Goal: Task Accomplishment & Management: Manage account settings

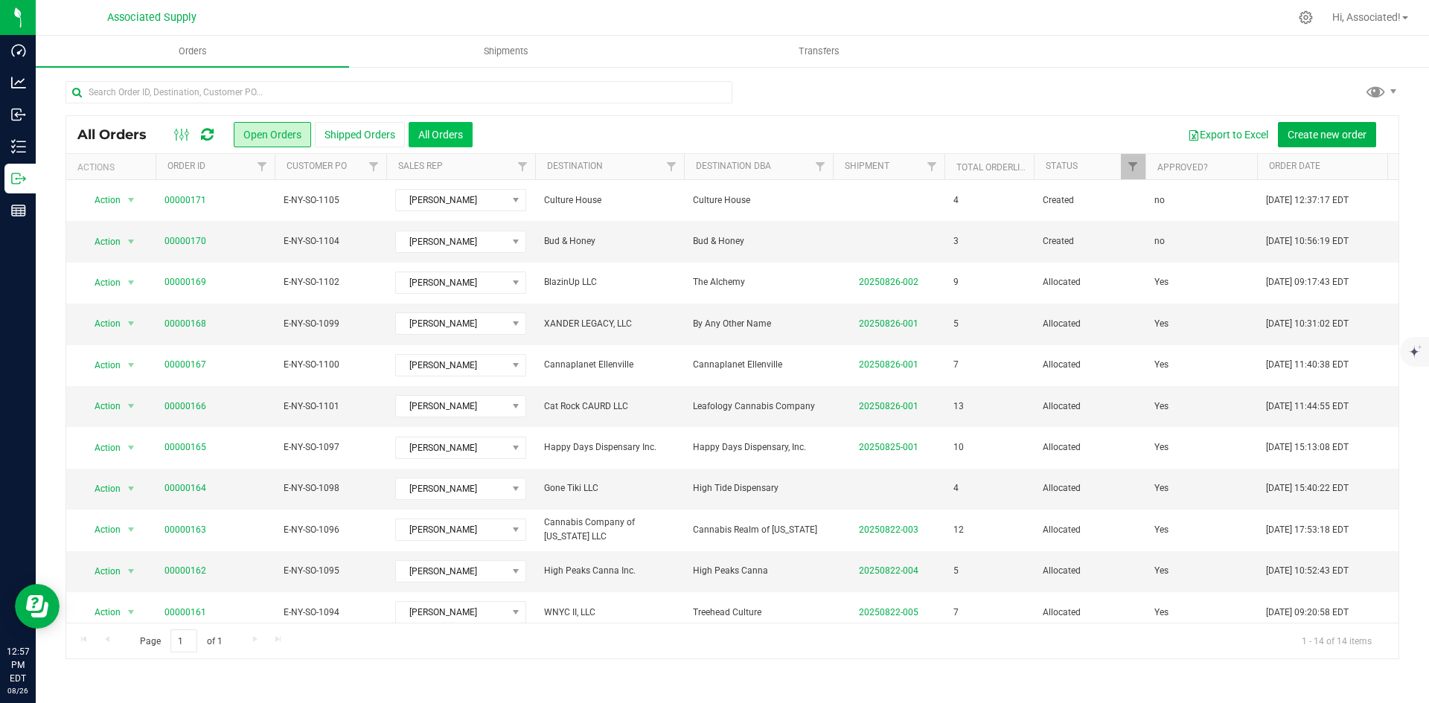
click at [449, 131] on button "All Orders" at bounding box center [441, 134] width 64 height 25
click at [1304, 20] on icon at bounding box center [1306, 18] width 16 height 16
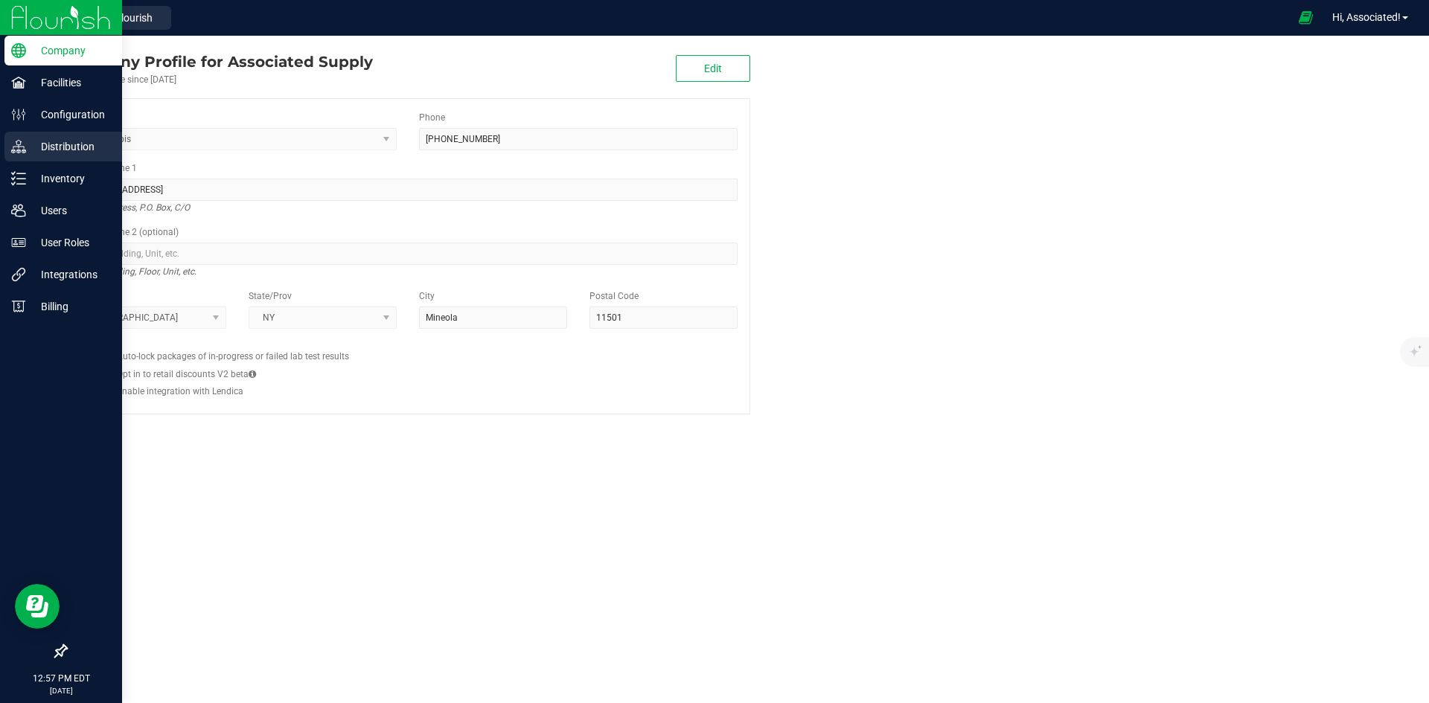
click at [19, 145] on icon at bounding box center [18, 146] width 15 height 15
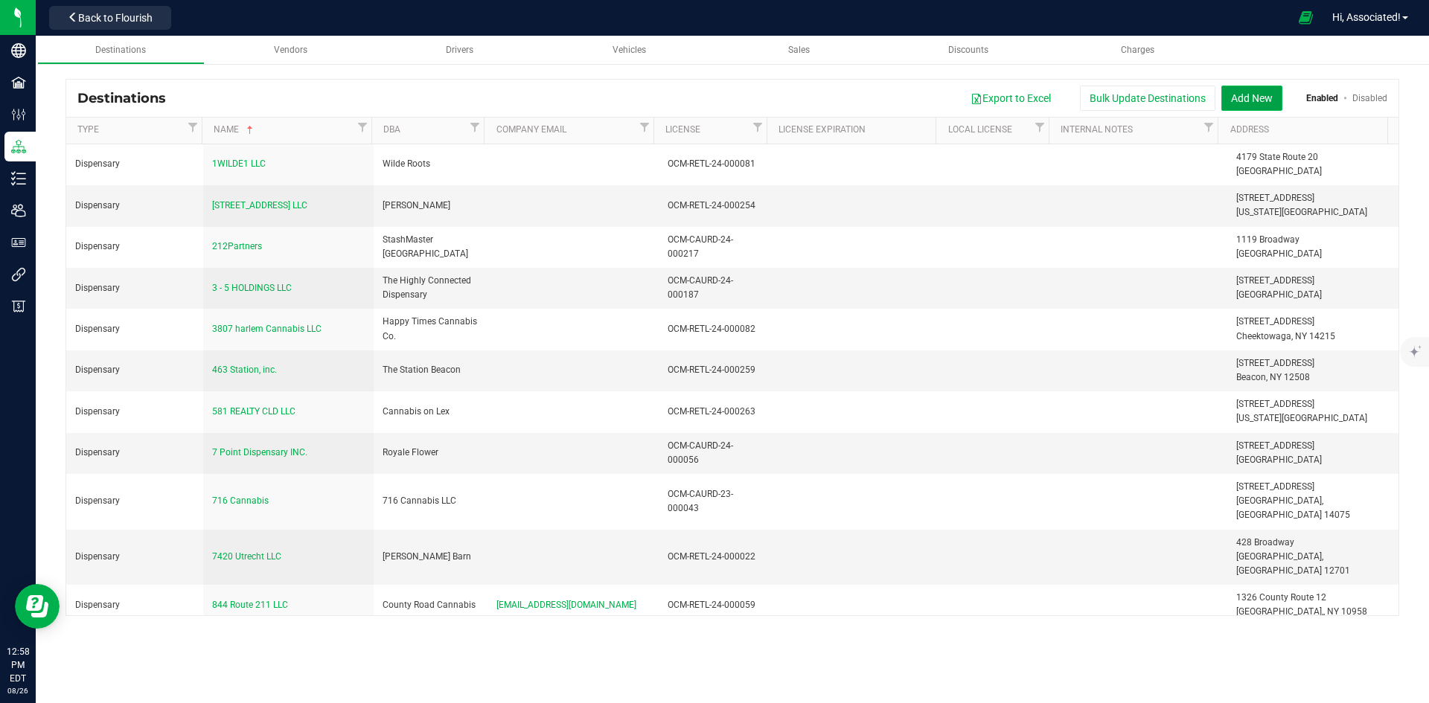
click at [1259, 95] on button "Add New" at bounding box center [1251, 98] width 61 height 25
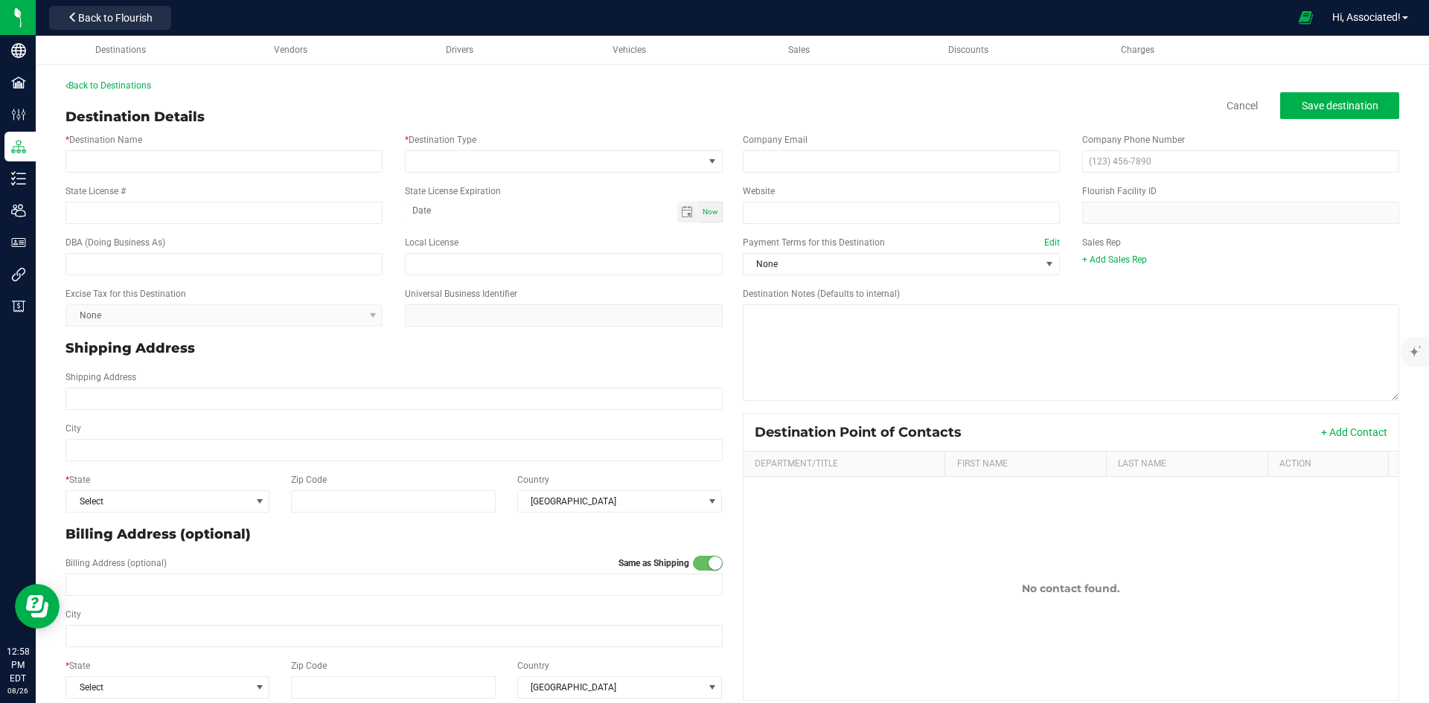
click at [917, 93] on div "Back to Destinations Destination Details Cancel Save destination * Destination …" at bounding box center [731, 393] width 1333 height 628
click at [168, 164] on input "* Destination Name" at bounding box center [223, 161] width 317 height 22
click at [162, 155] on input "* Destination Name" at bounding box center [223, 161] width 317 height 22
paste input "DAGGA LLC"
drag, startPoint x: 138, startPoint y: 263, endPoint x: 103, endPoint y: 207, distance: 66.5
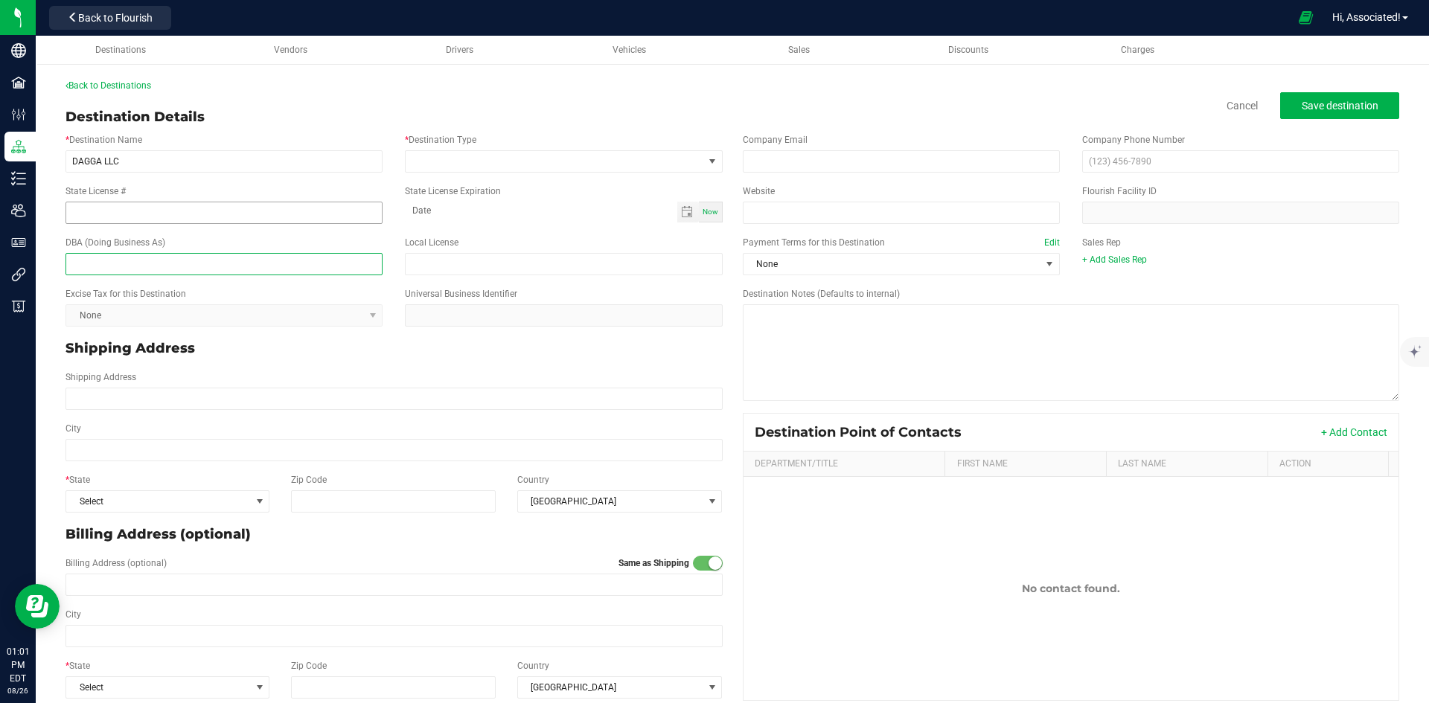
click at [138, 263] on input "text" at bounding box center [223, 264] width 317 height 22
click at [83, 158] on input "DAGGA LLC" at bounding box center [223, 161] width 317 height 22
type input "DAGGA LLC"
click at [156, 217] on input "State License #" at bounding box center [223, 213] width 317 height 22
type input "J"
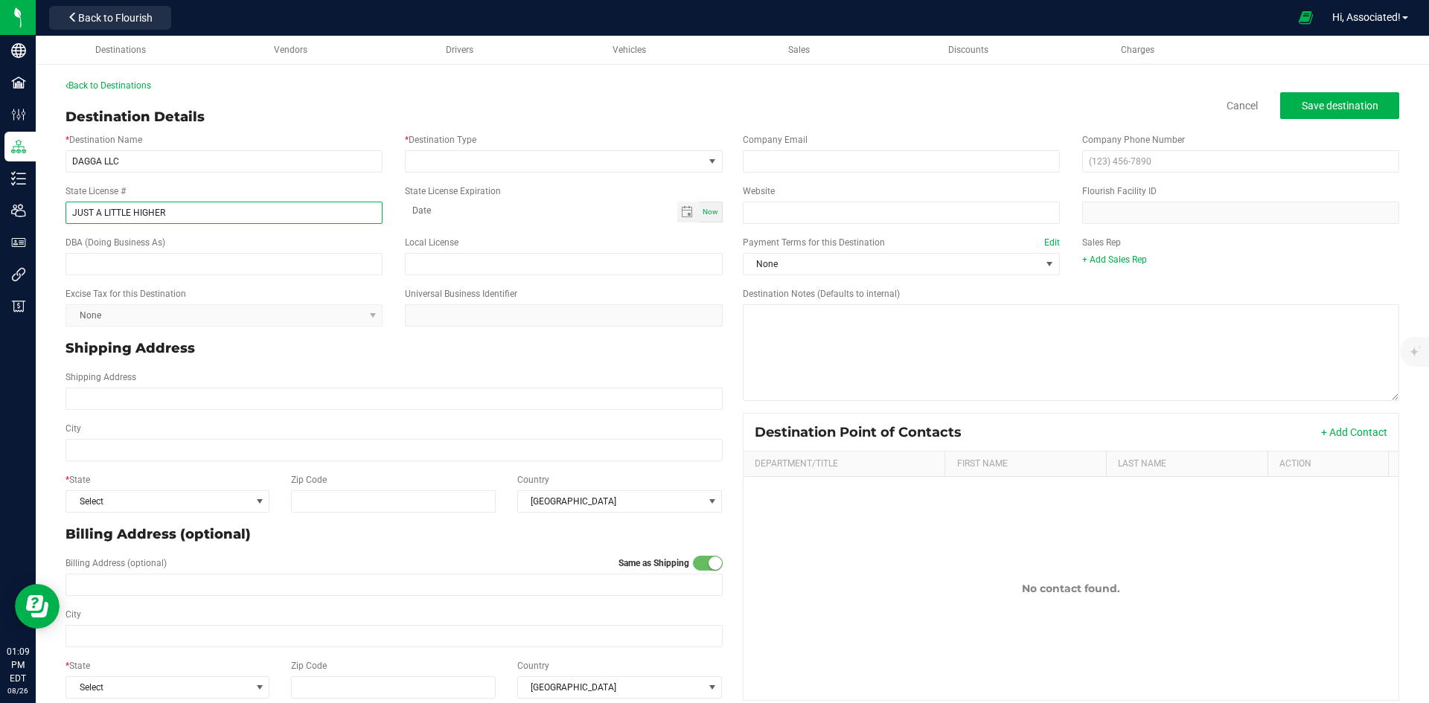
type input "JUST A LITTLE HIGHER"
drag, startPoint x: 175, startPoint y: 211, endPoint x: 54, endPoint y: 211, distance: 121.3
click at [54, 211] on div "Back to Destinations Destination Details Cancel Save destination * Destination …" at bounding box center [732, 393] width 1393 height 658
click at [89, 211] on input "JUST A LITTLE HIGHER" at bounding box center [223, 213] width 317 height 22
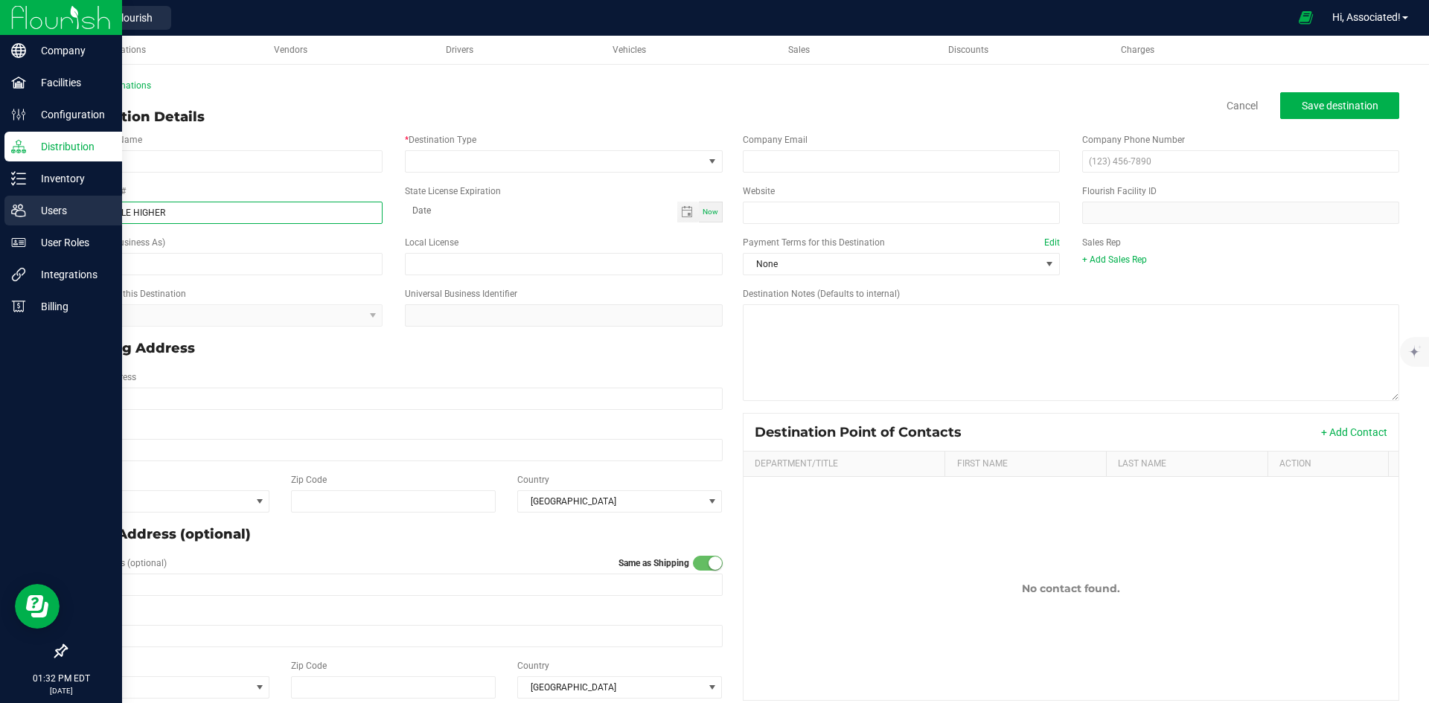
drag, startPoint x: 191, startPoint y: 217, endPoint x: 26, endPoint y: 218, distance: 165.2
click at [26, 218] on div "Company Facilities Configuration Distribution Inventory Users User Roles Integr…" at bounding box center [714, 351] width 1429 height 703
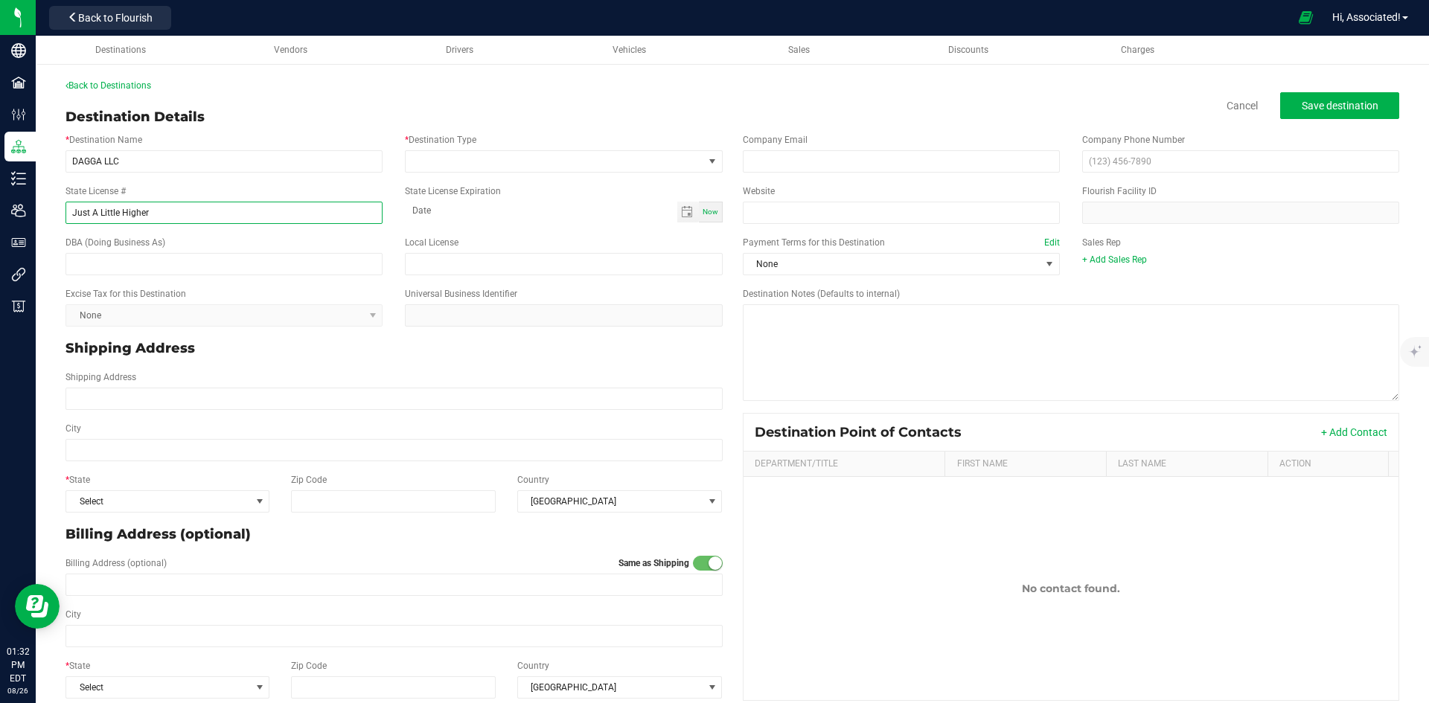
type input "Just A Little Higher"
click at [261, 240] on div "DBA (Doing Business As)" at bounding box center [223, 255] width 339 height 39
click at [143, 263] on input "text" at bounding box center [223, 264] width 317 height 22
paste input "Just A Little Higher Cannabis - Upper West Side"
drag, startPoint x: 190, startPoint y: 264, endPoint x: 321, endPoint y: 260, distance: 131.8
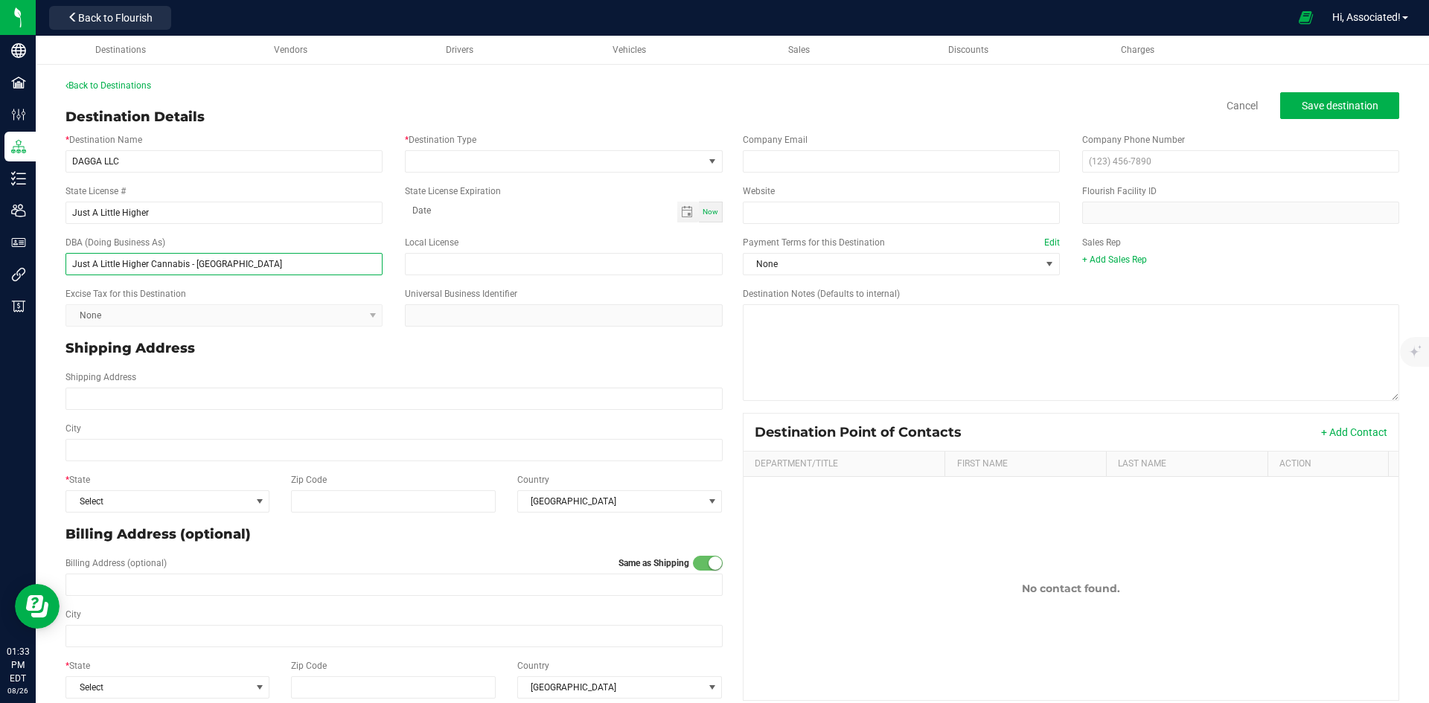
click at [321, 260] on input "Just A Little Higher Cannabis - Upper West Side" at bounding box center [223, 264] width 317 height 22
click at [263, 282] on div "Excise Tax for this Destination None Universal Business Identifier" at bounding box center [393, 306] width 679 height 51
click at [210, 261] on input "Just A Little Higher Cannabis" at bounding box center [223, 264] width 317 height 22
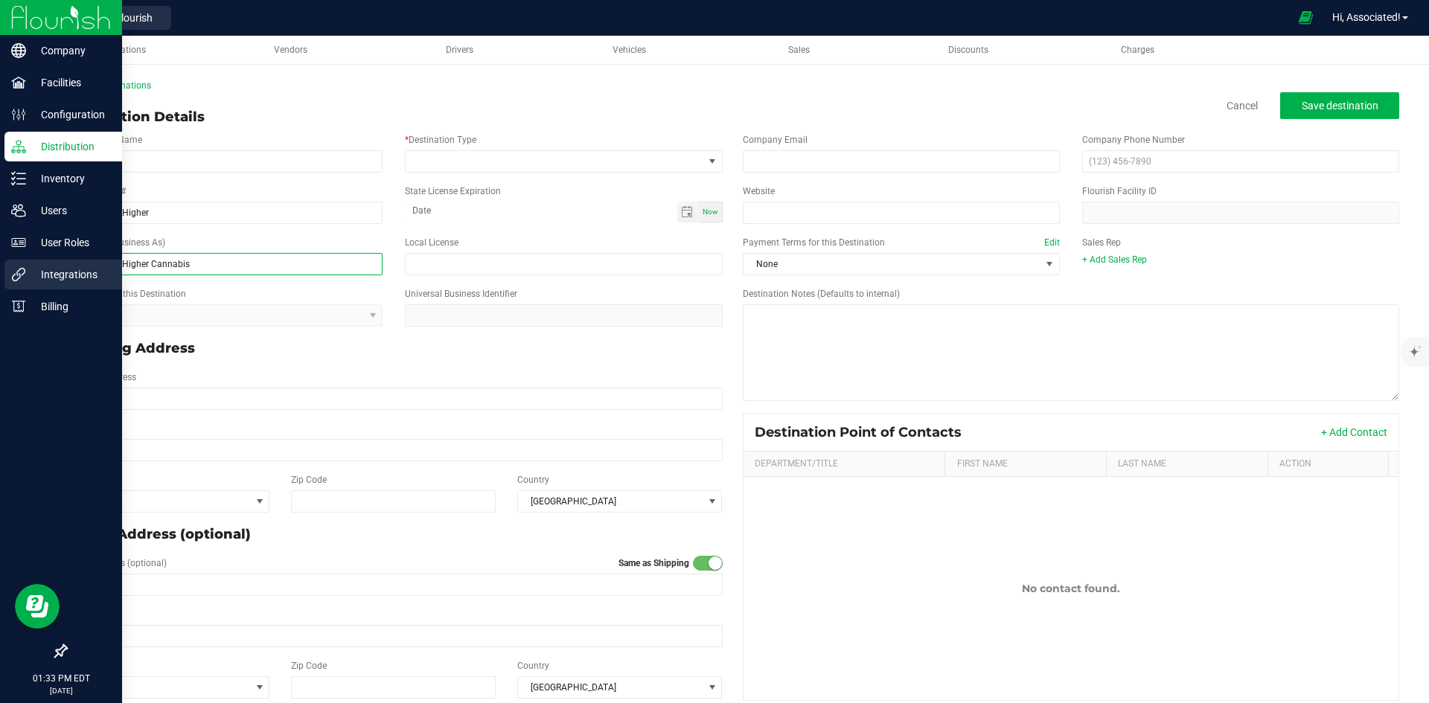
drag, startPoint x: 223, startPoint y: 262, endPoint x: 0, endPoint y: 264, distance: 223.2
click at [0, 264] on div "Company Facilities Configuration Distribution Inventory Users User Roles Integr…" at bounding box center [714, 351] width 1429 height 703
paste input "- Upper West Side"
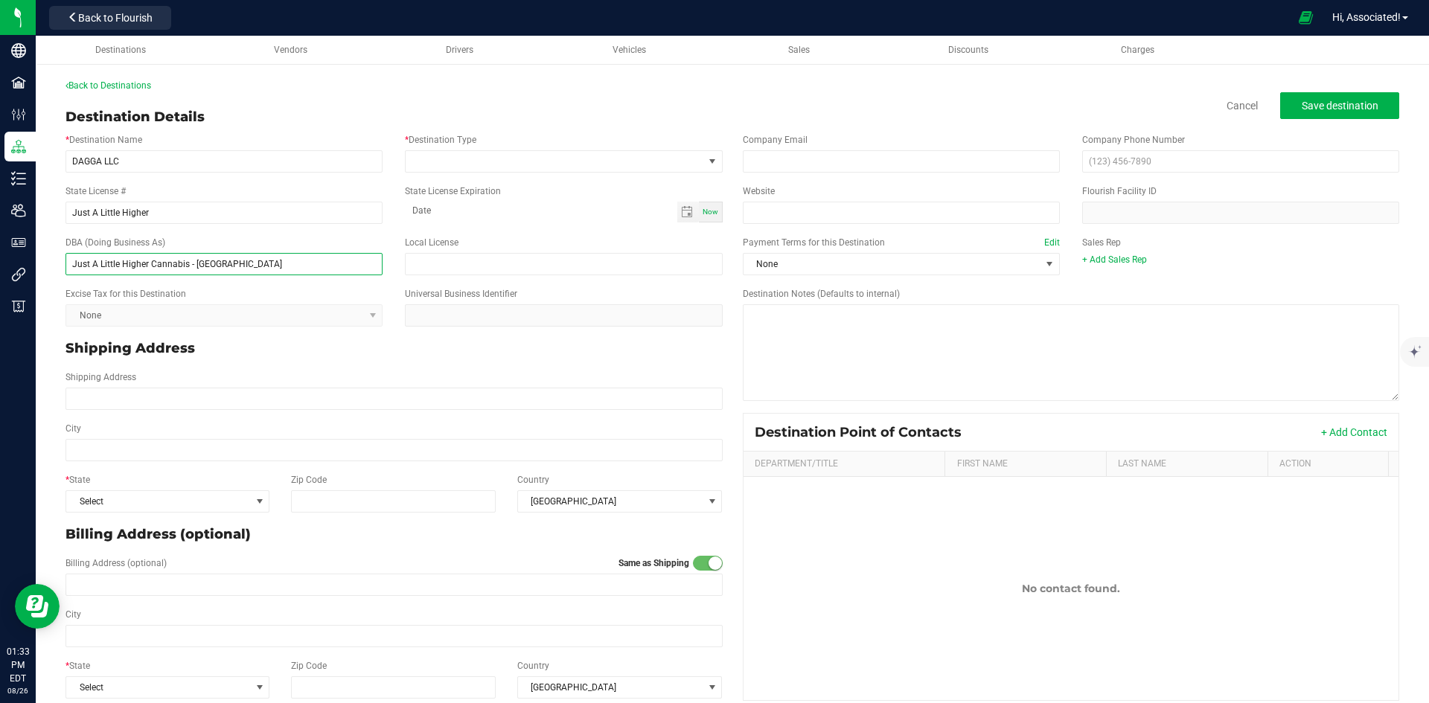
click at [291, 257] on input "Just A Little Higher Cannabis - Upper West Side" at bounding box center [223, 264] width 317 height 22
click at [193, 265] on input "Just A Little Higher Cannabis - Upper West Side" at bounding box center [223, 264] width 317 height 22
type input "Just A Little Higher Cannabis Upper West Side"
click at [298, 289] on div "Excise Tax for this Destination None" at bounding box center [223, 306] width 339 height 39
click at [153, 211] on input "Just A Little Higher" at bounding box center [223, 213] width 317 height 22
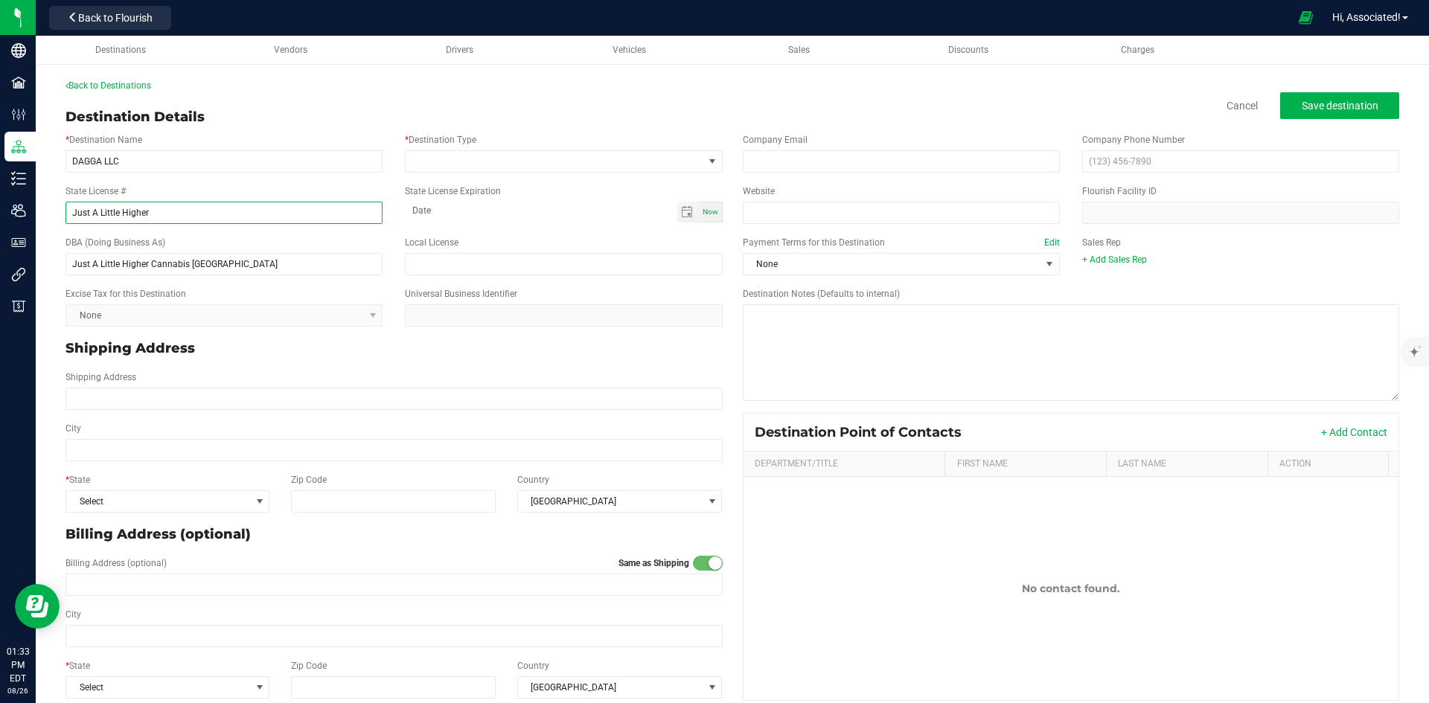
click at [153, 211] on input "Just A Little Higher" at bounding box center [223, 213] width 317 height 22
paste input "OCM-CAURD-24-000136"
click at [81, 215] on input "OCM-CAURD-24-000136" at bounding box center [223, 213] width 317 height 22
type input "OCM-CAURD-24-000136"
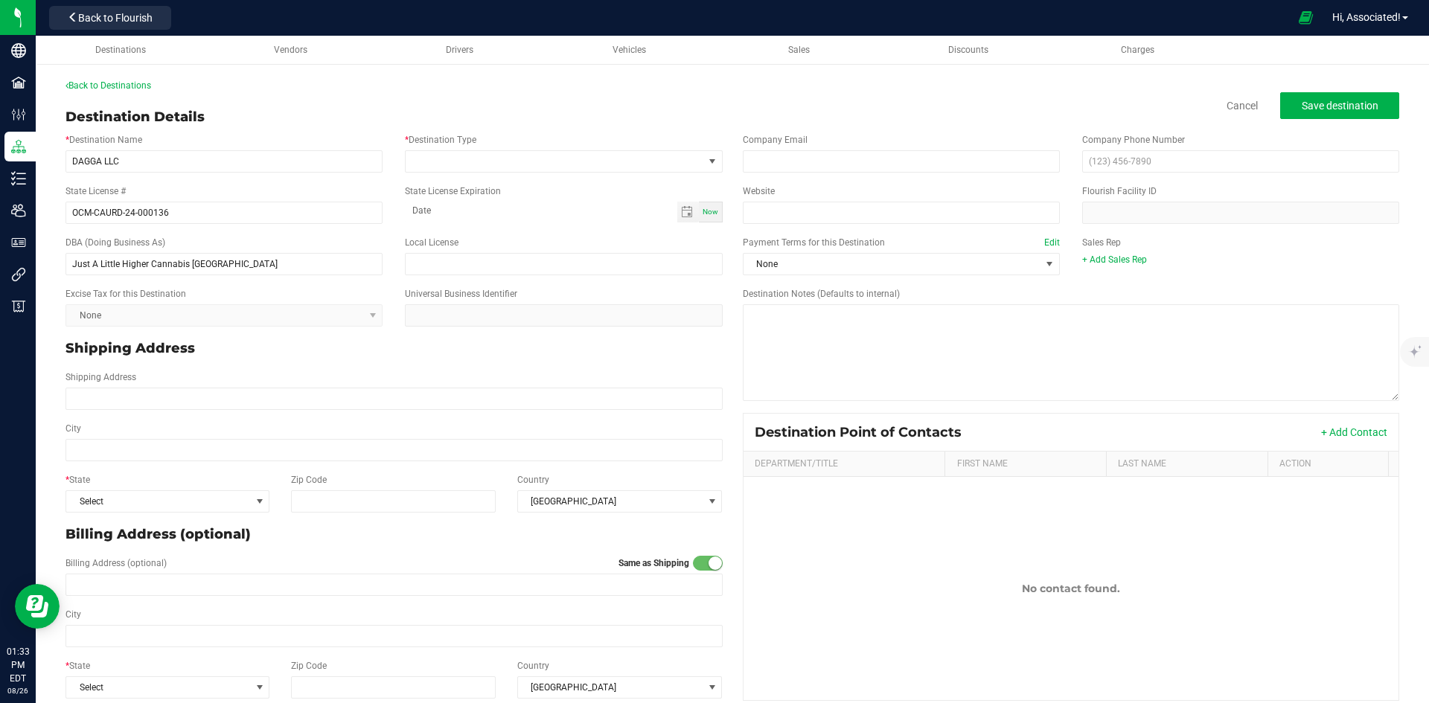
click at [279, 236] on div "DBA (Doing Business As) Just A Little Higher Cannabis Upper West Side" at bounding box center [223, 255] width 339 height 39
click at [321, 315] on kendo-dropdownlist "None" at bounding box center [223, 315] width 317 height 22
click at [587, 161] on span at bounding box center [554, 161] width 297 height 21
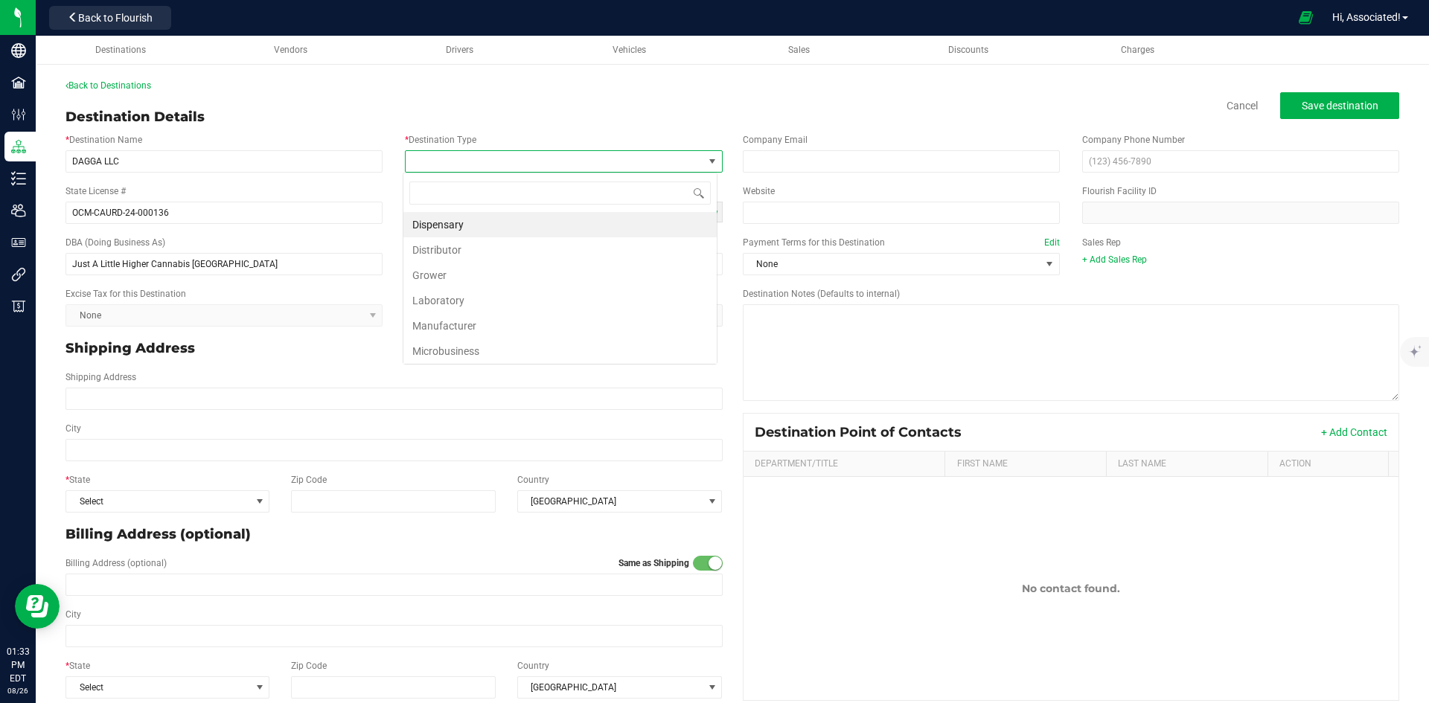
scroll to position [22, 314]
click at [460, 232] on li "Dispensary" at bounding box center [559, 224] width 313 height 25
click at [368, 363] on div "Shipping Address" at bounding box center [393, 349] width 679 height 32
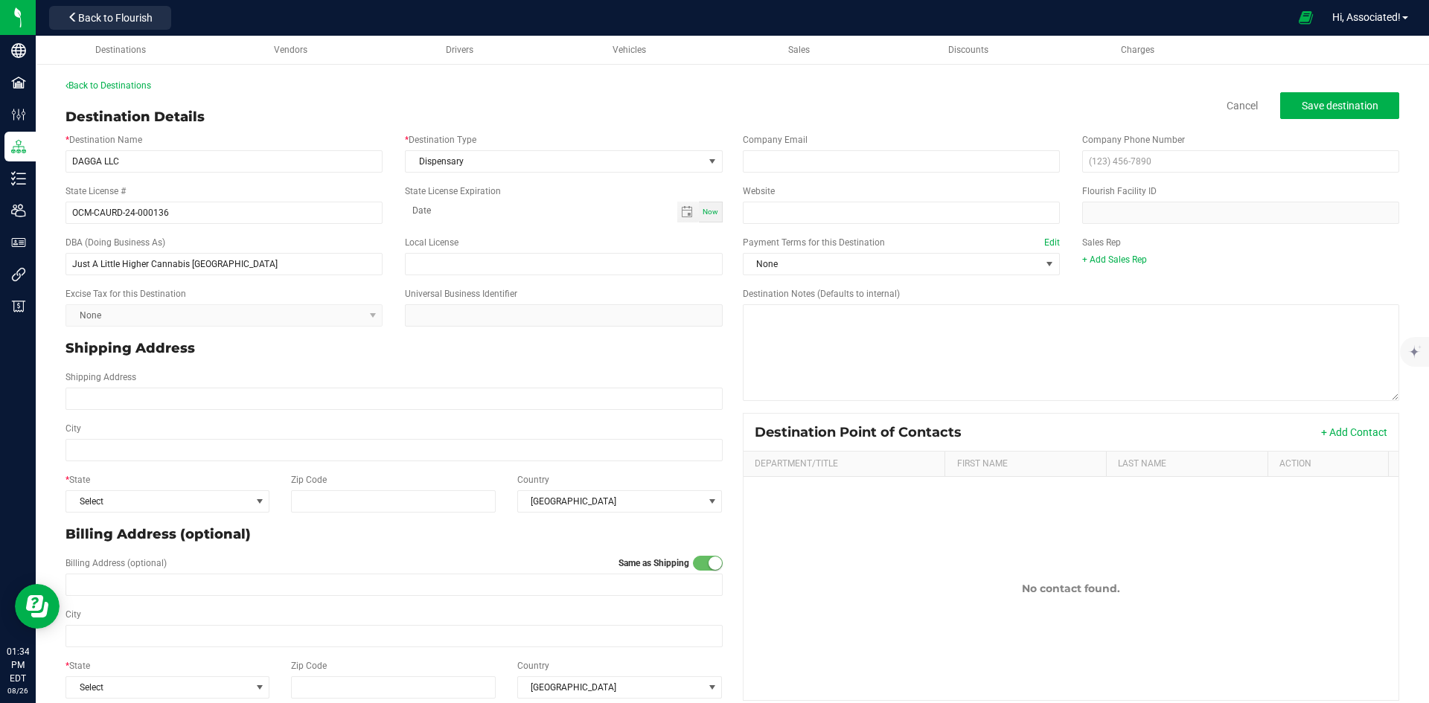
click at [703, 217] on div "Now" at bounding box center [711, 212] width 24 height 21
click at [682, 214] on span "Toggle calendar" at bounding box center [687, 212] width 12 height 12
click at [481, 243] on span "August 2025" at bounding box center [481, 239] width 45 height 22
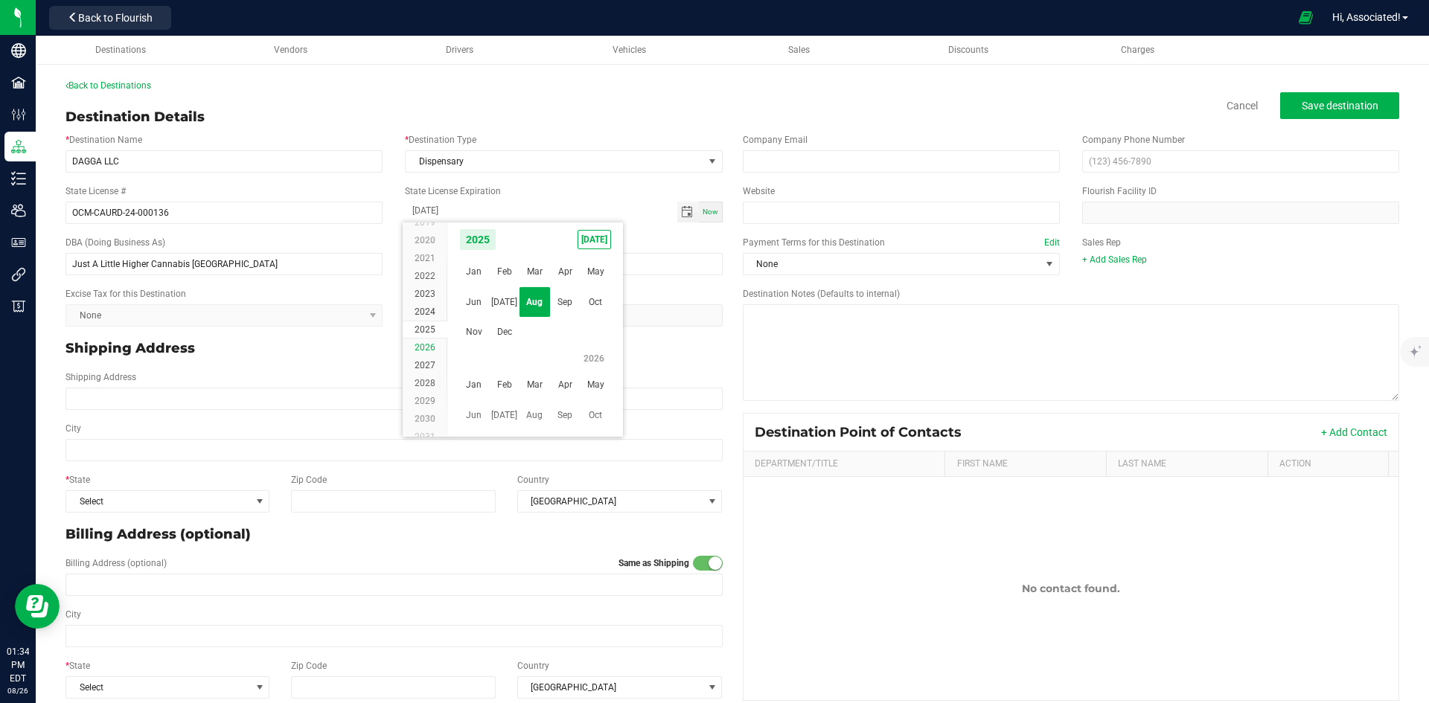
click at [429, 347] on span "2026" at bounding box center [424, 347] width 21 height 10
click at [574, 272] on span "Apr" at bounding box center [565, 272] width 31 height 31
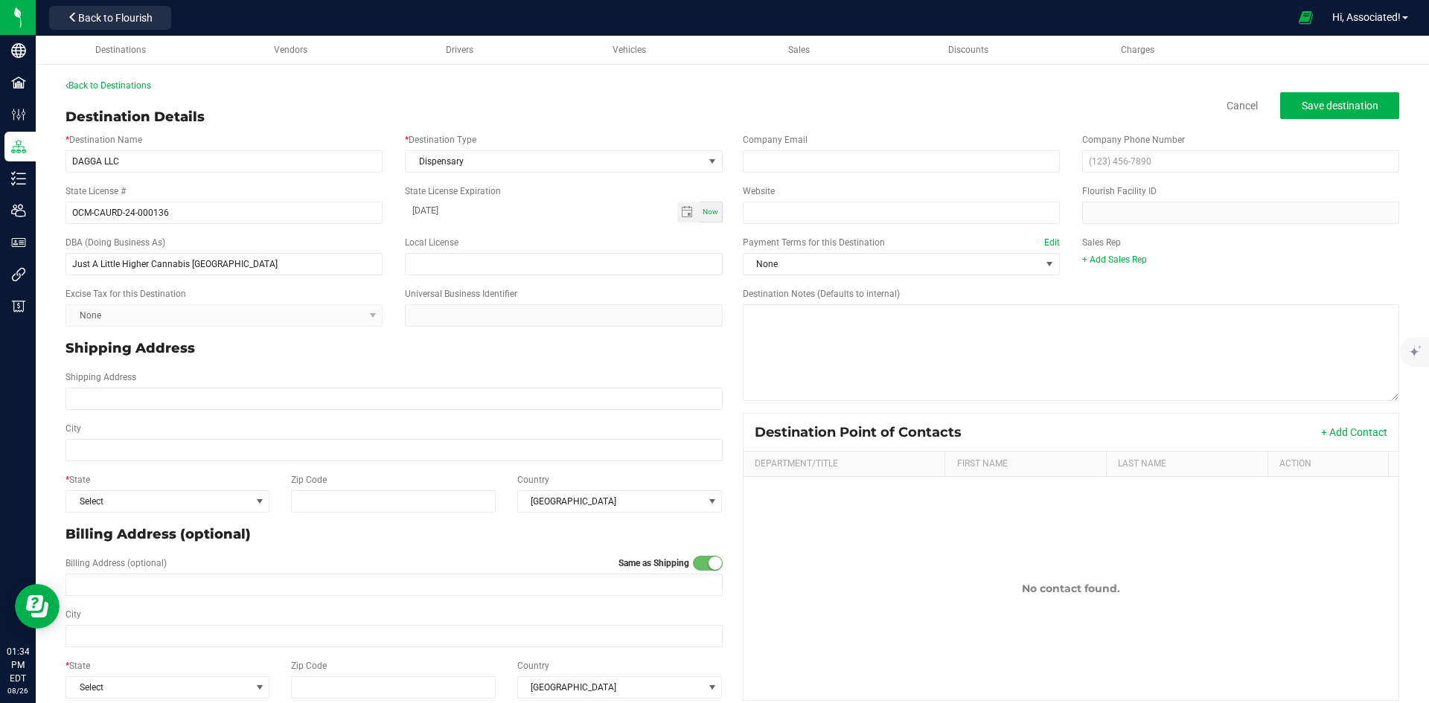
click at [702, 211] on span "Now" at bounding box center [710, 212] width 16 height 8
click at [683, 214] on span "Toggle calendar" at bounding box center [687, 212] width 12 height 12
click at [473, 240] on span "August 2025" at bounding box center [481, 239] width 45 height 22
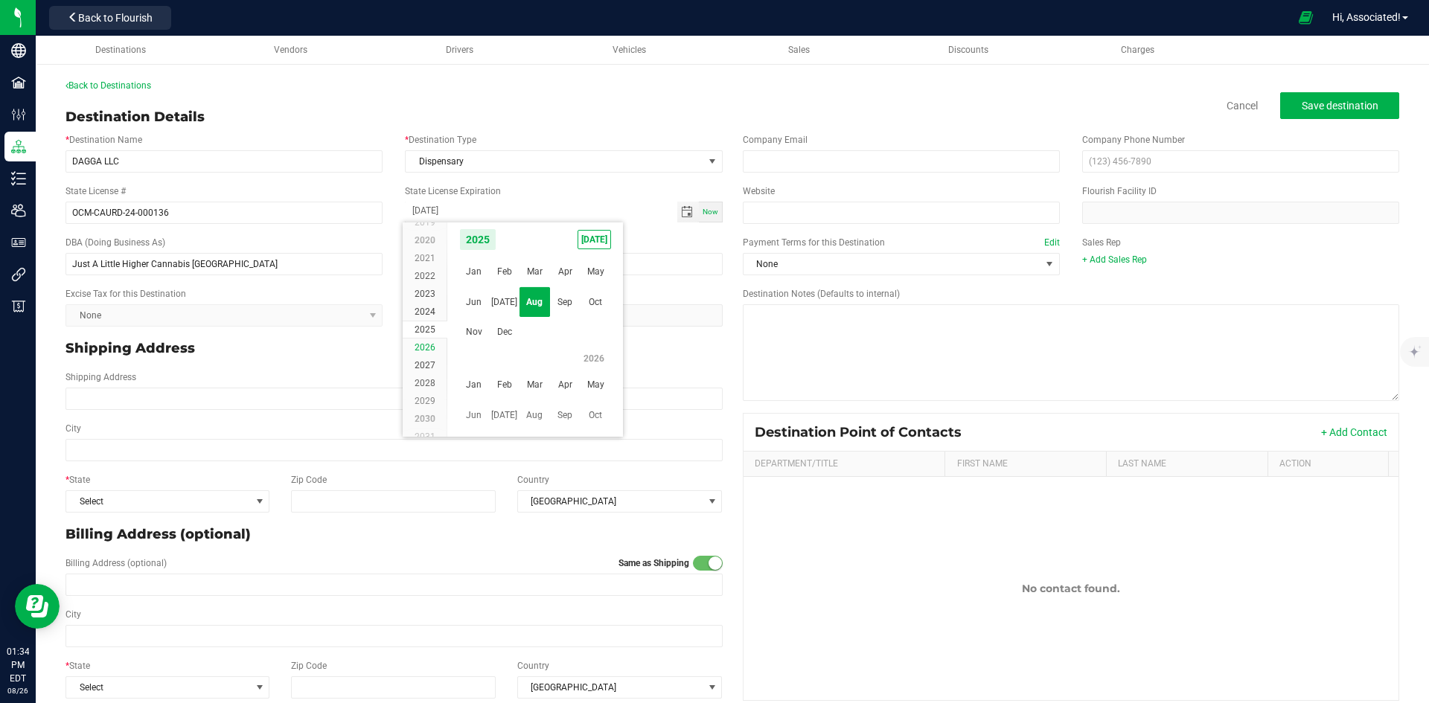
click at [435, 345] on li "2026" at bounding box center [425, 348] width 45 height 18
click at [568, 271] on span "Apr" at bounding box center [565, 272] width 31 height 31
click at [598, 355] on span "25" at bounding box center [600, 358] width 22 height 23
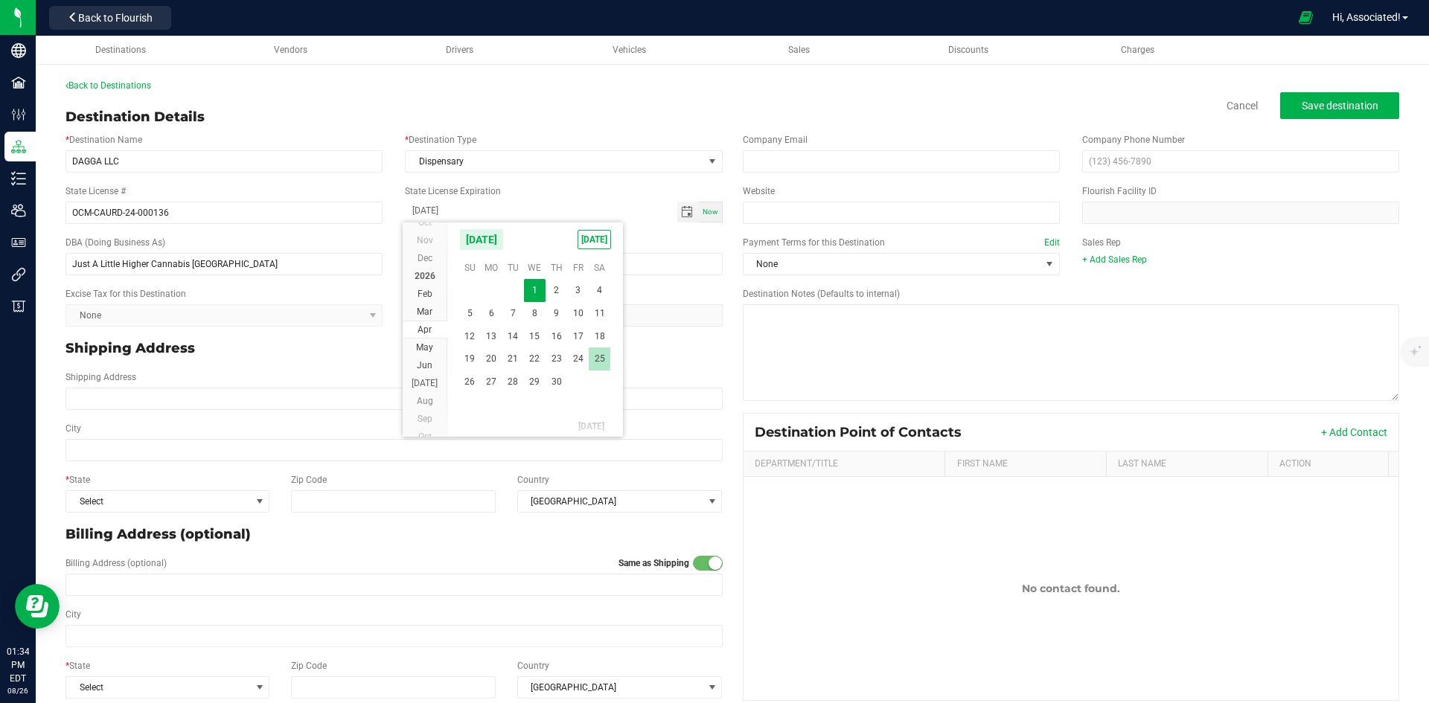
type input "04-25-2026"
click at [464, 231] on div "DBA (Doing Business As) Just A Little Higher Cannabis Upper West Side Local Lic…" at bounding box center [393, 255] width 679 height 51
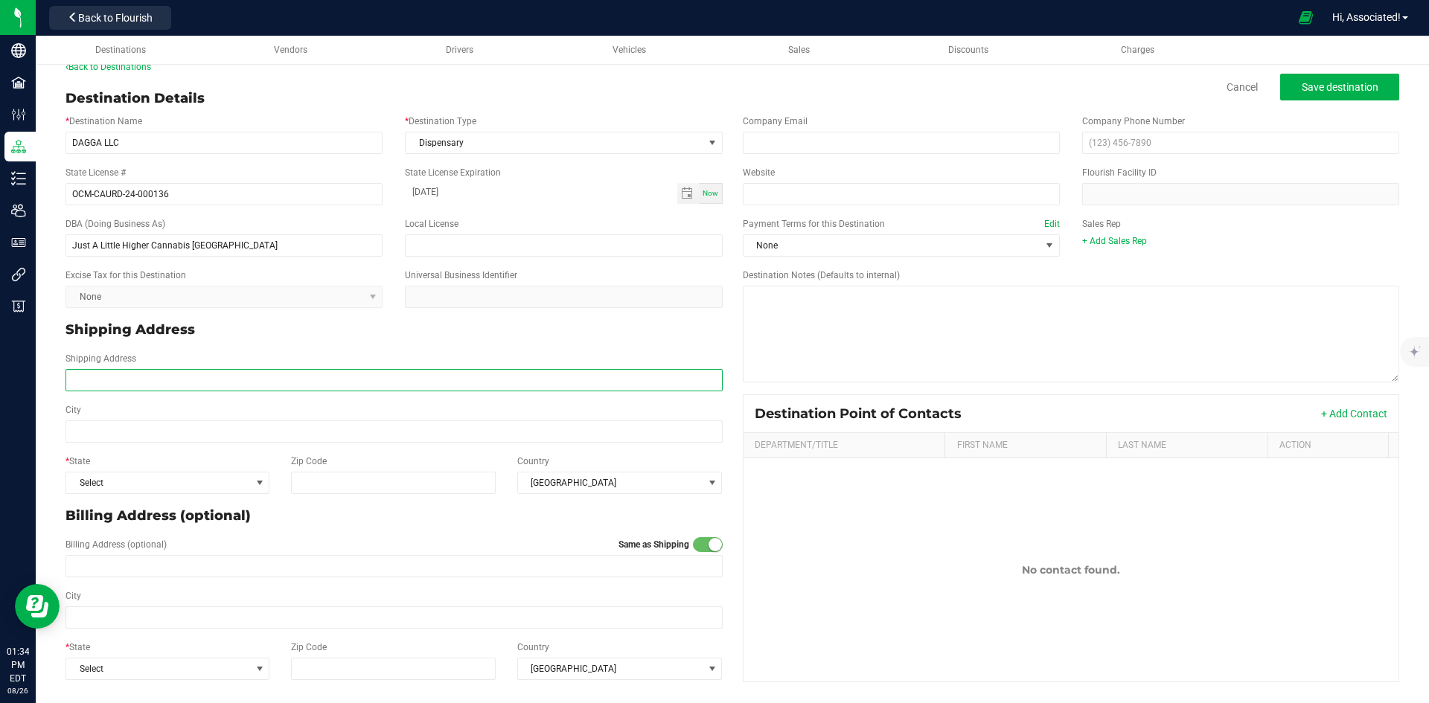
click at [129, 381] on input "Shipping Address" at bounding box center [393, 380] width 657 height 22
paste input "157 W 72nd St New York, NY 10023"
drag, startPoint x: 130, startPoint y: 379, endPoint x: 231, endPoint y: 382, distance: 100.5
click at [231, 382] on input "157 W 72nd St New York, NY 10023" at bounding box center [393, 380] width 657 height 22
type input "157 W 72nd St"
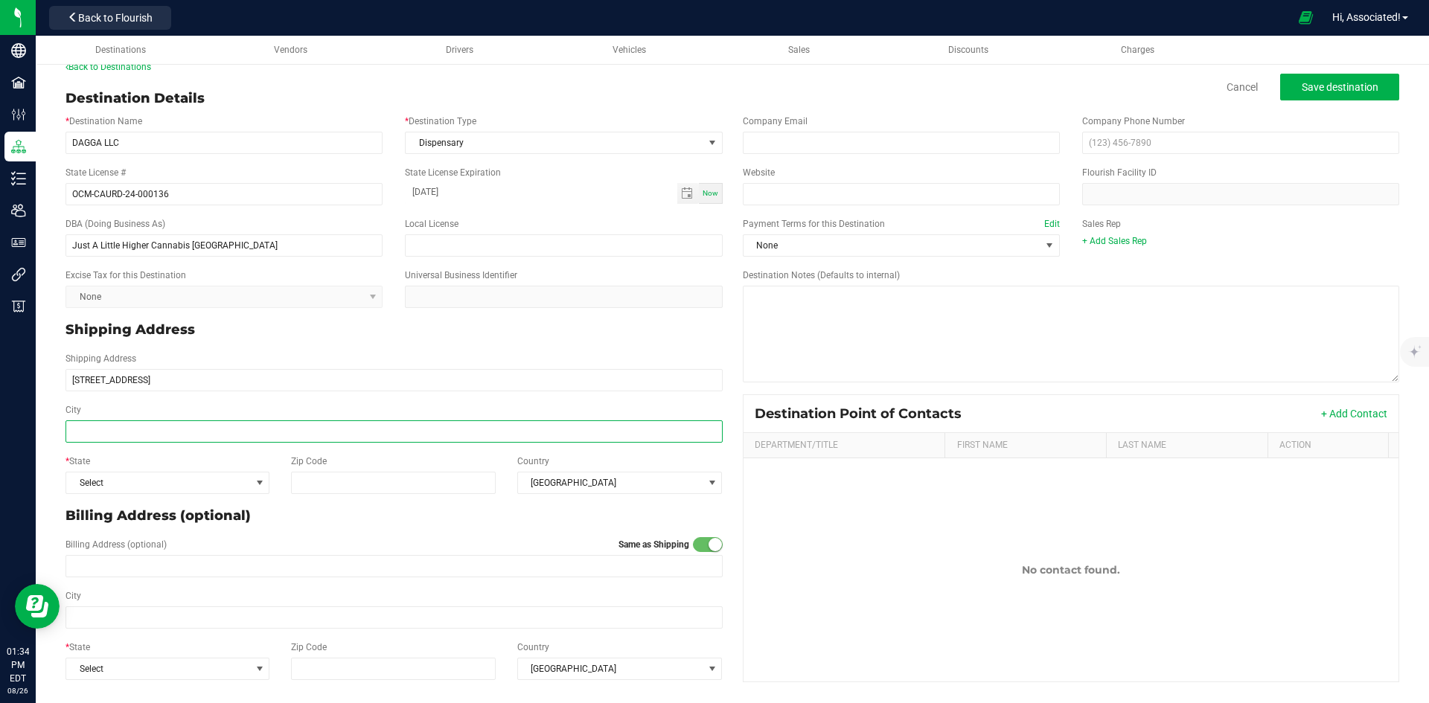
type input "157 W 72nd St"
click at [100, 430] on input "City" at bounding box center [393, 431] width 657 height 22
paste input "New York, NY 10023"
click at [77, 432] on input "New York, NY 10023" at bounding box center [393, 431] width 657 height 22
click at [139, 430] on input "New York, NY 10023" at bounding box center [393, 431] width 657 height 22
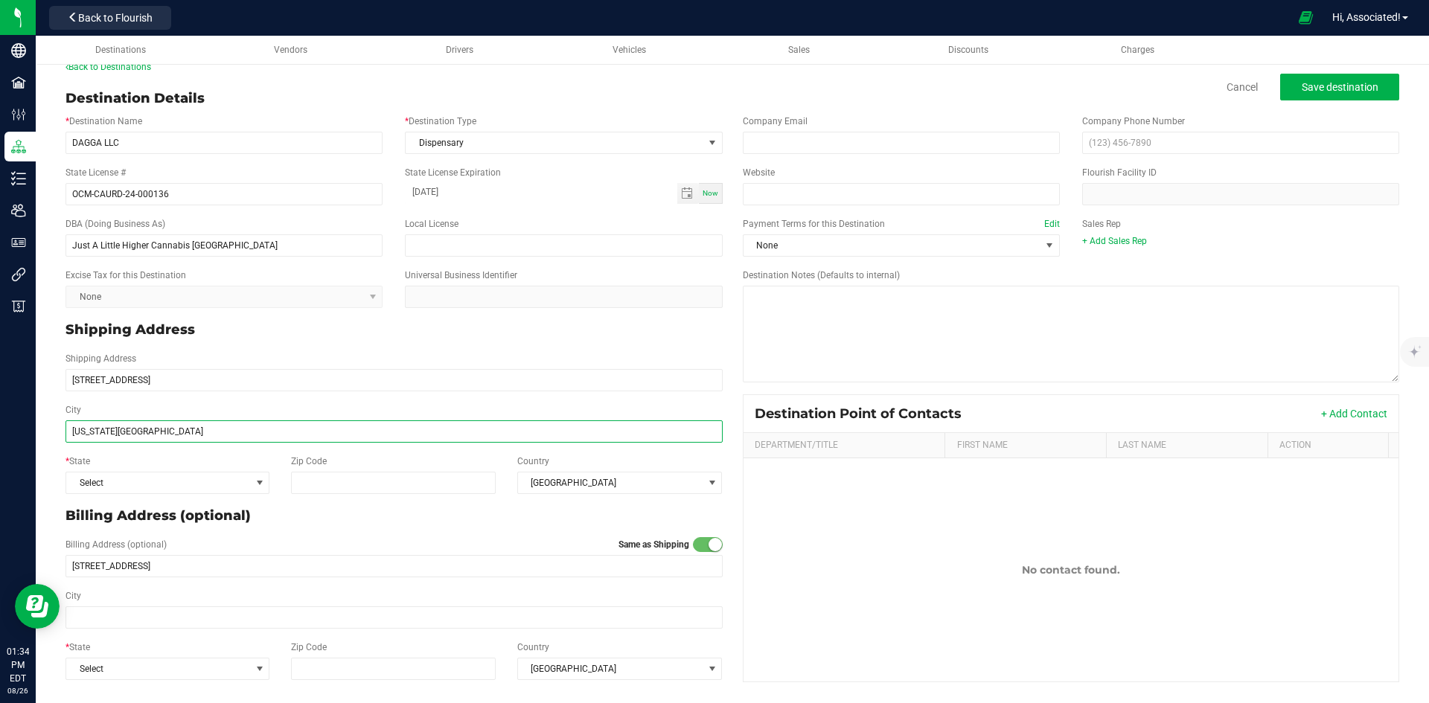
click at [139, 430] on input "New York, NY 10023" at bounding box center [393, 431] width 657 height 22
type input "New York, NY"
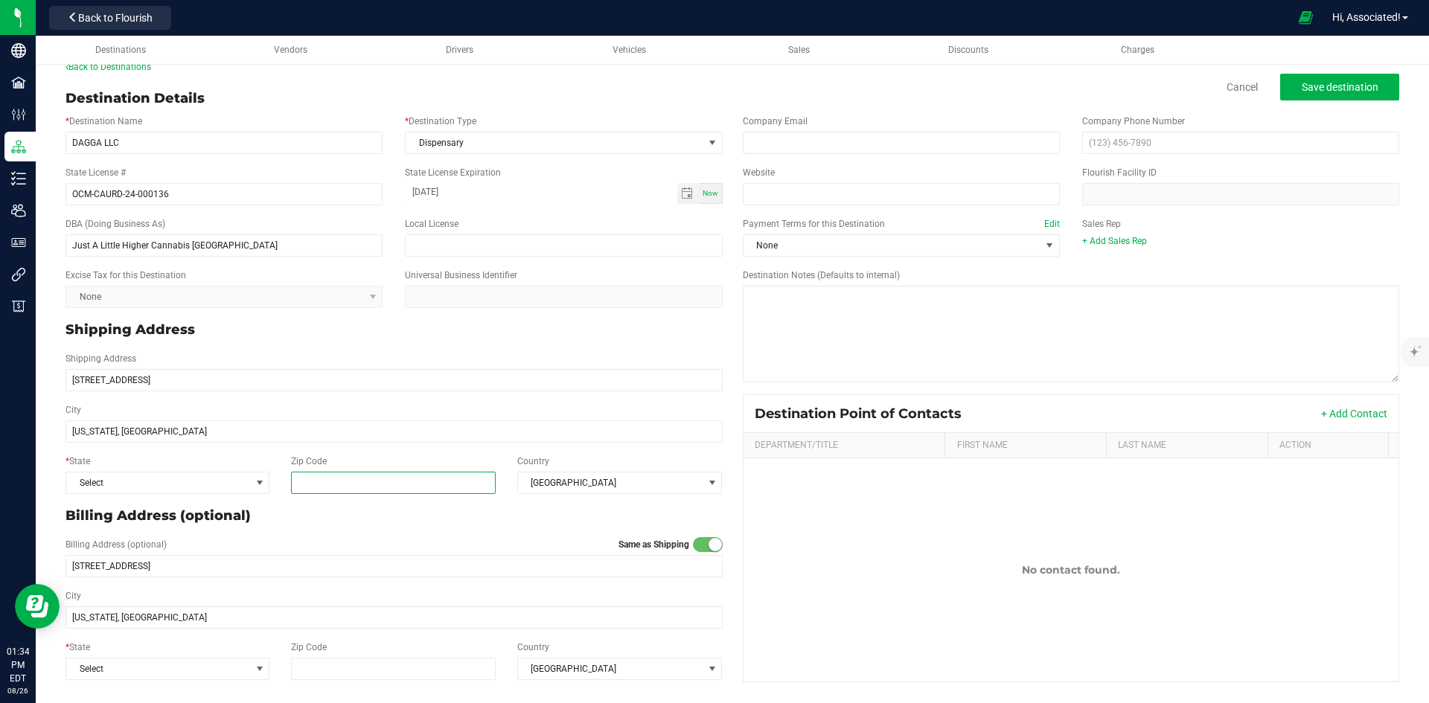
click at [435, 491] on input "Zip Code" at bounding box center [393, 483] width 205 height 22
paste input "10023"
type input "10023"
click at [176, 484] on span "Select" at bounding box center [158, 482] width 184 height 21
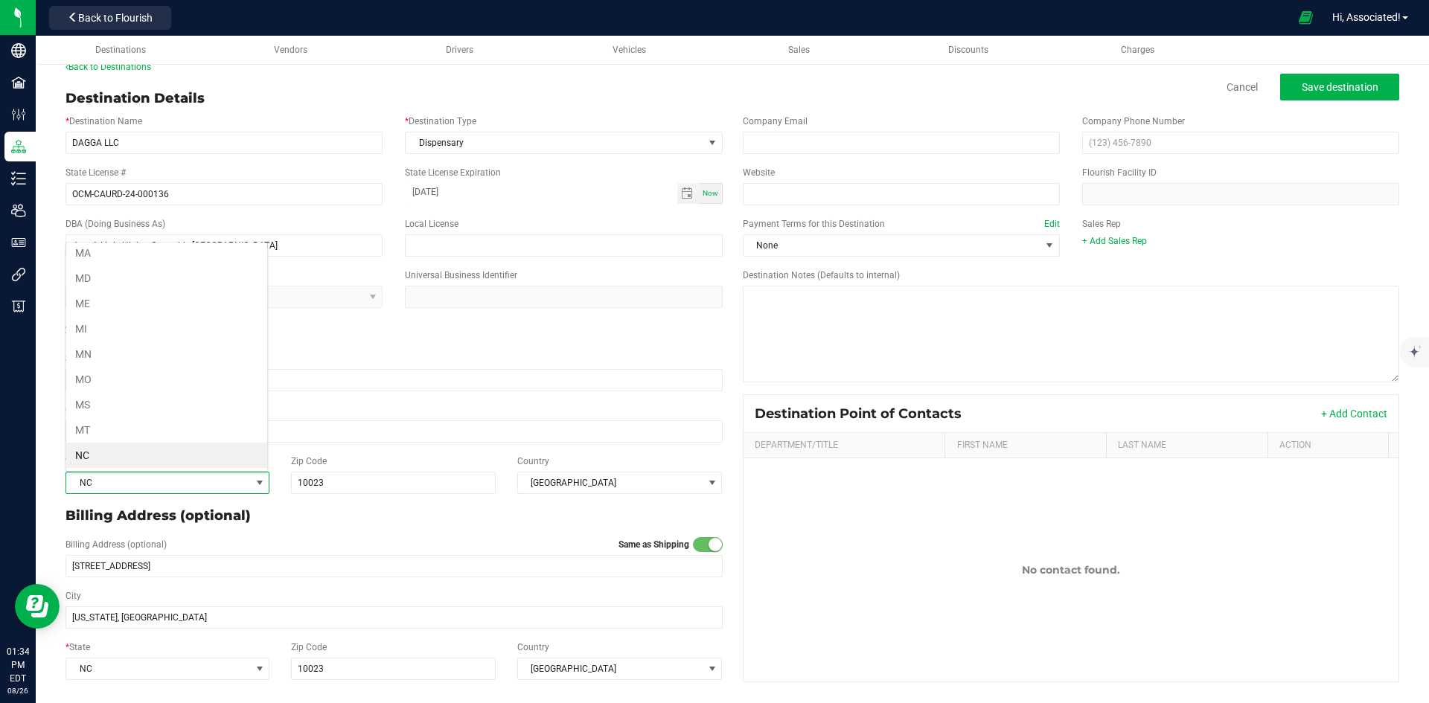
scroll to position [662, 0]
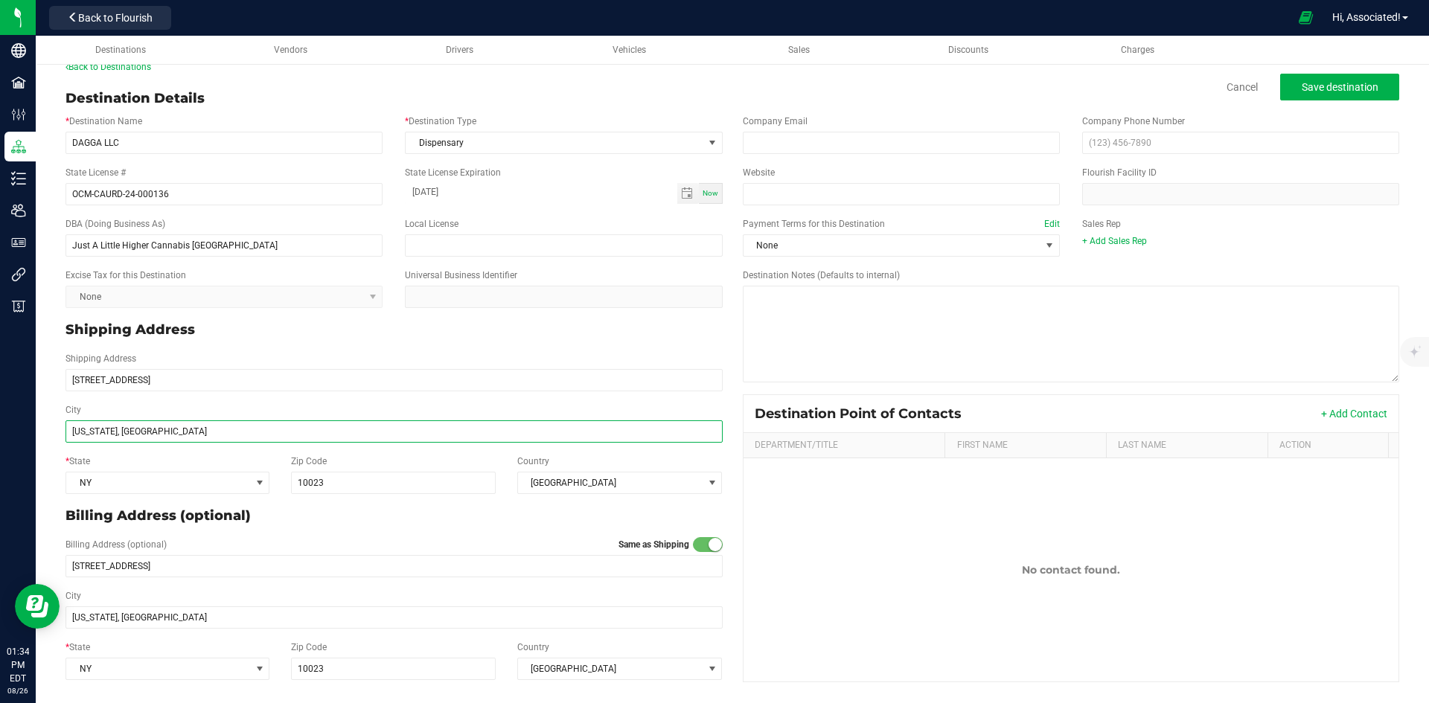
click at [149, 427] on input "New York, NY" at bounding box center [393, 431] width 657 height 22
type input "New York"
click at [415, 452] on div "* State NY Zip Code 10023 Country United States" at bounding box center [393, 474] width 679 height 51
click at [536, 526] on div "Billing Address (optional)" at bounding box center [393, 516] width 679 height 32
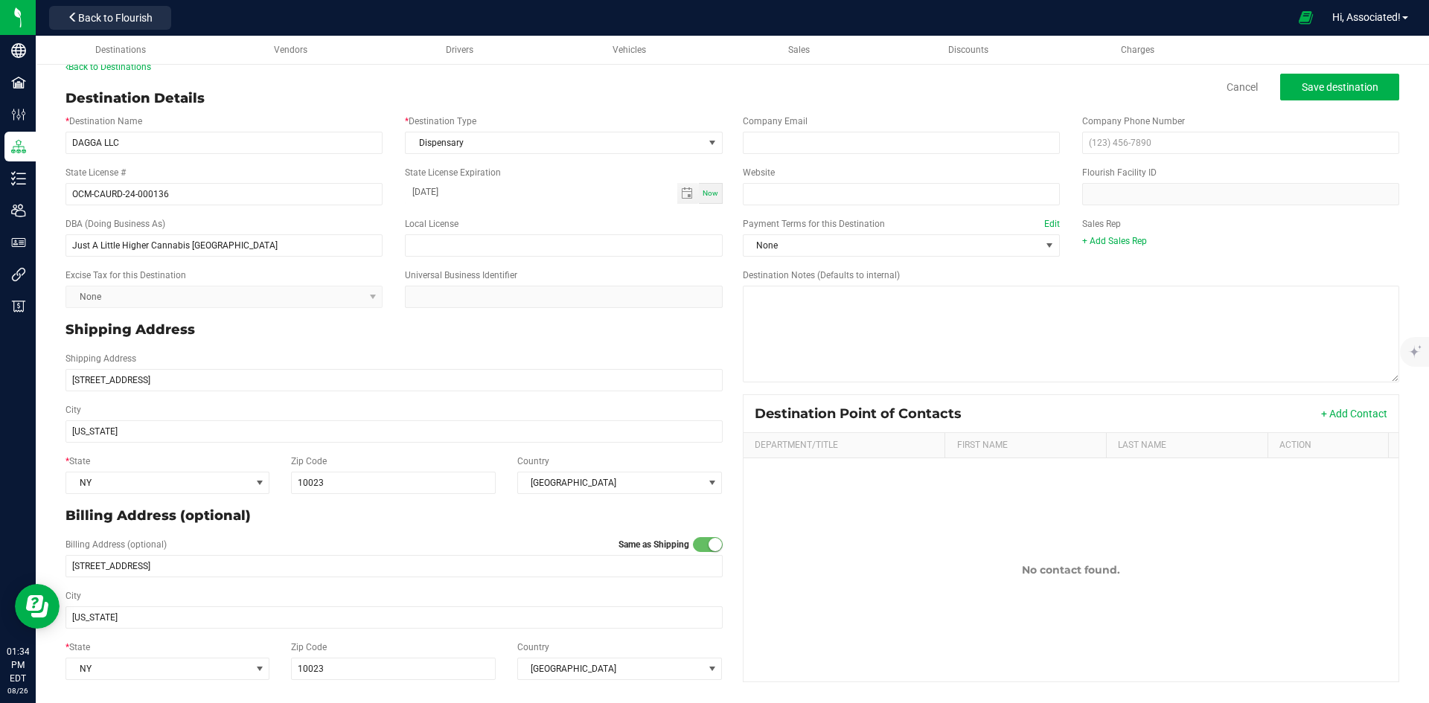
scroll to position [0, 0]
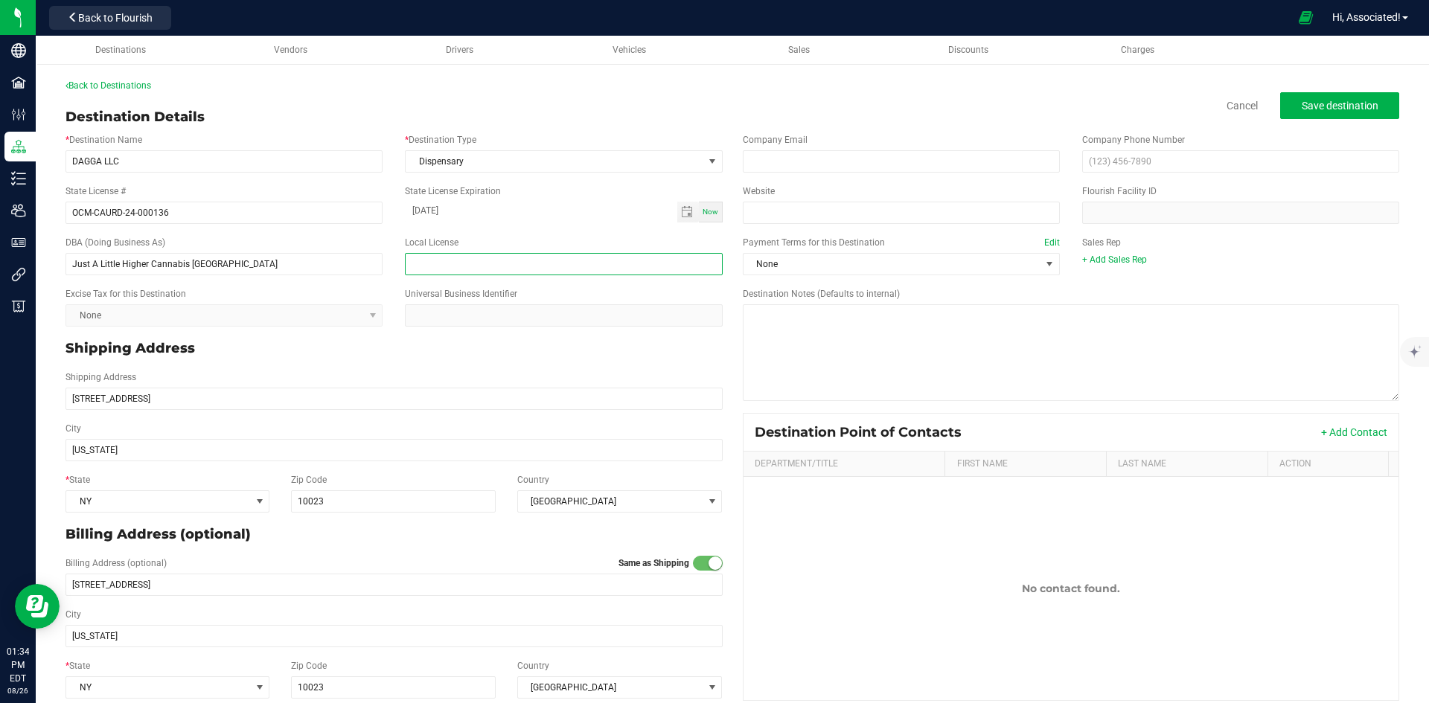
click at [470, 257] on input "text" at bounding box center [563, 264] width 317 height 22
drag, startPoint x: 811, startPoint y: 162, endPoint x: 819, endPoint y: 167, distance: 9.3
click at [811, 162] on input "email" at bounding box center [901, 161] width 317 height 22
click at [818, 156] on input "email" at bounding box center [901, 161] width 317 height 22
type input "paul@justalittlehigher.com"
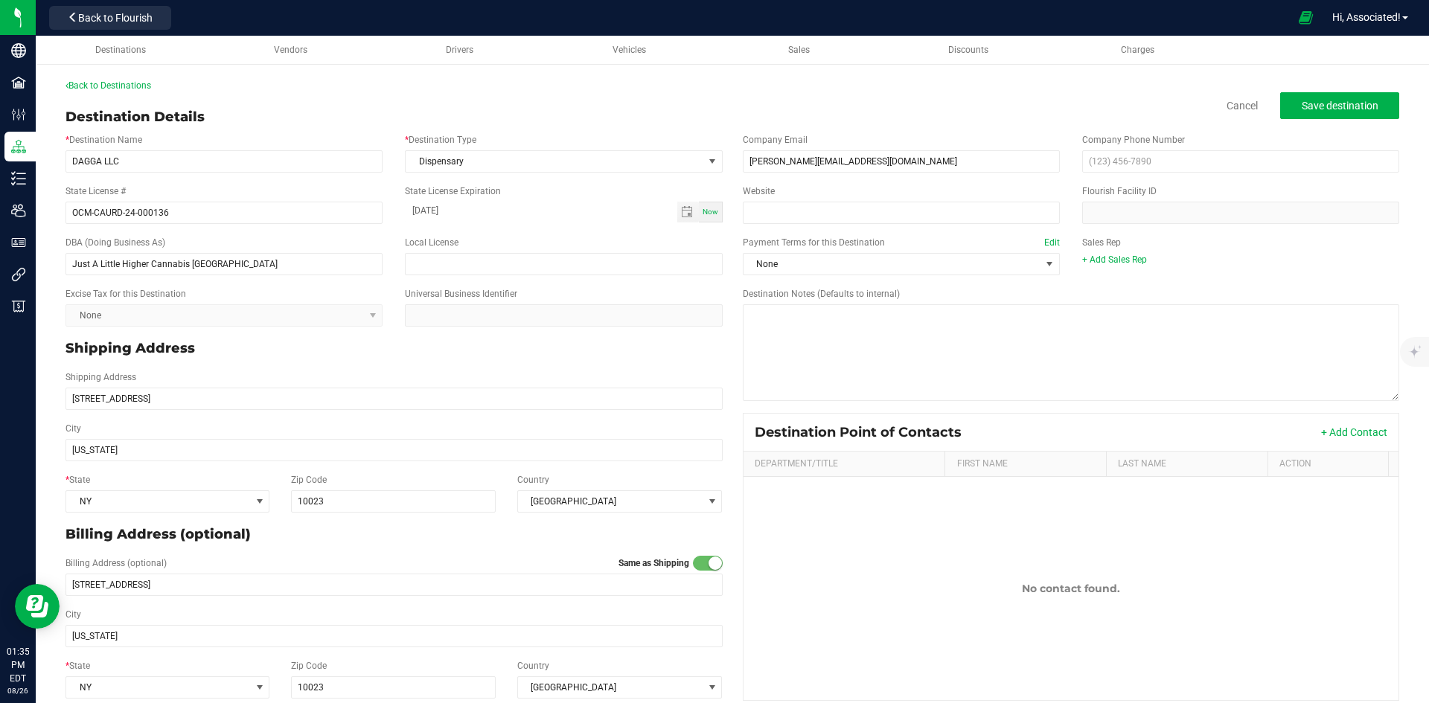
click at [900, 181] on div "Website Flourish Facility ID" at bounding box center [1070, 204] width 679 height 51
click at [852, 260] on span "None" at bounding box center [891, 264] width 297 height 21
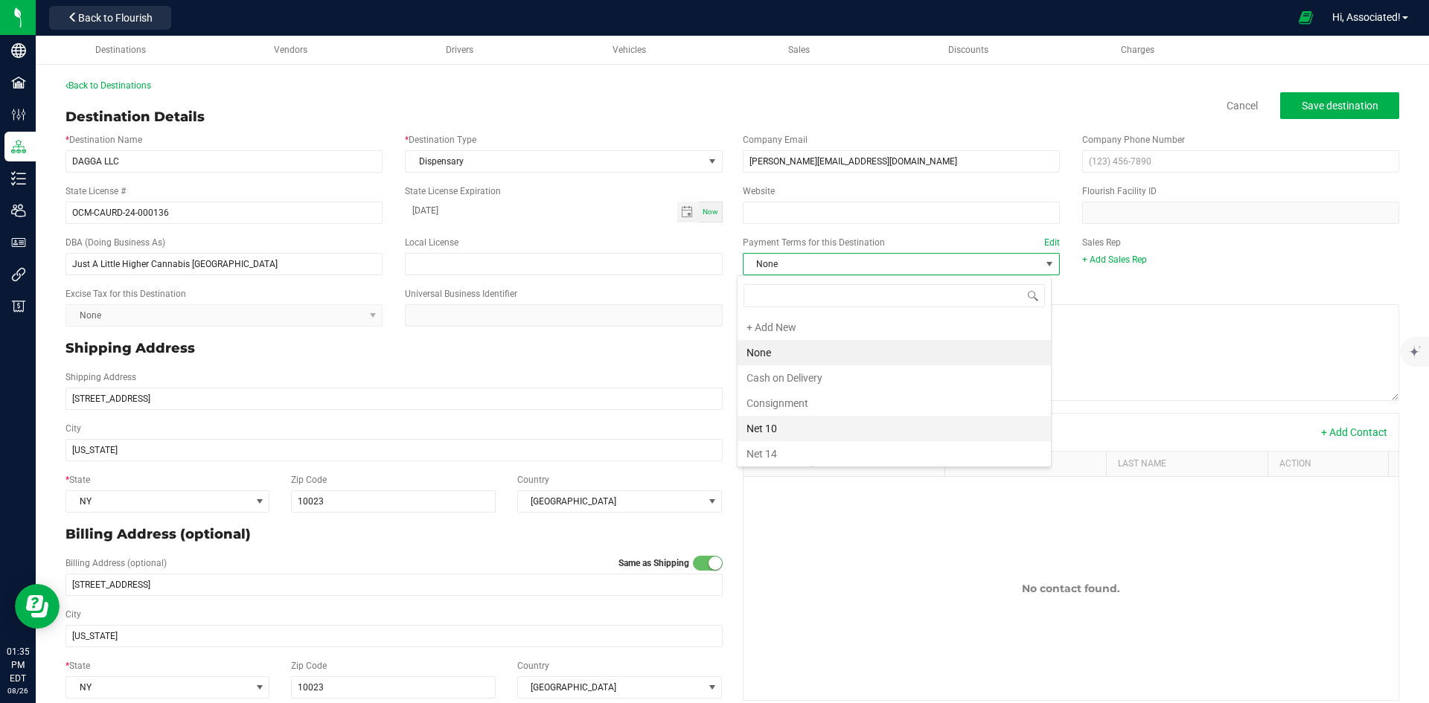
scroll to position [205, 0]
click at [784, 351] on li "Net 30" at bounding box center [893, 349] width 313 height 25
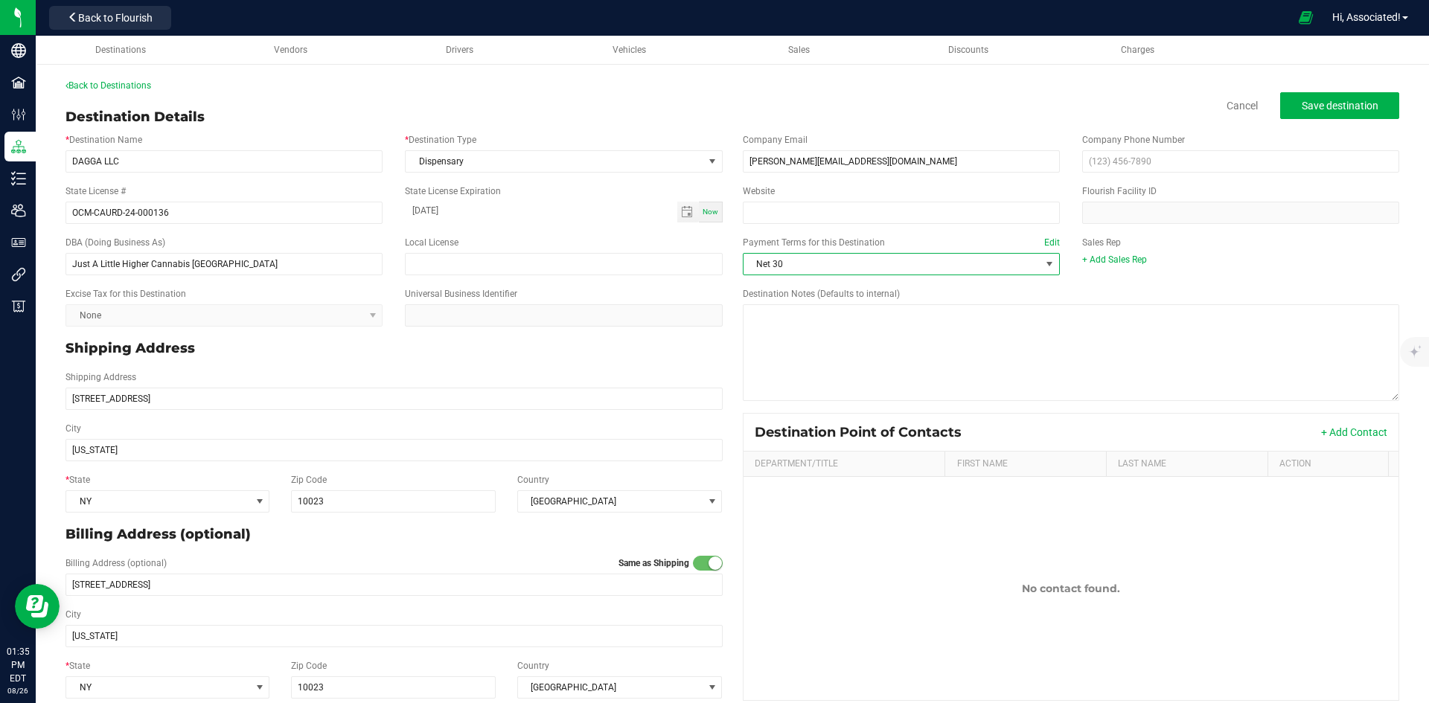
click at [633, 342] on p "Shipping Address" at bounding box center [393, 349] width 657 height 20
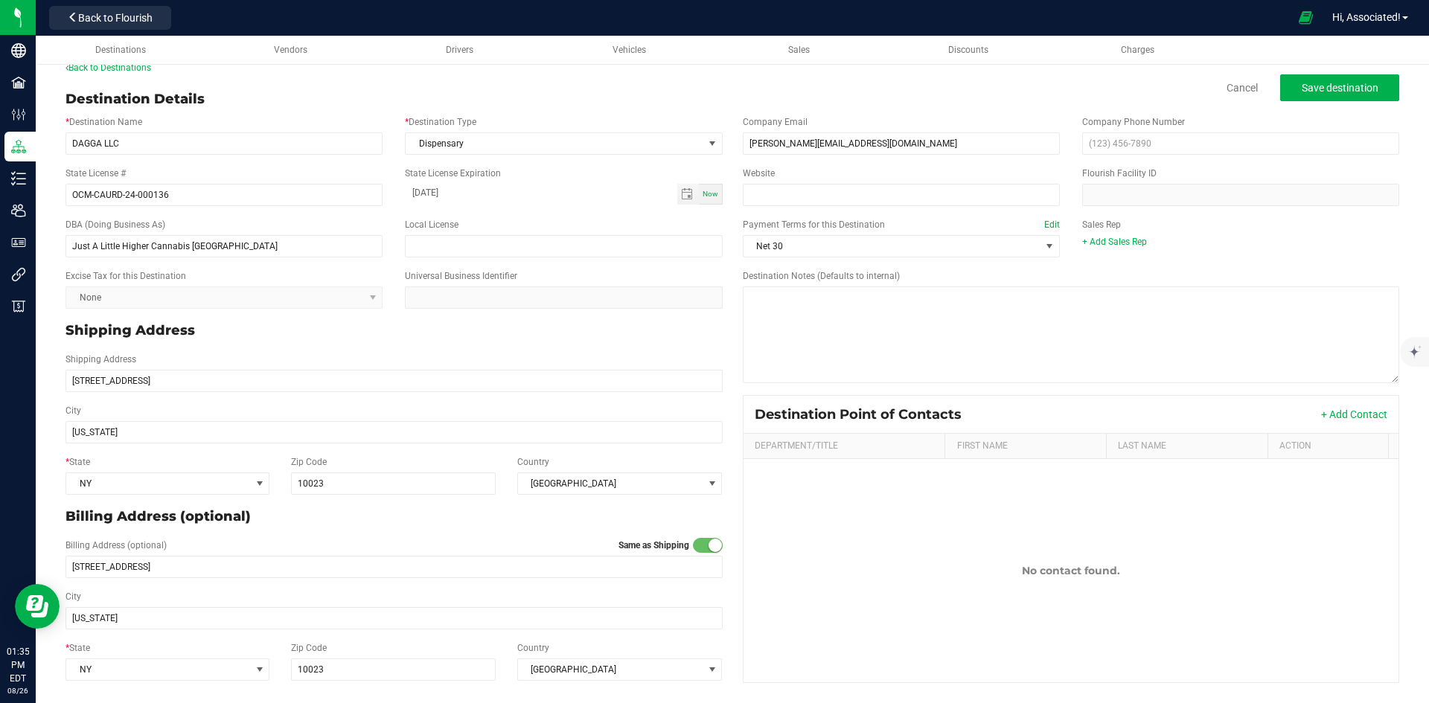
scroll to position [19, 0]
click at [1313, 79] on button "Save destination" at bounding box center [1339, 87] width 119 height 27
click at [112, 65] on link "Destinations" at bounding box center [121, 50] width 168 height 29
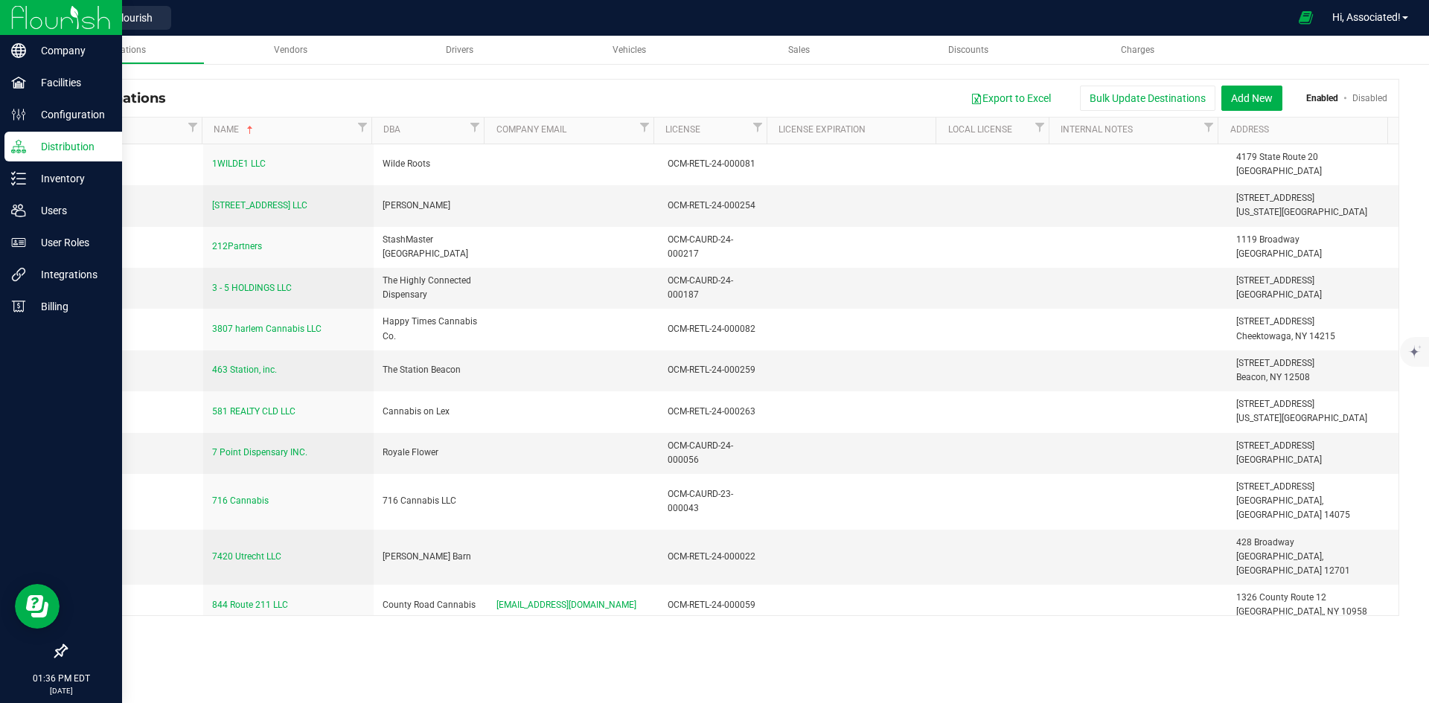
click at [10, 141] on div "Distribution" at bounding box center [63, 147] width 118 height 30
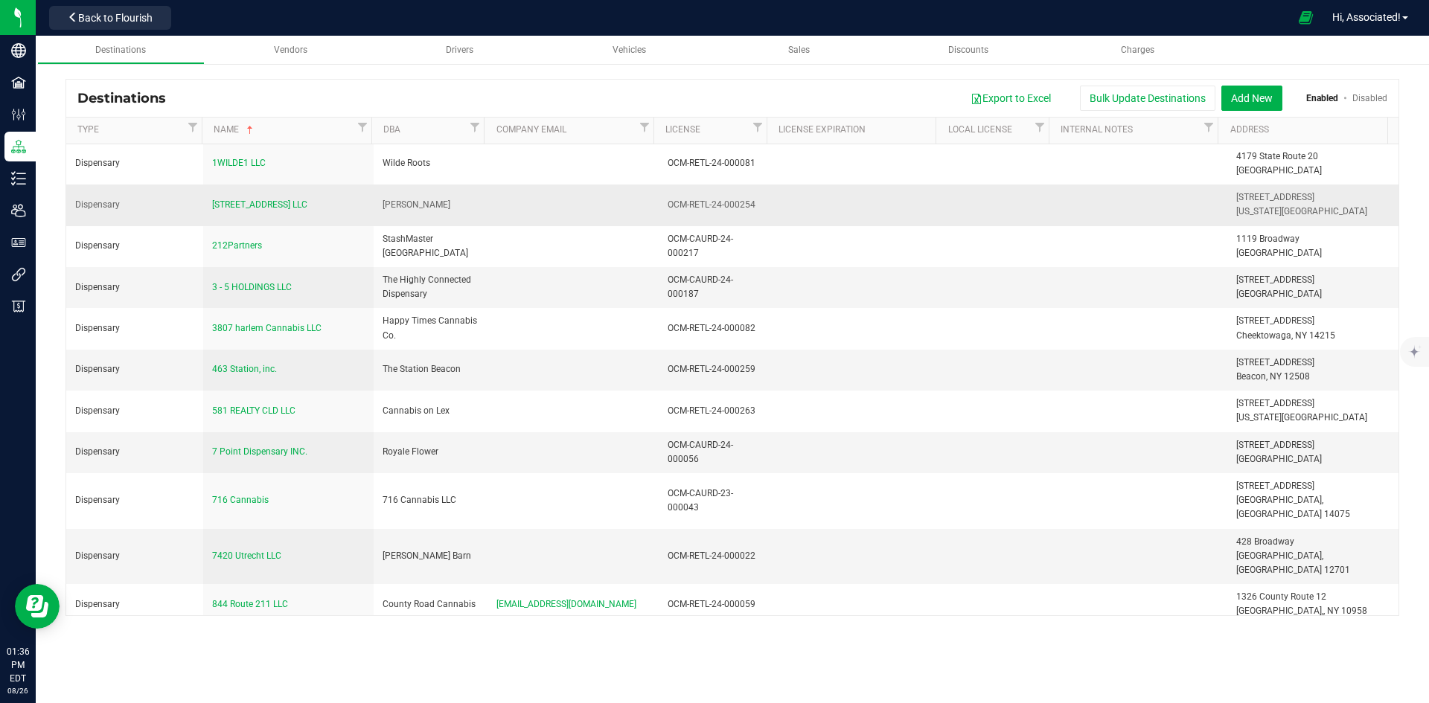
scroll to position [3611, 0]
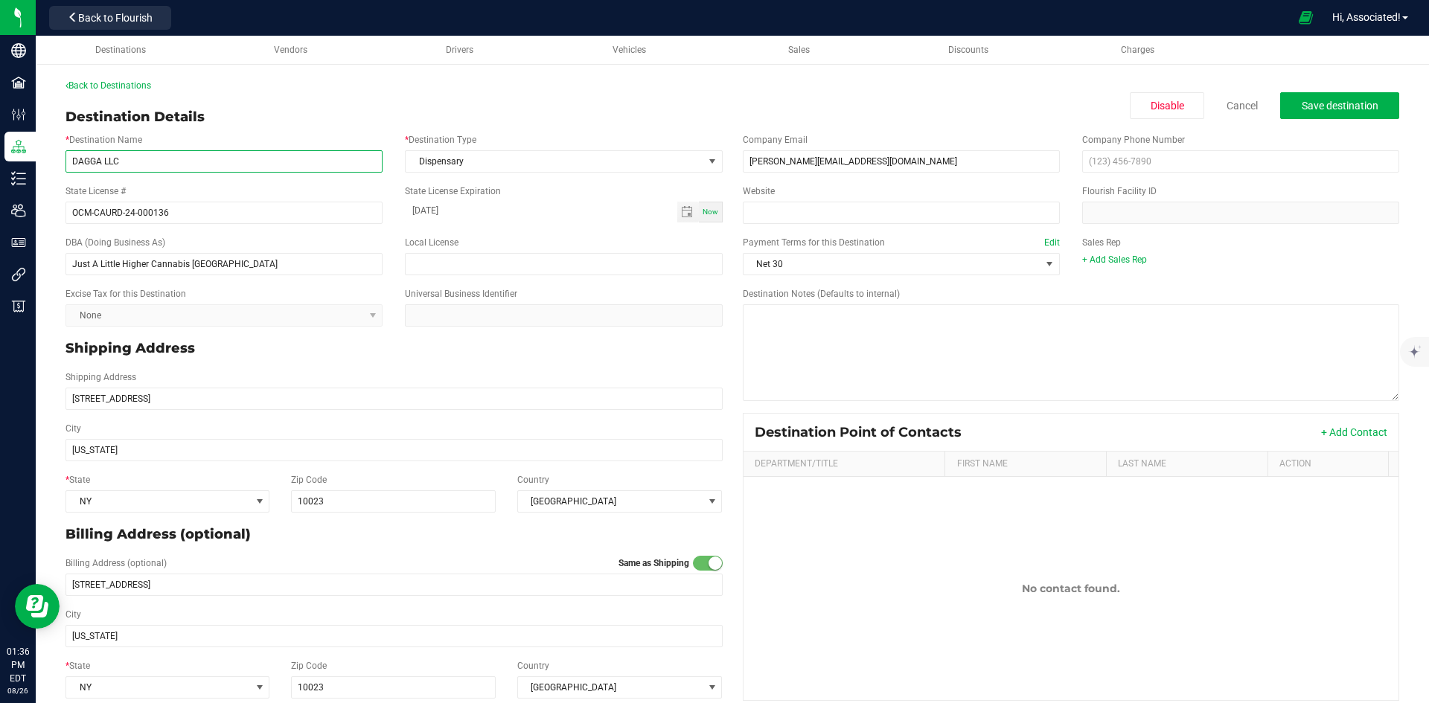
drag, startPoint x: 119, startPoint y: 158, endPoint x: 56, endPoint y: 163, distance: 63.4
click at [56, 163] on div "* Destination Name DAGGA LLC" at bounding box center [223, 152] width 339 height 39
click at [97, 82] on link "Back to Destinations" at bounding box center [108, 85] width 86 height 10
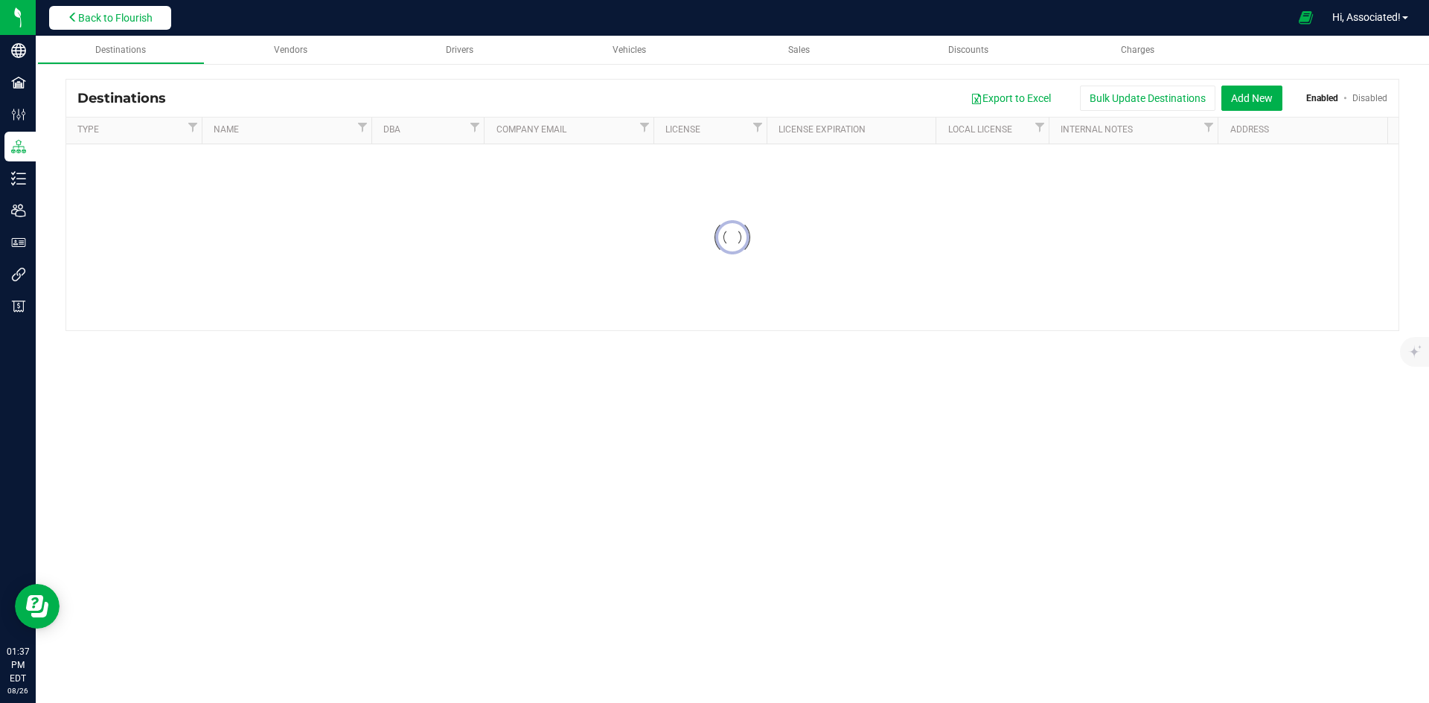
click at [95, 19] on span "Back to Flourish" at bounding box center [115, 18] width 74 height 12
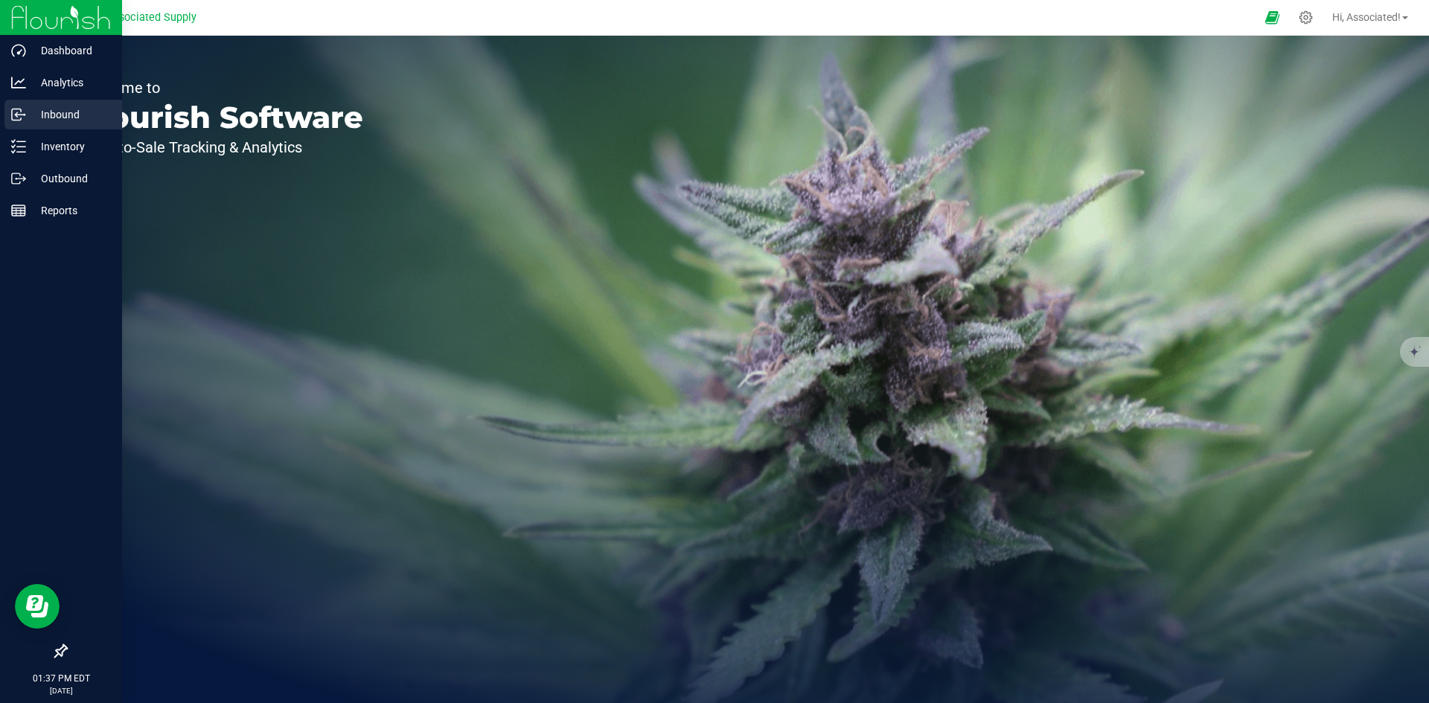
click at [36, 119] on p "Inbound" at bounding box center [70, 115] width 89 height 18
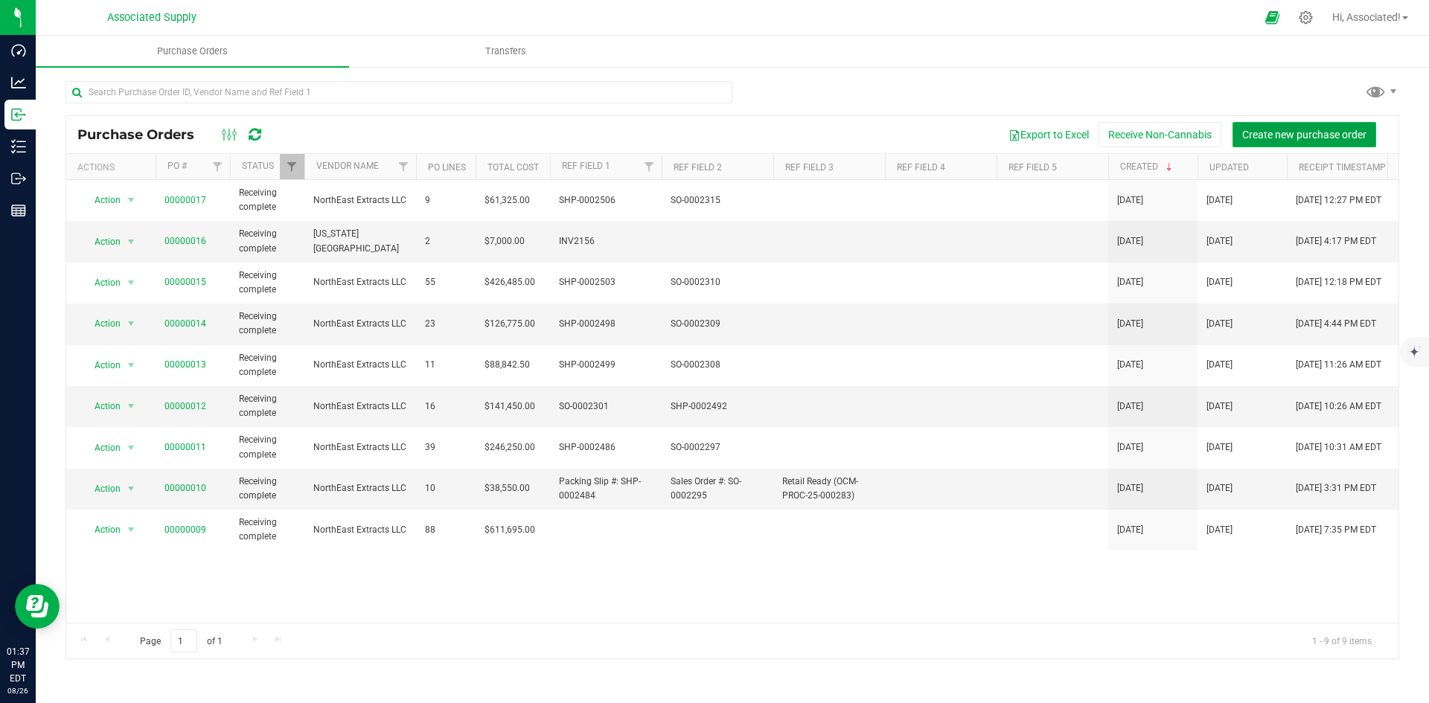
click at [1353, 129] on span "Create new purchase order" at bounding box center [1304, 135] width 124 height 12
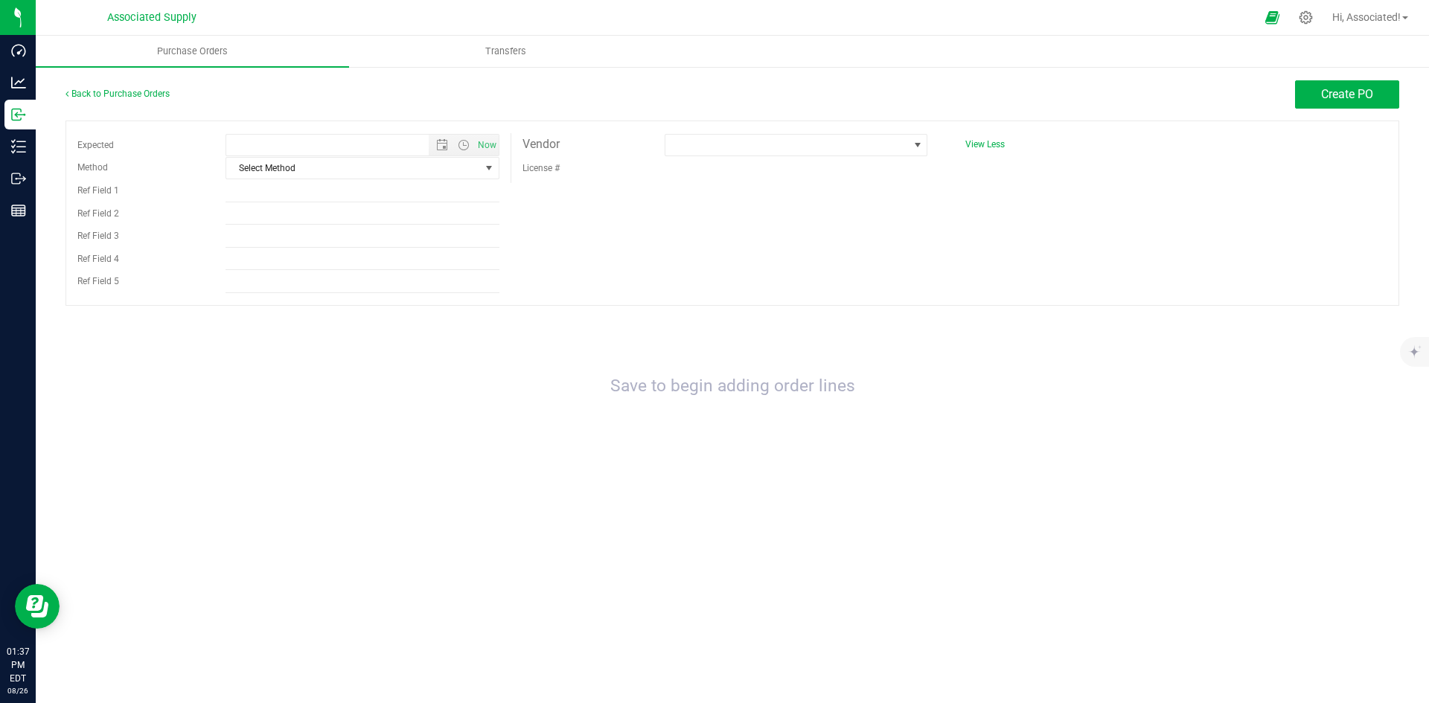
type input "8/26/2025 1:37 PM"
click at [769, 198] on div "Expected 8/26/2025 1:37 PM Now Method Select Method Select Method USPS UPS FedE…" at bounding box center [731, 213] width 1333 height 185
click at [713, 263] on div "Expected 8/26/2025 1:37 PM Now Method Select Method Select Method USPS UPS FedE…" at bounding box center [731, 213] width 1333 height 185
click at [761, 136] on span at bounding box center [786, 145] width 243 height 21
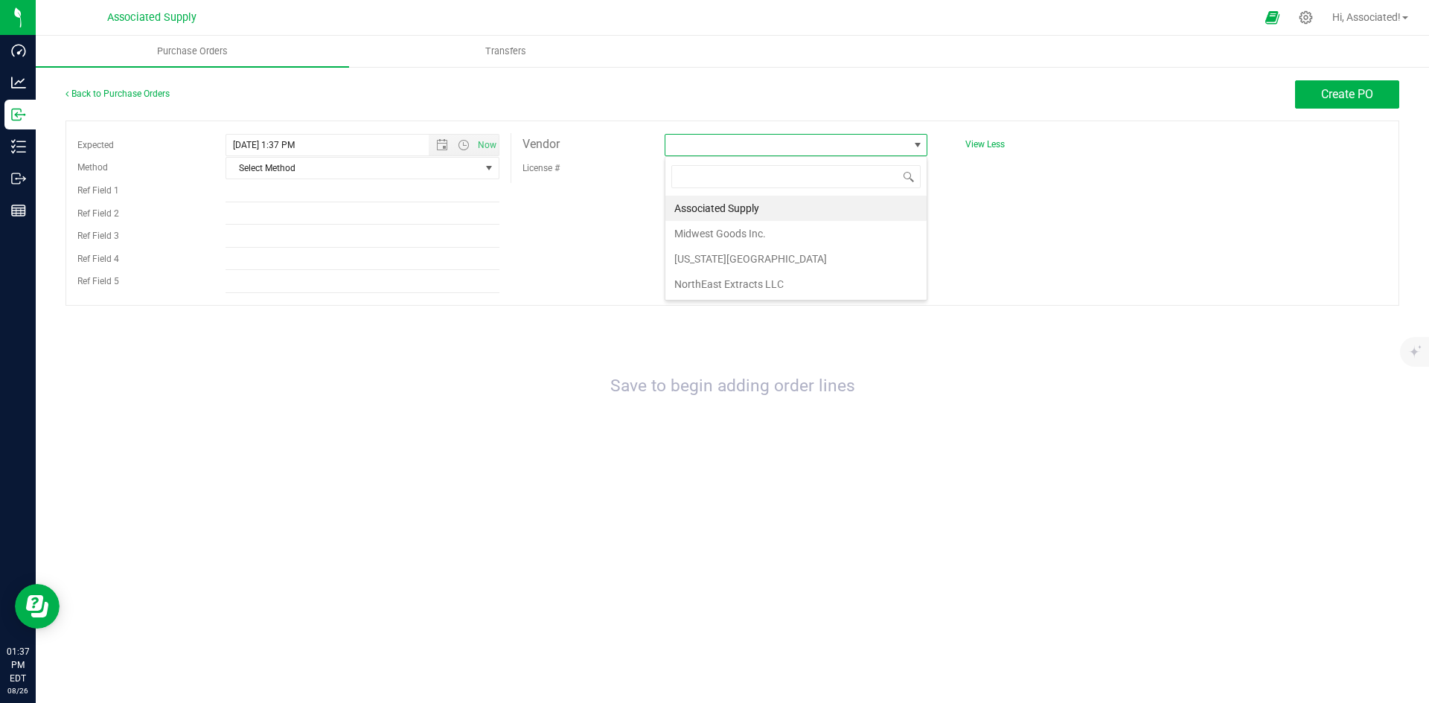
scroll to position [22, 263]
click at [720, 260] on li "New York Seed Laboratory" at bounding box center [795, 258] width 261 height 25
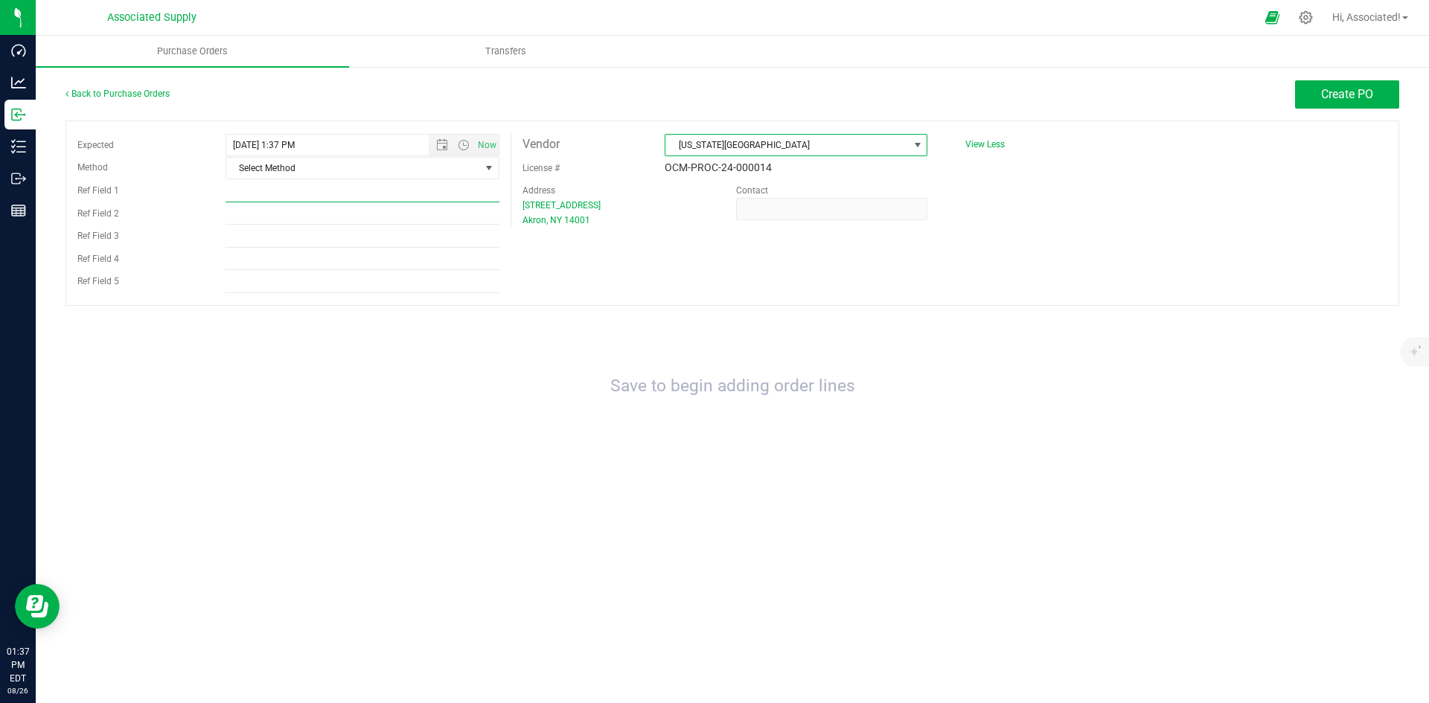
click at [395, 193] on input "Ref Field 1" at bounding box center [362, 191] width 274 height 22
click at [254, 193] on input "Ref Field 1" at bounding box center [362, 191] width 274 height 22
type input "2180"
drag, startPoint x: 391, startPoint y: 414, endPoint x: 406, endPoint y: 401, distance: 20.0
click at [394, 415] on div "Save to begin adding order lines" at bounding box center [731, 387] width 1333 height 132
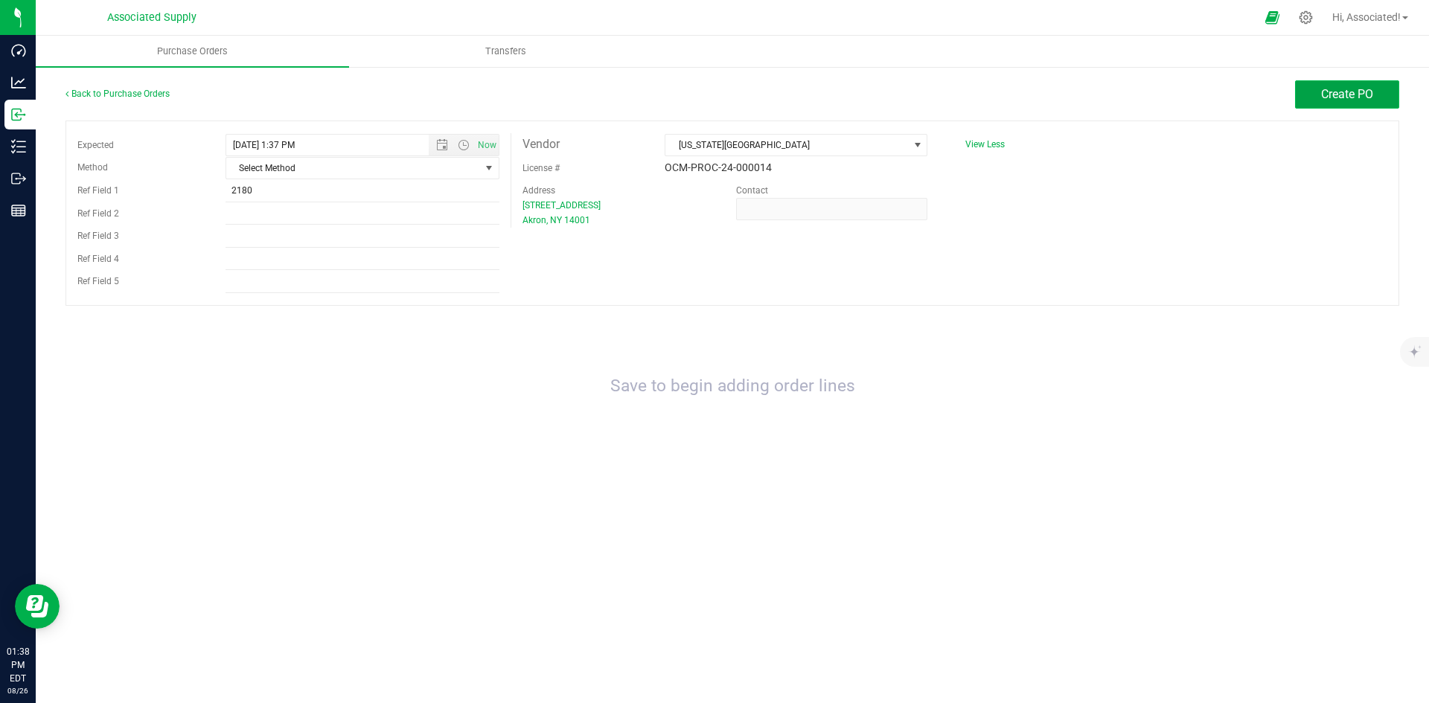
click at [1341, 99] on span "Create PO" at bounding box center [1347, 94] width 52 height 14
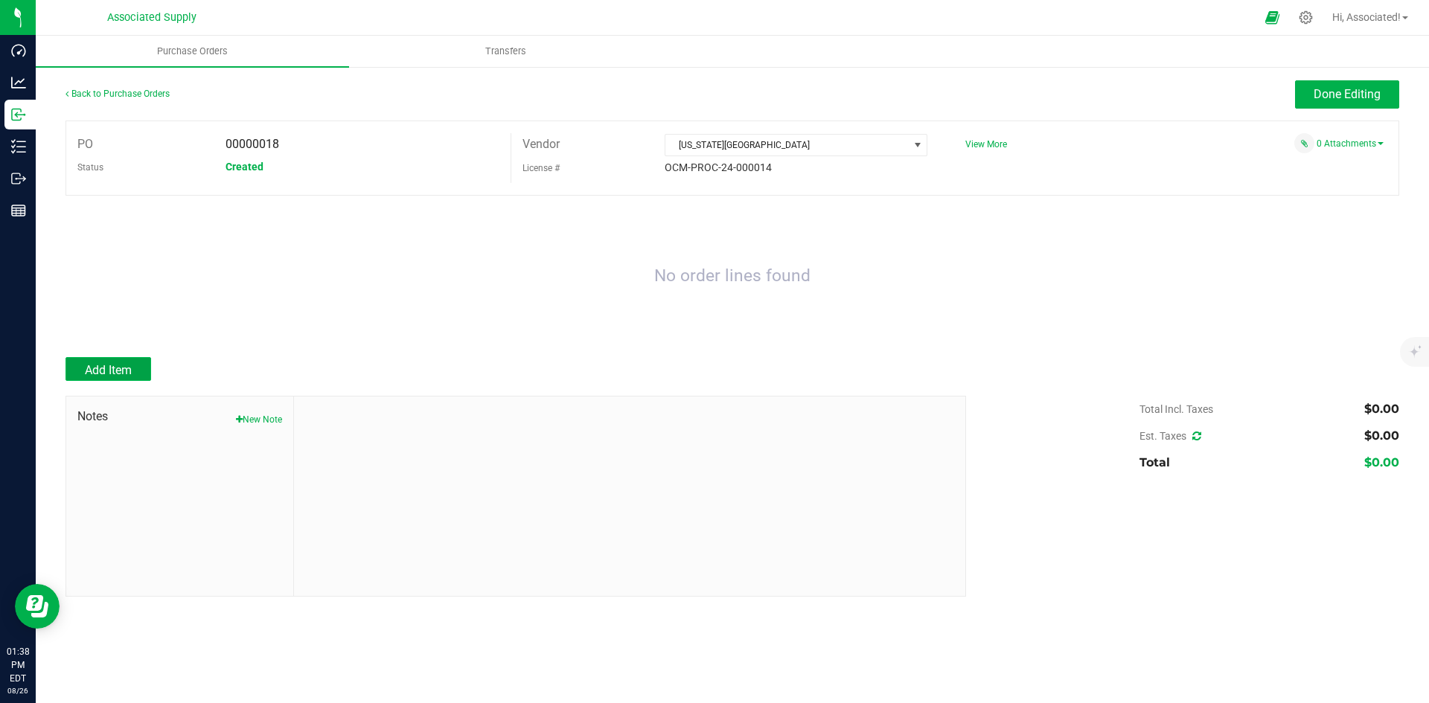
click at [112, 366] on span "Add Item" at bounding box center [108, 370] width 47 height 14
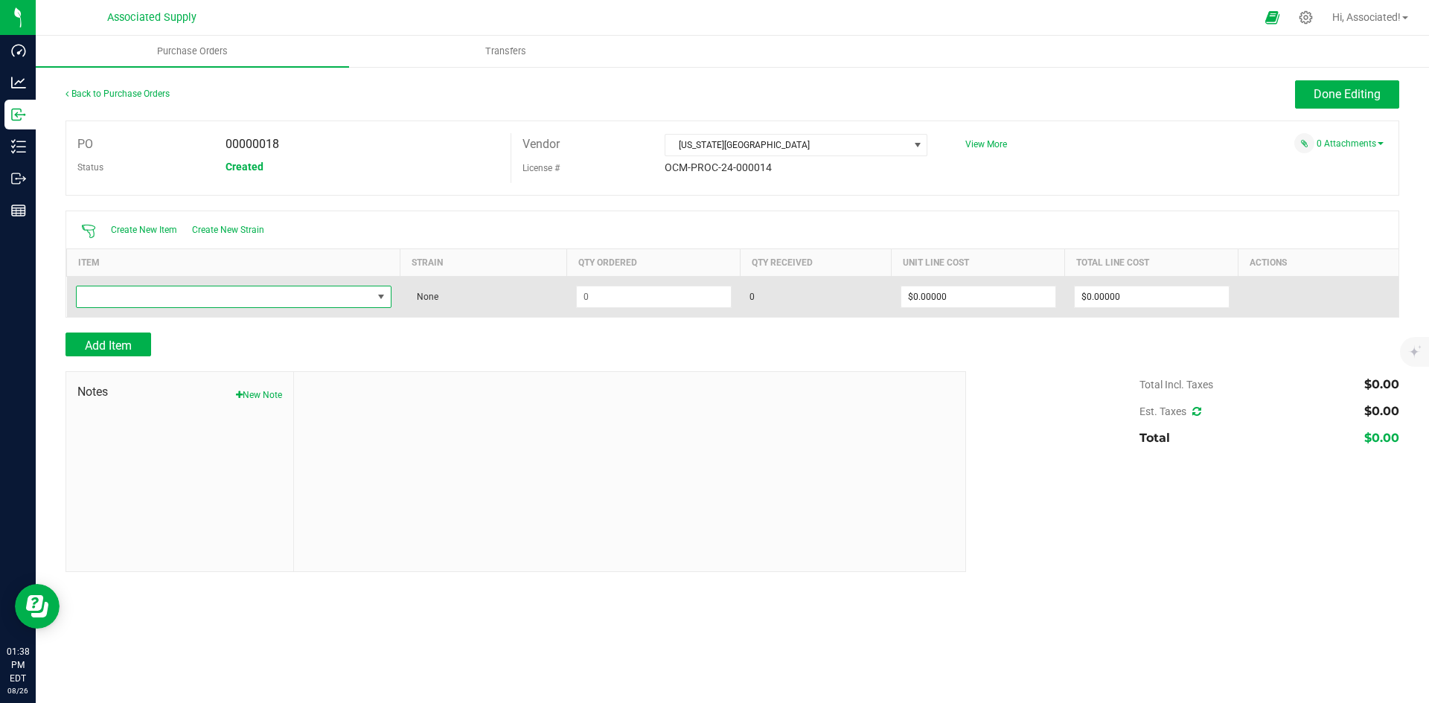
click at [380, 301] on span "NO DATA FOUND" at bounding box center [381, 297] width 12 height 12
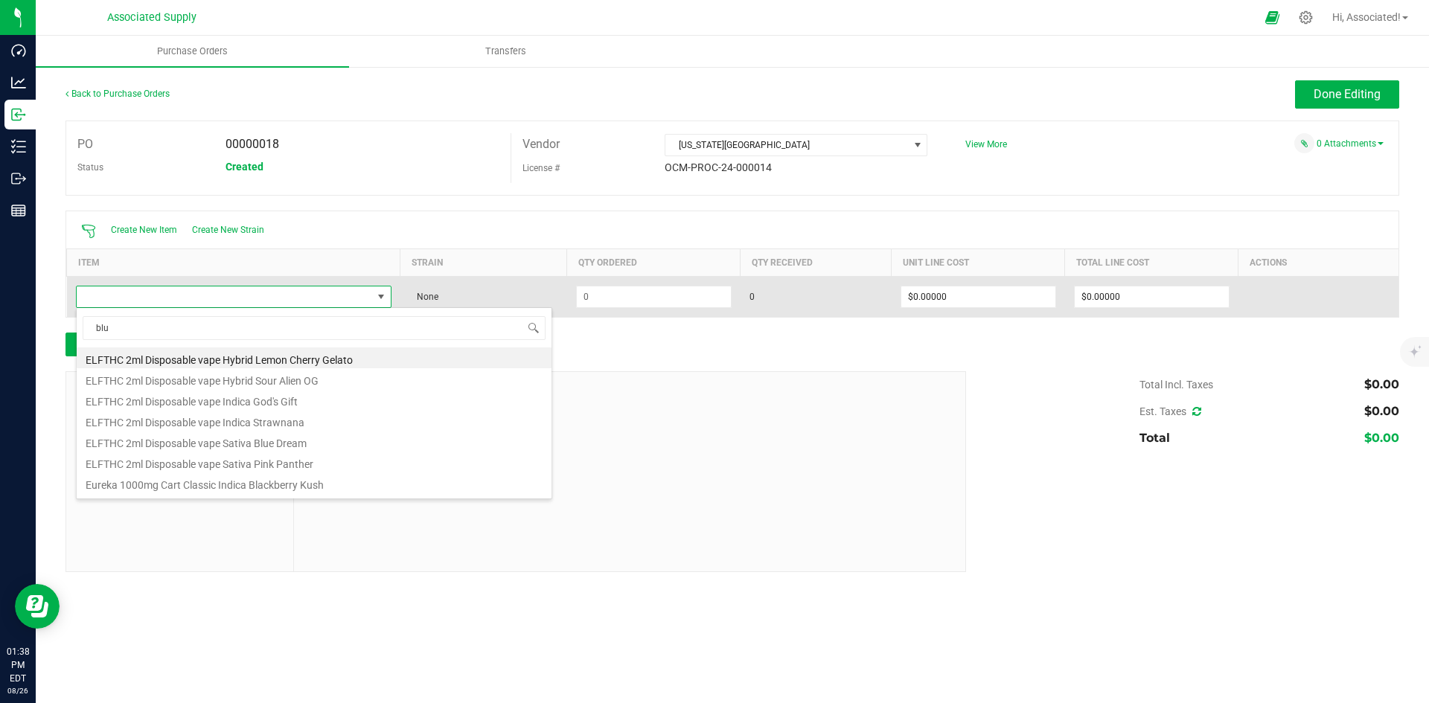
type input "blue"
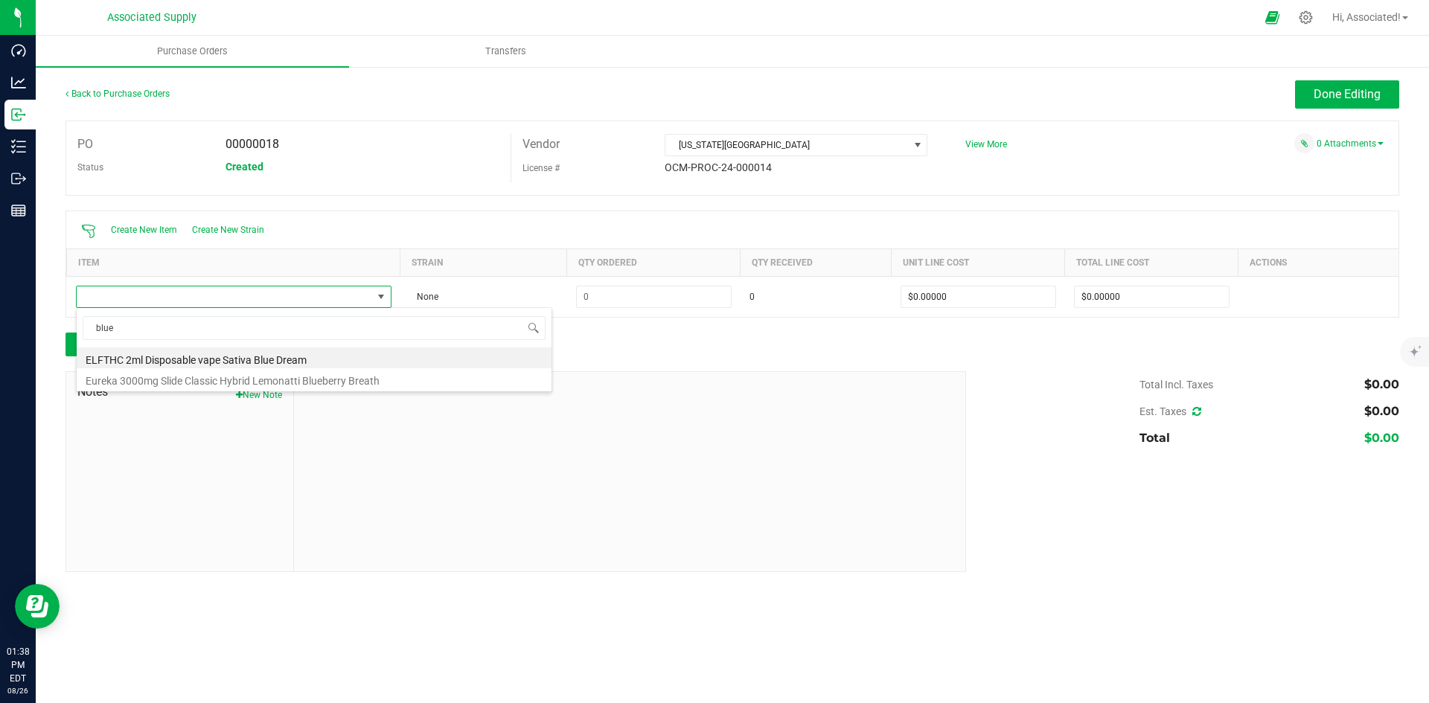
click at [326, 358] on li "ELFTHC 2ml Disposable vape Sativa Blue Dream" at bounding box center [314, 357] width 475 height 21
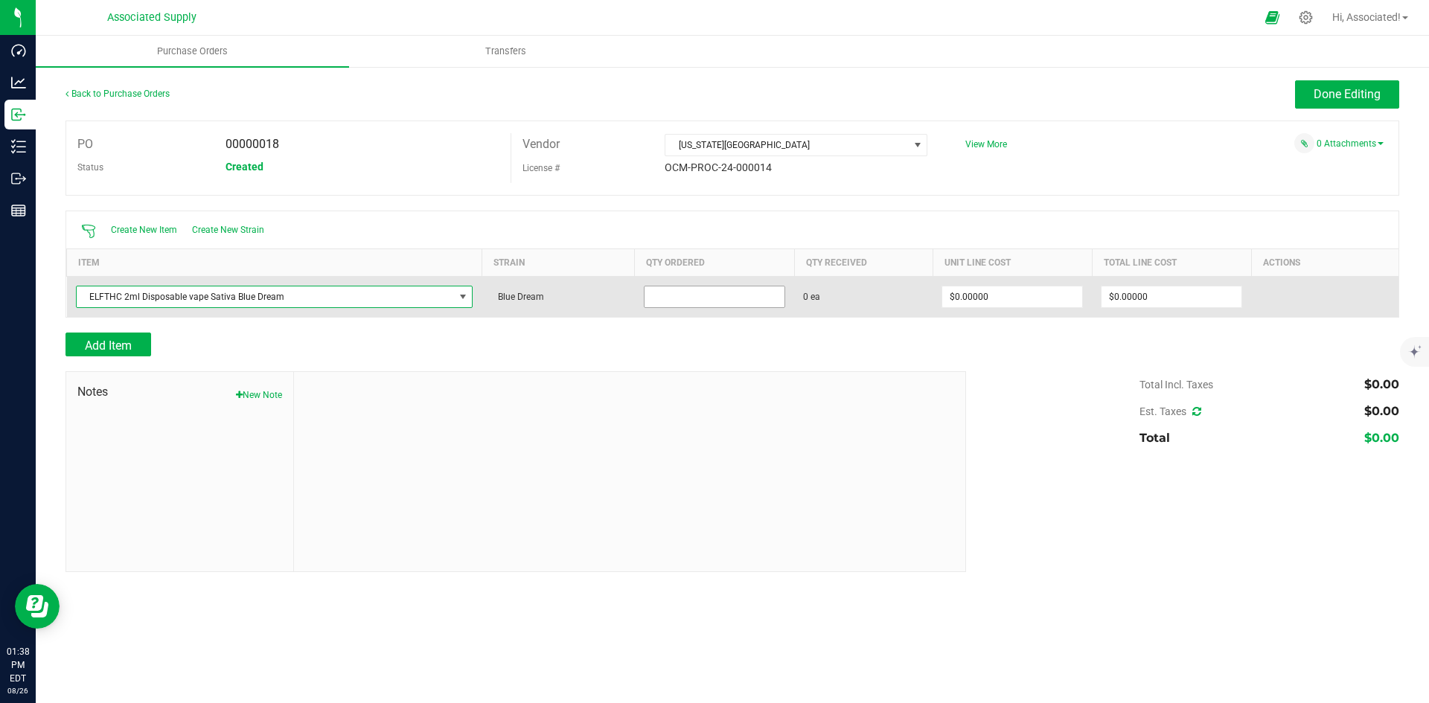
click at [699, 290] on input at bounding box center [714, 296] width 140 height 21
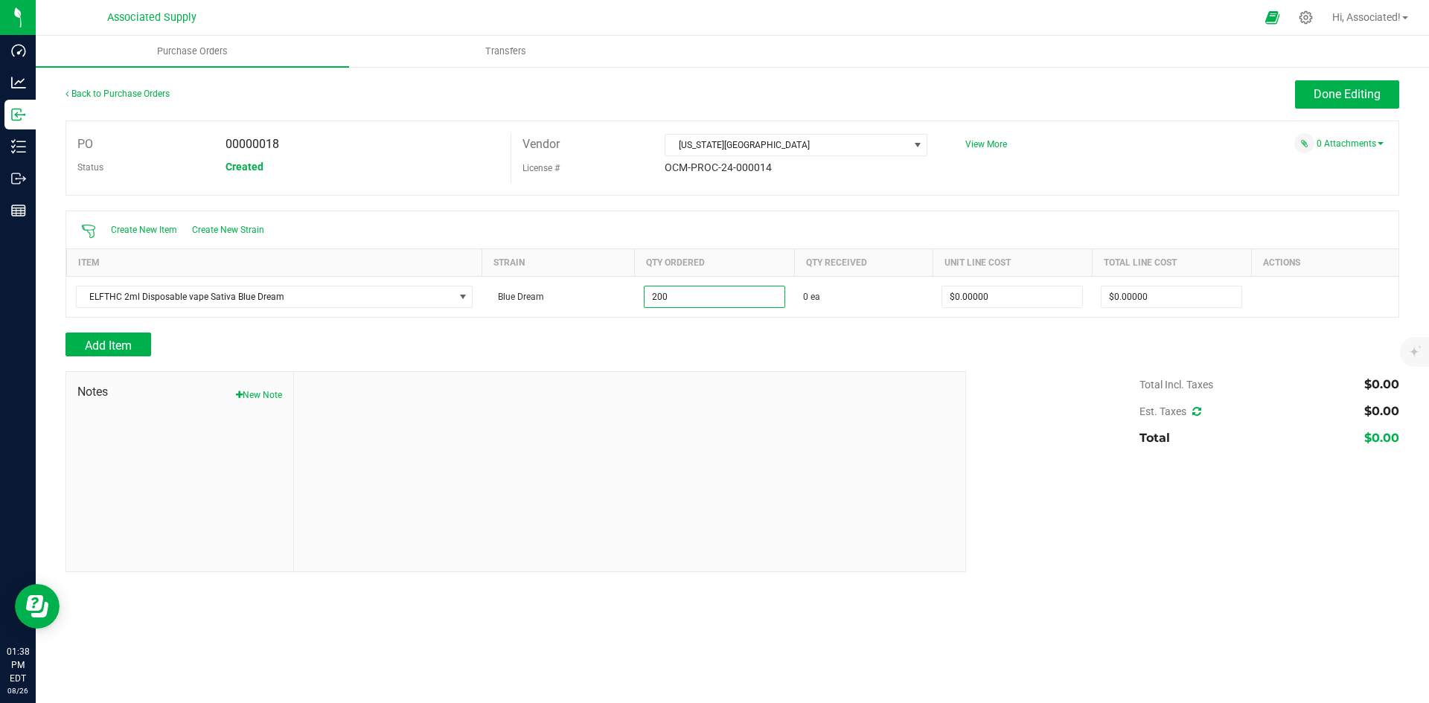
type input "200 ea"
click at [874, 354] on div "Add Item" at bounding box center [509, 345] width 889 height 24
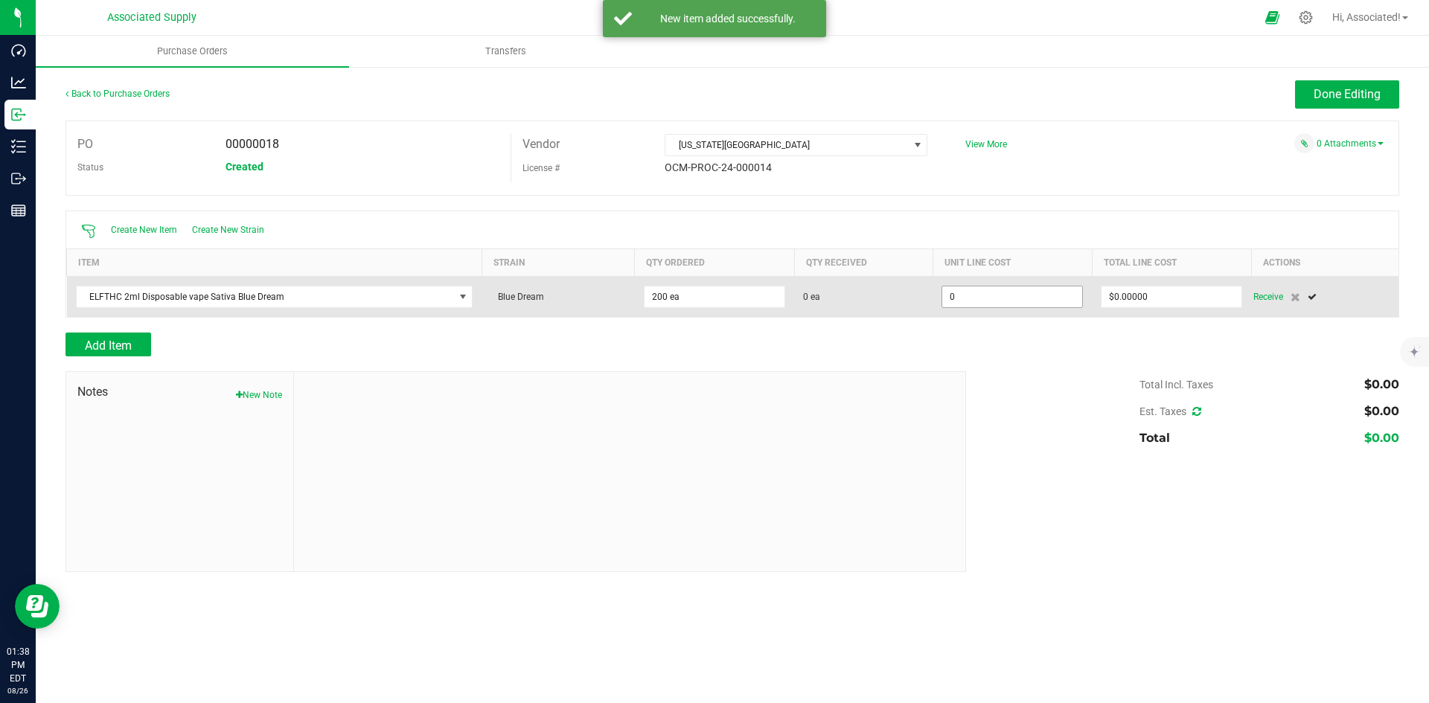
click at [1019, 295] on input "0" at bounding box center [1012, 296] width 140 height 21
click at [973, 297] on input "0" at bounding box center [1012, 296] width 140 height 21
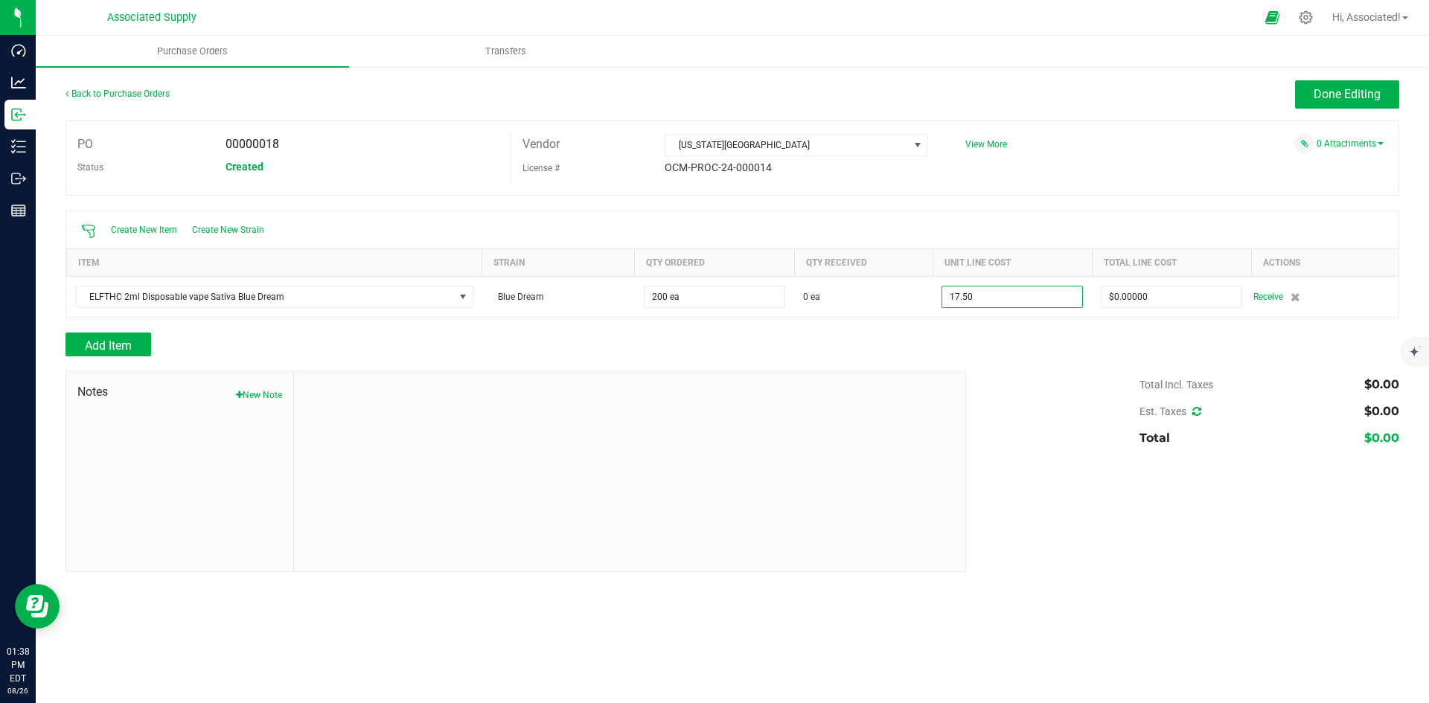
type input "$17.50000"
click at [999, 342] on div "Add Item" at bounding box center [731, 345] width 1333 height 24
type input "200"
type input "$3,500.00000"
click at [98, 342] on span "Add Item" at bounding box center [108, 346] width 47 height 14
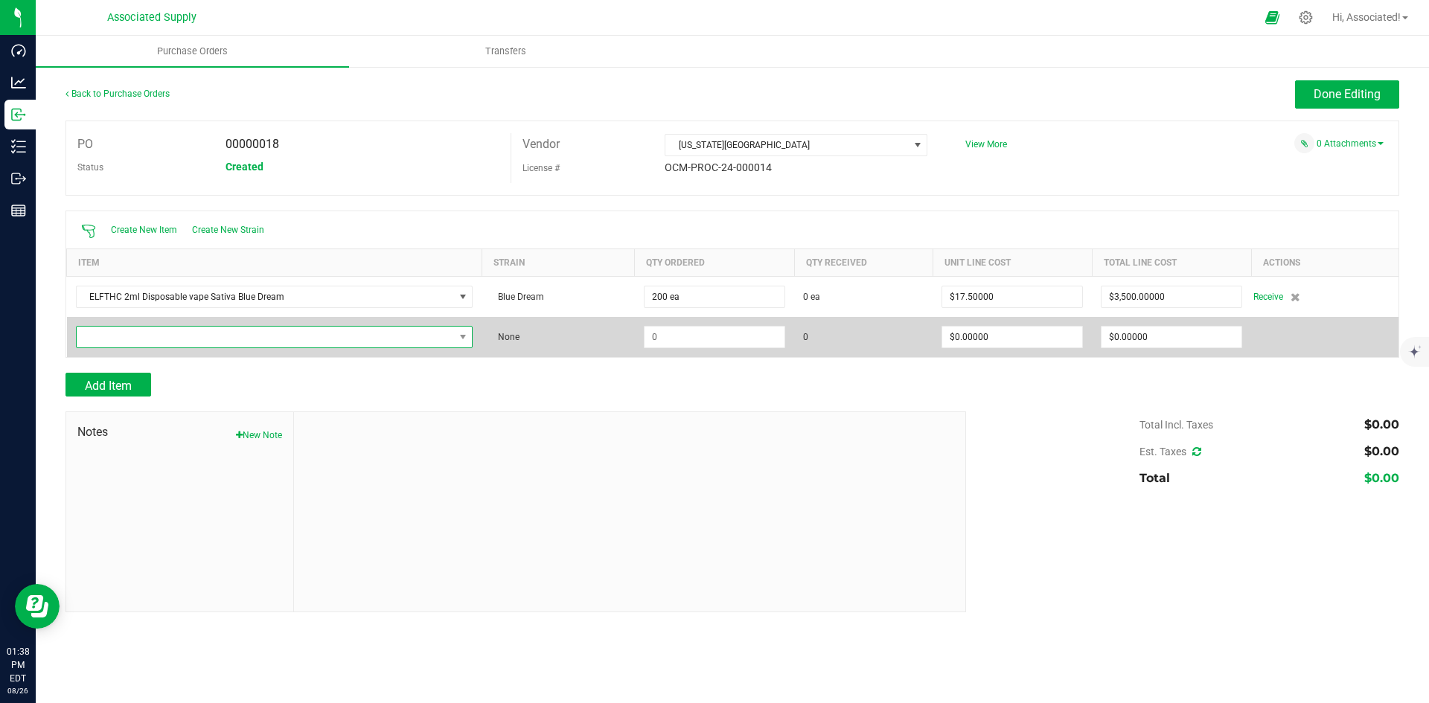
click at [129, 337] on span "NO DATA FOUND" at bounding box center [265, 337] width 377 height 21
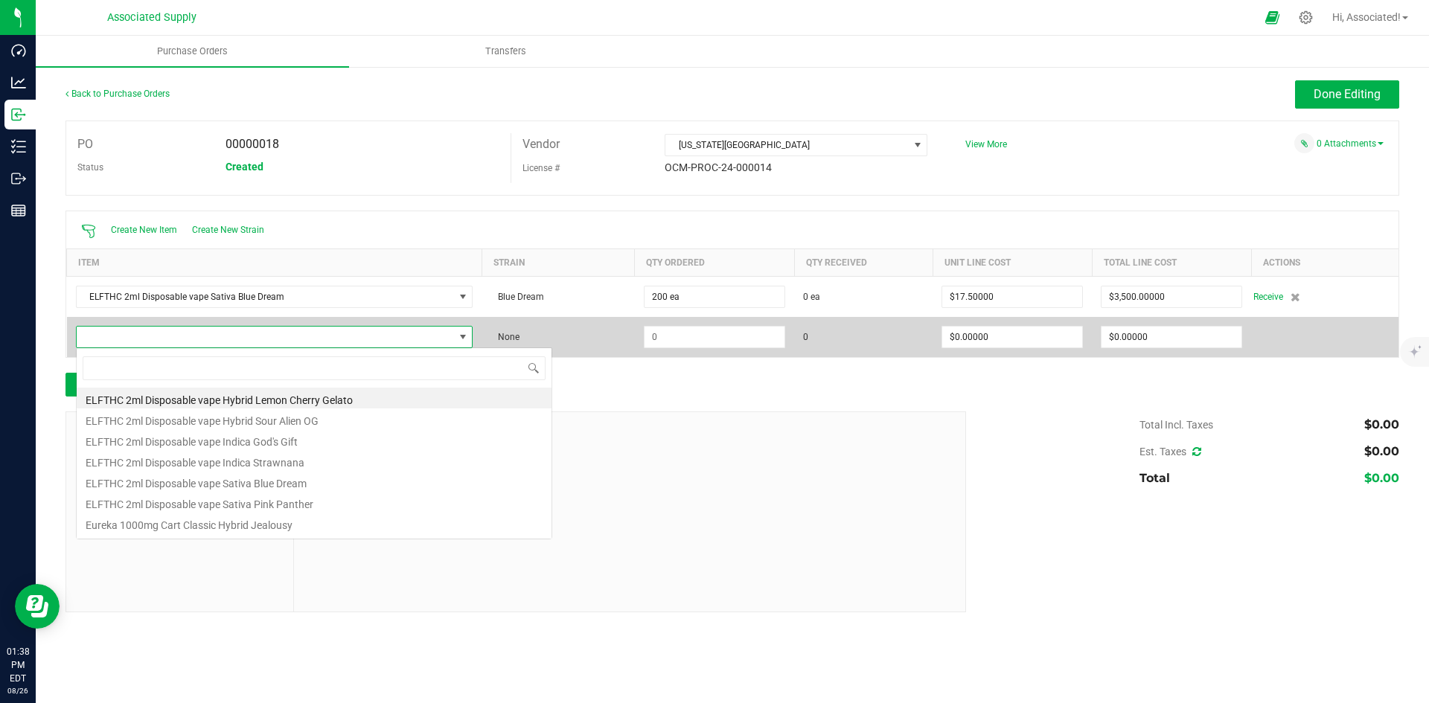
scroll to position [22, 394]
type input "sour"
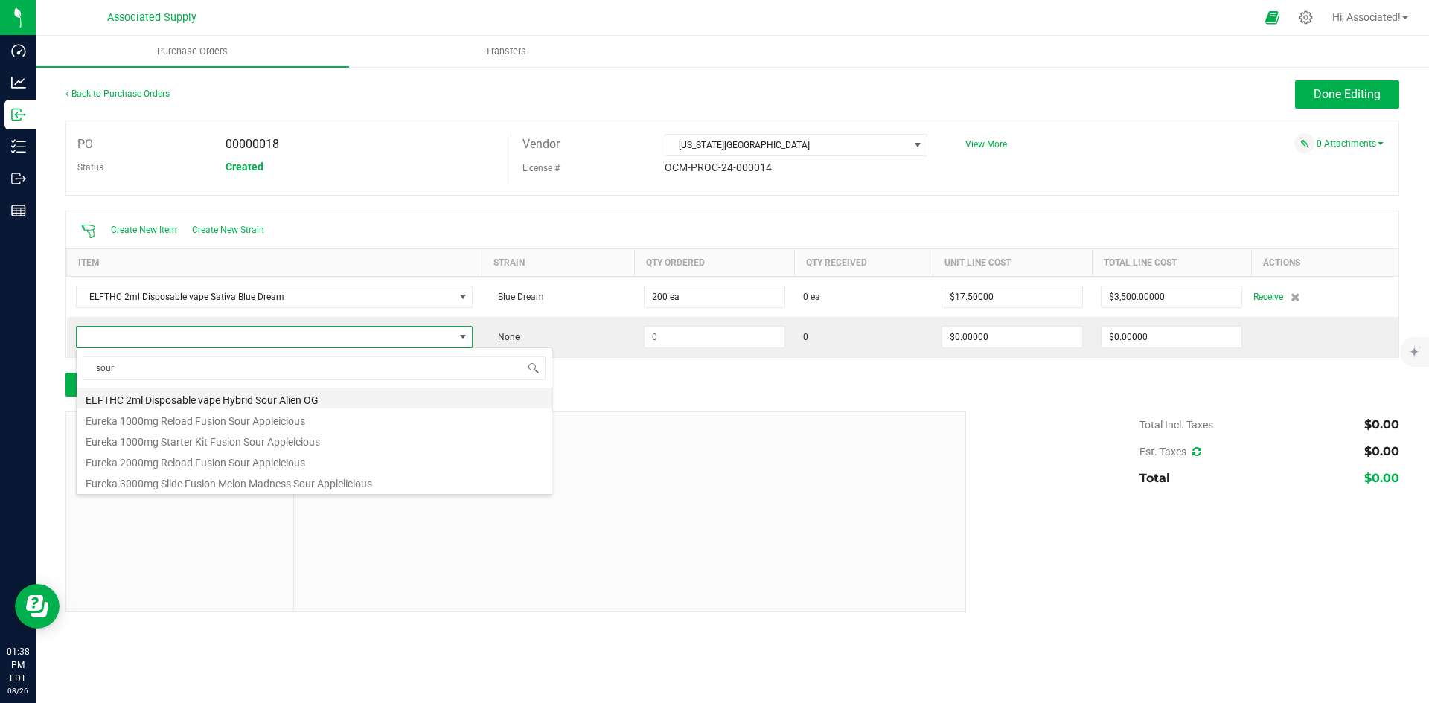
click at [303, 397] on li "ELFTHC 2ml Disposable vape Hybrid Sour Alien OG" at bounding box center [314, 398] width 475 height 21
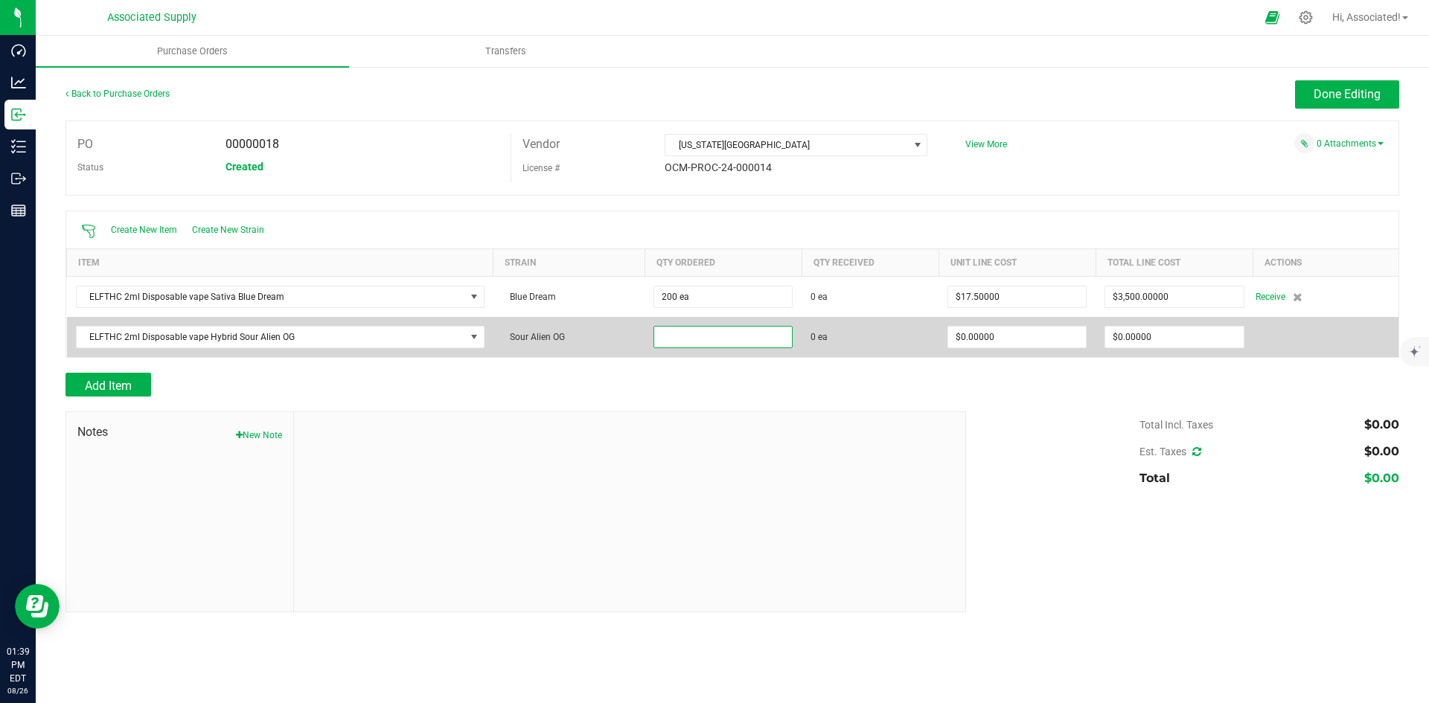
click at [716, 341] on input at bounding box center [723, 337] width 138 height 21
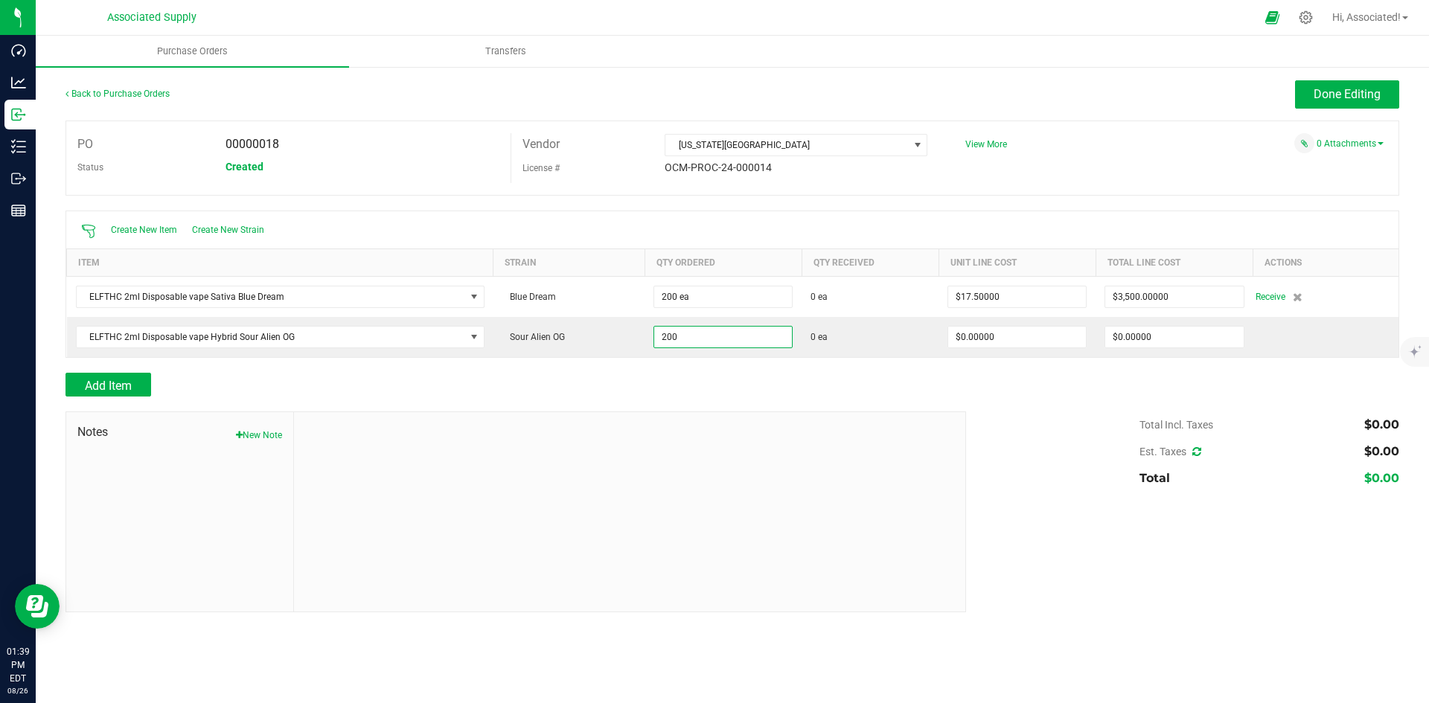
type input "200 ea"
click at [778, 383] on div "Add Item" at bounding box center [509, 385] width 889 height 24
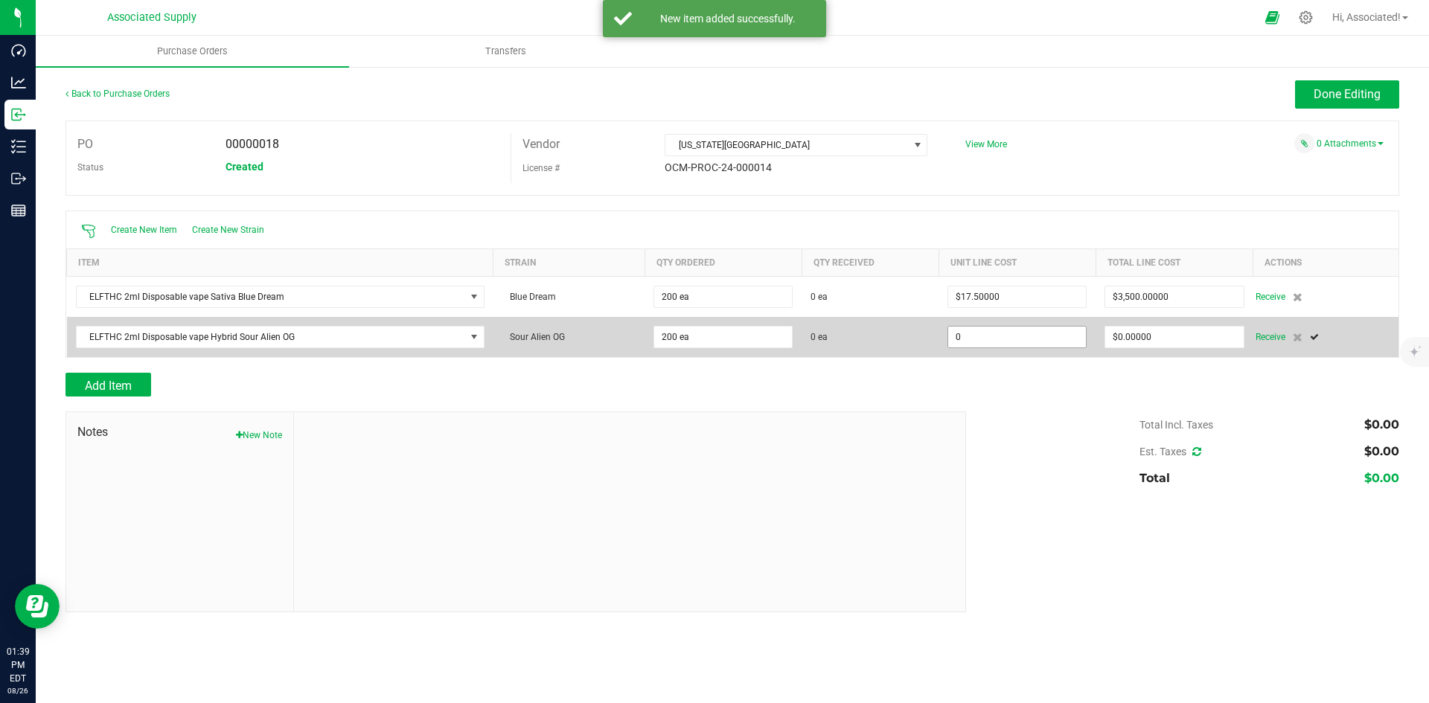
click at [1024, 333] on input "0" at bounding box center [1017, 337] width 138 height 21
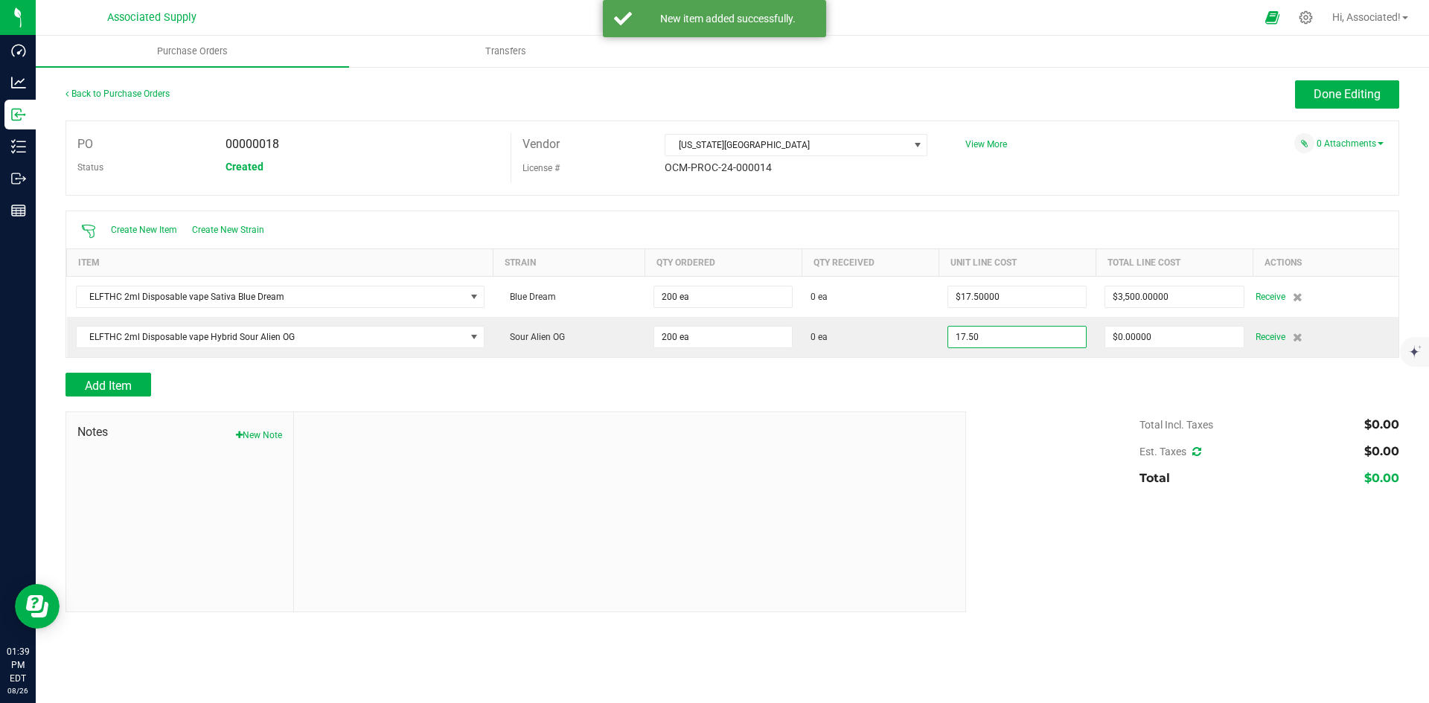
type input "$17.50000"
click at [1005, 391] on div "Add Item" at bounding box center [731, 385] width 1333 height 24
type input "200"
type input "$3,500.00000"
click at [131, 385] on span "Add Item" at bounding box center [108, 386] width 47 height 14
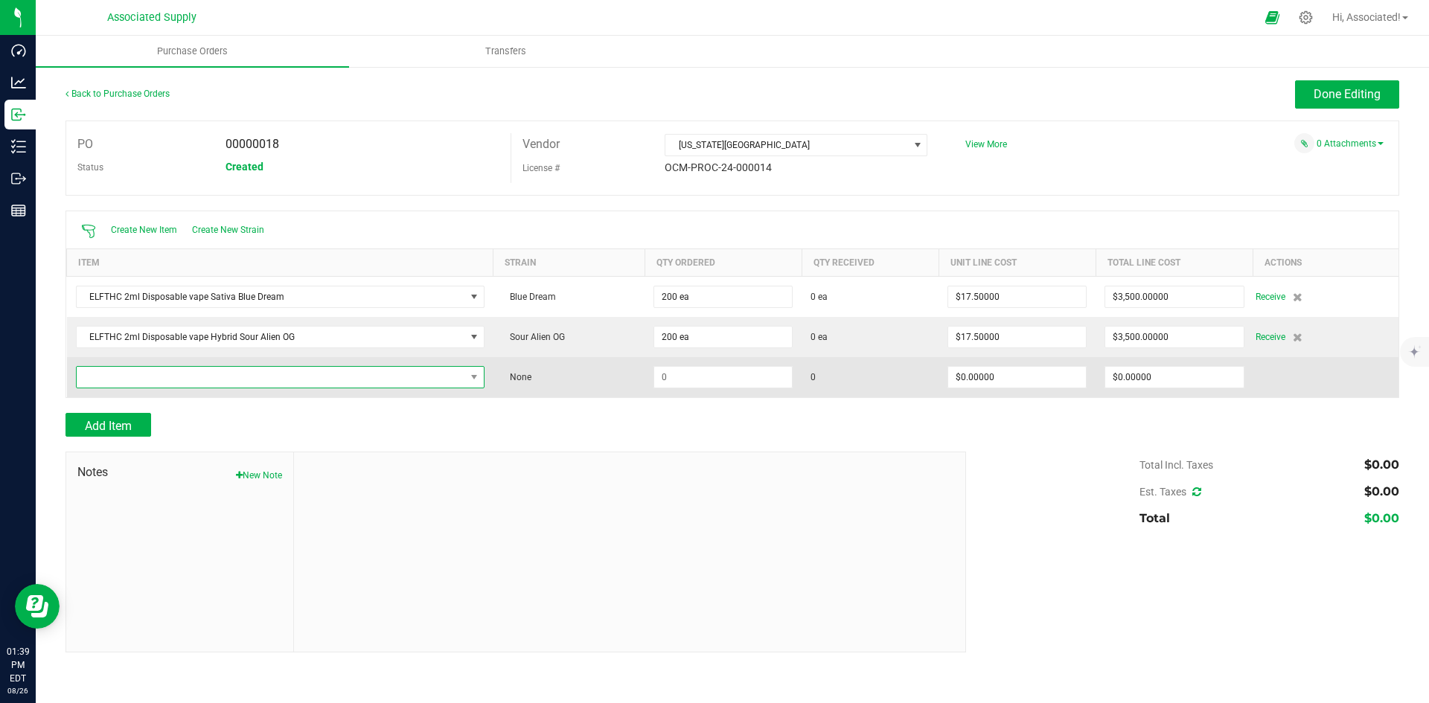
click at [157, 374] on span "NO DATA FOUND" at bounding box center [271, 377] width 388 height 21
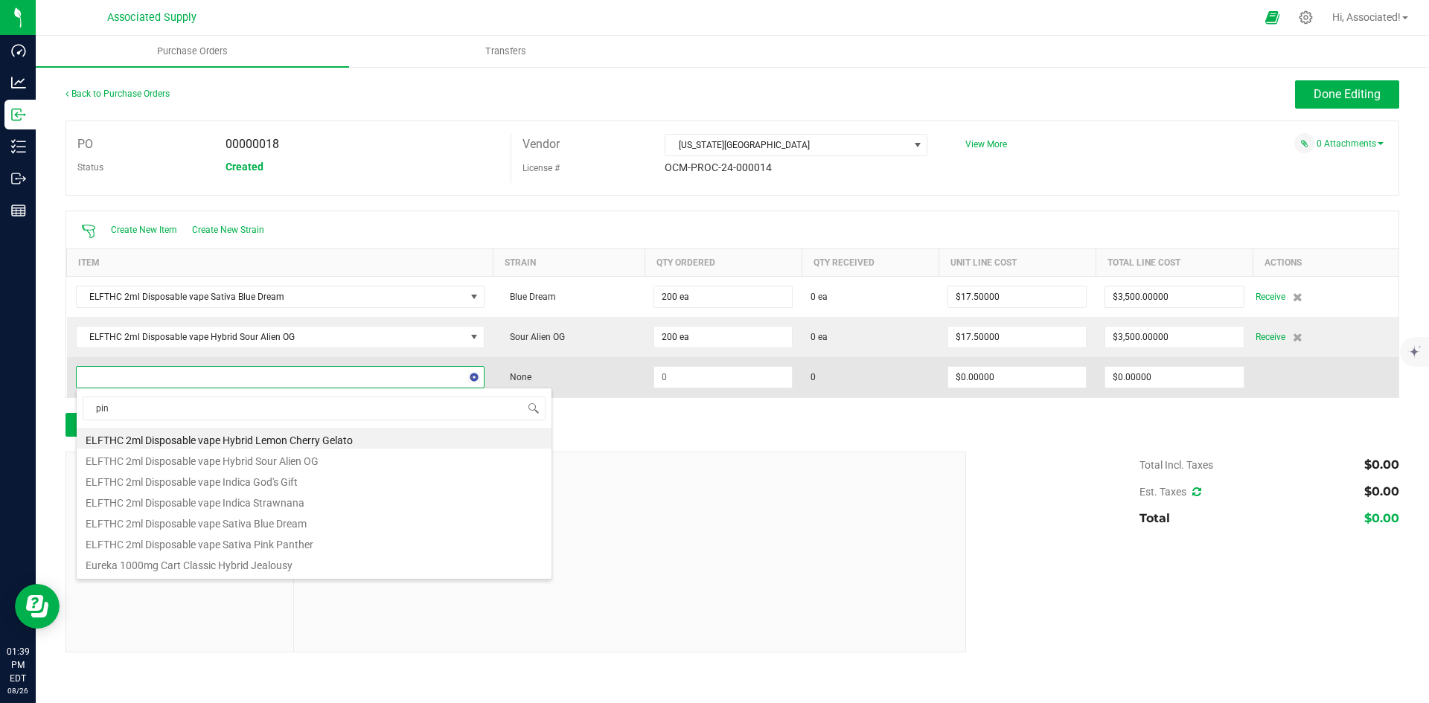
type input "pink"
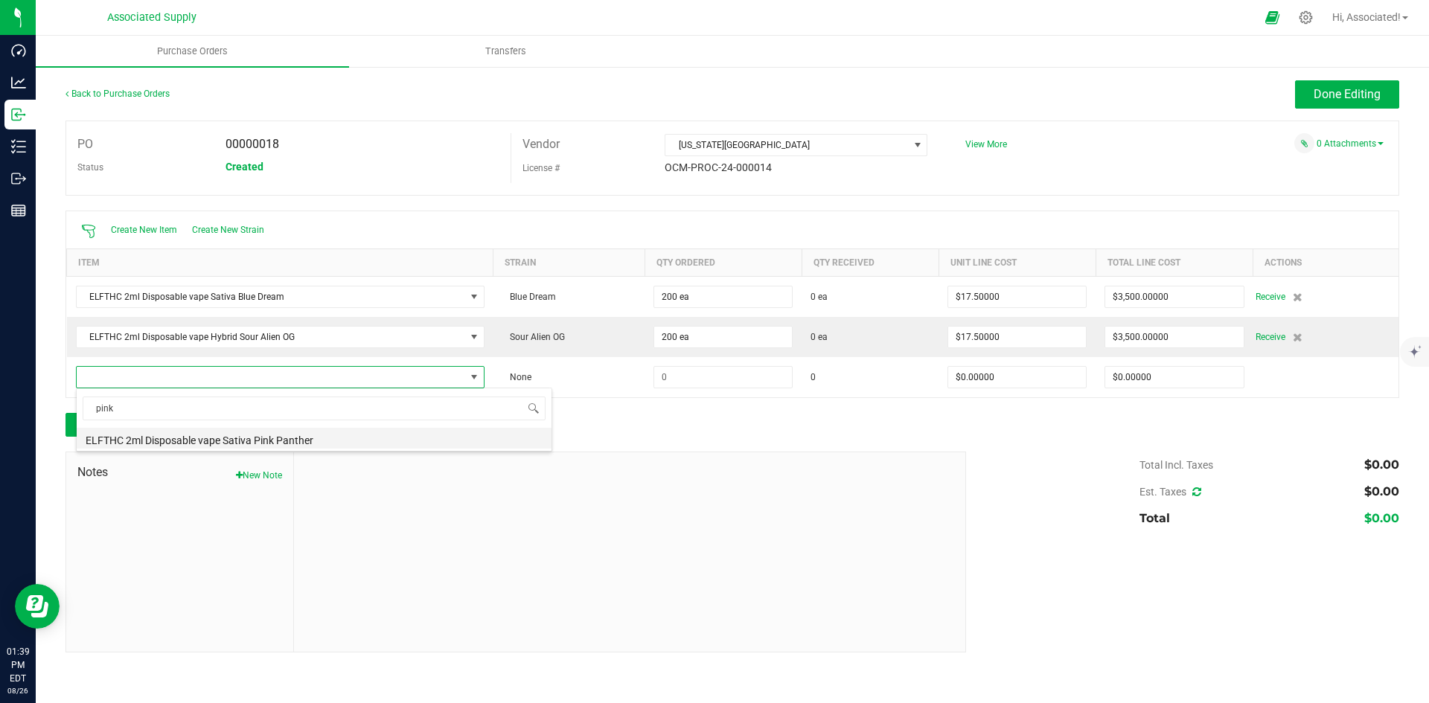
click at [275, 441] on li "ELFTHC 2ml Disposable vape Sativa Pink Panther" at bounding box center [314, 438] width 475 height 21
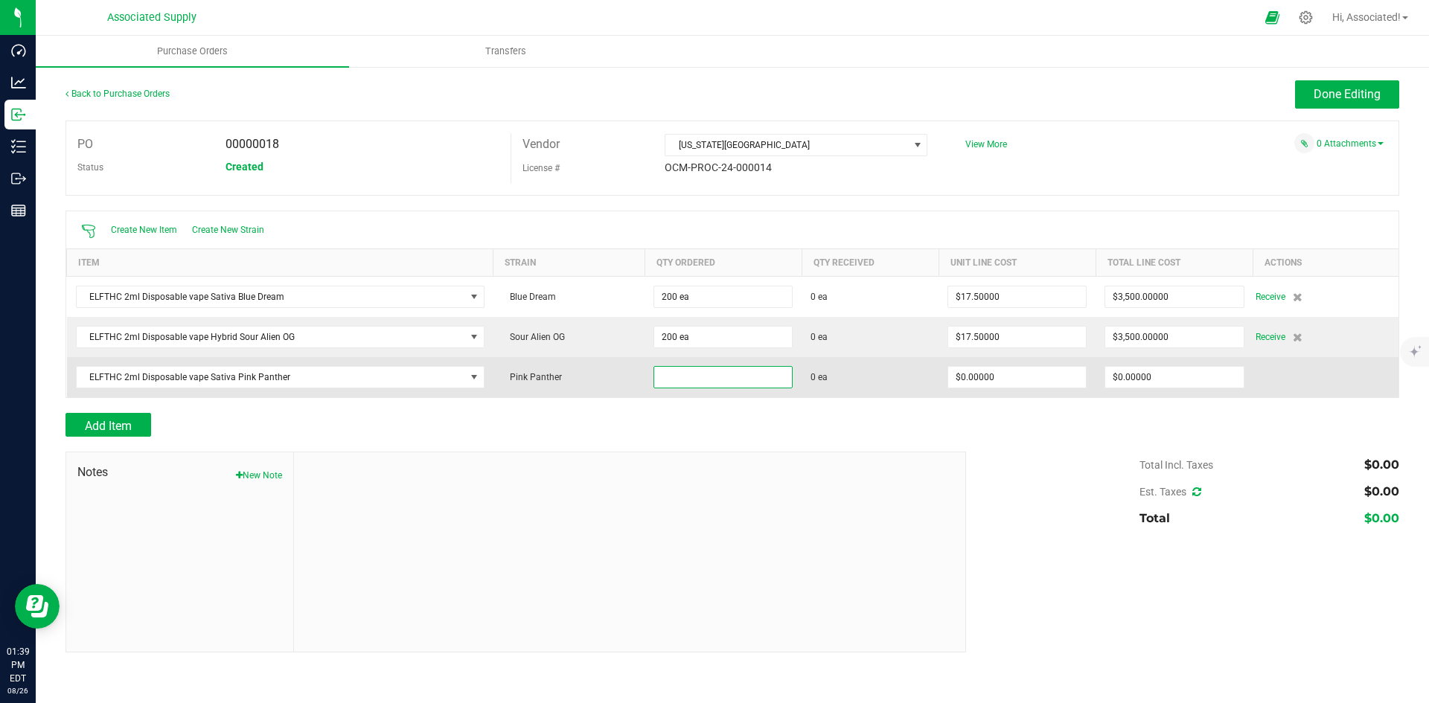
click at [723, 379] on input at bounding box center [723, 377] width 138 height 21
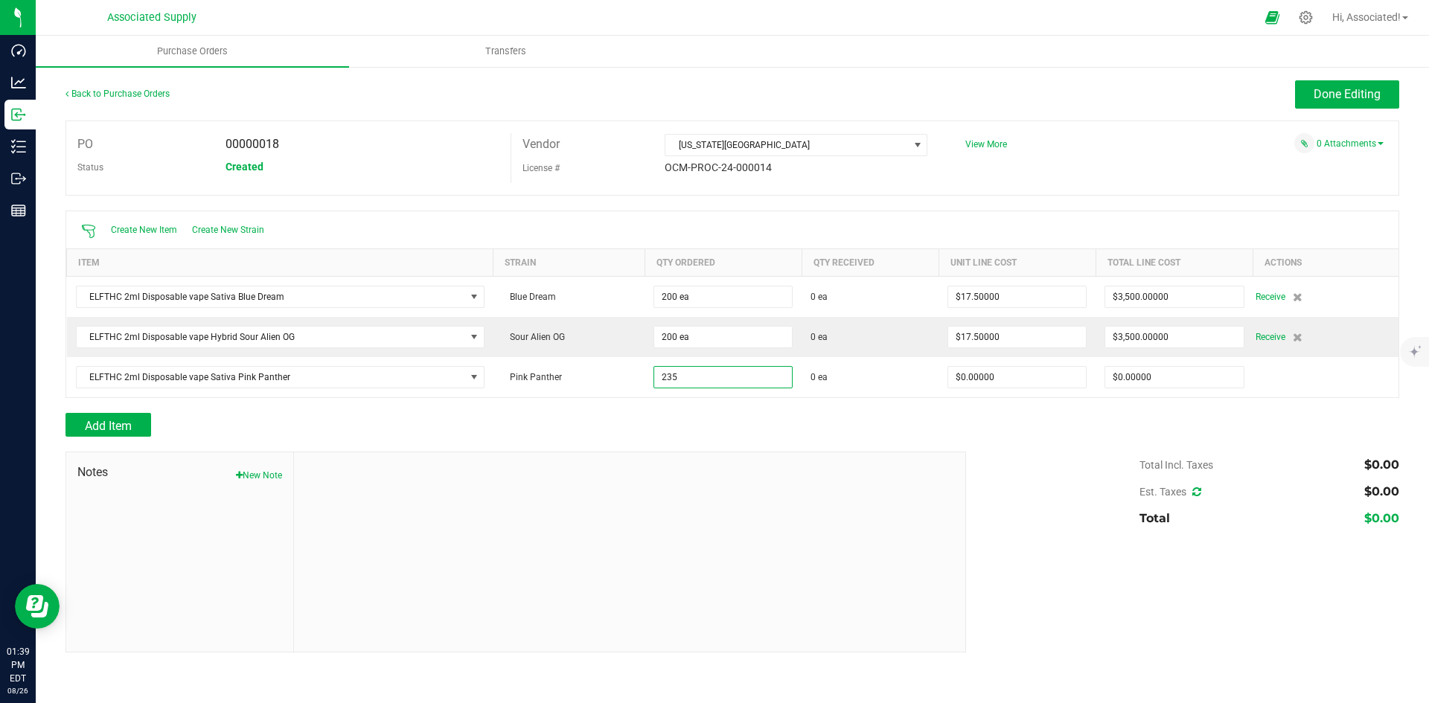
type input "235 ea"
click at [890, 420] on div "Add Item" at bounding box center [509, 425] width 889 height 24
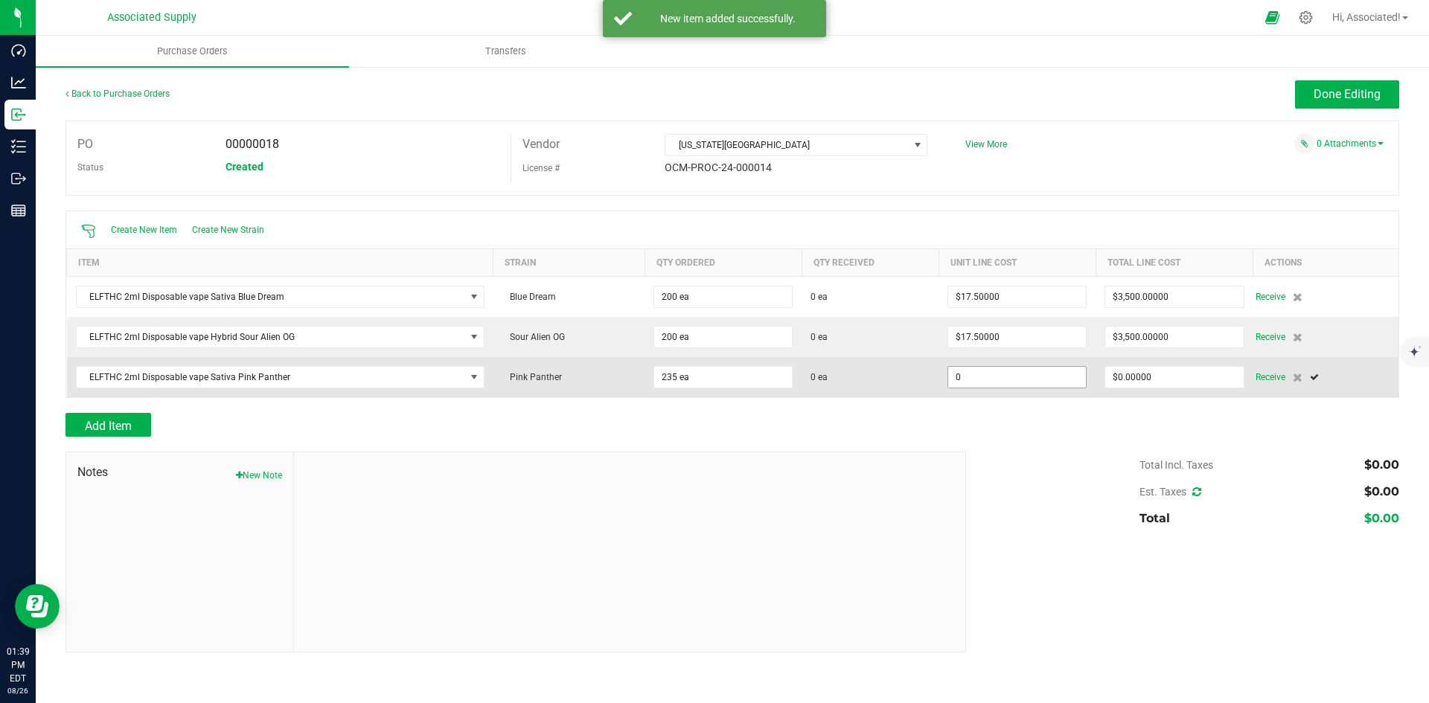
click at [1025, 382] on input "0" at bounding box center [1017, 377] width 138 height 21
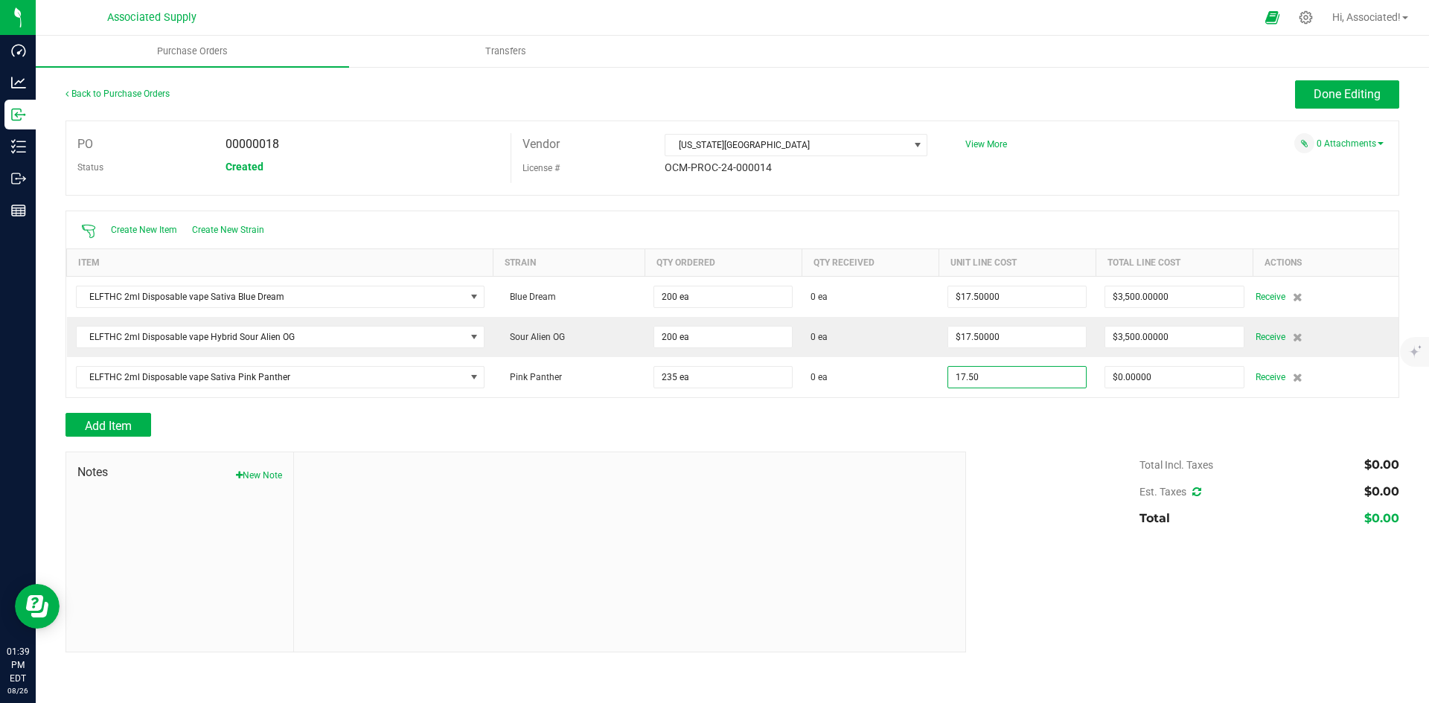
type input "$17.50000"
click at [1070, 470] on div "Total Incl. Taxes $0.00 Est. Taxes $0.00 Total $0.00" at bounding box center [1177, 492] width 444 height 80
type input "235"
type input "$4,112.50000"
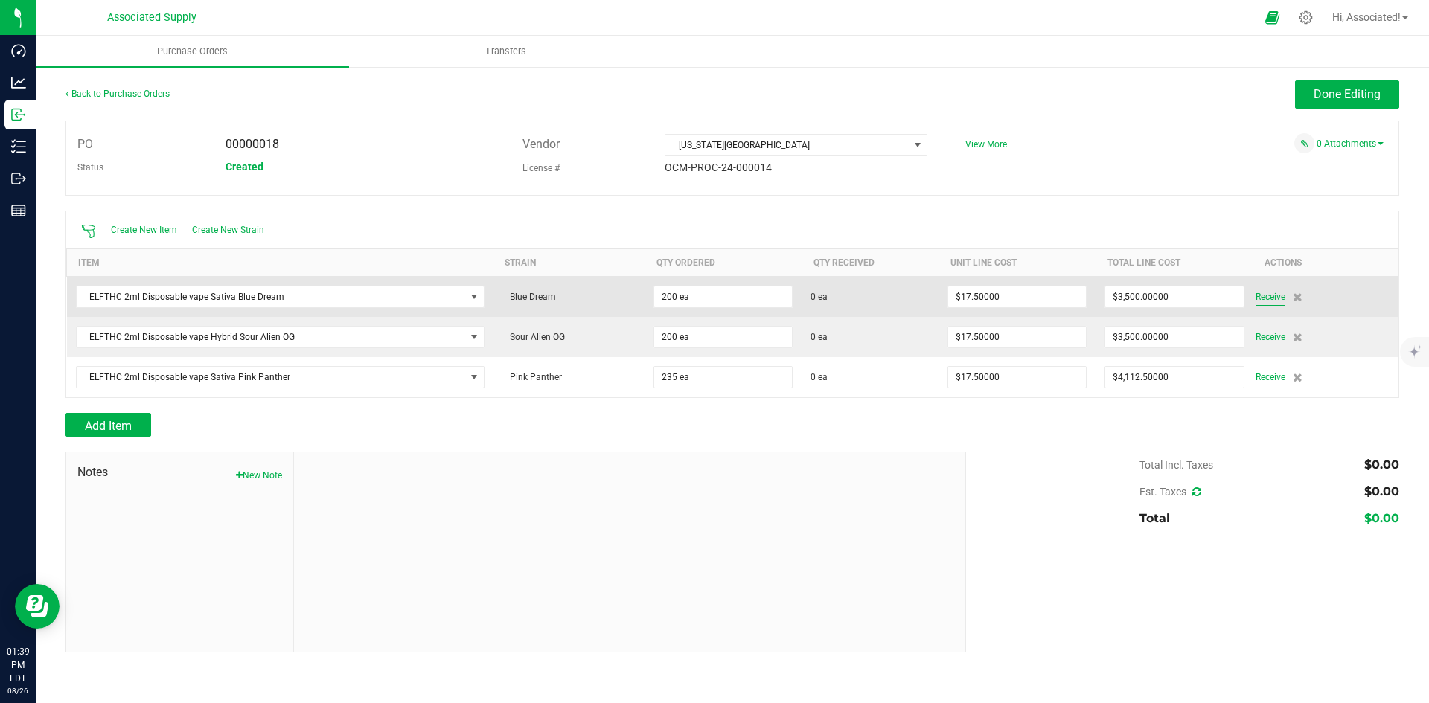
click at [1266, 297] on span "Receive" at bounding box center [1270, 297] width 30 height 18
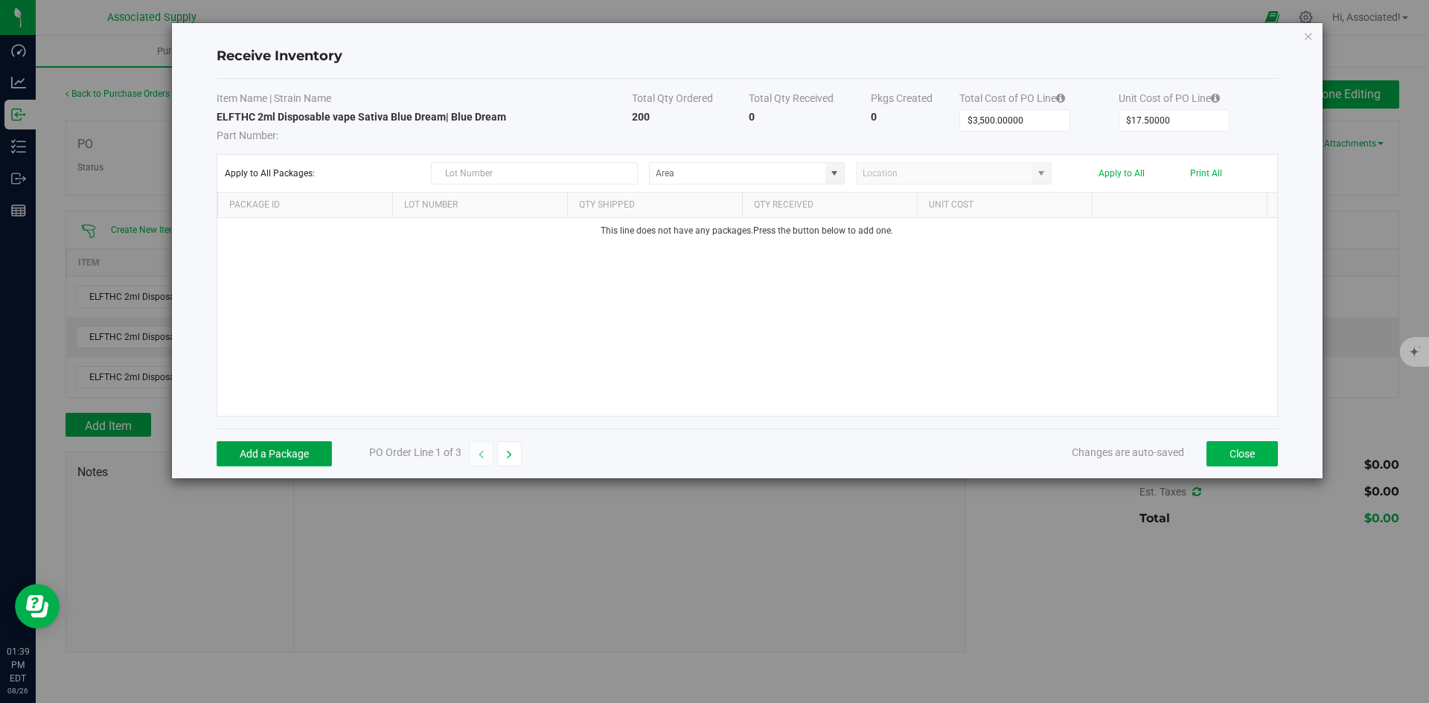
click at [295, 450] on button "Add a Package" at bounding box center [274, 453] width 115 height 25
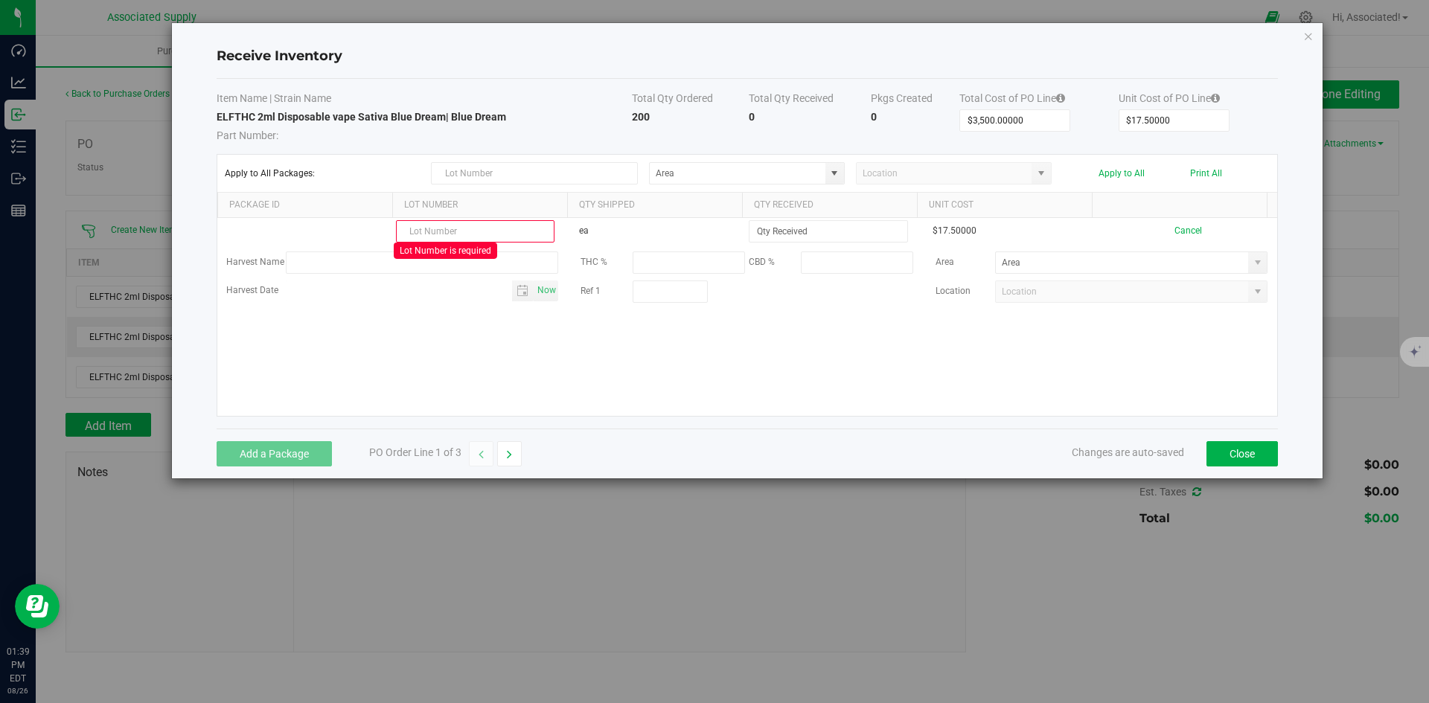
click at [379, 362] on div "Lot Number is required ea $17.50000 Cancel Harvest Name THC % CBD % Area Harves…" at bounding box center [747, 317] width 1060 height 198
click at [452, 225] on input "text" at bounding box center [475, 231] width 158 height 22
type input "204-25-229-V"
click at [505, 377] on div "204-25-229-V Lot Number is required ea $17.50000 Cancel Harvest Name THC % CBD …" at bounding box center [747, 317] width 1060 height 198
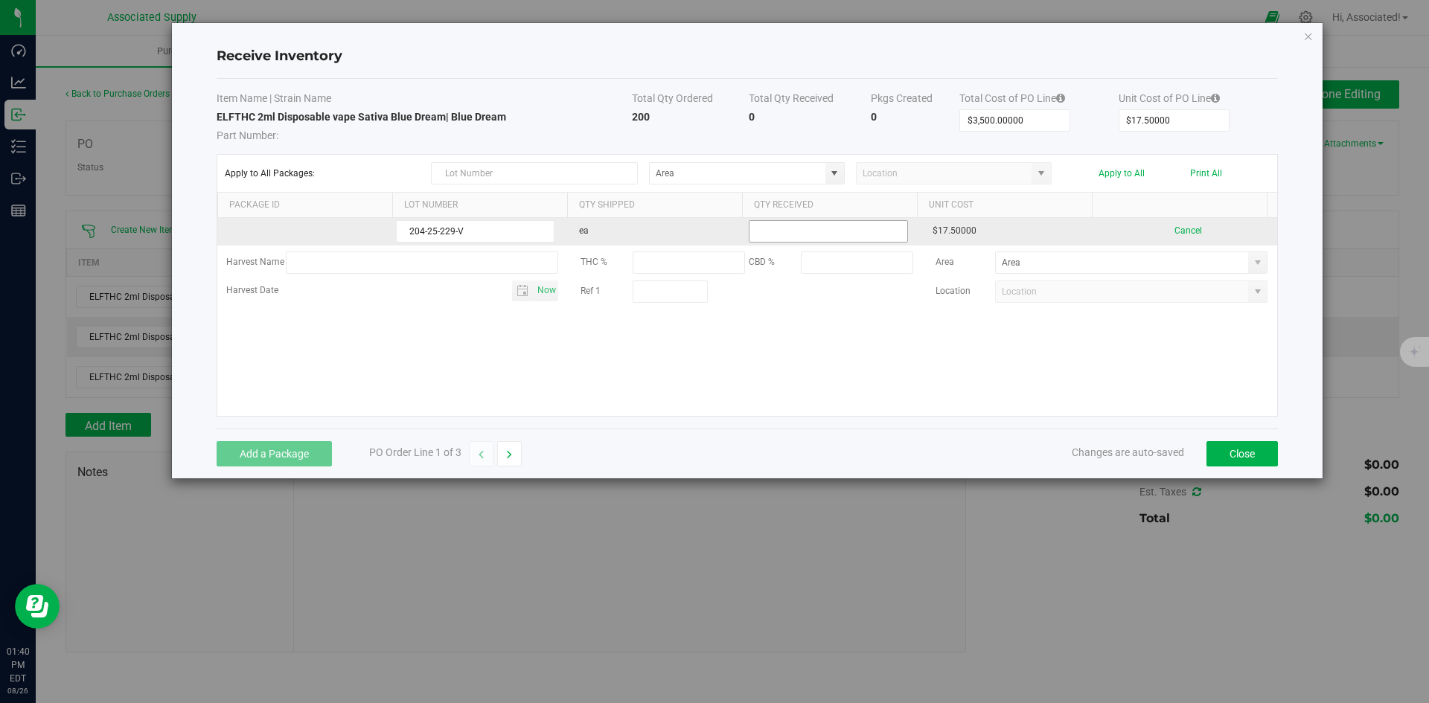
click at [824, 235] on input at bounding box center [827, 231] width 157 height 21
type input "200 ea"
click at [925, 364] on kendo-grid-list "204-25-229-V ea 200 ea $17.50000 Cancel Harvest Name THC % CBD % Area Harvest D…" at bounding box center [747, 317] width 1060 height 198
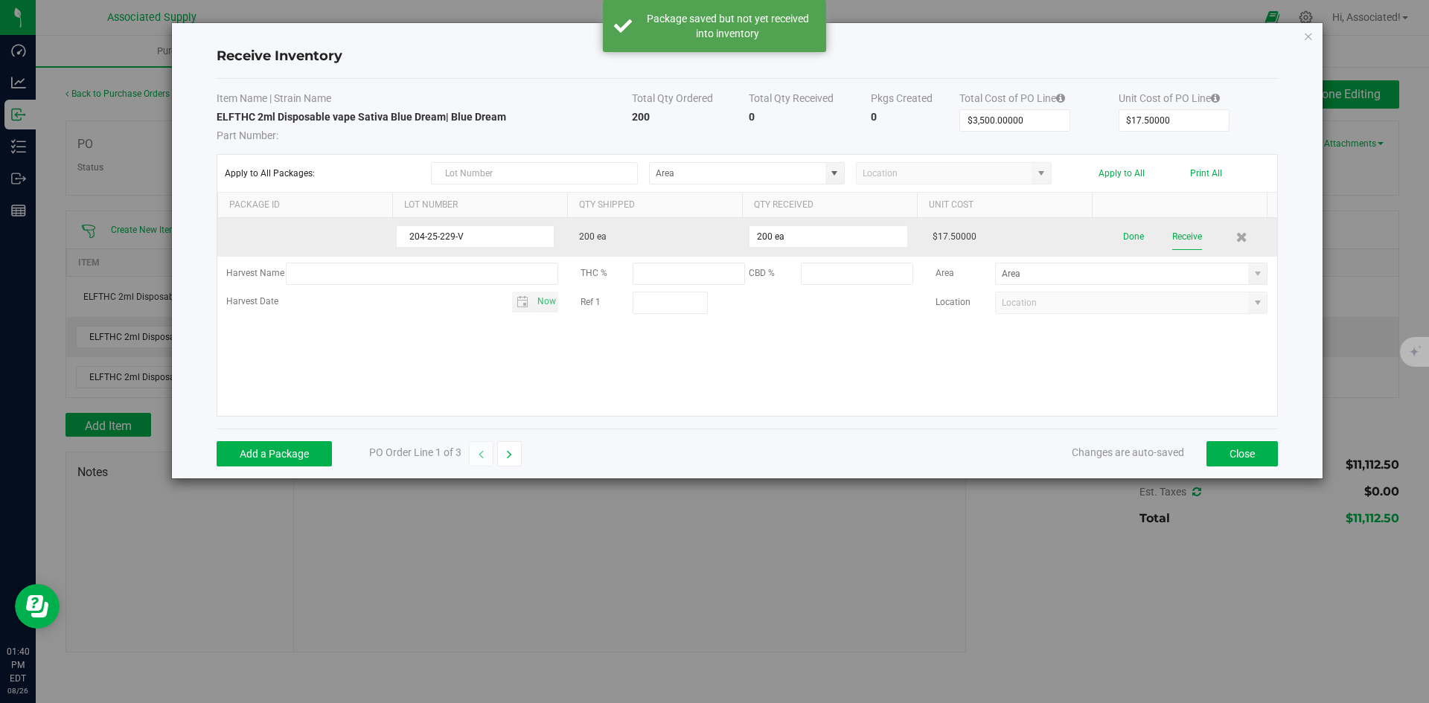
click at [1173, 231] on button "Receive" at bounding box center [1187, 237] width 30 height 26
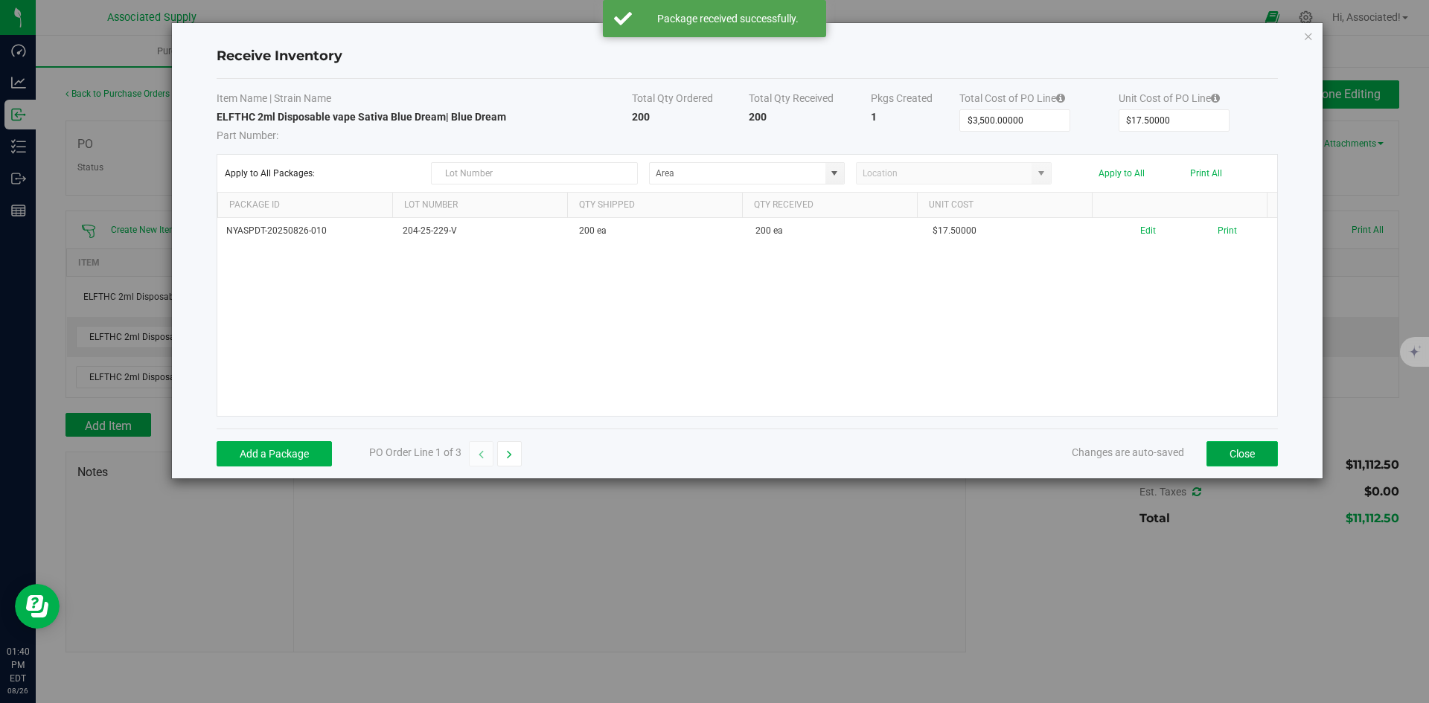
click at [1249, 447] on button "Close" at bounding box center [1241, 453] width 71 height 25
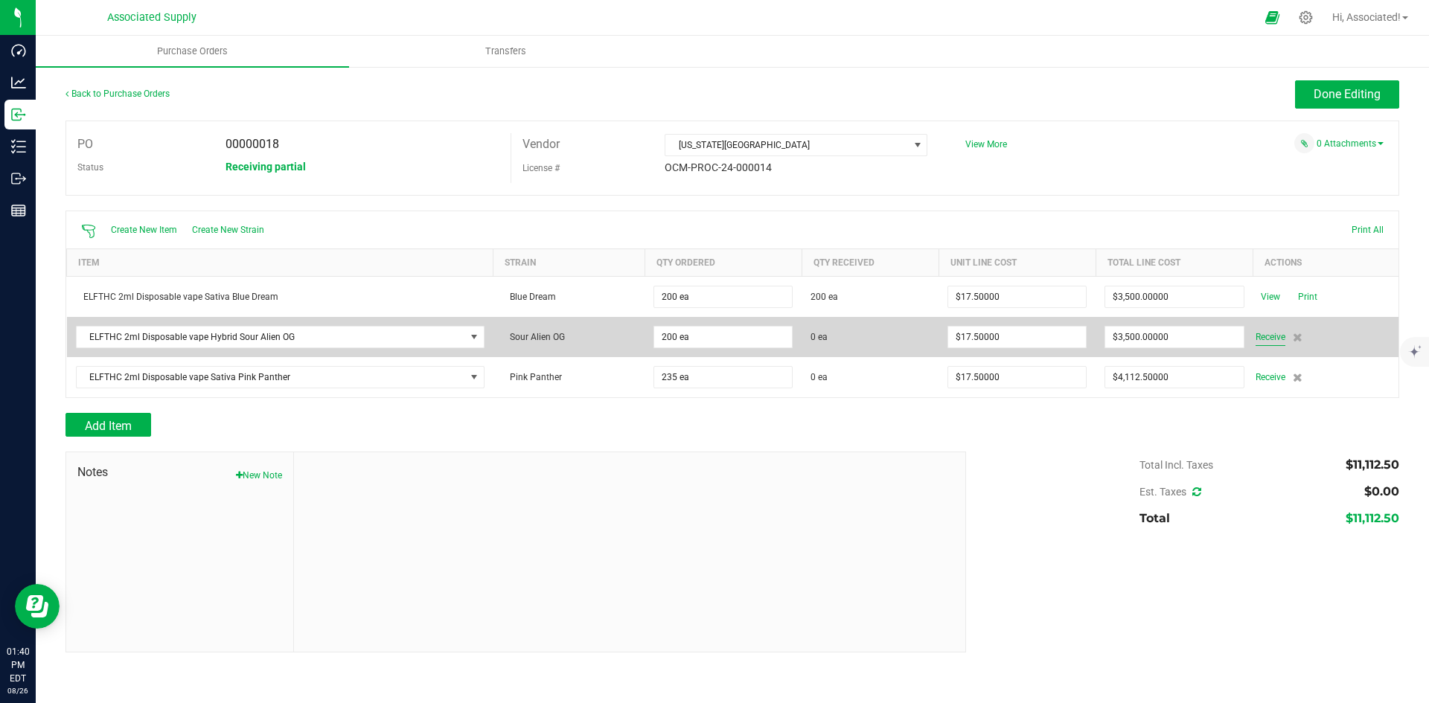
click at [1266, 336] on span "Receive" at bounding box center [1270, 337] width 30 height 18
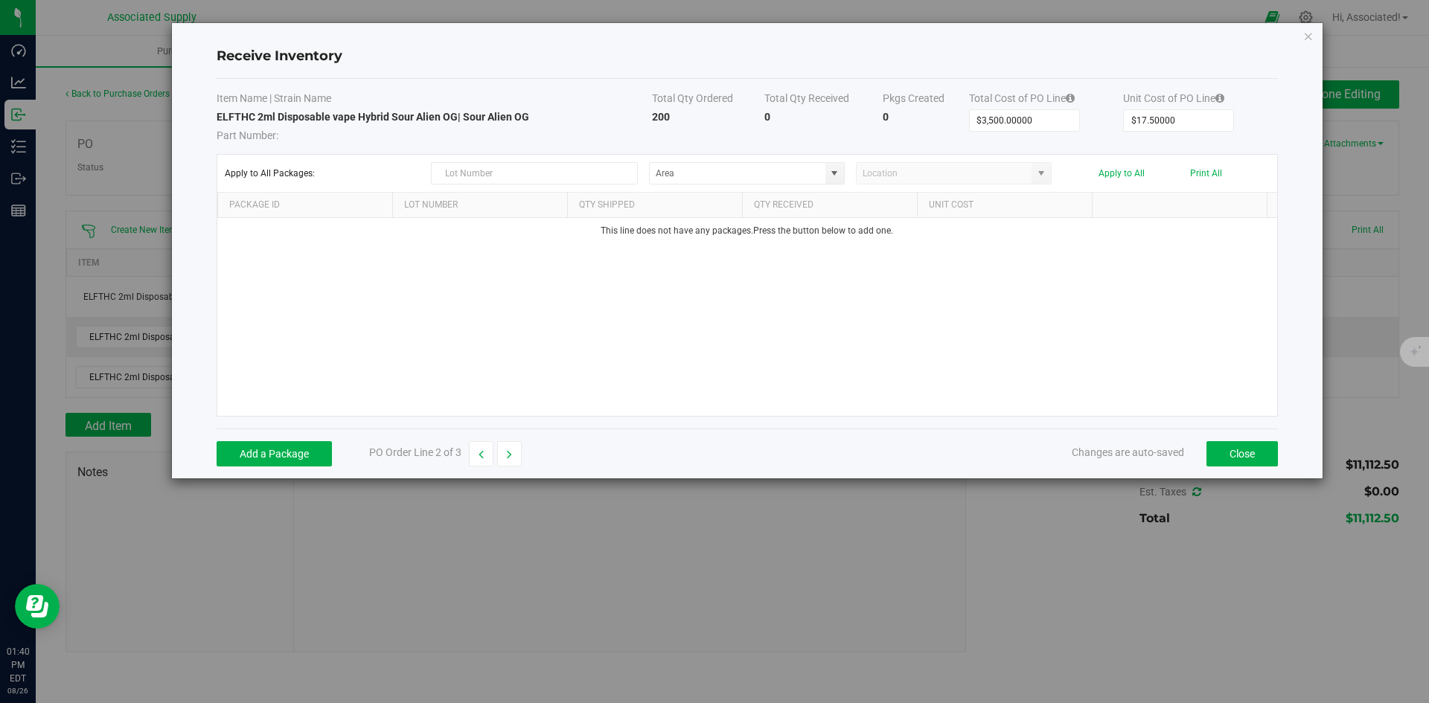
click at [728, 331] on div "This line does not have any packages. Press the button below to add one." at bounding box center [747, 317] width 1060 height 198
click at [315, 454] on button "Add a Package" at bounding box center [274, 453] width 115 height 25
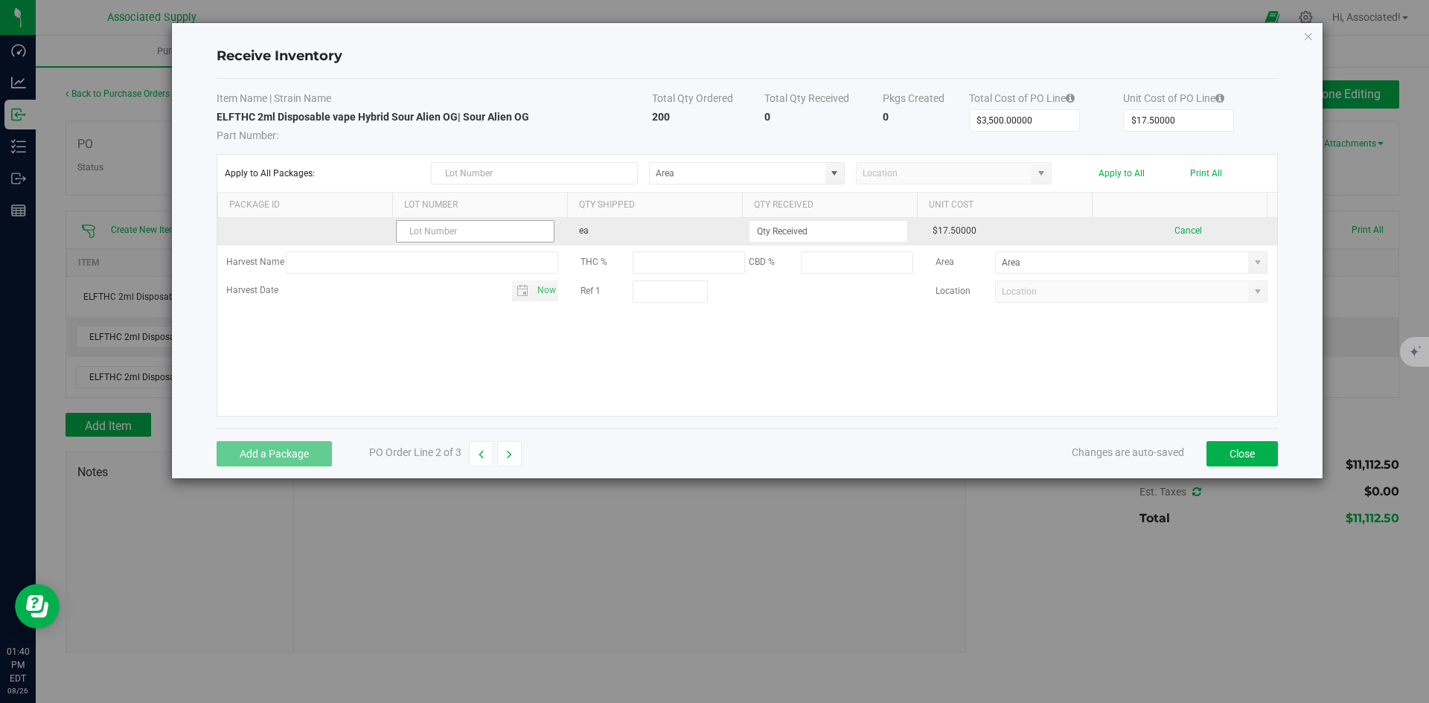
click at [435, 233] on input "text" at bounding box center [475, 231] width 158 height 22
type input "204-25-230-V"
click at [877, 231] on input at bounding box center [827, 231] width 157 height 21
click at [1042, 371] on kendo-grid-list "204-25-230-V ea 200 $17.50000 Cancel Harvest Name THC % CBD % Area Harvest Date…" at bounding box center [747, 317] width 1060 height 198
type input "200 ea"
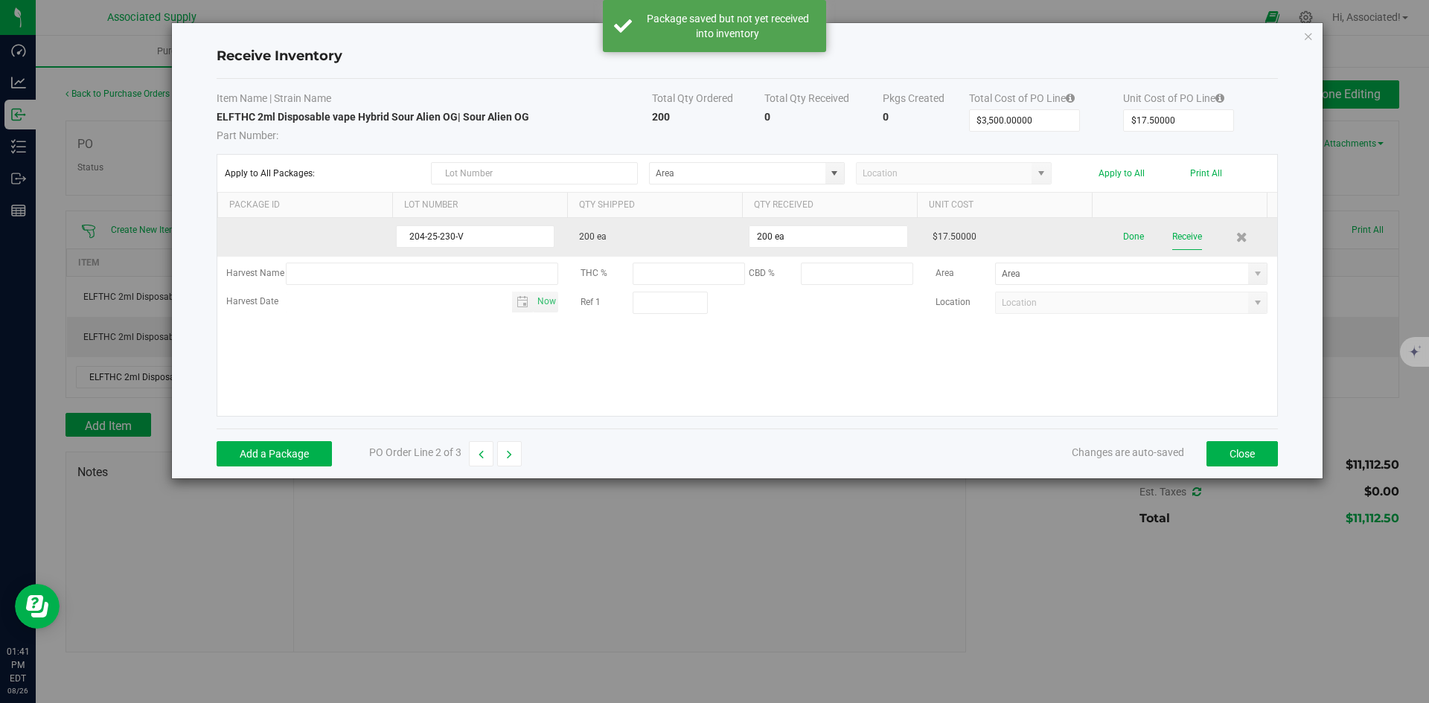
click at [1177, 236] on button "Receive" at bounding box center [1187, 237] width 30 height 26
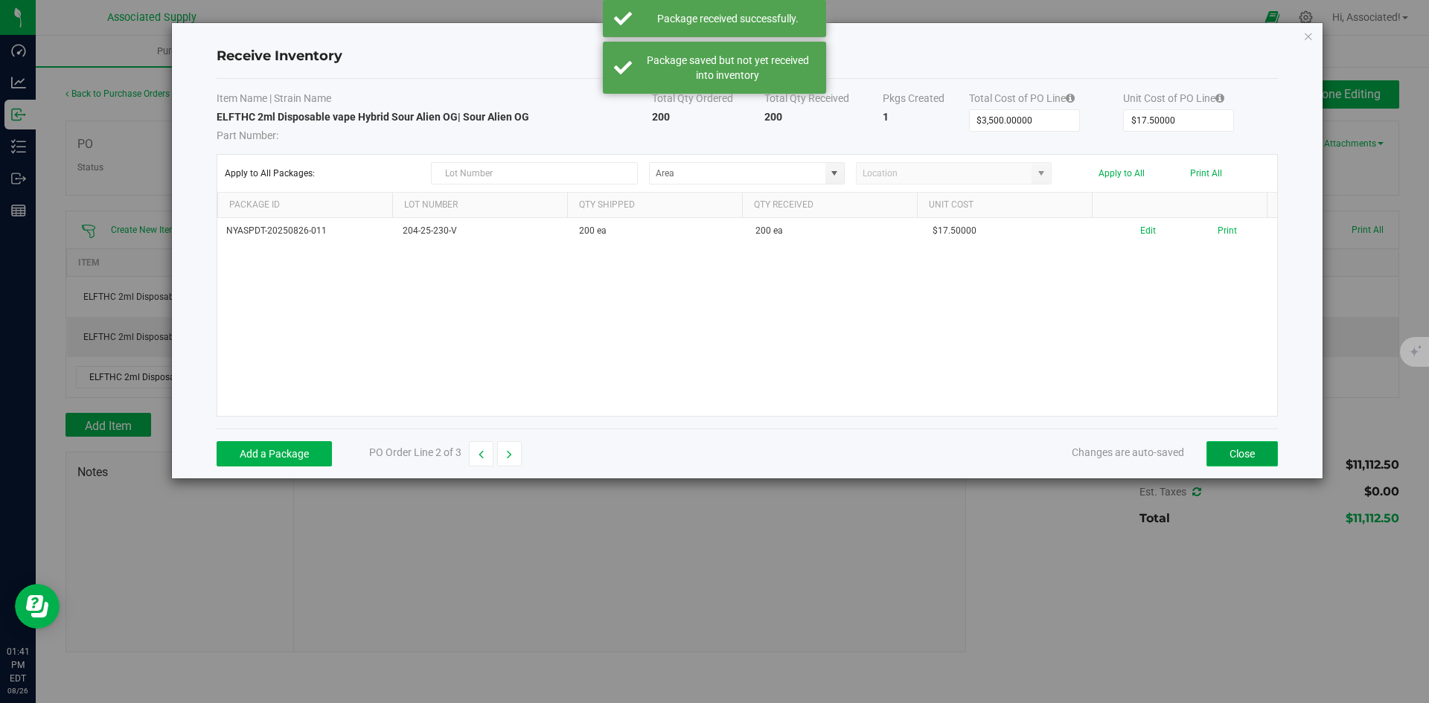
click at [1236, 455] on button "Close" at bounding box center [1241, 453] width 71 height 25
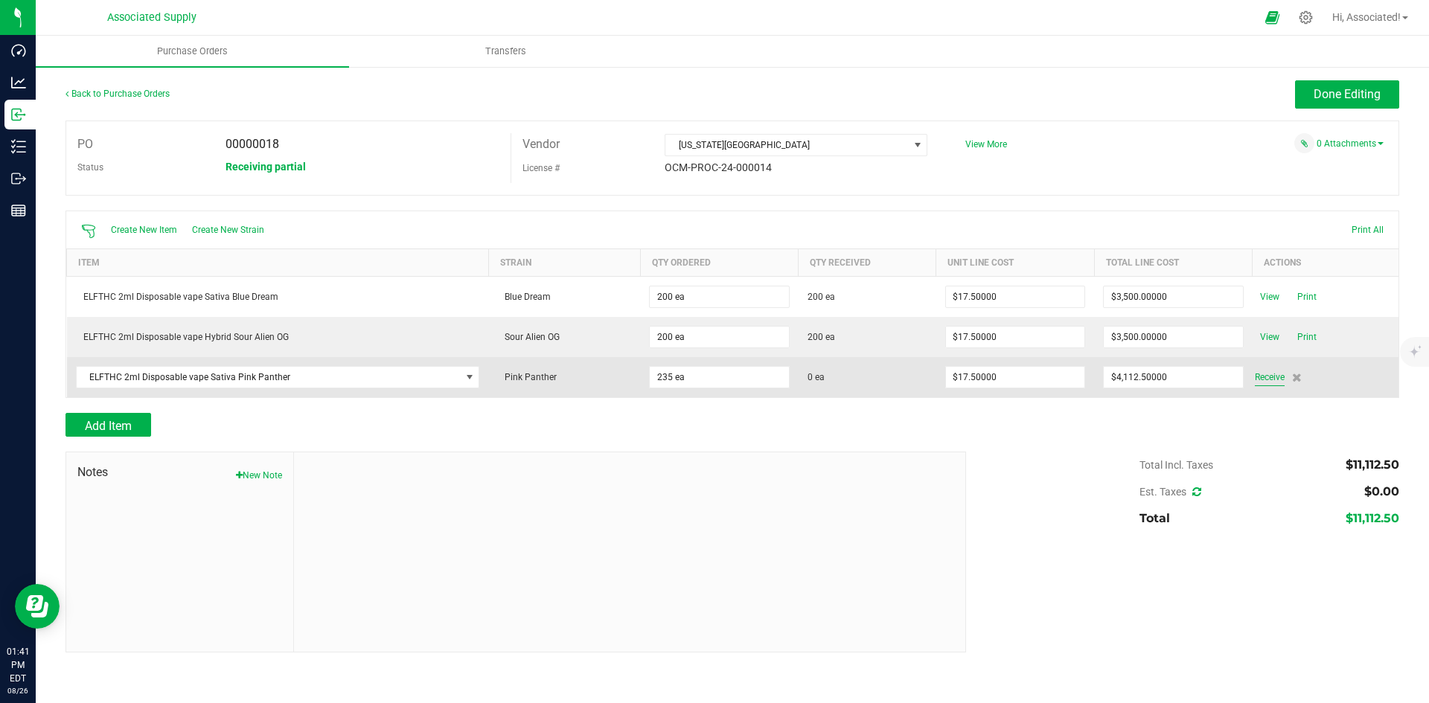
click at [1274, 382] on span "Receive" at bounding box center [1270, 377] width 30 height 18
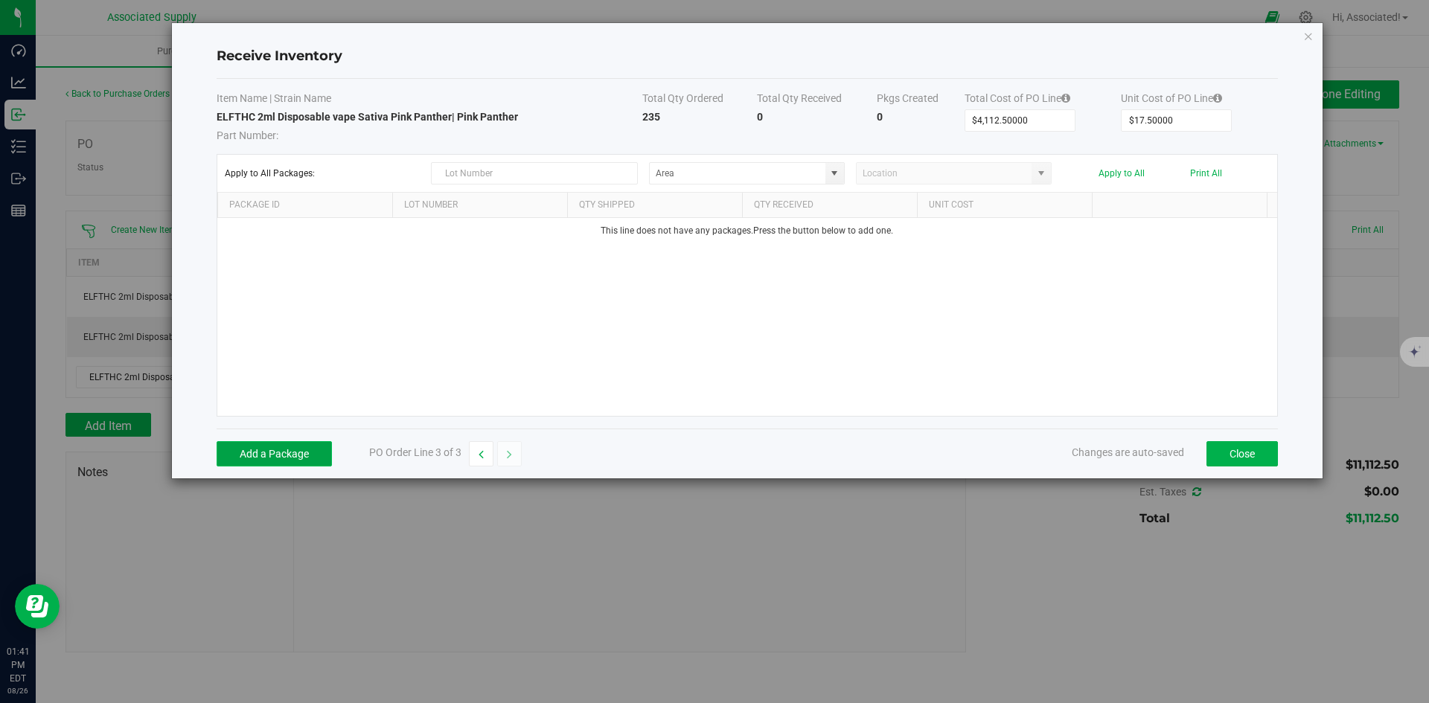
click at [291, 455] on button "Add a Package" at bounding box center [274, 453] width 115 height 25
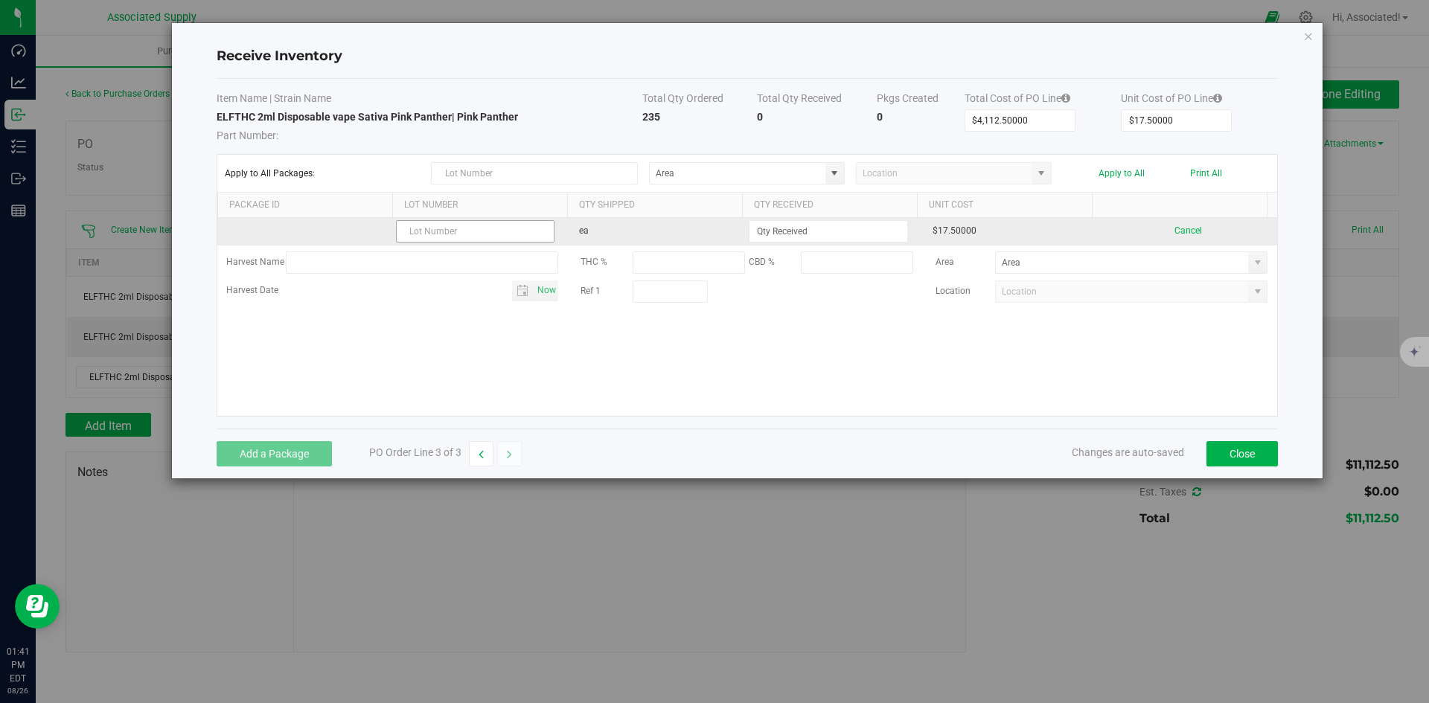
click at [447, 229] on input "text" at bounding box center [475, 231] width 158 height 22
type input "204-25-228-V"
click at [849, 231] on input at bounding box center [827, 231] width 157 height 21
type input "235 ea"
click at [1055, 351] on kendo-grid-list "204-25-228-V ea 235 ea $17.50000 Cancel Harvest Name THC % CBD % Area Harvest D…" at bounding box center [747, 317] width 1060 height 198
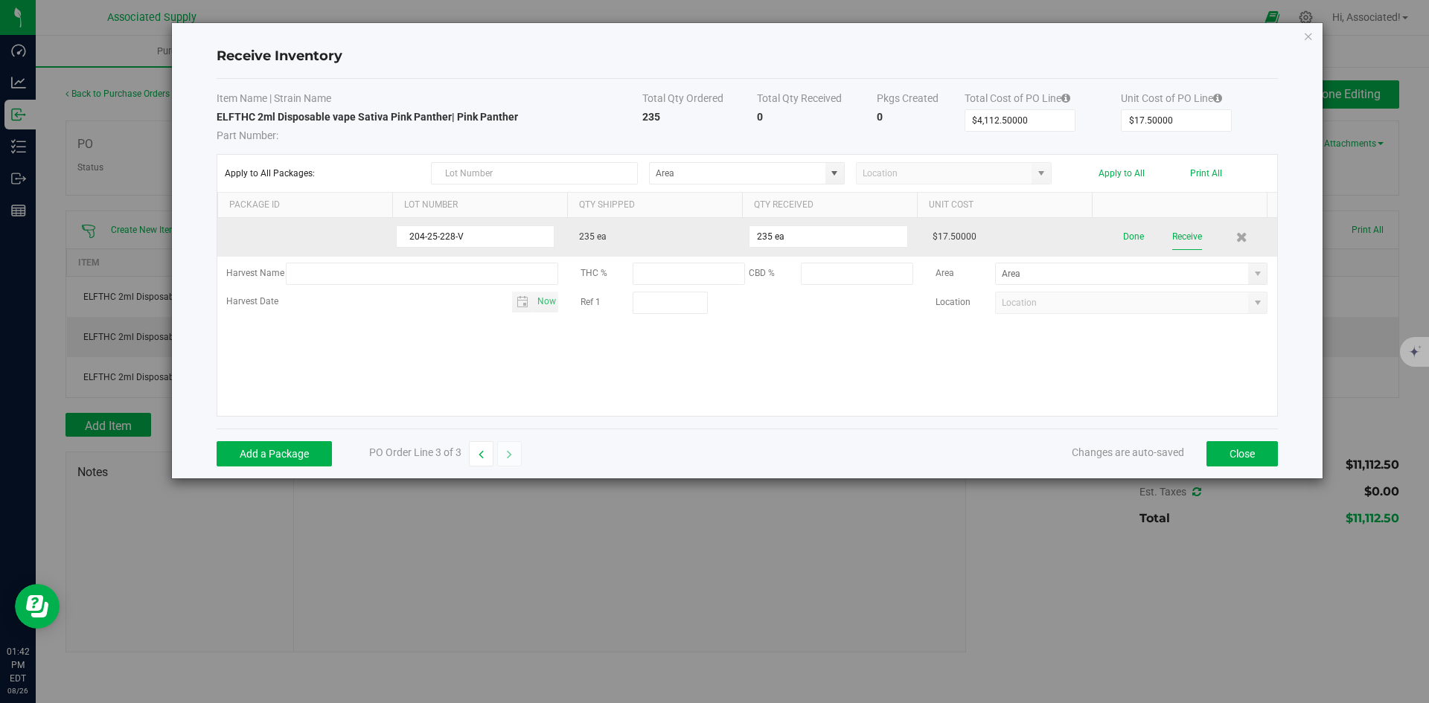
click at [1187, 234] on button "Receive" at bounding box center [1187, 237] width 30 height 26
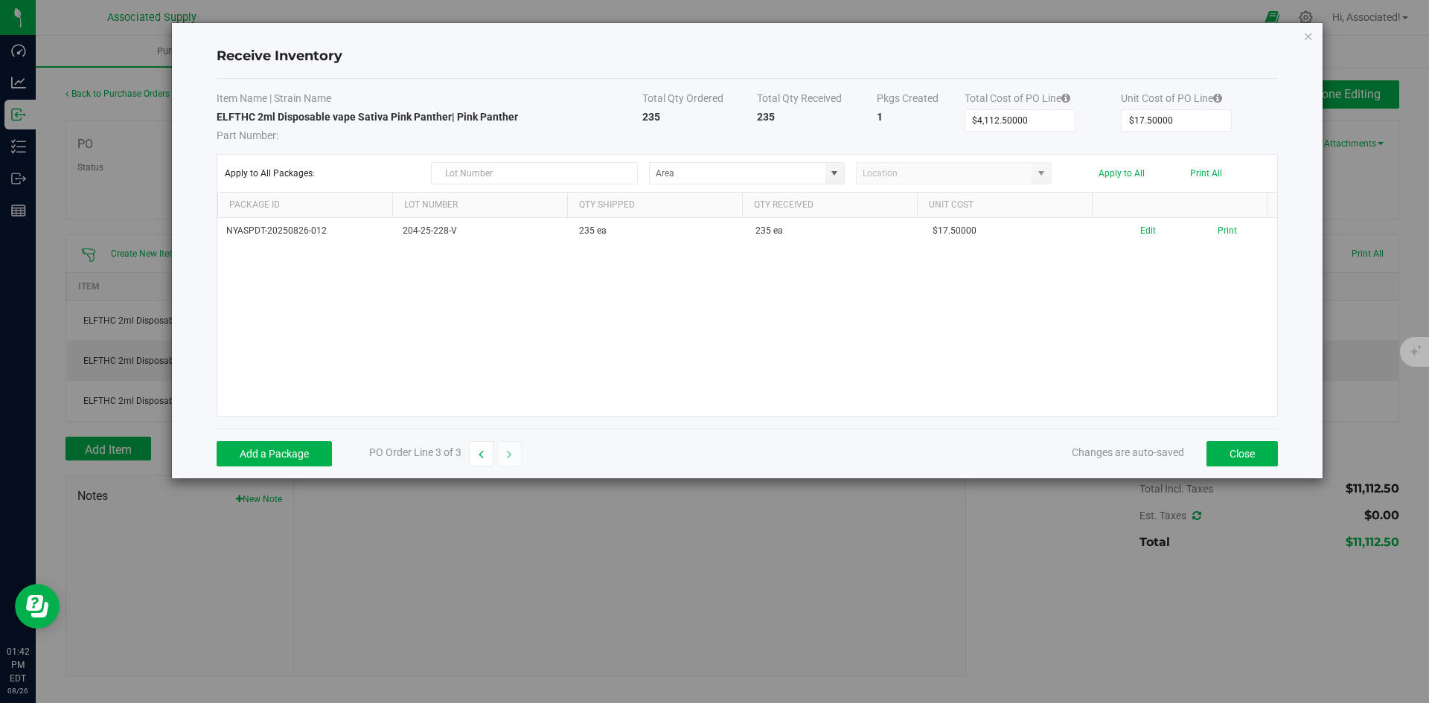
click at [1196, 265] on div "NYASPDT-20250826-012 204-25-228-V 235 ea 235 ea $17.50000 Edit Print" at bounding box center [747, 317] width 1060 height 198
click at [1244, 463] on button "Close" at bounding box center [1241, 453] width 71 height 25
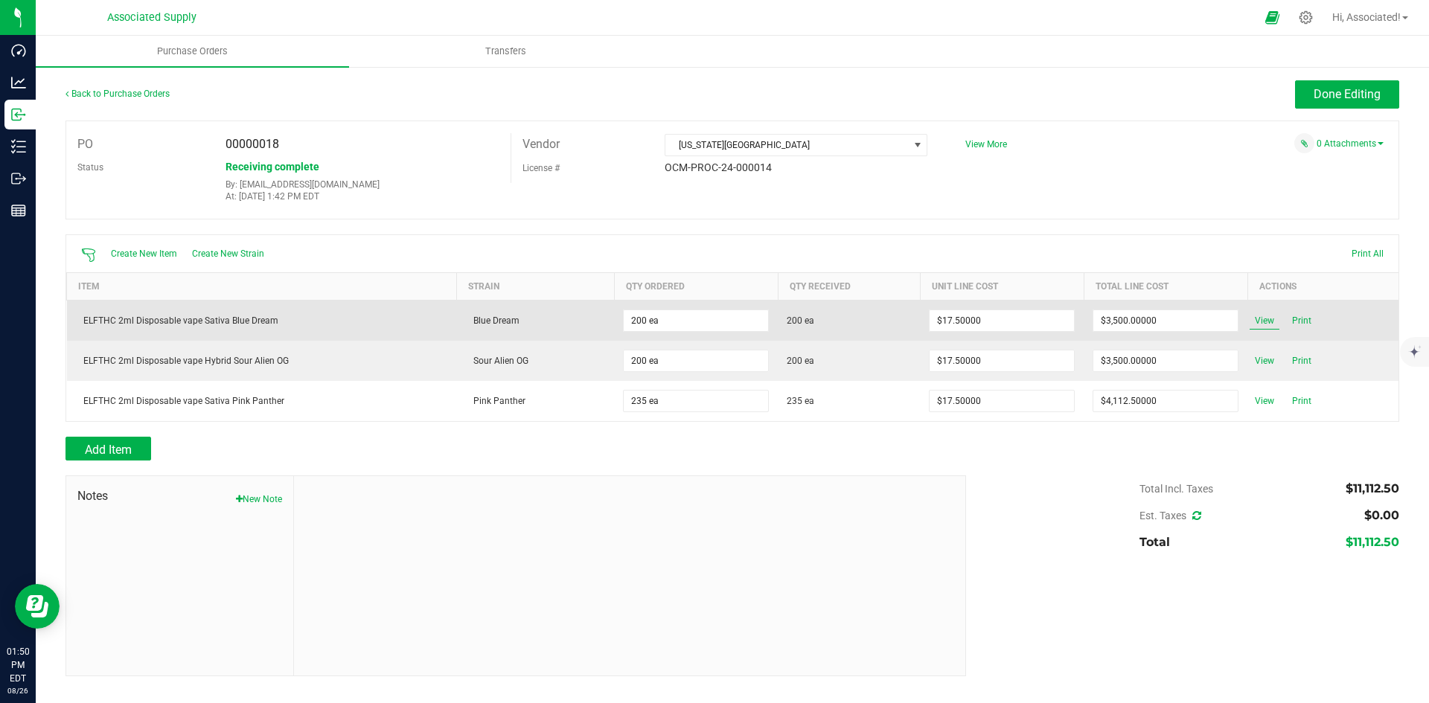
click at [1266, 318] on span "View" at bounding box center [1264, 321] width 30 height 18
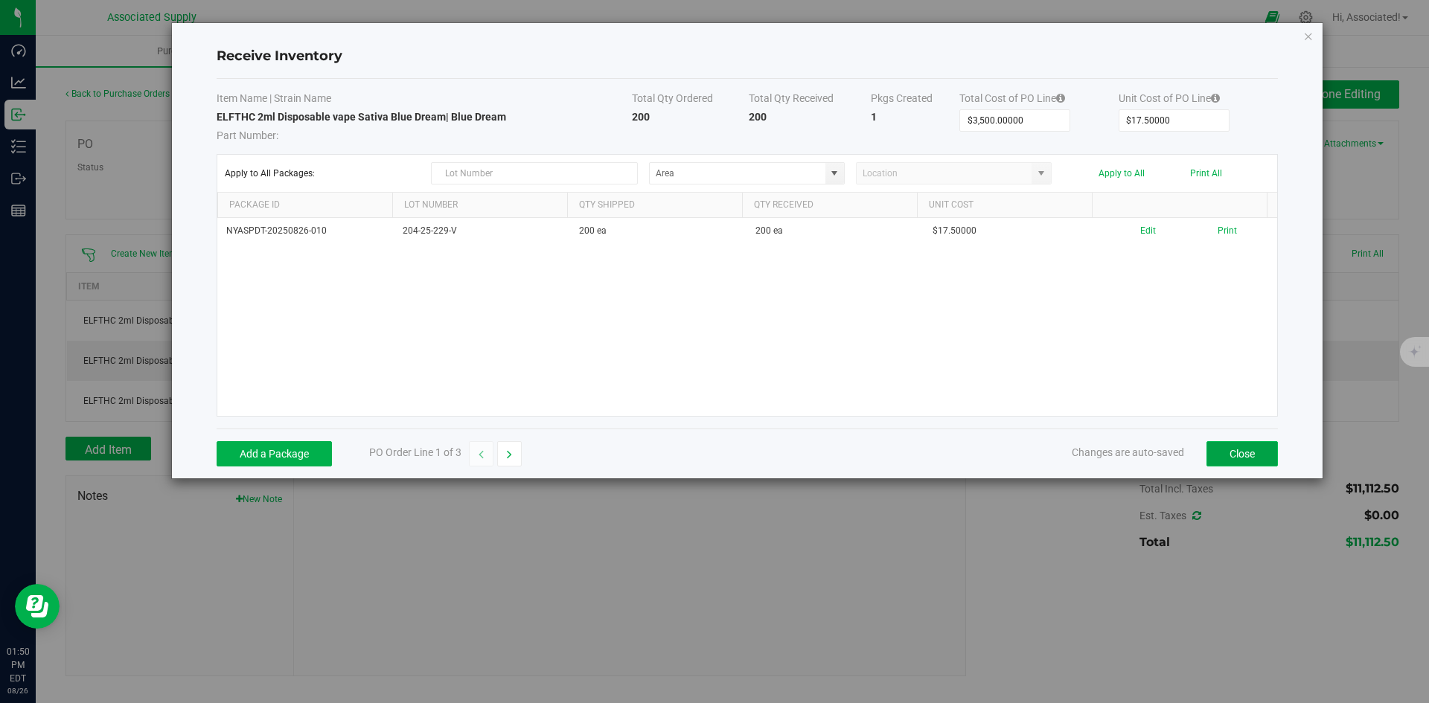
click at [1248, 460] on button "Close" at bounding box center [1241, 453] width 71 height 25
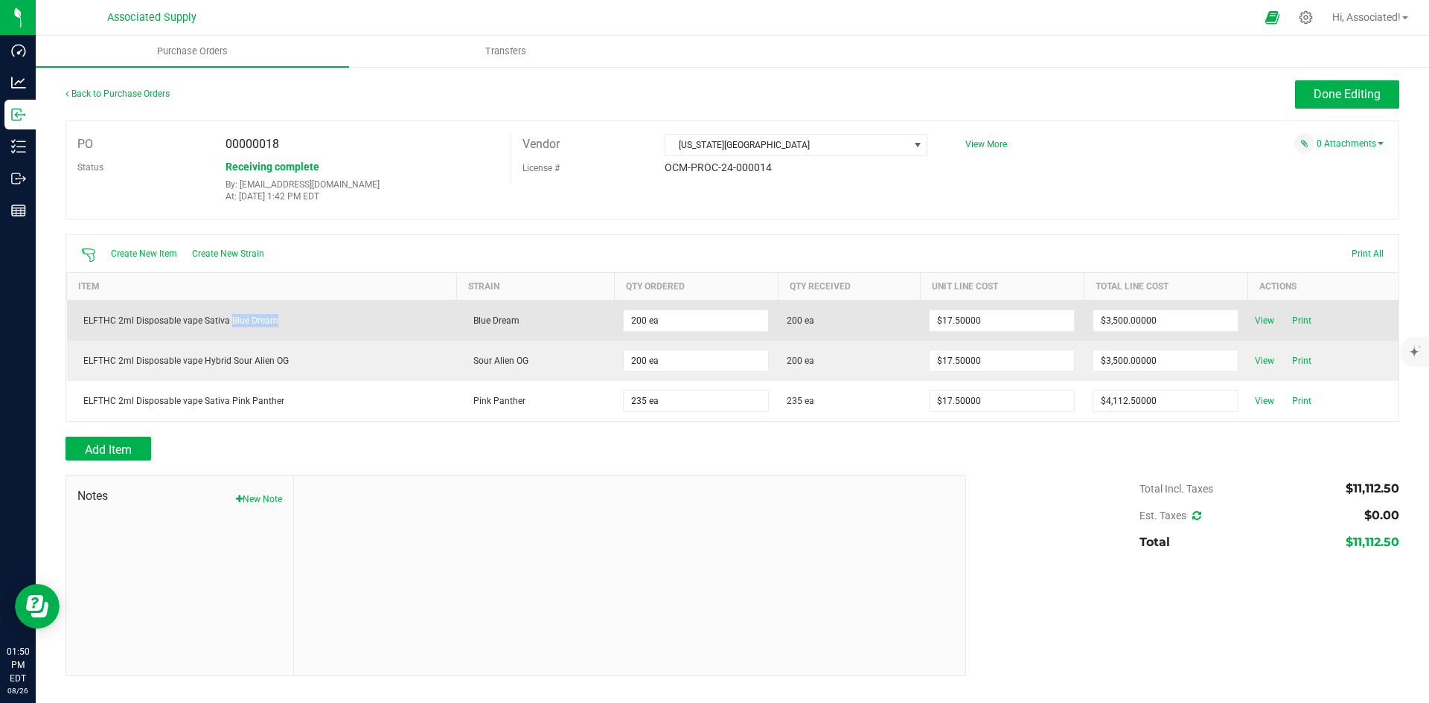
drag, startPoint x: 228, startPoint y: 324, endPoint x: 286, endPoint y: 324, distance: 57.3
click at [286, 324] on div "ELFTHC 2ml Disposable vape Sativa Blue Dream" at bounding box center [262, 320] width 372 height 13
copy div "Blue Dream"
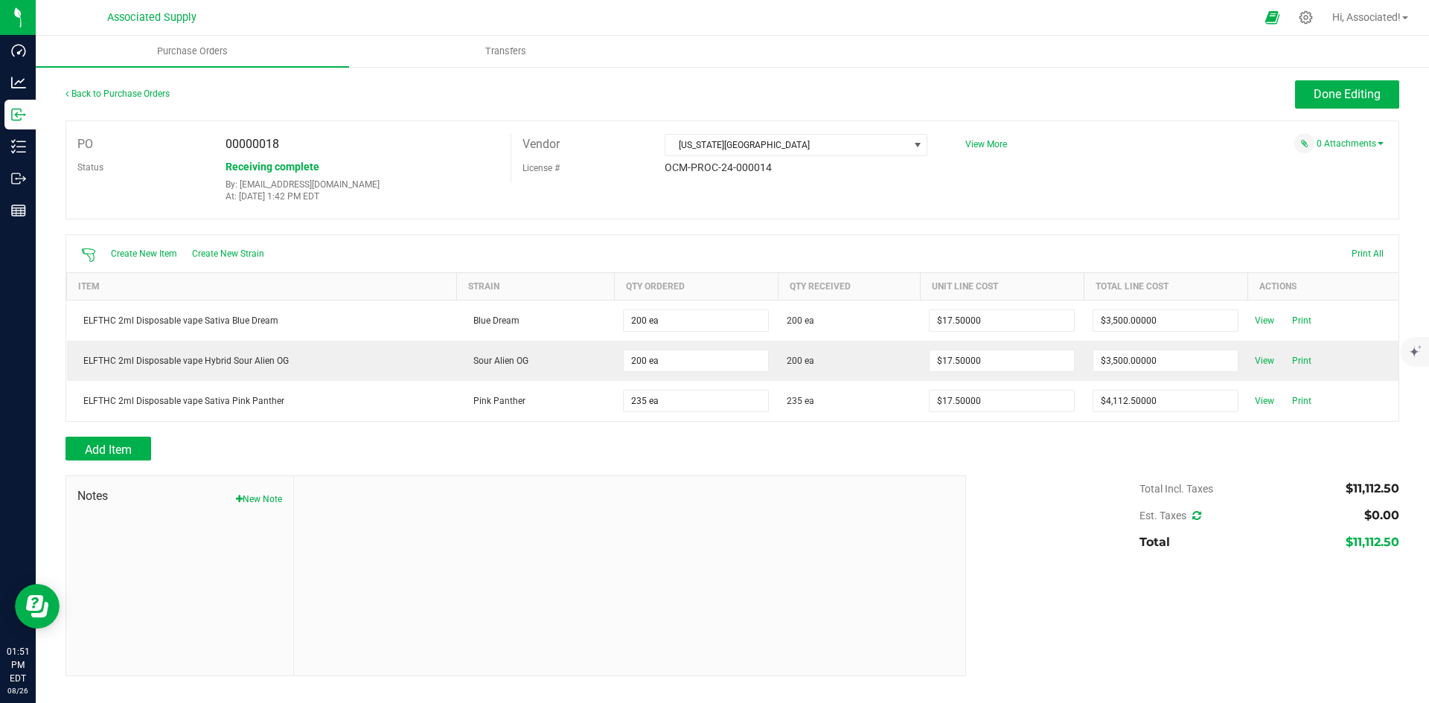
click at [724, 600] on div at bounding box center [629, 575] width 671 height 199
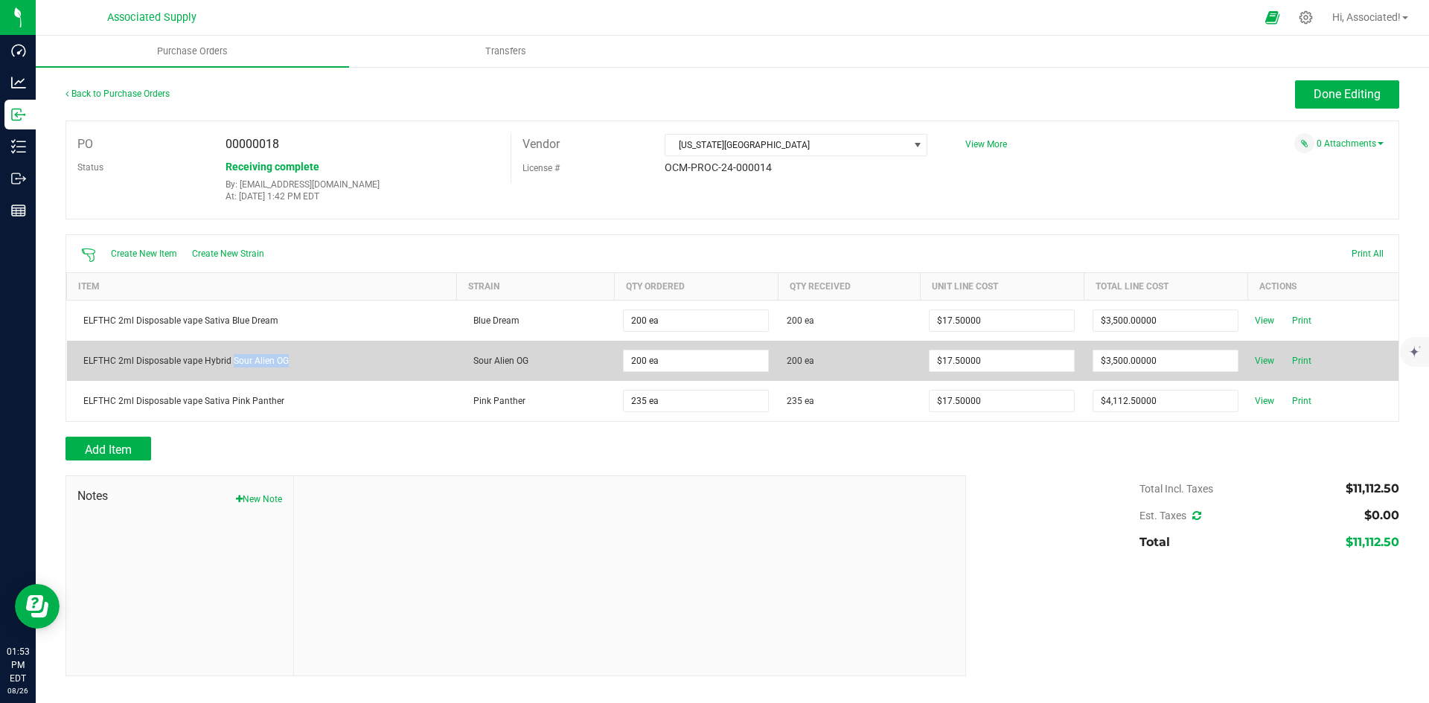
drag, startPoint x: 232, startPoint y: 361, endPoint x: 284, endPoint y: 363, distance: 52.1
click at [284, 363] on div "ELFTHC 2ml Disposable vape Hybrid Sour Alien OG" at bounding box center [262, 360] width 372 height 13
copy div "Sour Alien OG"
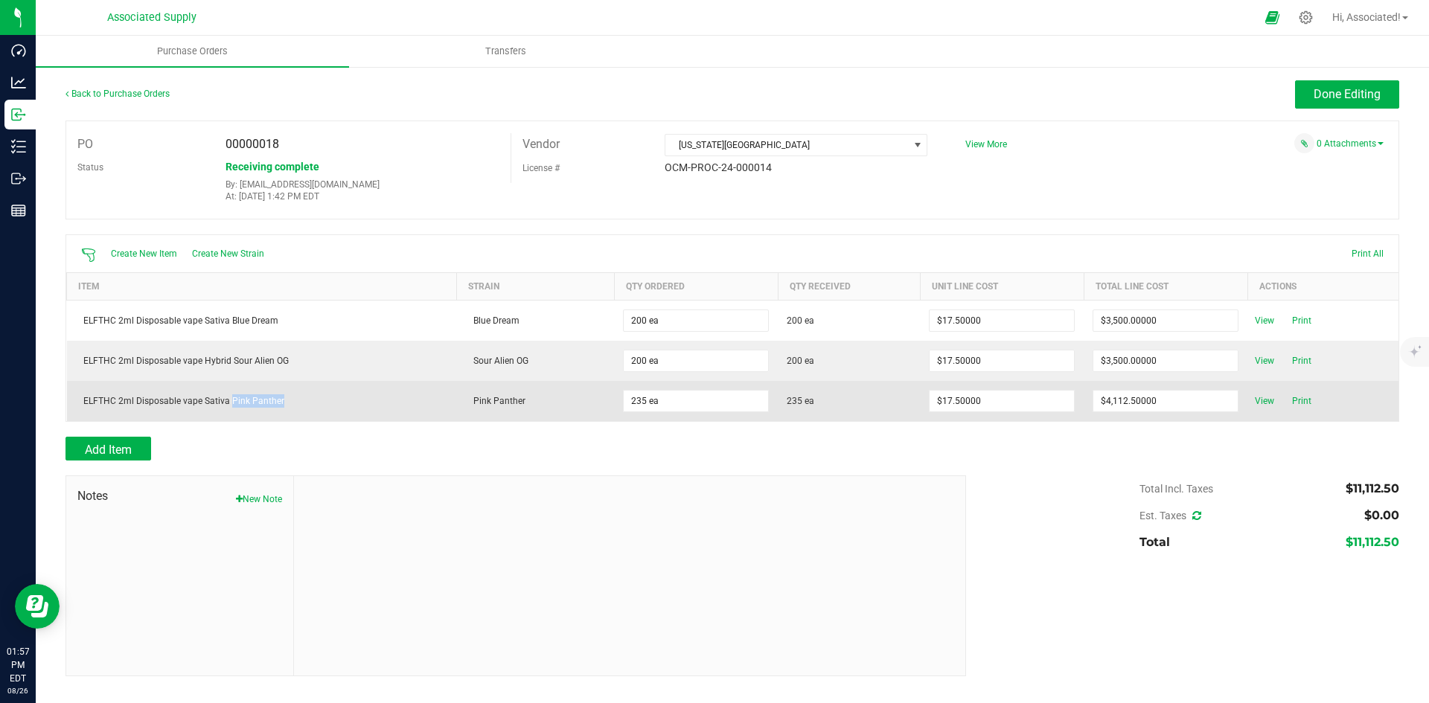
drag, startPoint x: 228, startPoint y: 402, endPoint x: 304, endPoint y: 408, distance: 76.1
click at [304, 408] on div "ELFTHC 2ml Disposable vape Sativa Pink Panther" at bounding box center [262, 400] width 372 height 13
copy div "Pink Panther"
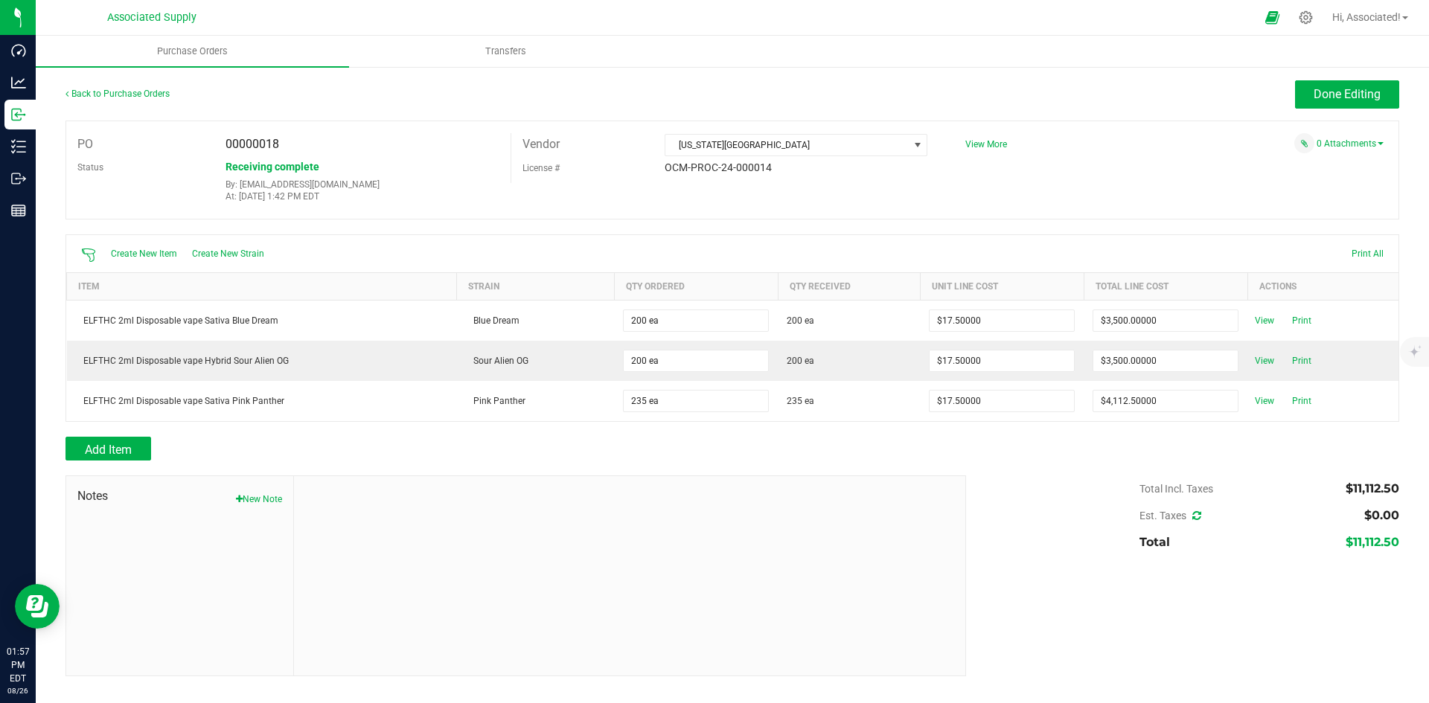
click at [478, 464] on div at bounding box center [731, 468] width 1333 height 15
drag, startPoint x: 281, startPoint y: 84, endPoint x: 374, endPoint y: 94, distance: 92.9
click at [281, 84] on div "Back to Purchase Orders" at bounding box center [231, 93] width 333 height 27
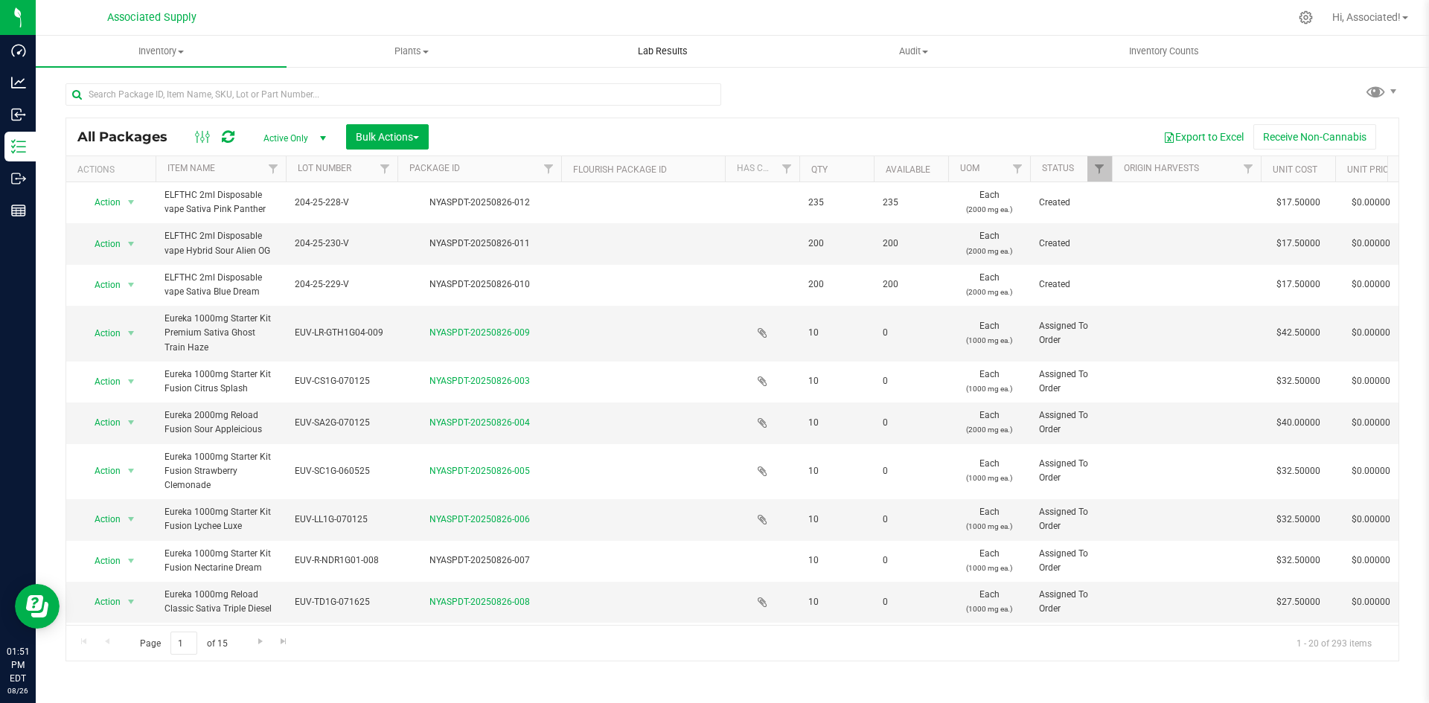
click at [653, 54] on span "Lab Results" at bounding box center [663, 51] width 90 height 13
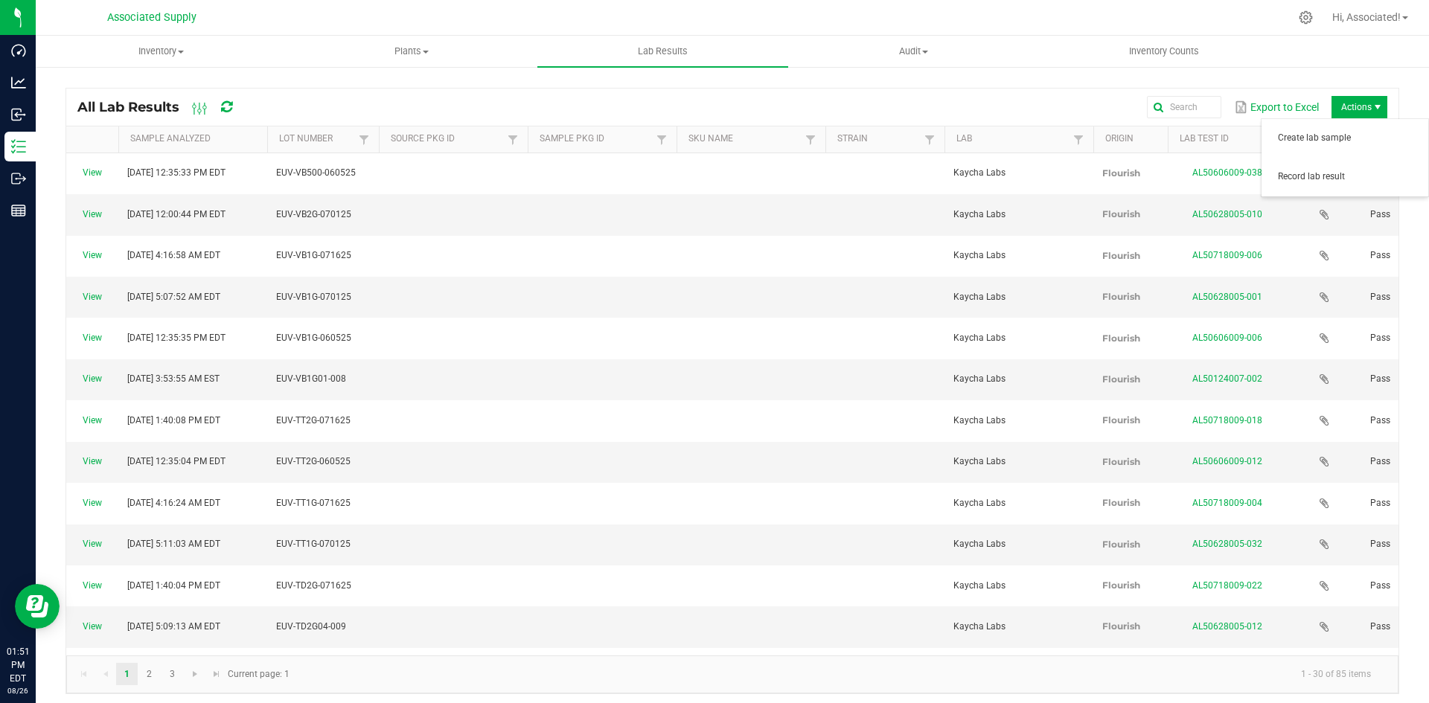
click at [1371, 101] on span "Actions" at bounding box center [1377, 107] width 12 height 12
click at [1320, 173] on span "Record lab result" at bounding box center [1348, 176] width 141 height 13
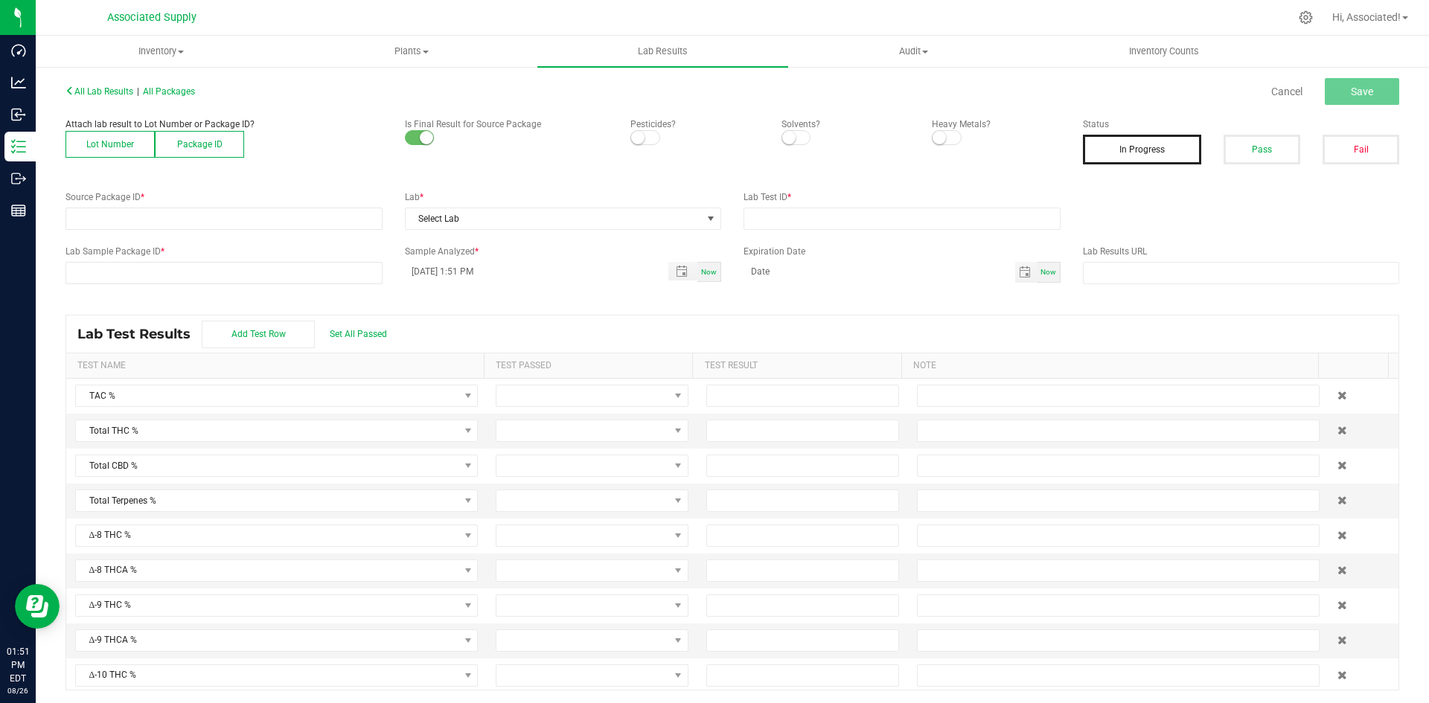
click at [100, 141] on button "Lot Number" at bounding box center [109, 144] width 89 height 27
click at [132, 209] on span at bounding box center [214, 218] width 297 height 21
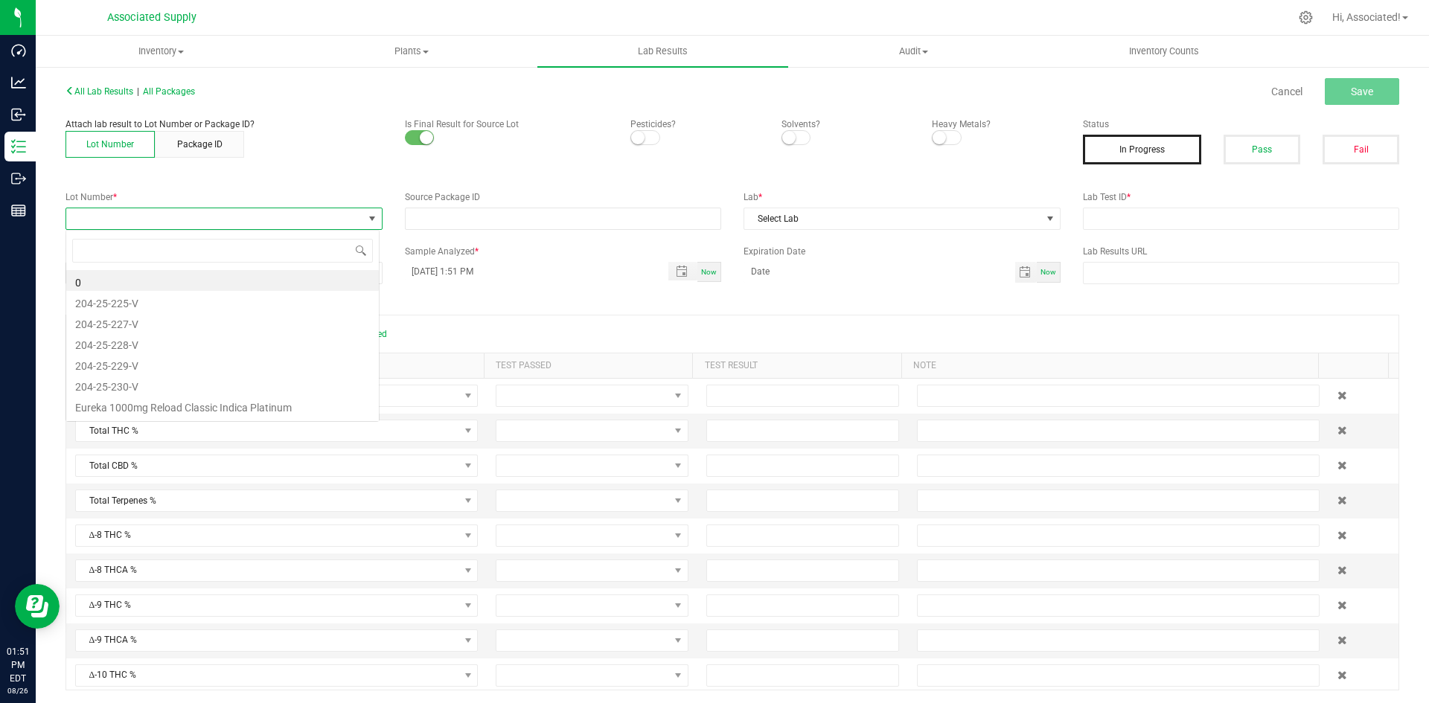
scroll to position [22, 314]
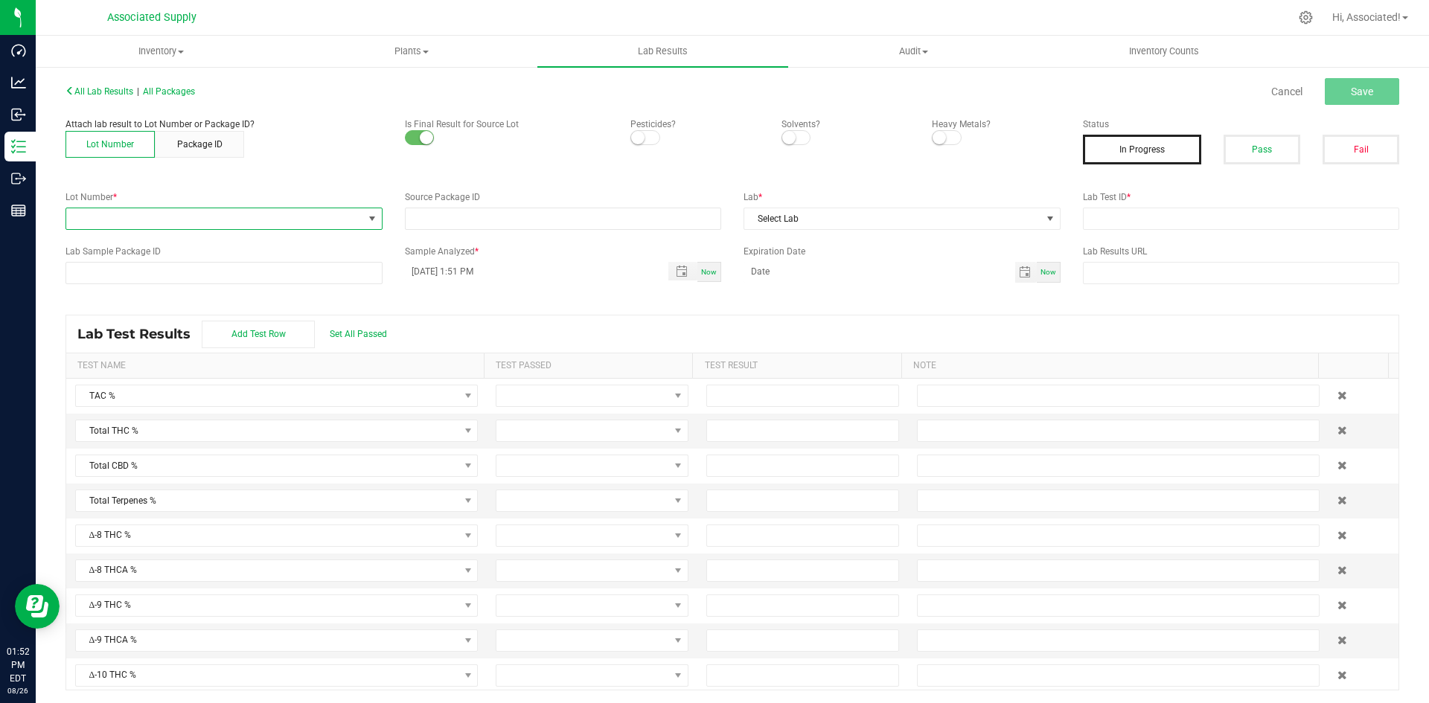
click at [188, 209] on span at bounding box center [214, 218] width 297 height 21
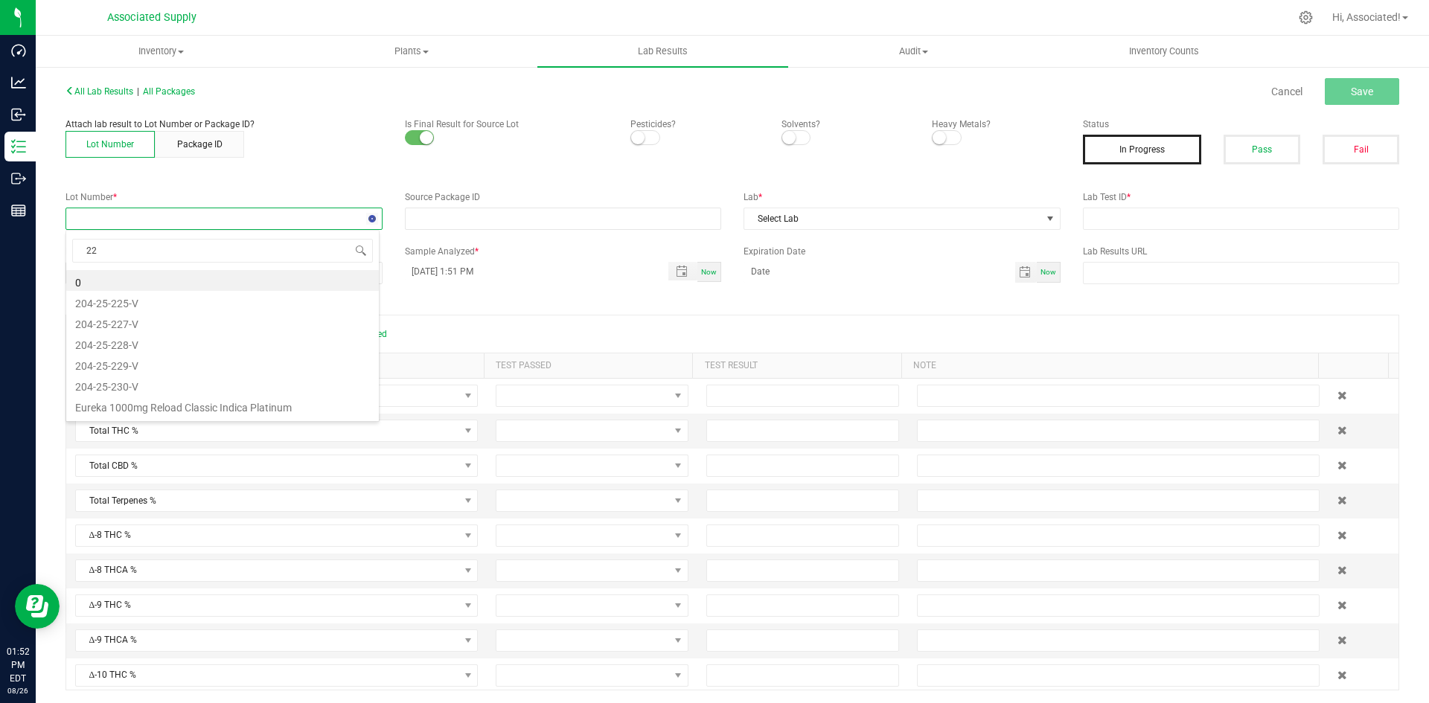
type input "229"
click at [170, 277] on li "204-25-229-V" at bounding box center [222, 280] width 313 height 21
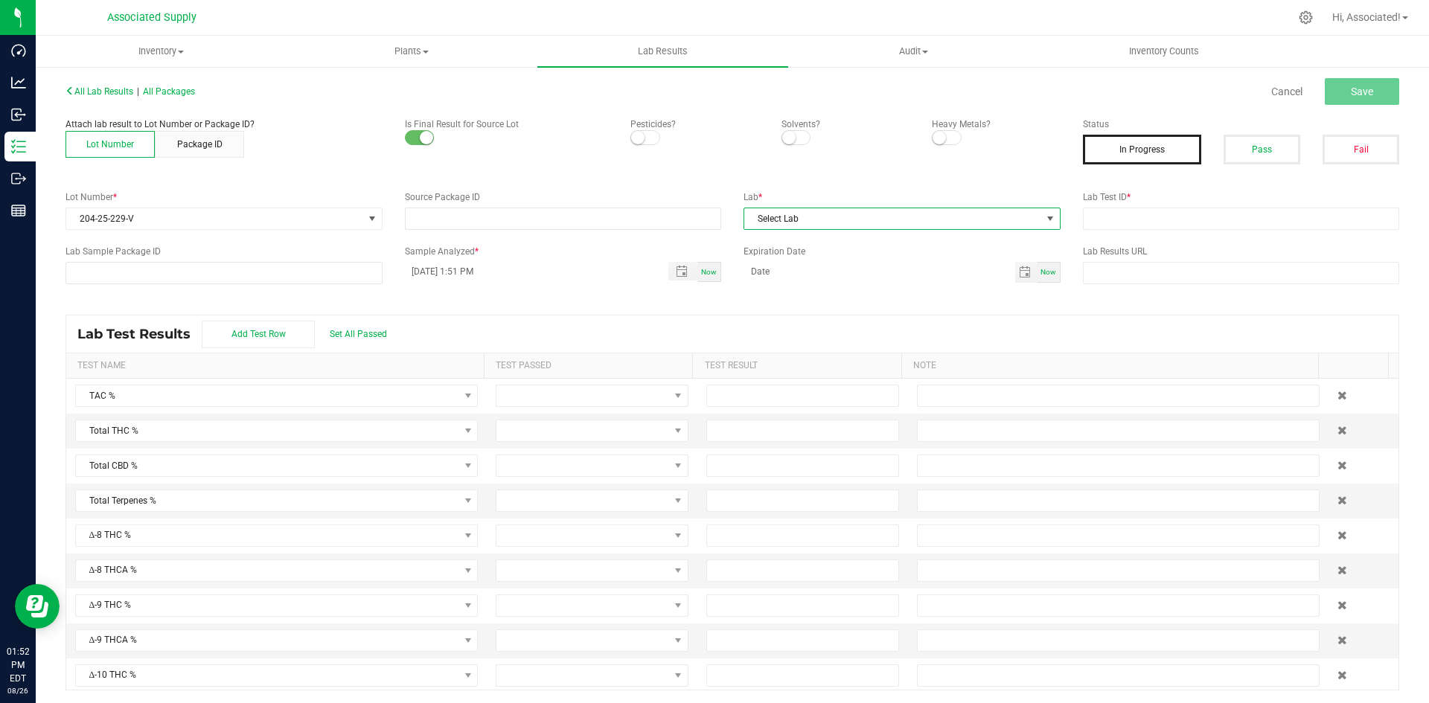
click at [788, 212] on span "Select Lab" at bounding box center [892, 218] width 297 height 21
click at [798, 286] on li "DRS Testing" at bounding box center [895, 282] width 313 height 25
click at [1154, 205] on div "Lab Test ID *" at bounding box center [1240, 209] width 339 height 39
click at [1142, 225] on input "text" at bounding box center [1241, 219] width 317 height 22
type input "test.."
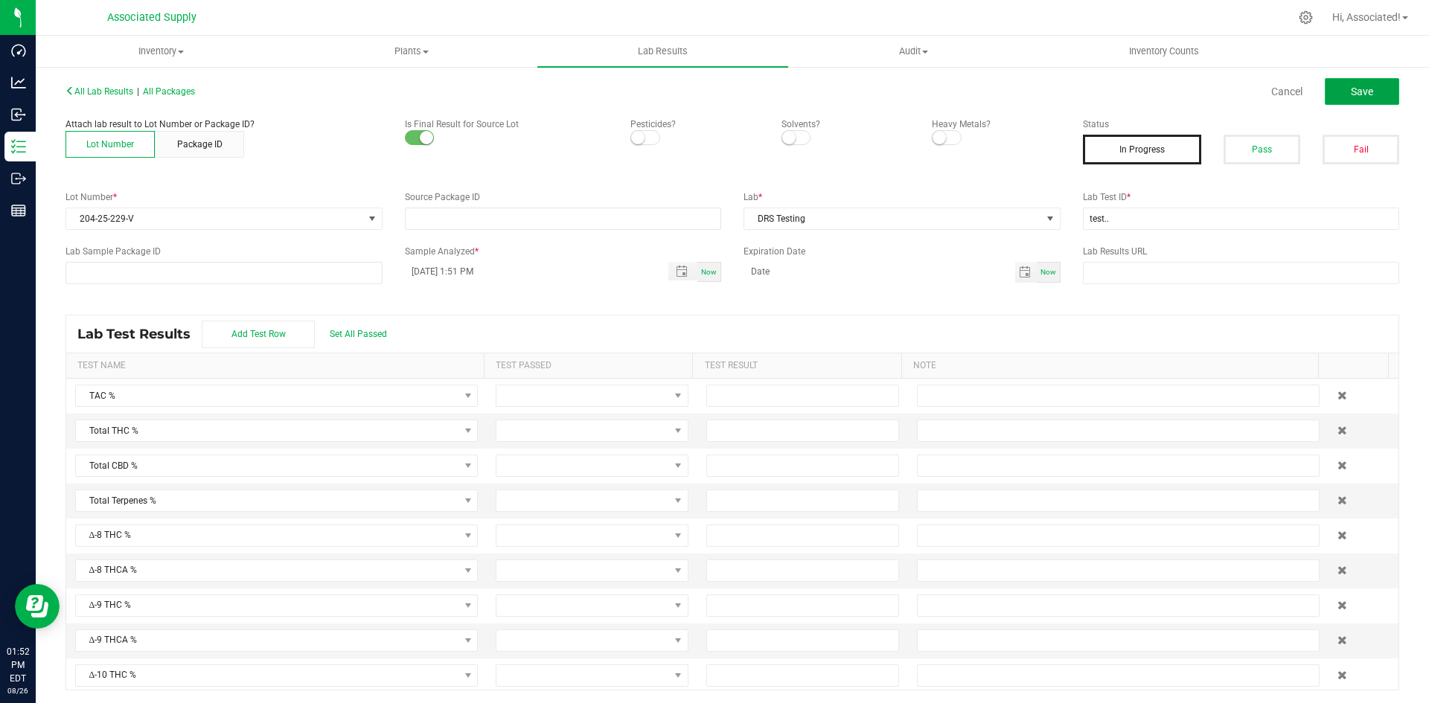
click at [1351, 91] on span "Save" at bounding box center [1362, 92] width 22 height 12
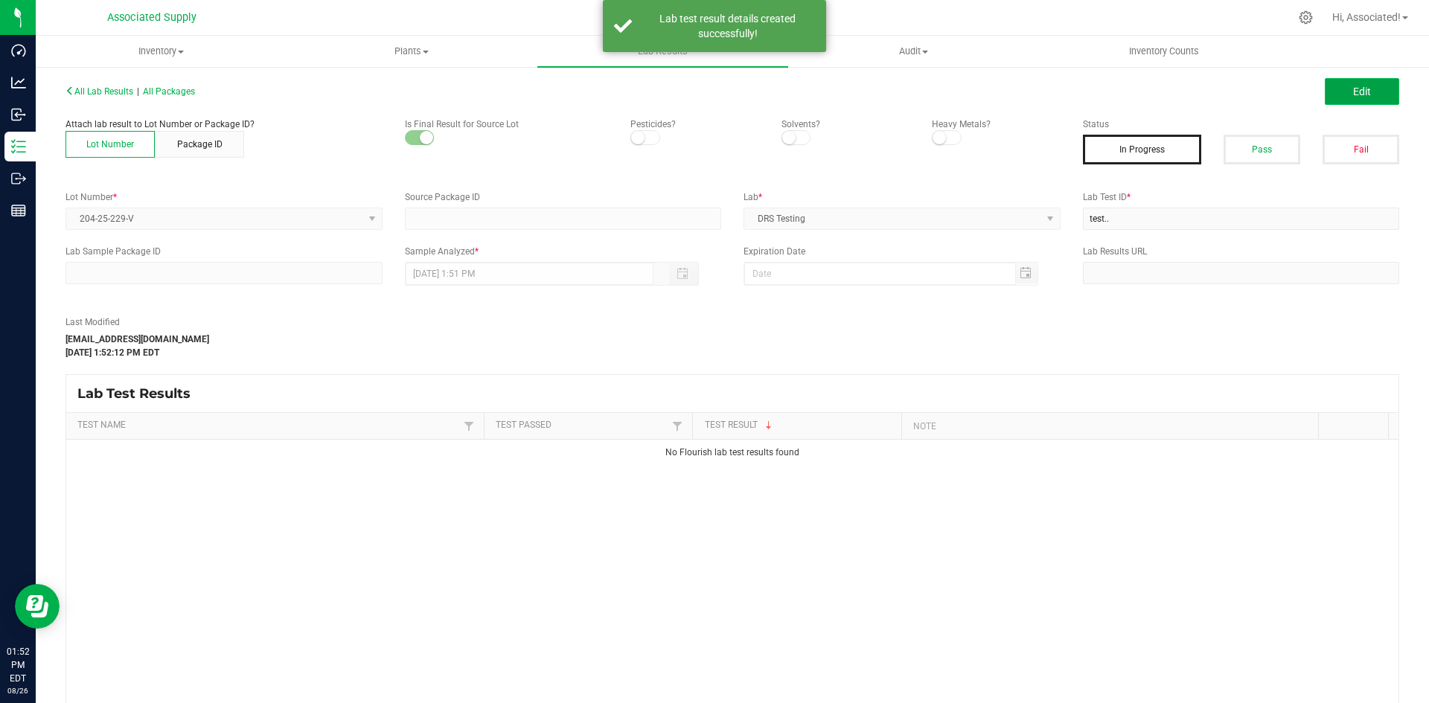
click at [1341, 94] on button "Edit" at bounding box center [1361, 91] width 74 height 27
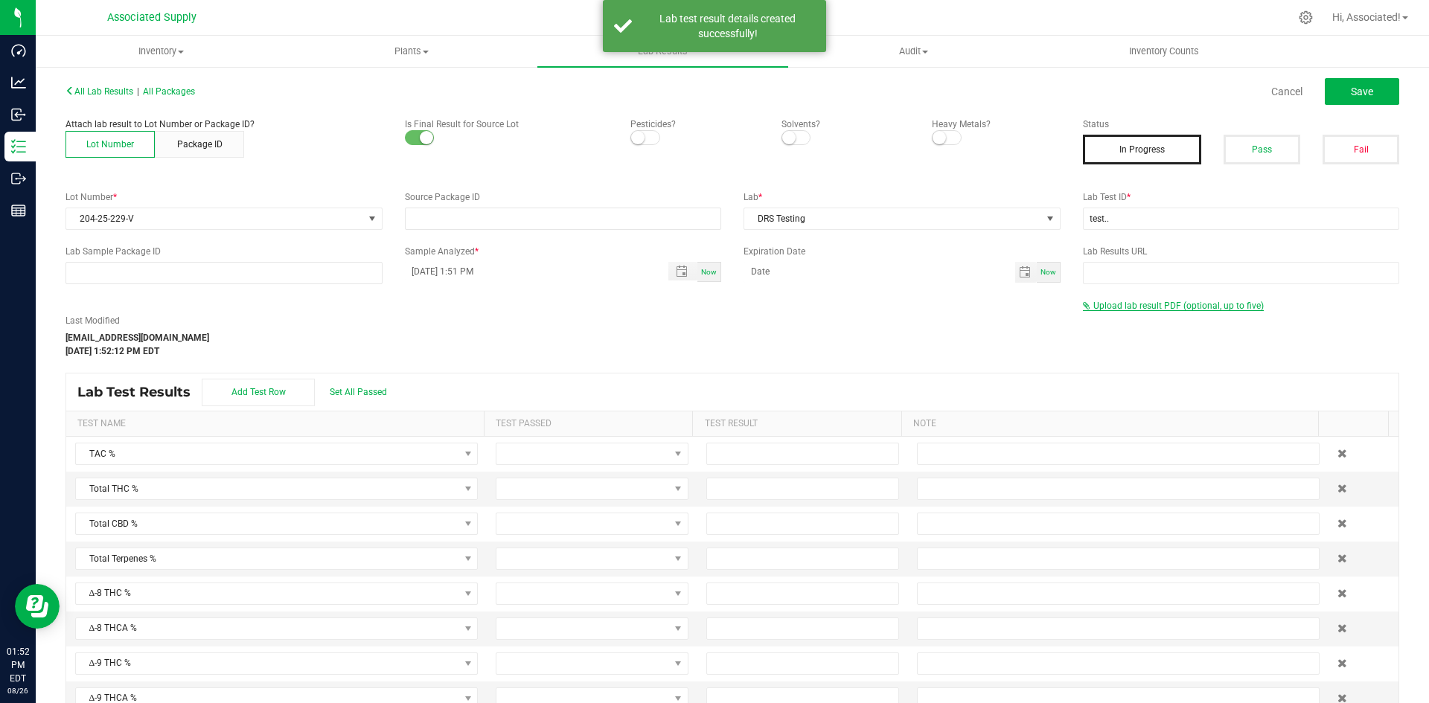
click at [1182, 308] on span "Upload lab result PDF (optional, up to five)" at bounding box center [1178, 306] width 170 height 10
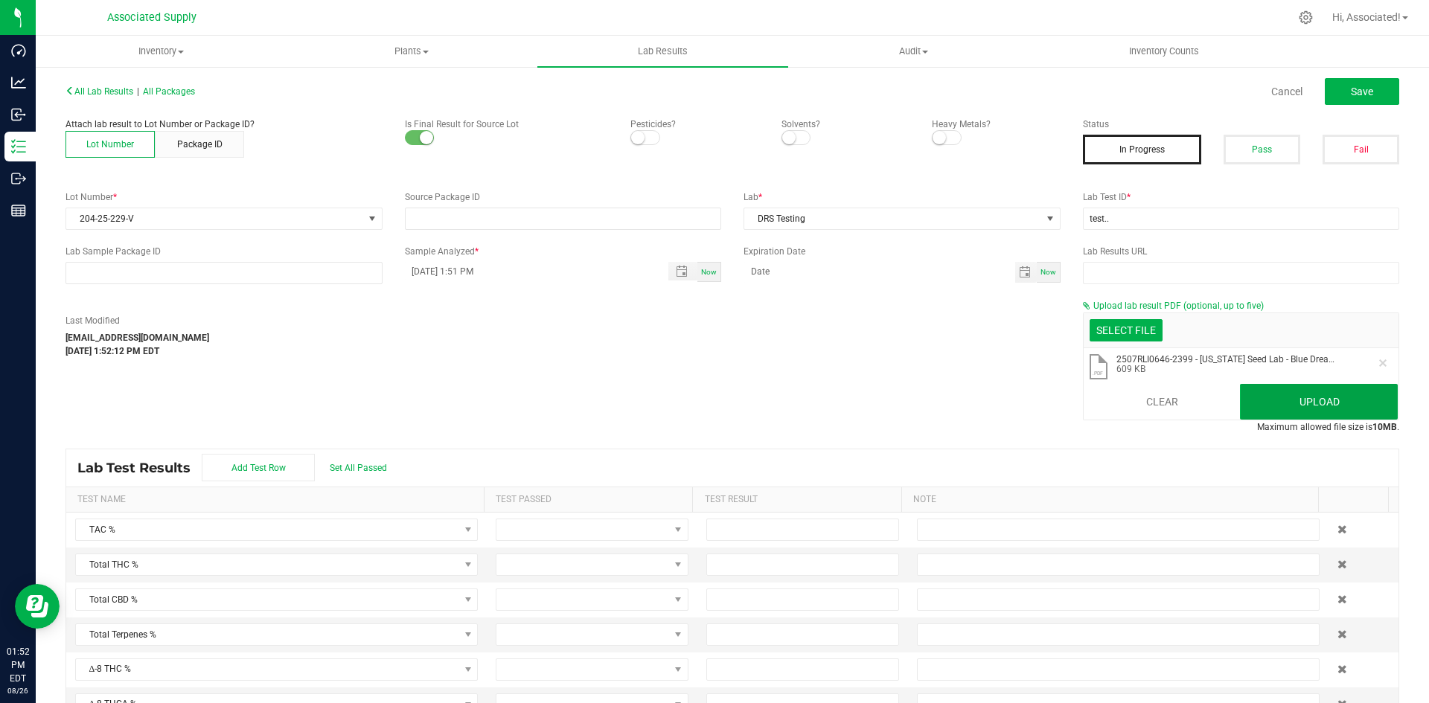
click at [1289, 404] on button "Upload" at bounding box center [1319, 402] width 158 height 36
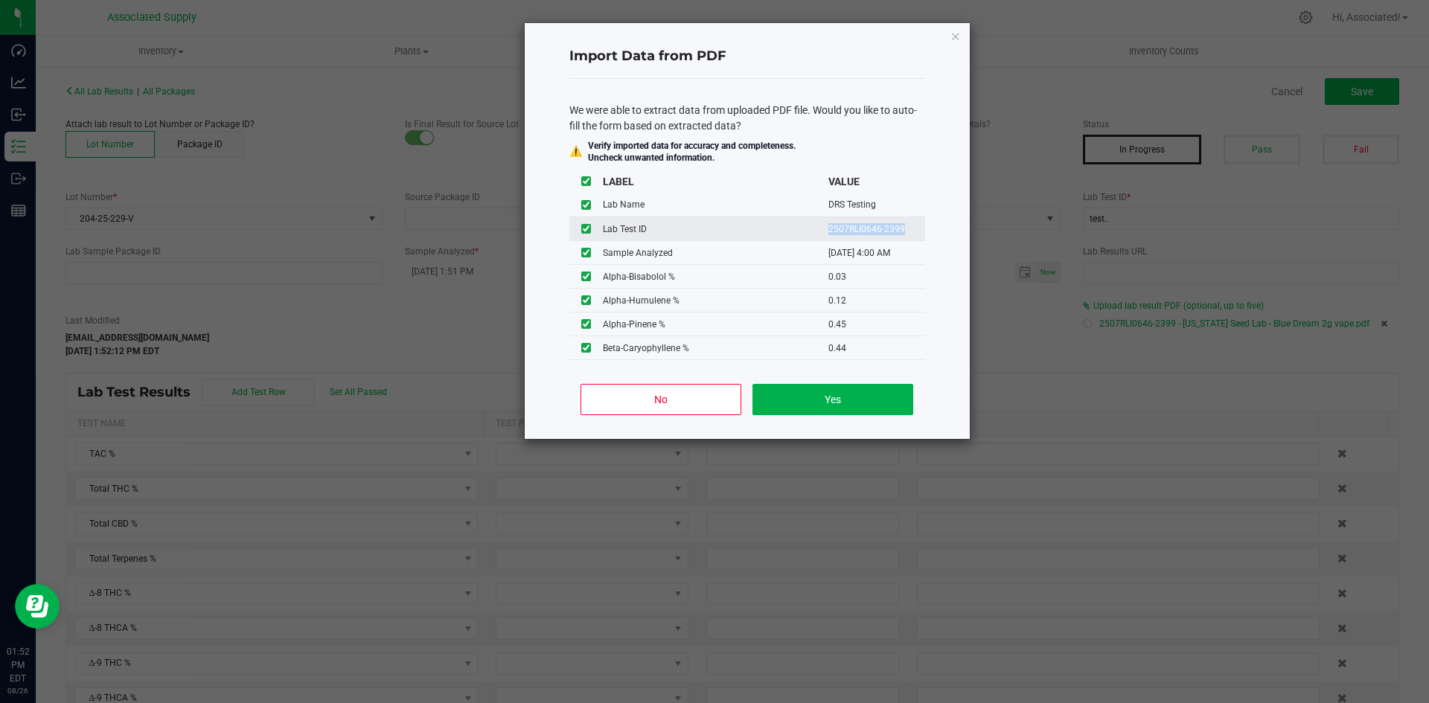
drag, startPoint x: 816, startPoint y: 230, endPoint x: 896, endPoint y: 230, distance: 79.6
click at [896, 230] on td "2507RLI0646-2399" at bounding box center [876, 229] width 97 height 24
copy td "2507RLI0646-2399"
click at [841, 403] on button "Yes" at bounding box center [832, 399] width 160 height 31
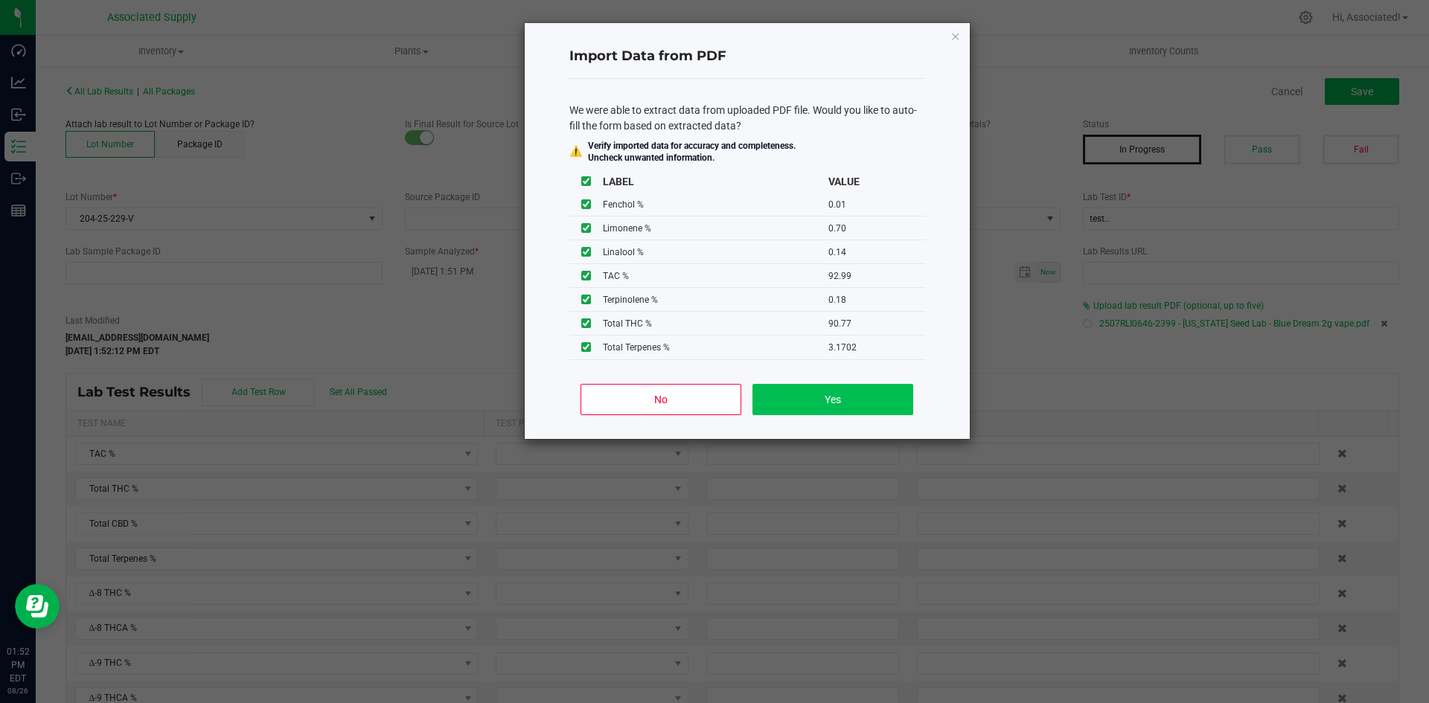
type input "08/07/2025 4:00 AM"
type input "92.9900"
type input "90.7700"
type input "3.1702"
type input "90.7700"
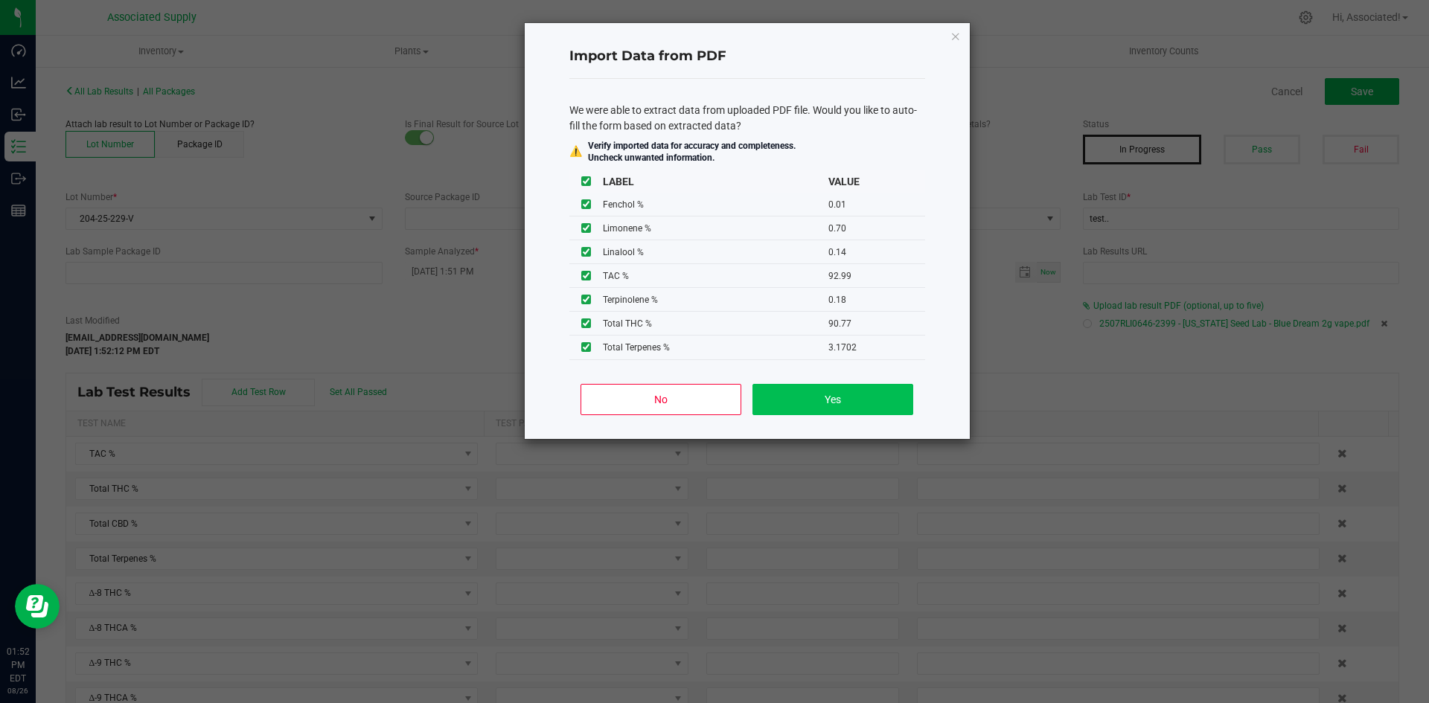
type input "2.2200"
type input "0.0300"
type input "0.1200"
type input "0.4500"
type input "0.4400"
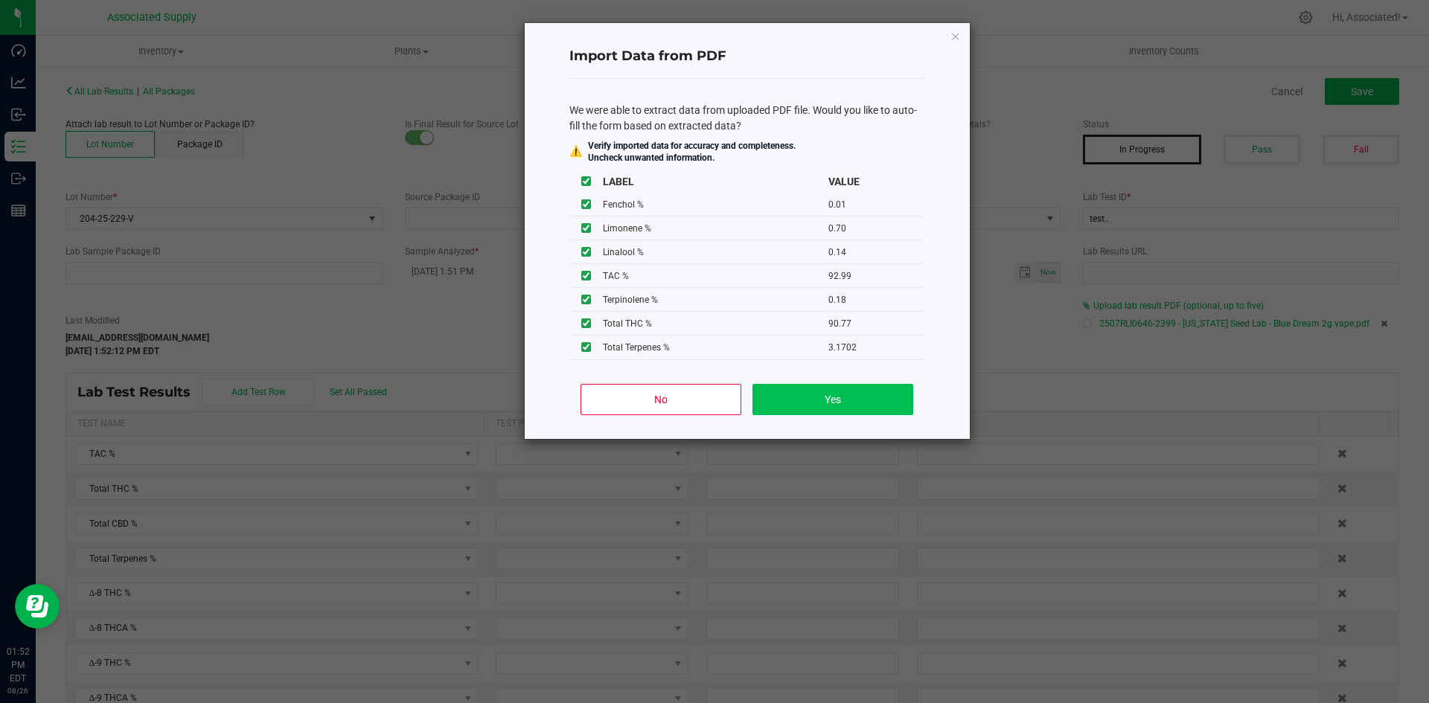
type input "0.3300"
type input "0.0100"
type input "0.7000"
type input "0.1400"
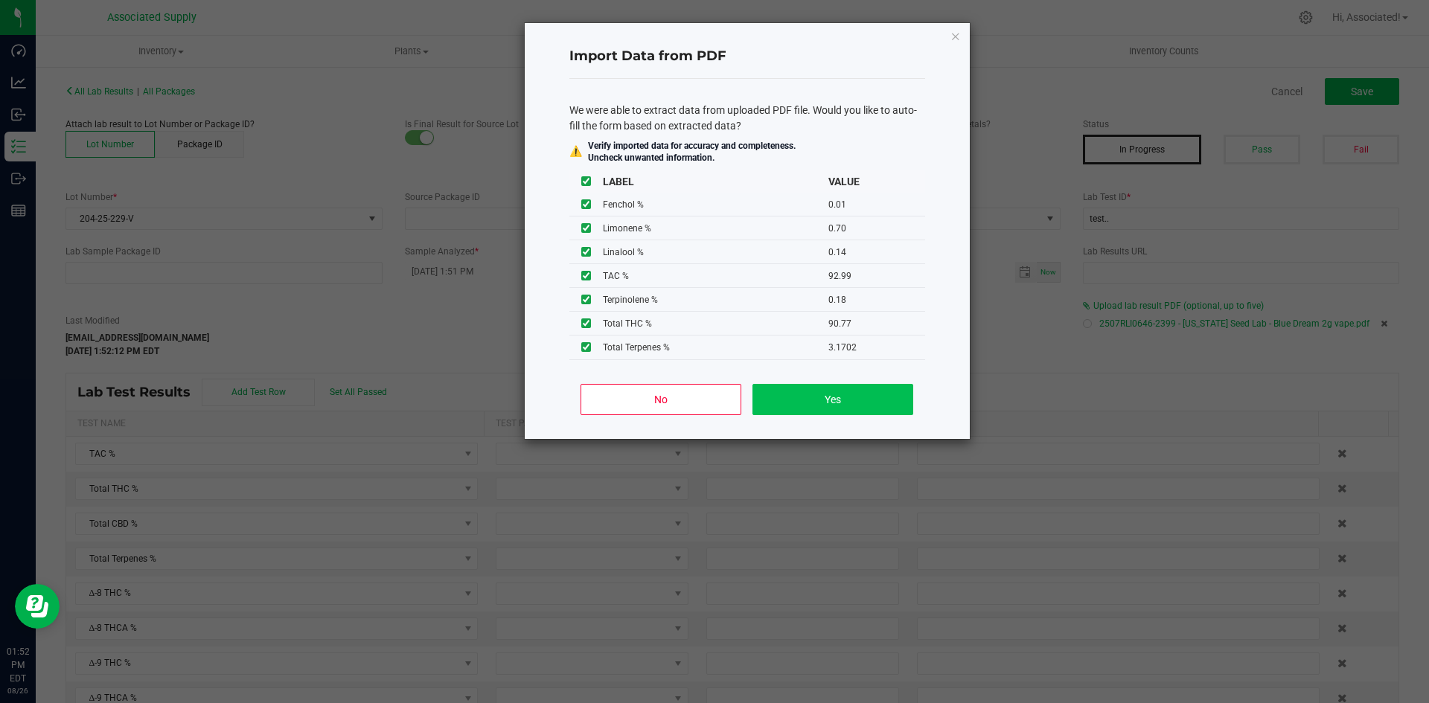
type input "0.1800"
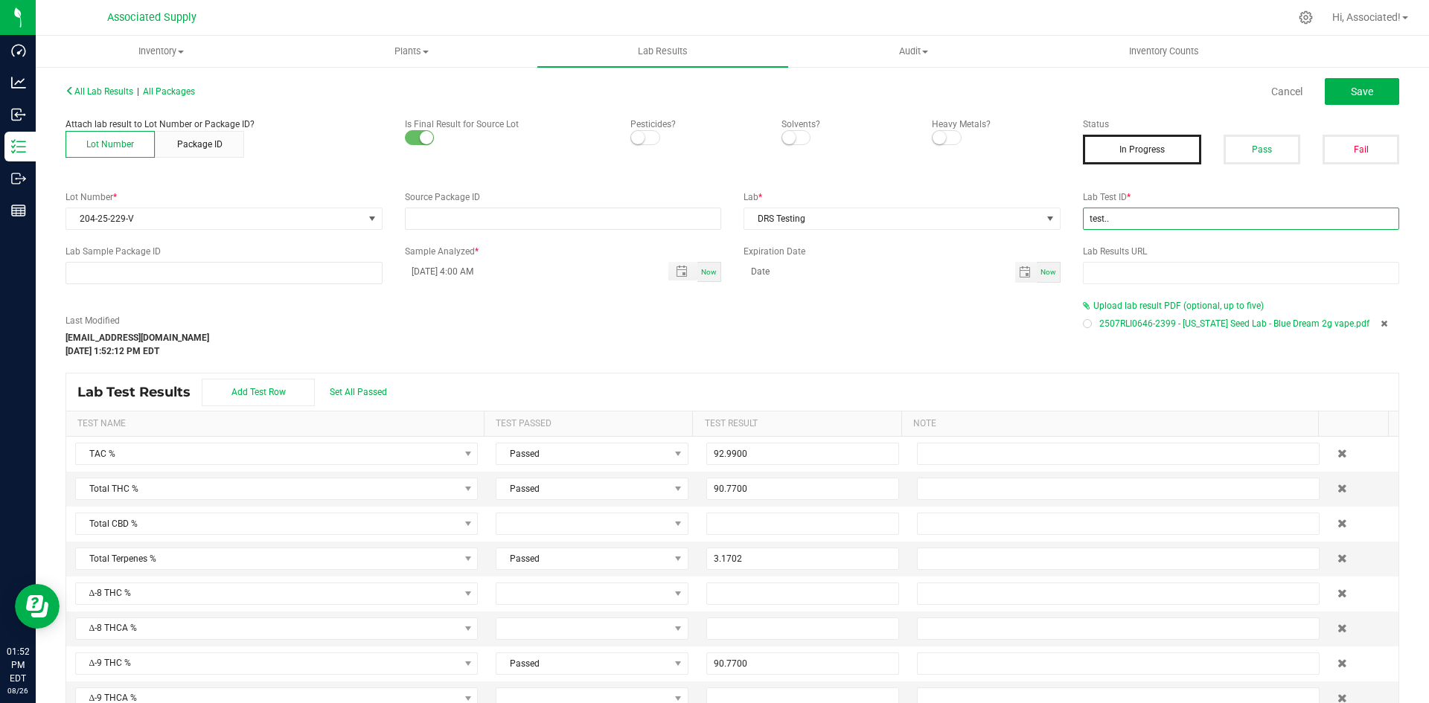
click at [1129, 217] on input "test.." at bounding box center [1241, 219] width 317 height 22
paste input "2507RLI0646-2399"
type input "2507RLI0646-2399"
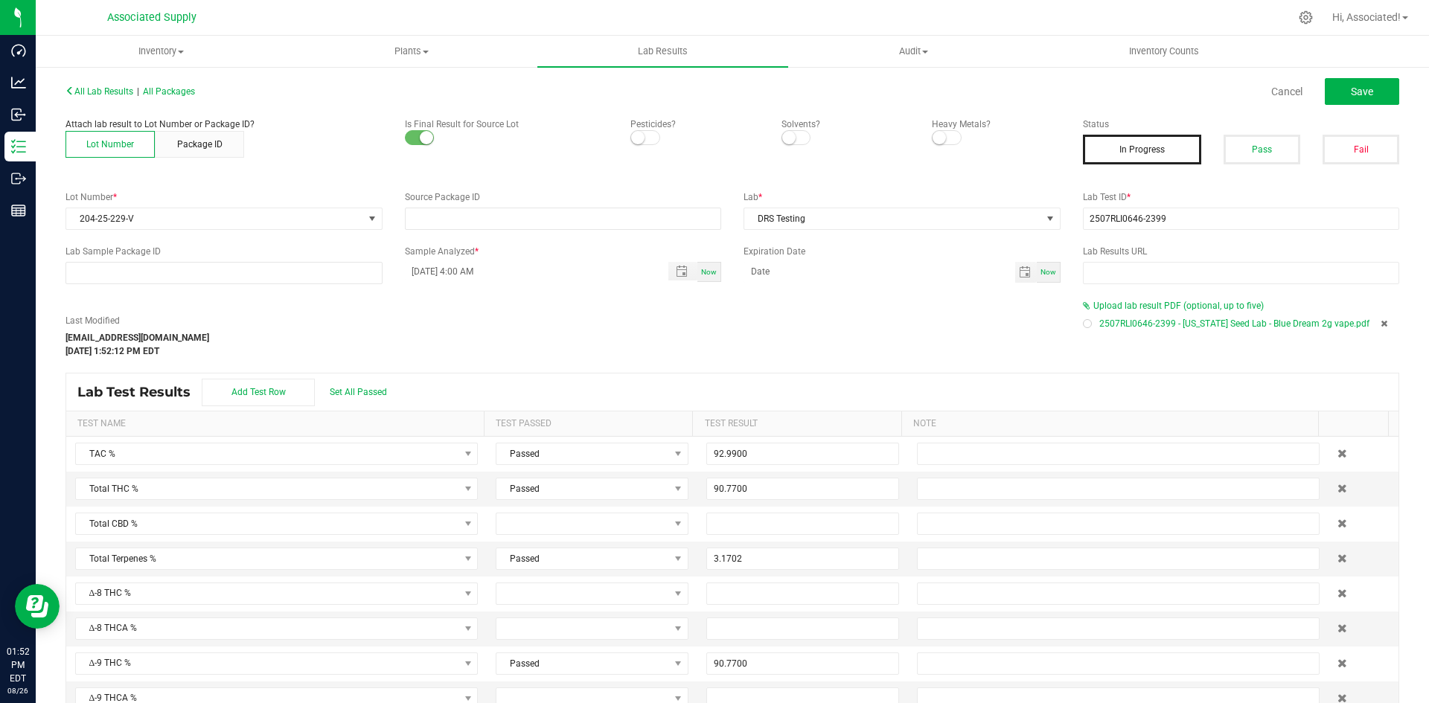
click at [847, 321] on div "Last Modified support@asdistro.com Aug 26, 2025 1:52:12 PM EDT" at bounding box center [562, 336] width 1017 height 44
click at [1251, 161] on button "Pass" at bounding box center [1261, 150] width 77 height 30
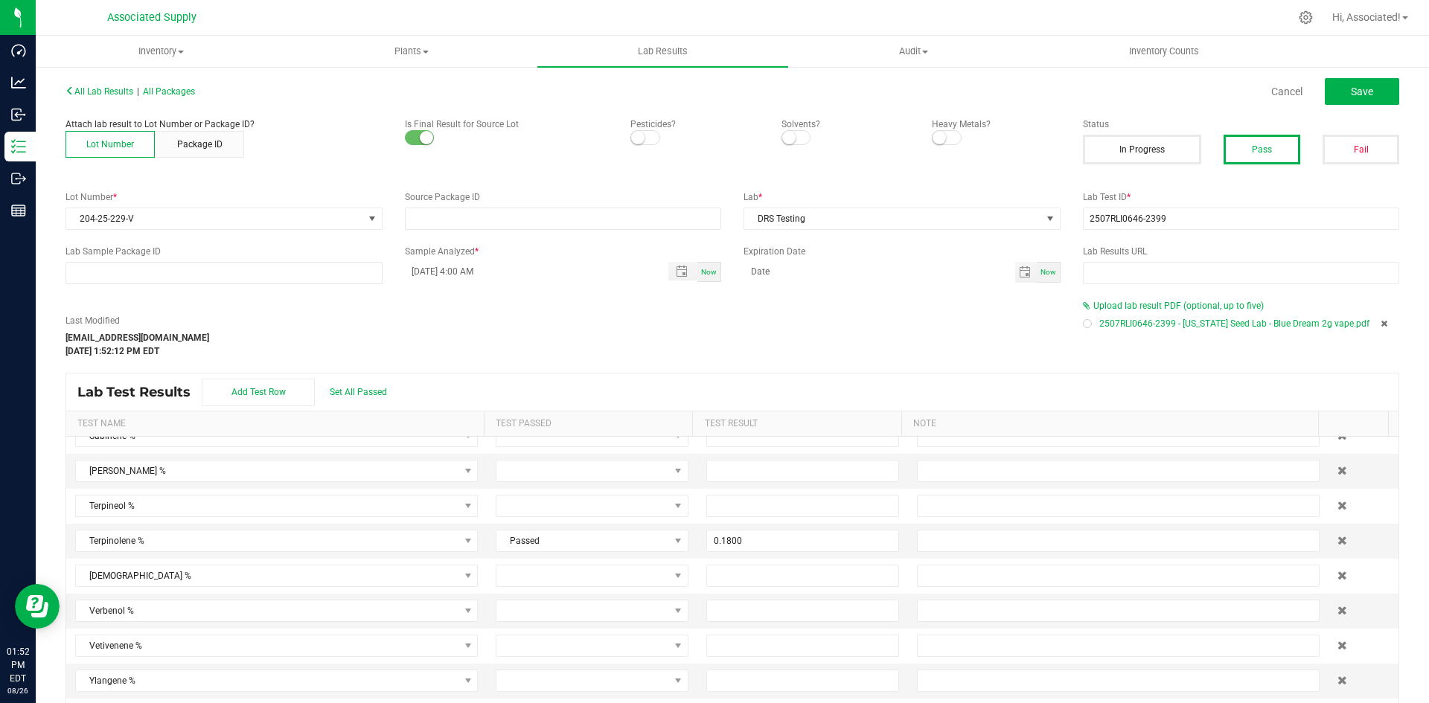
scroll to position [3255, 0]
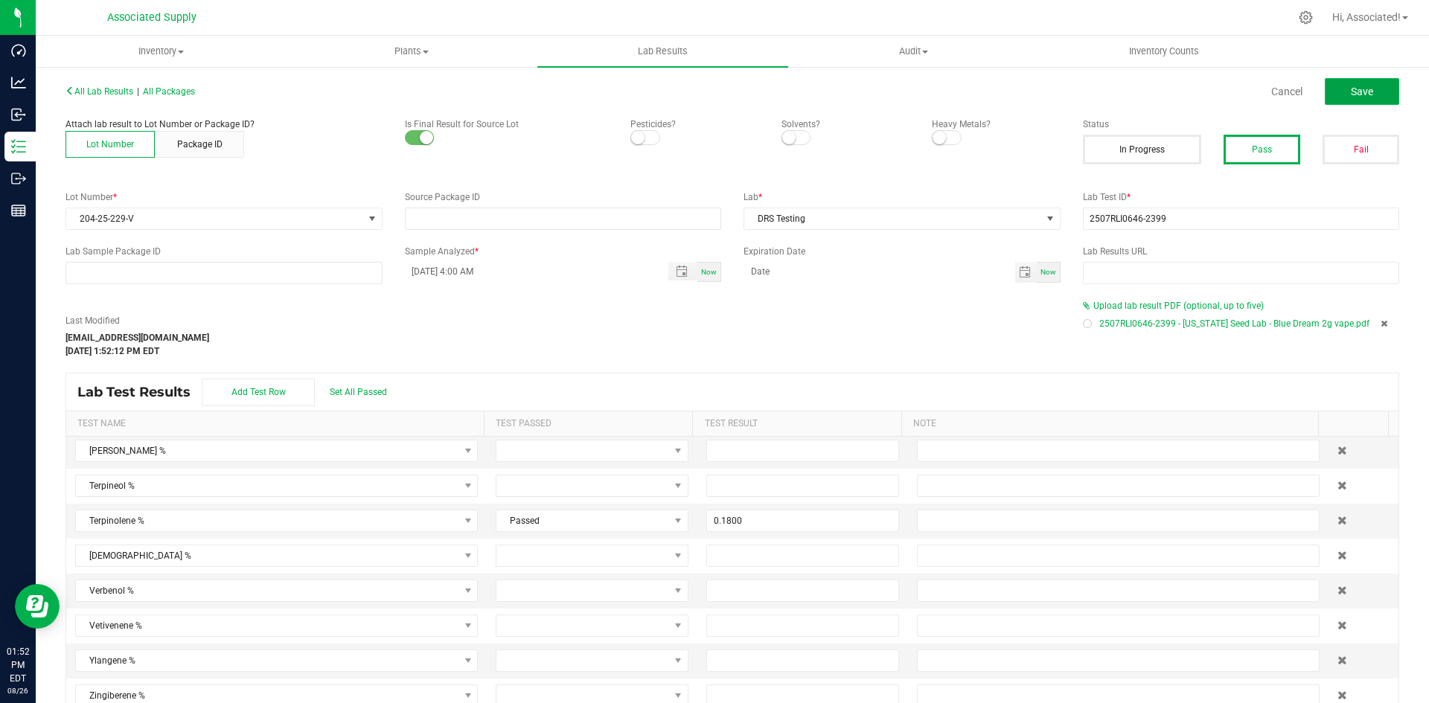
click at [1353, 88] on span "Save" at bounding box center [1362, 92] width 22 height 12
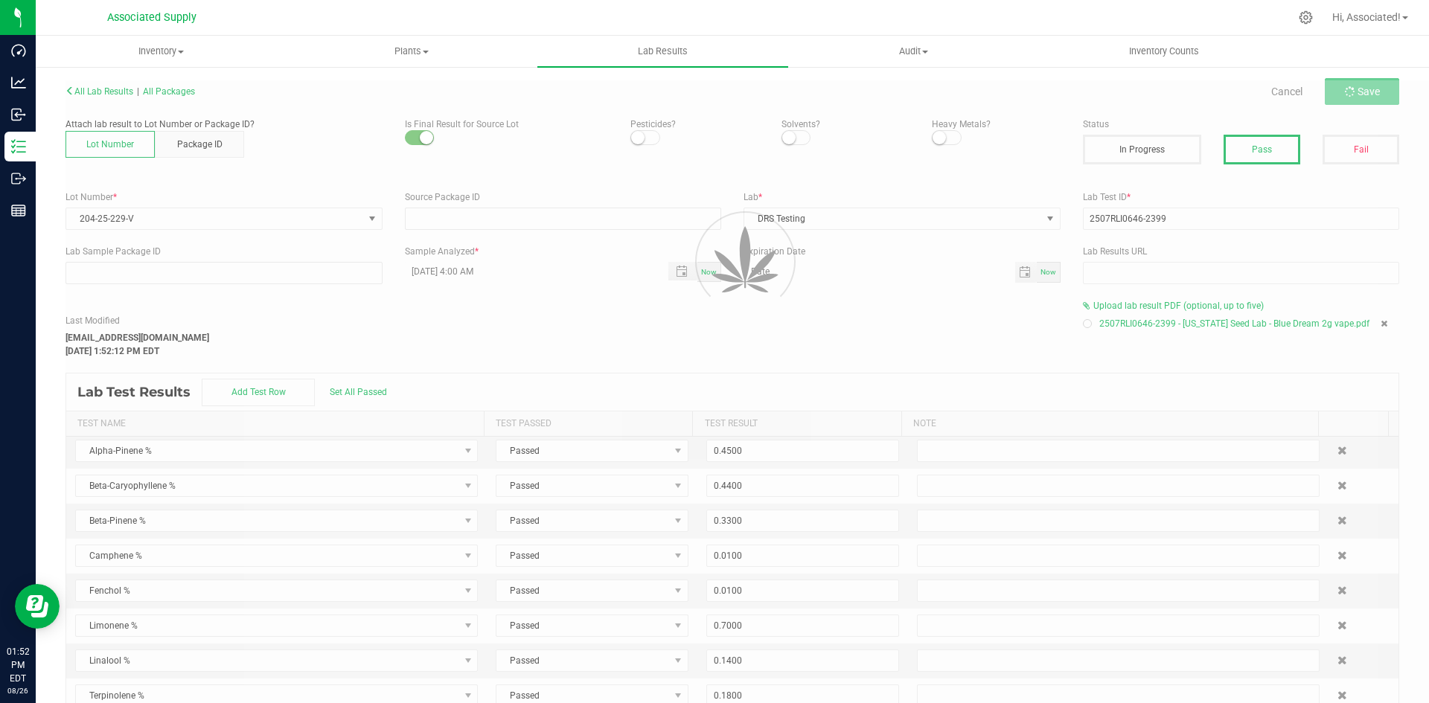
scroll to position [121, 0]
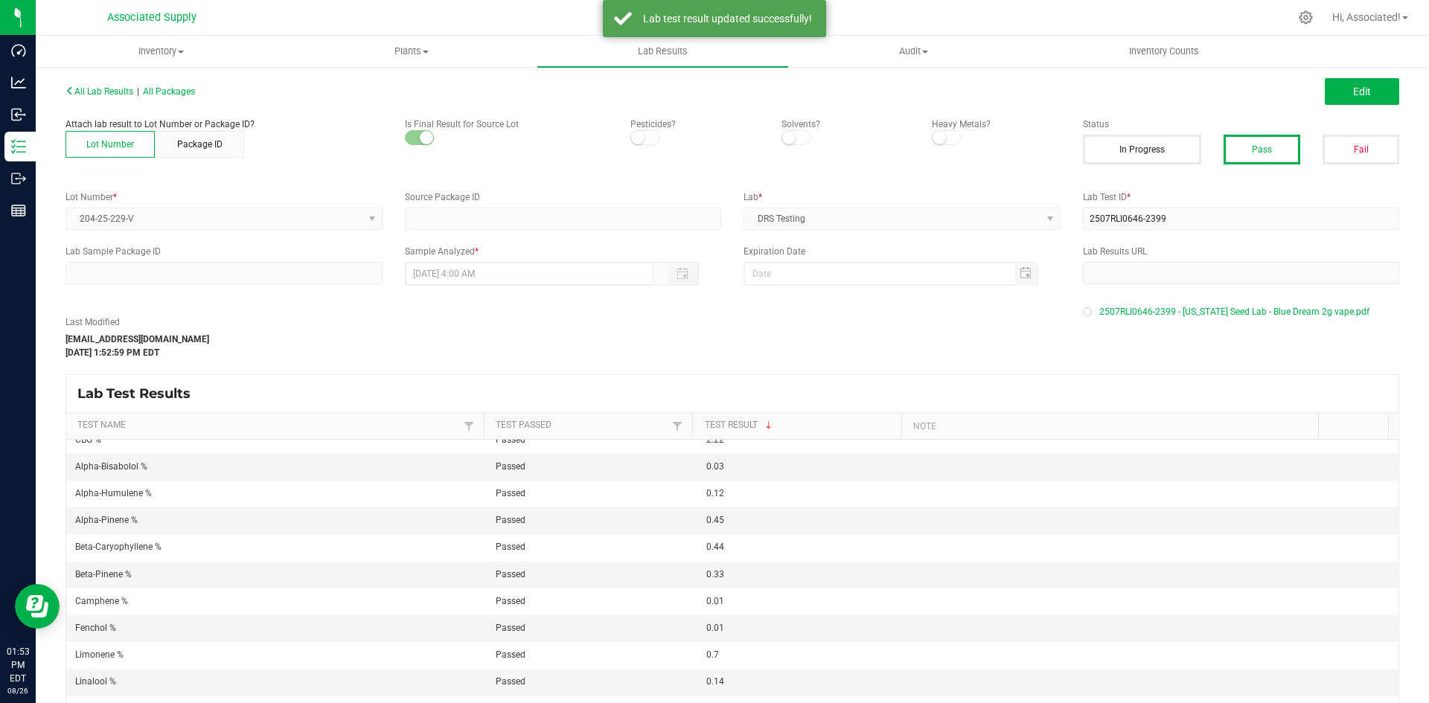
click at [659, 324] on div "Last Modified support@asdistro.com Aug 26, 2025 1:52:59 PM EDT" at bounding box center [562, 337] width 1017 height 44
click at [94, 89] on span "All Lab Results" at bounding box center [99, 91] width 68 height 10
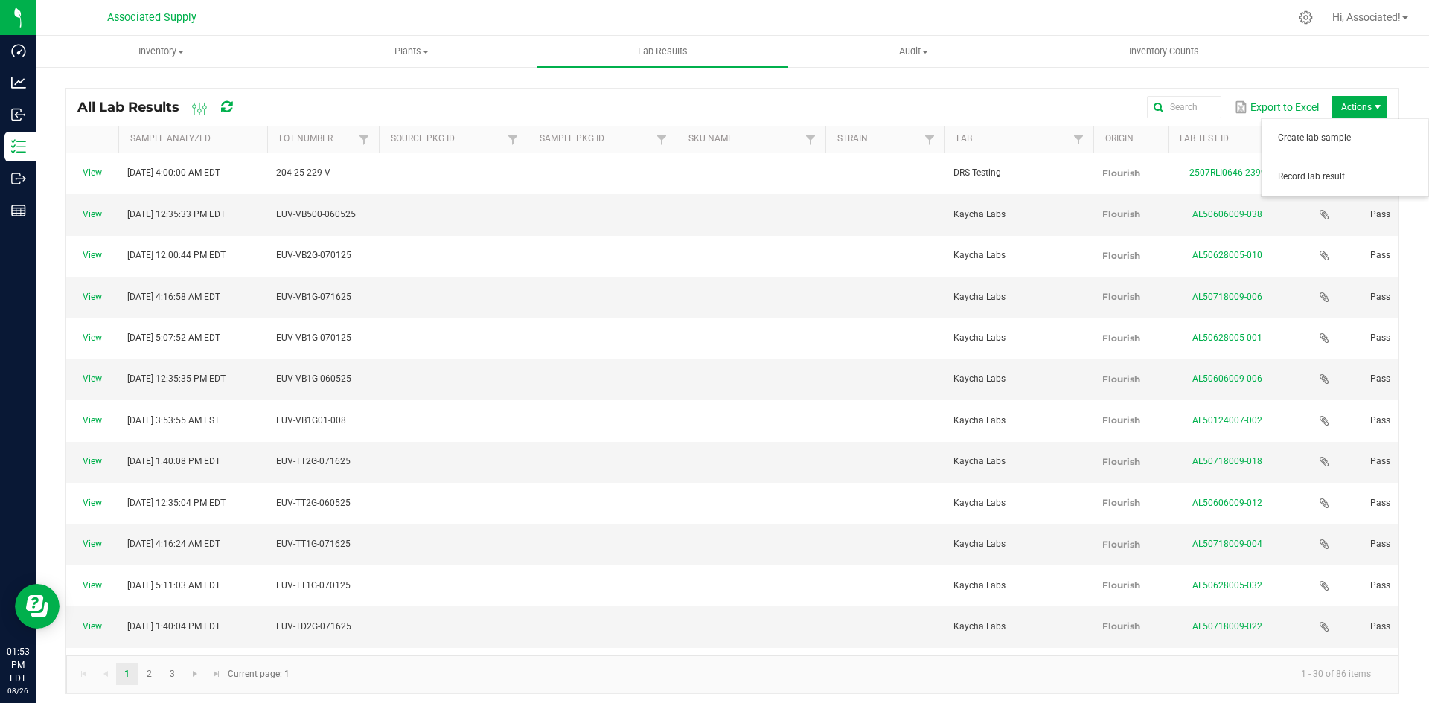
click at [1348, 109] on span "Actions" at bounding box center [1359, 107] width 56 height 22
click at [1336, 186] on span "Record lab result" at bounding box center [1344, 177] width 149 height 30
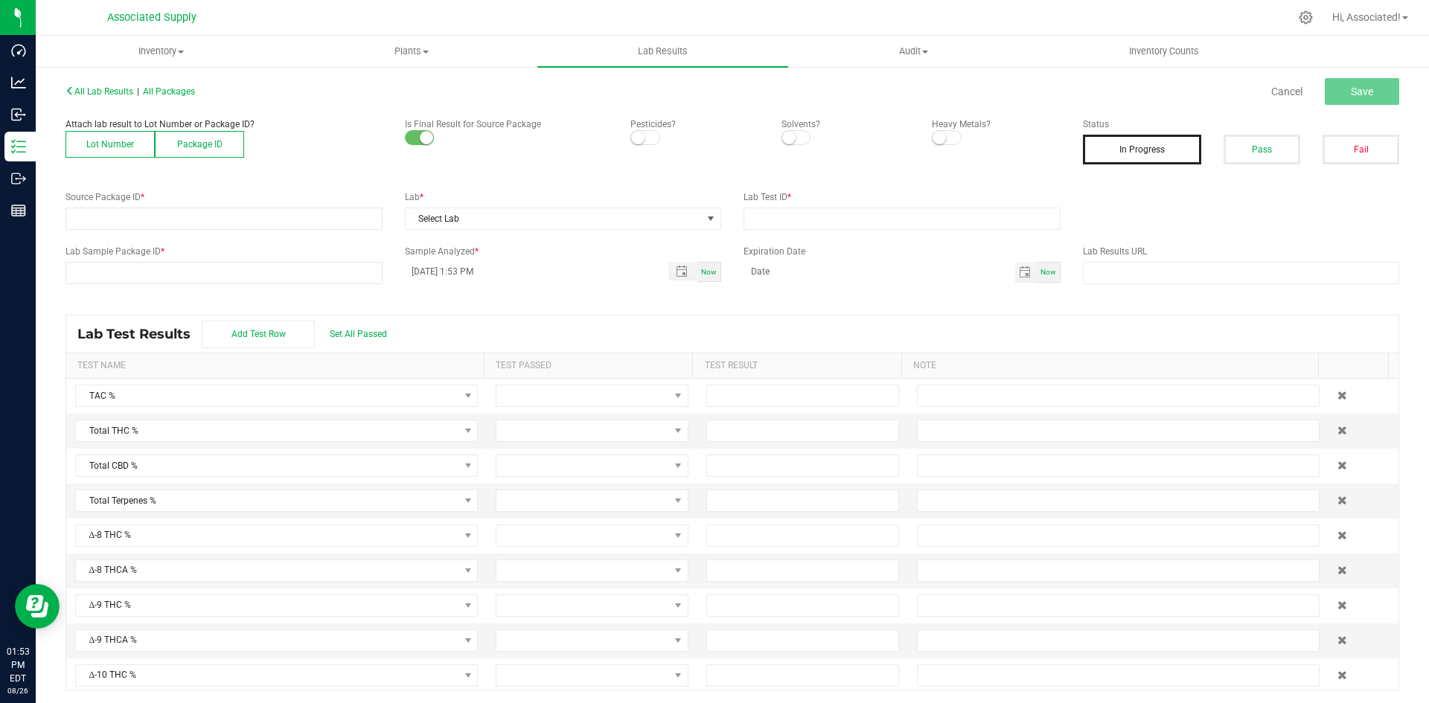
click at [118, 141] on button "Lot Number" at bounding box center [109, 144] width 89 height 27
click at [140, 213] on span at bounding box center [214, 218] width 297 height 21
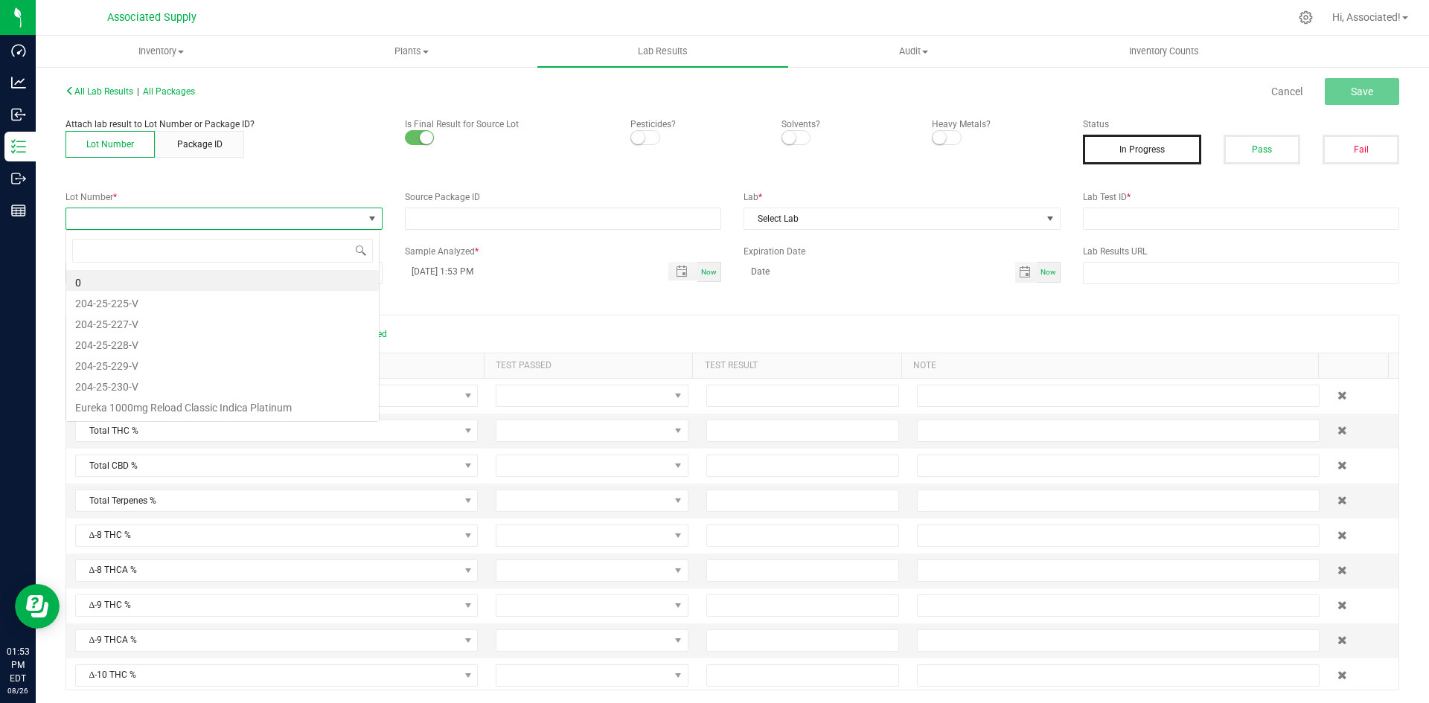
scroll to position [22, 314]
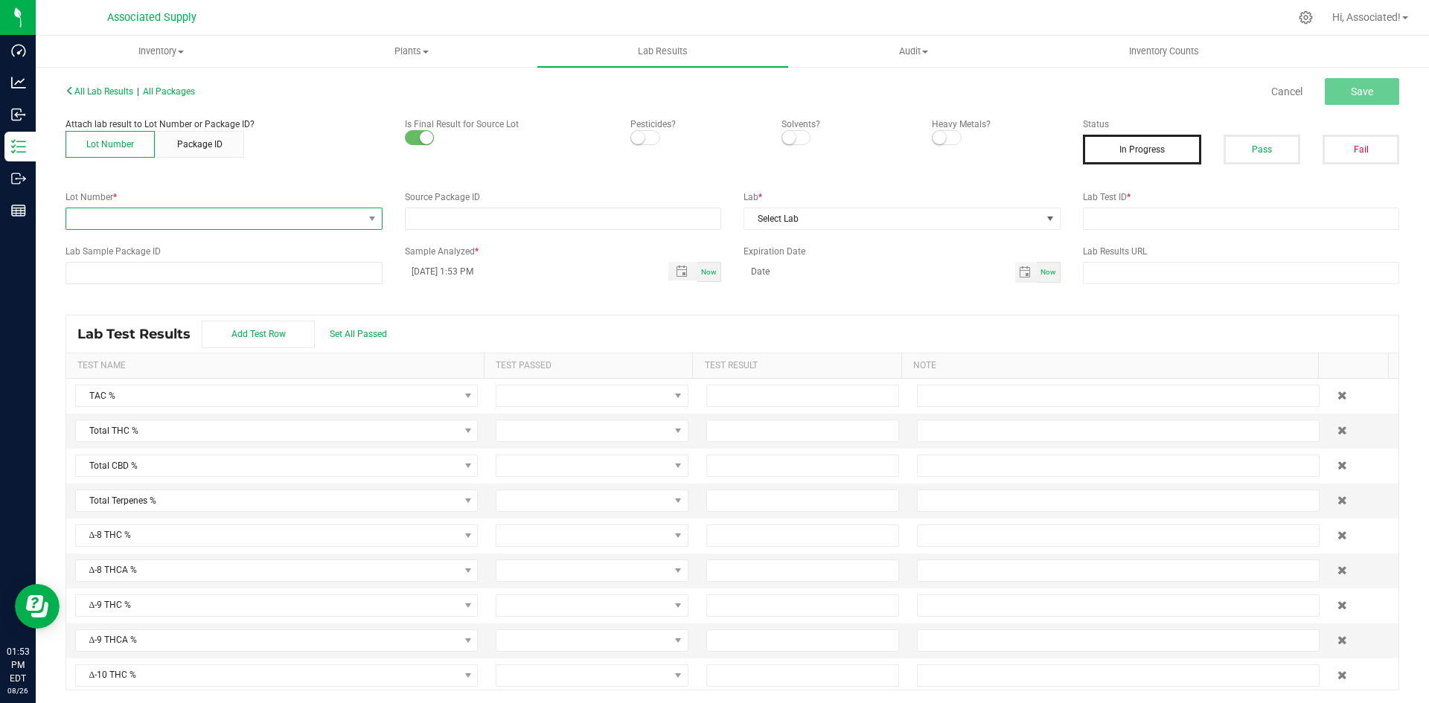
click at [112, 214] on span at bounding box center [214, 218] width 297 height 21
type input "230-v"
click at [206, 276] on li "204-25-230-V" at bounding box center [222, 280] width 313 height 21
click at [798, 214] on span "Select Lab" at bounding box center [892, 218] width 297 height 21
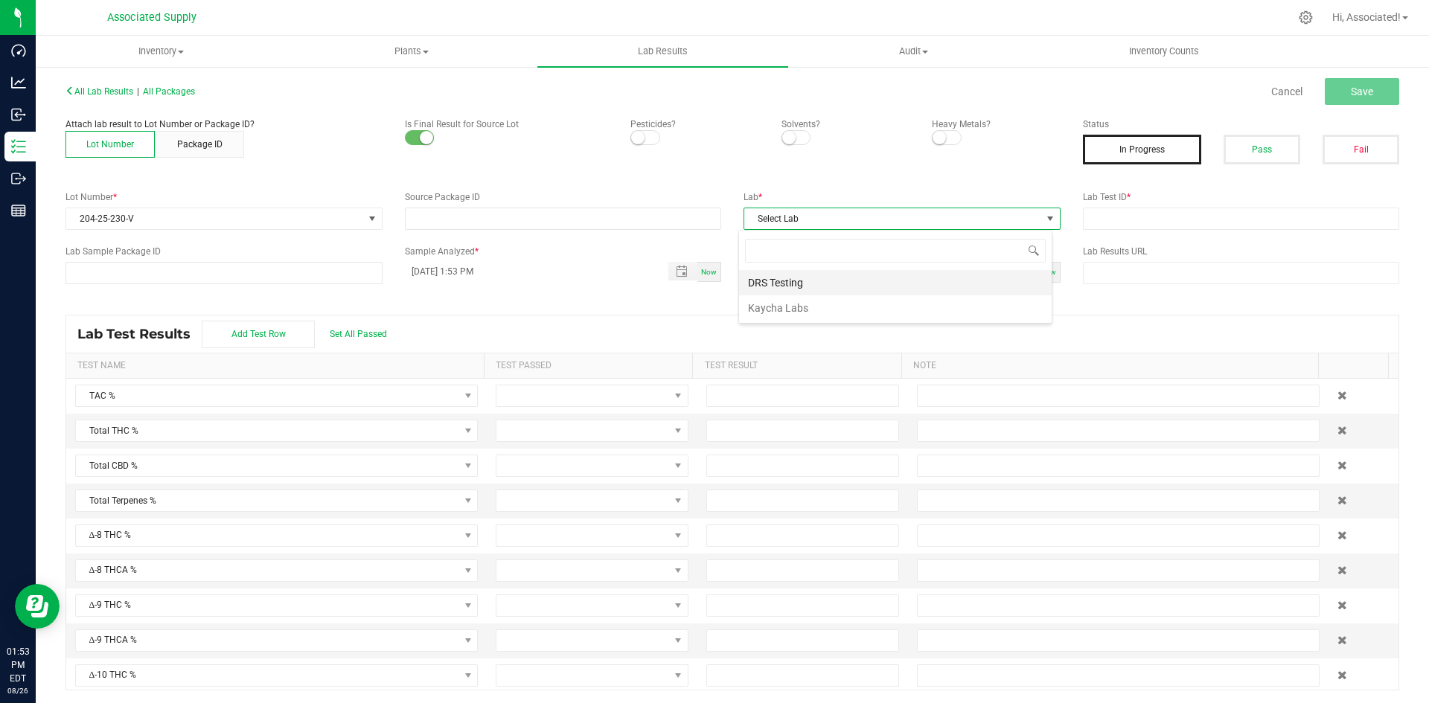
click at [795, 277] on li "DRS Testing" at bounding box center [895, 282] width 313 height 25
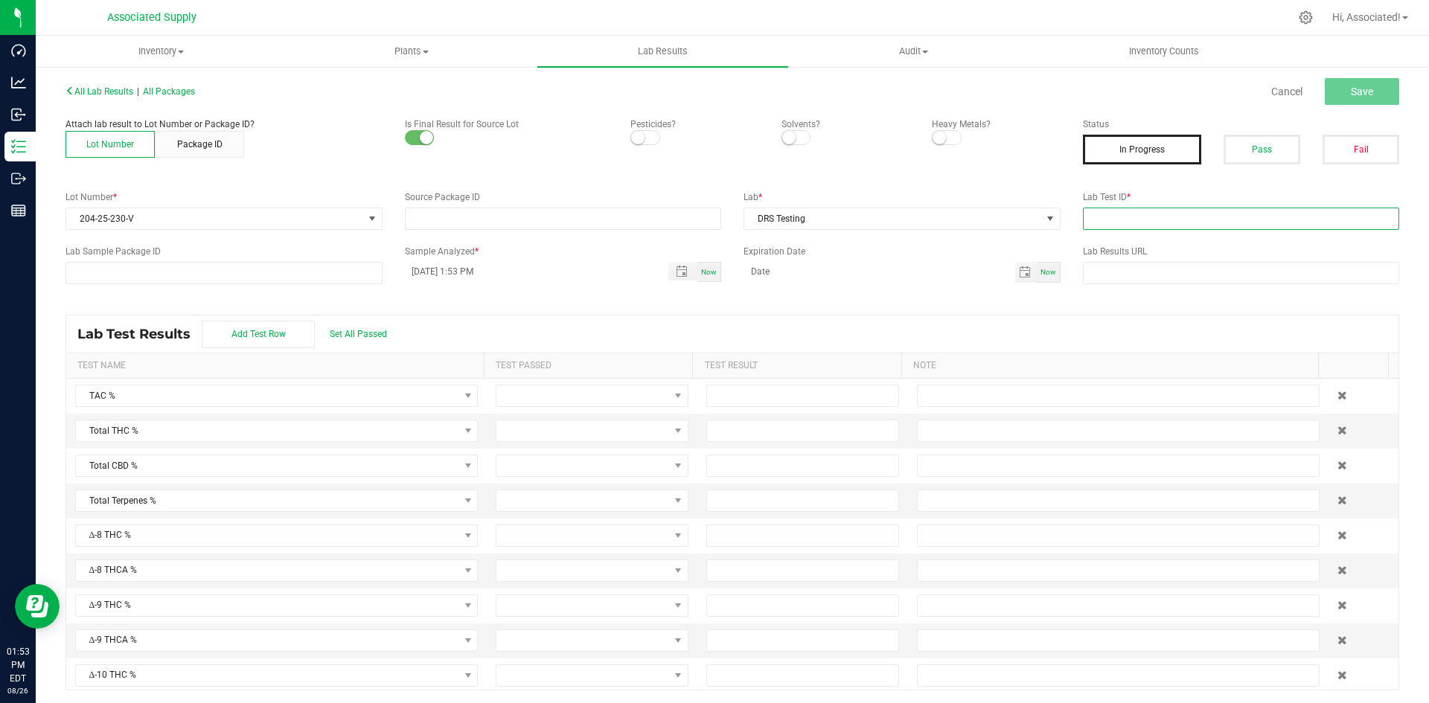
click at [1199, 211] on input "text" at bounding box center [1241, 219] width 317 height 22
type input "test.."
click at [1359, 92] on span "Save" at bounding box center [1362, 92] width 22 height 12
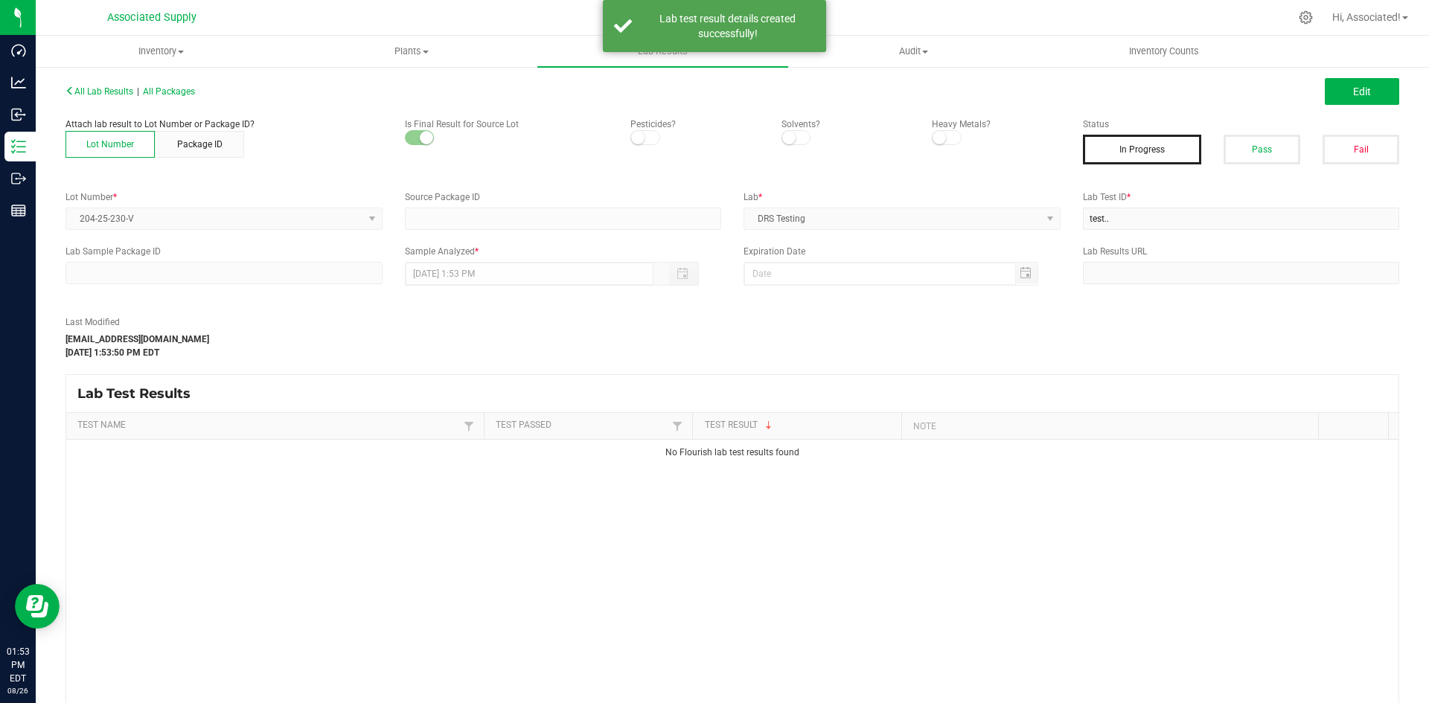
click at [698, 343] on div "Last Modified support@asdistro.com Aug 26, 2025 1:53:50 PM EDT" at bounding box center [562, 337] width 1017 height 44
click at [1353, 97] on span "Edit" at bounding box center [1362, 92] width 18 height 12
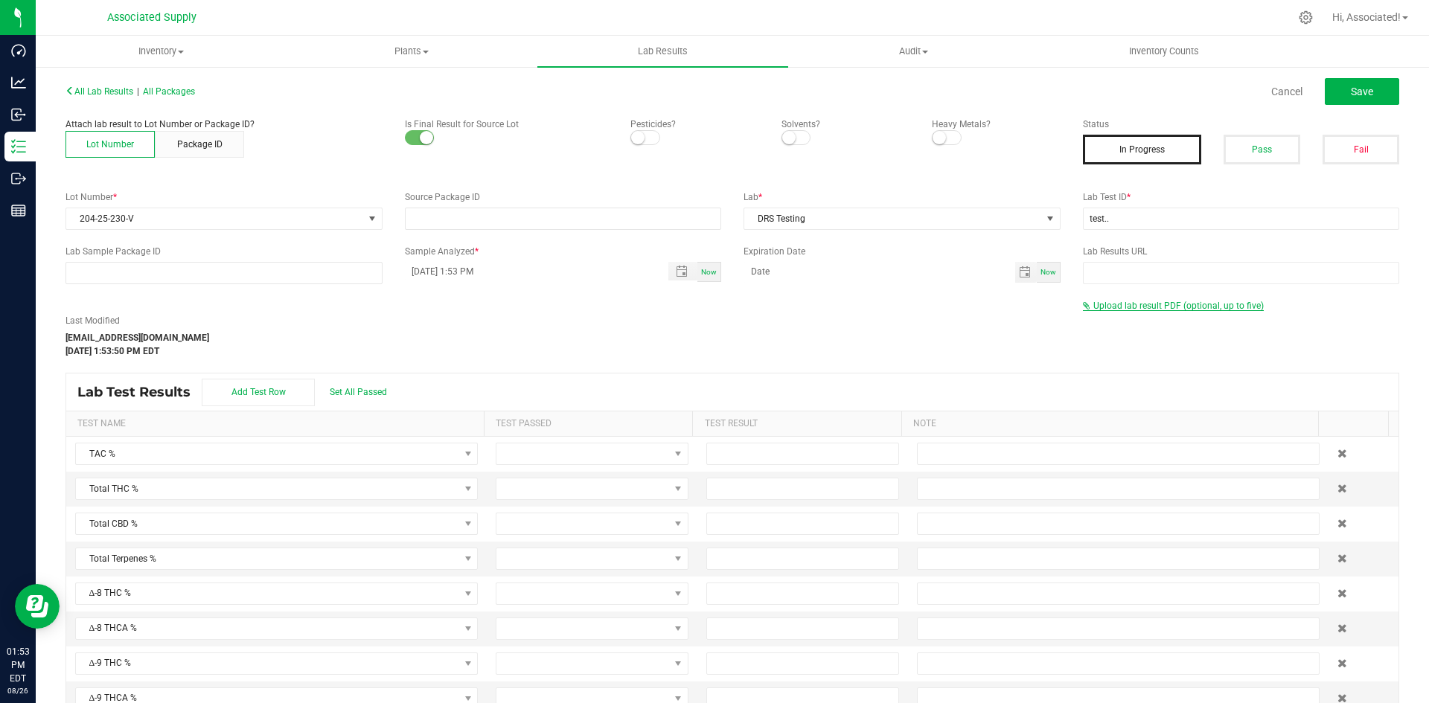
click at [1110, 309] on span "Upload lab result PDF (optional, up to five)" at bounding box center [1178, 306] width 170 height 10
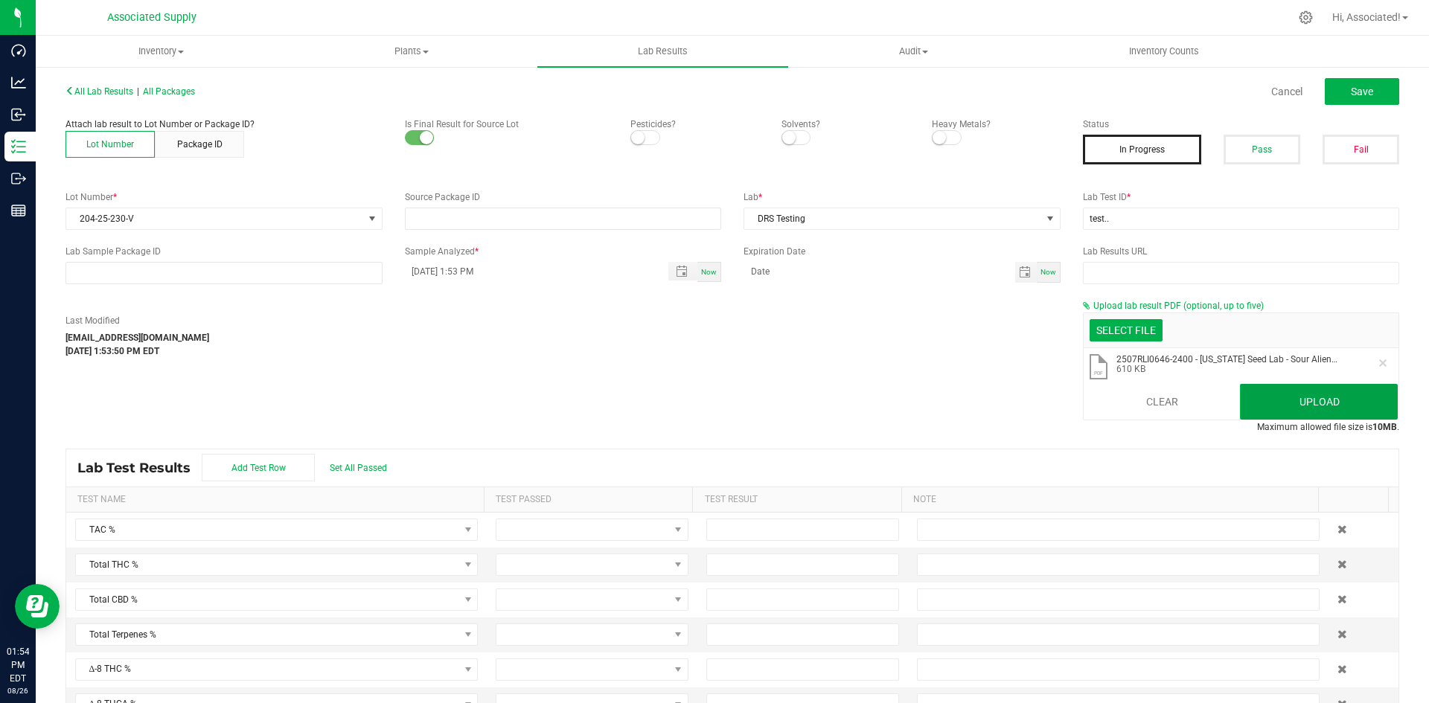
click at [1307, 399] on button "Upload" at bounding box center [1319, 402] width 158 height 36
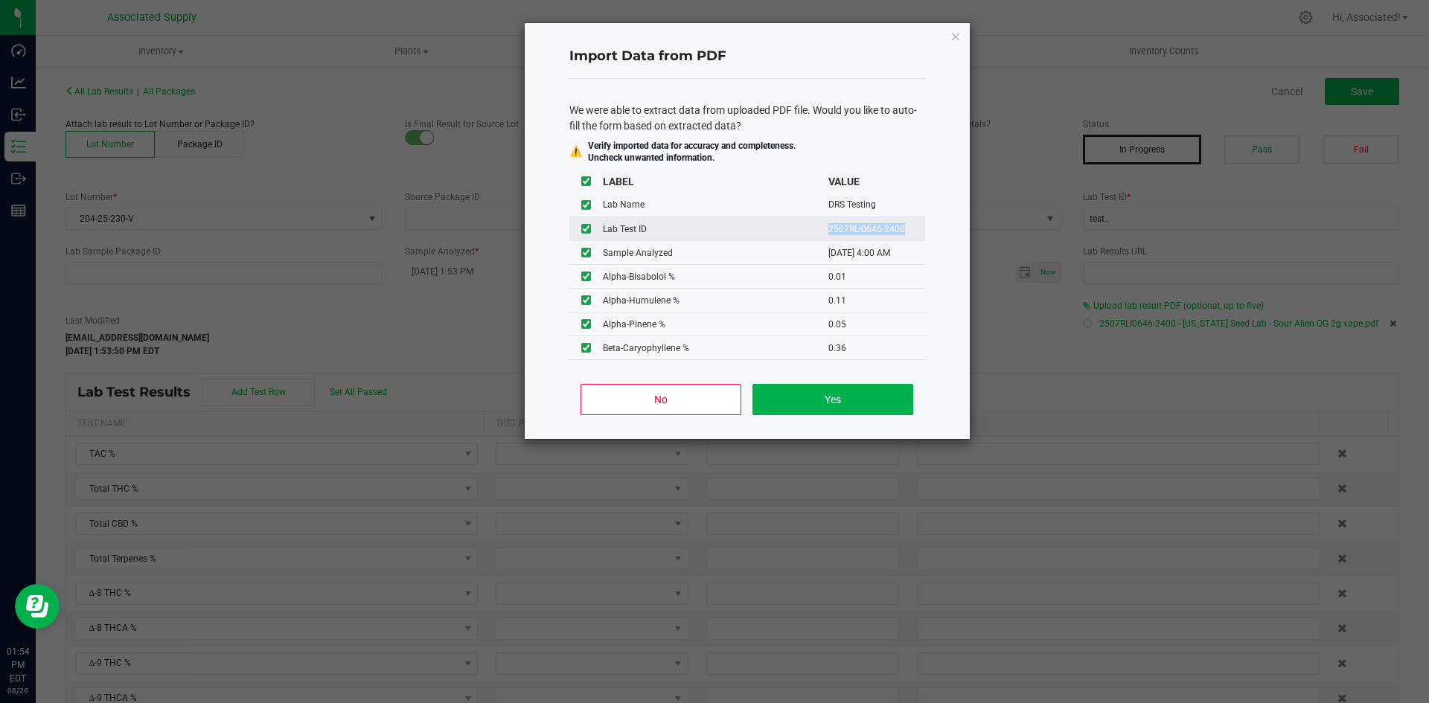
drag, startPoint x: 816, startPoint y: 229, endPoint x: 898, endPoint y: 228, distance: 81.9
click at [898, 228] on td "2507RLI0646-2400" at bounding box center [876, 229] width 97 height 24
copy td "2507RLI0646-2400"
click at [1214, 222] on ngb-modal-window "Import Data from PDF We were able to extract data from uploaded PDF file. Would…" at bounding box center [720, 351] width 1440 height 703
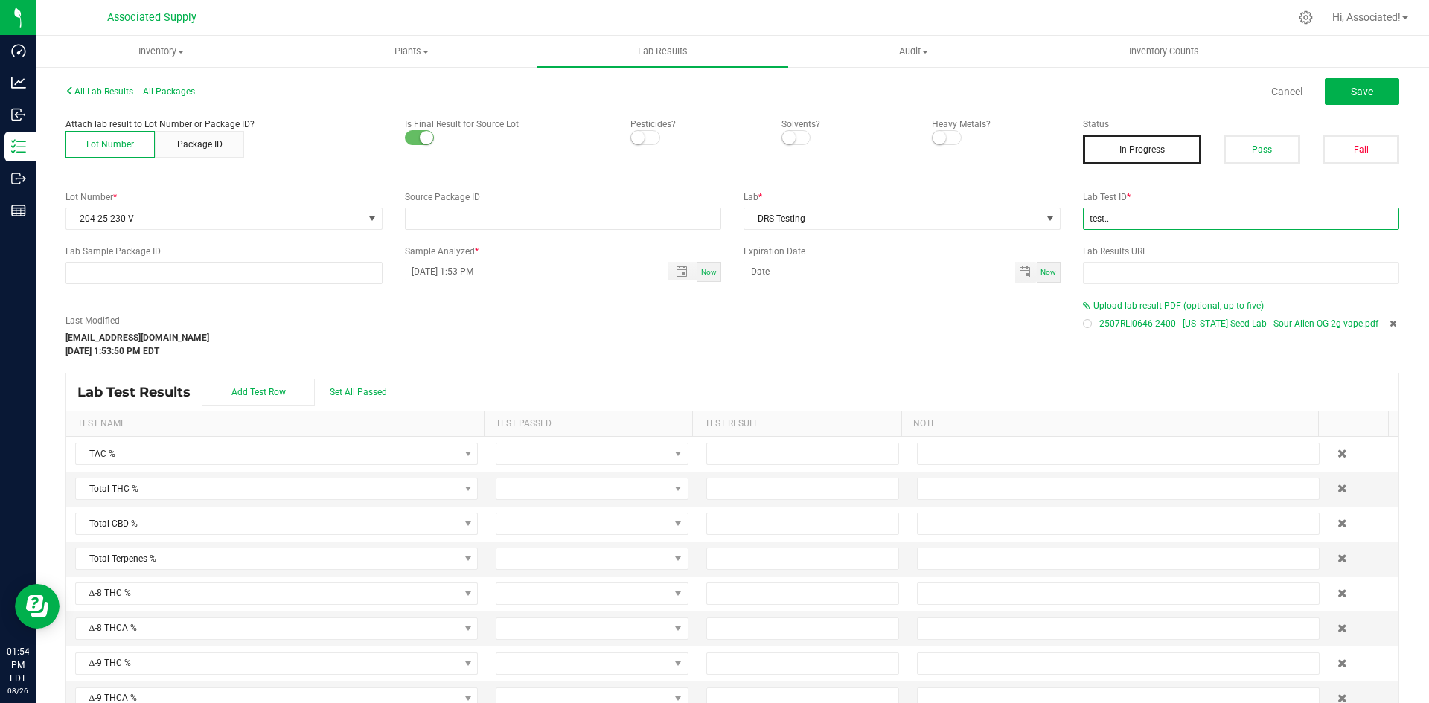
click at [1180, 217] on input "test.." at bounding box center [1241, 219] width 317 height 22
paste input "2507RLI0646-2400"
type input "2507RLI0646-2400"
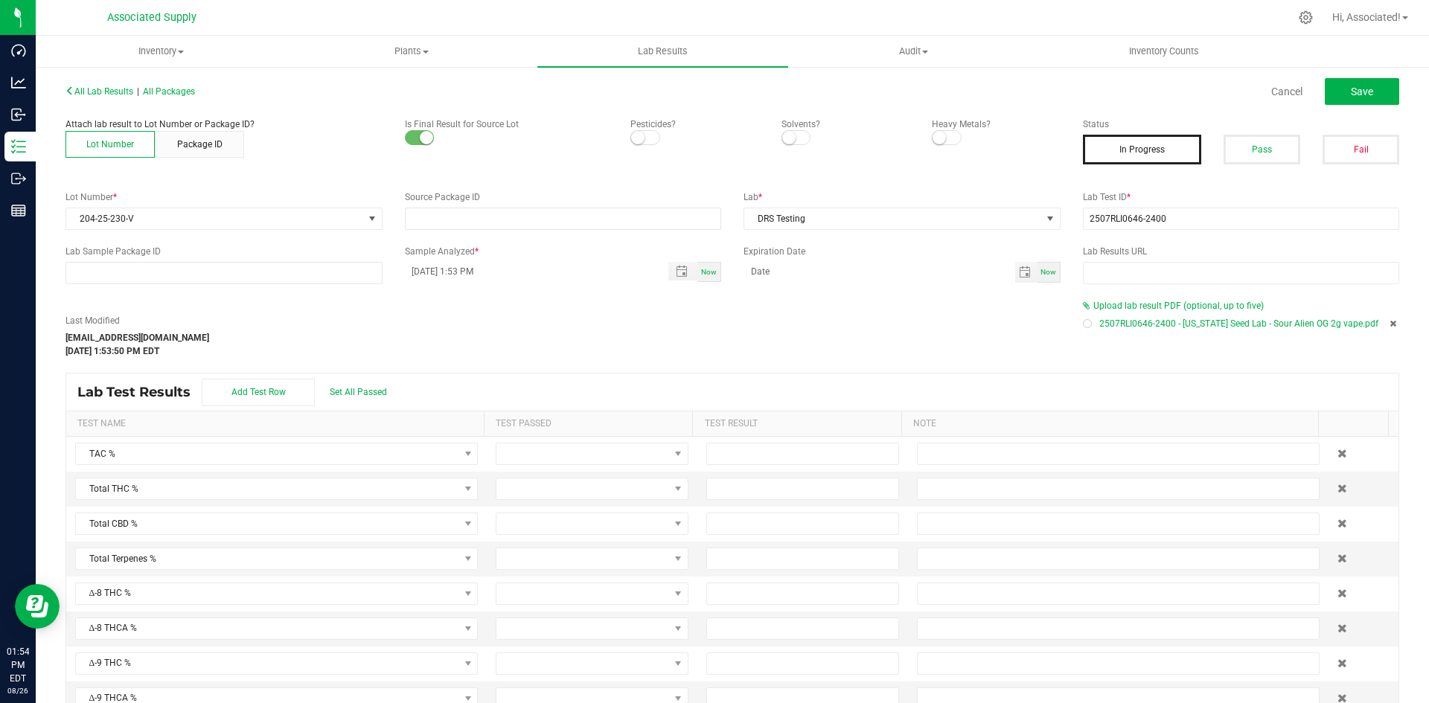
click at [876, 295] on div "All Lab Results | All Packages Cancel Save Attach lab result to Lot Number or P…" at bounding box center [731, 414] width 1333 height 668
click at [1389, 323] on icon at bounding box center [1392, 323] width 7 height 9
click at [1104, 307] on span "Upload lab result PDF (optional, up to five)" at bounding box center [1178, 306] width 170 height 10
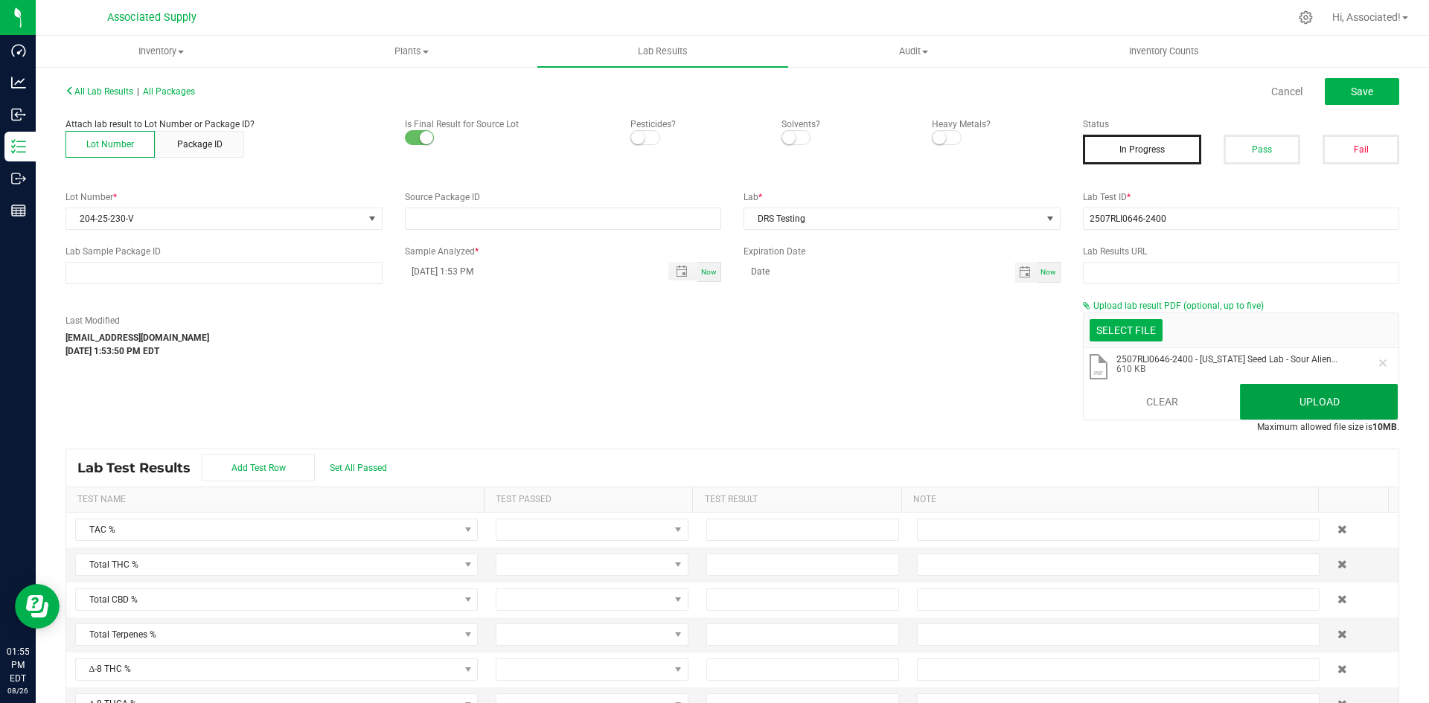
click at [1333, 405] on button "Upload" at bounding box center [1319, 402] width 158 height 36
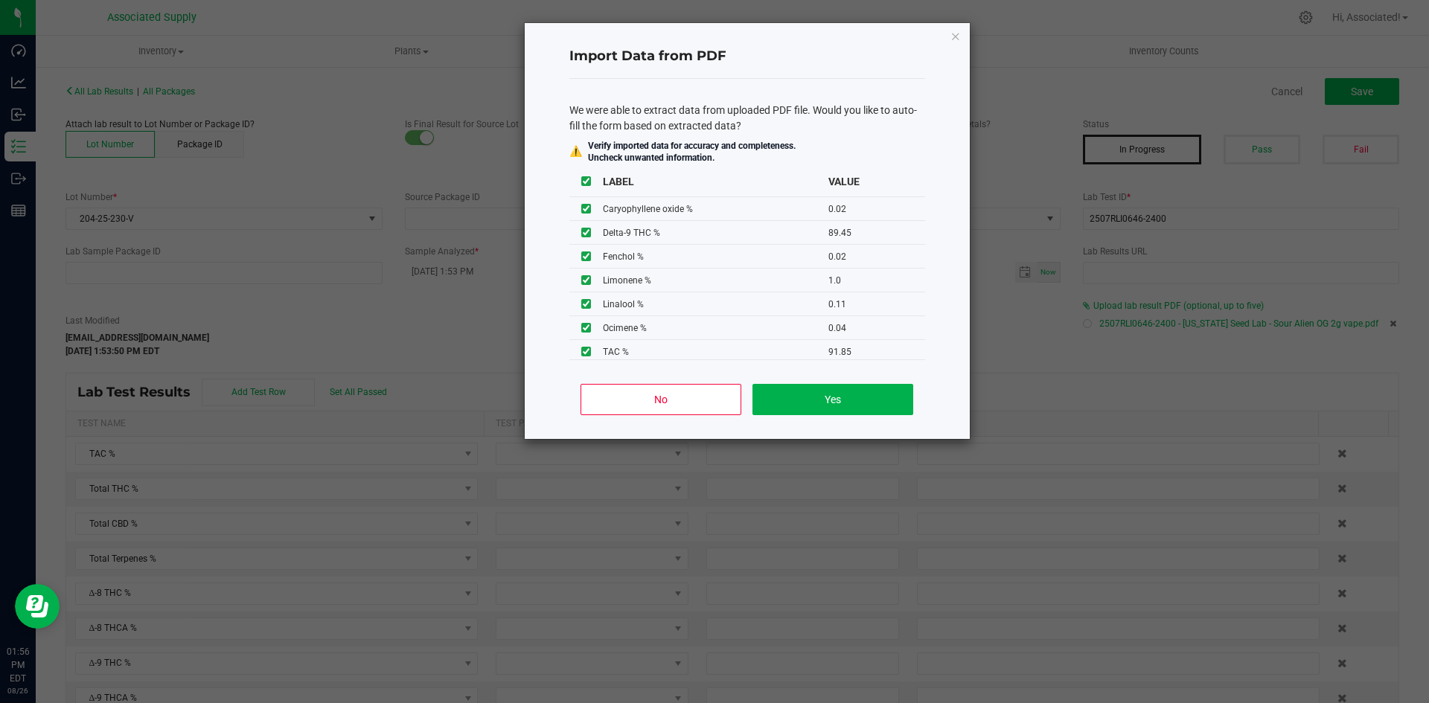
scroll to position [310, 0]
click at [824, 399] on button "Yes" at bounding box center [832, 399] width 160 height 31
type input "08/07/2025 4:00 AM"
type input "91.8500"
type input "89.4500"
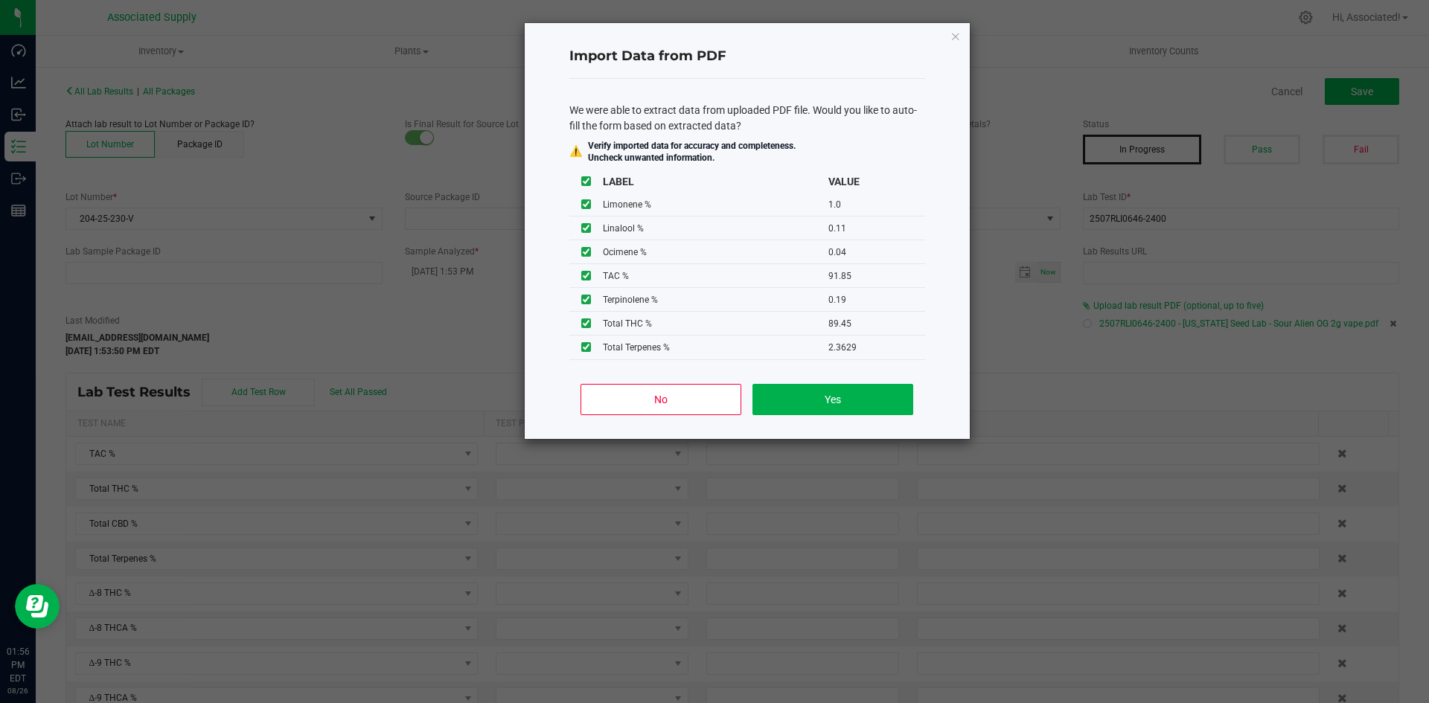
type input "2.3629"
type input "89.4500"
type input "2.4000"
type input "0.0100"
type input "0.1100"
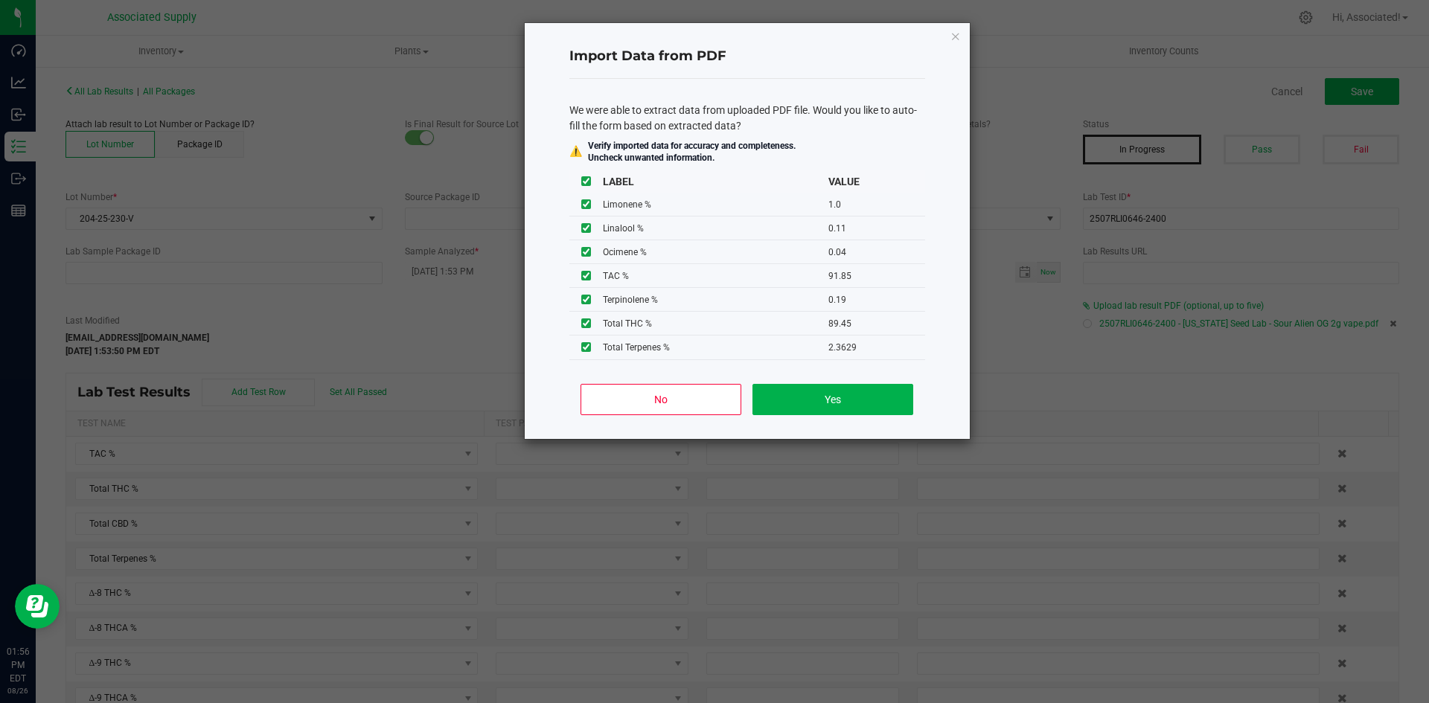
type input "0.0500"
type input "0.3600"
type input "0.1000"
type input "0.0200"
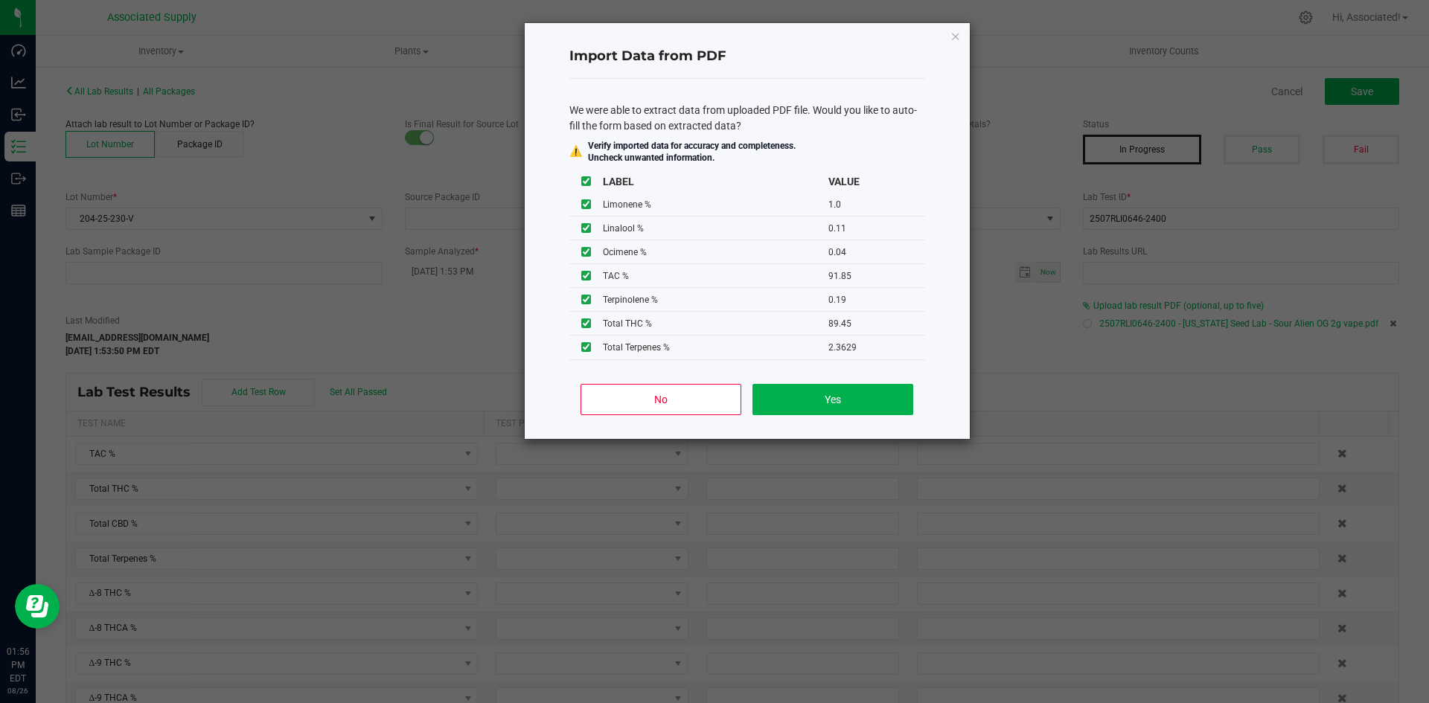
type input "1.0000"
type input "0.1100"
type input "0.0400"
type input "0.1900"
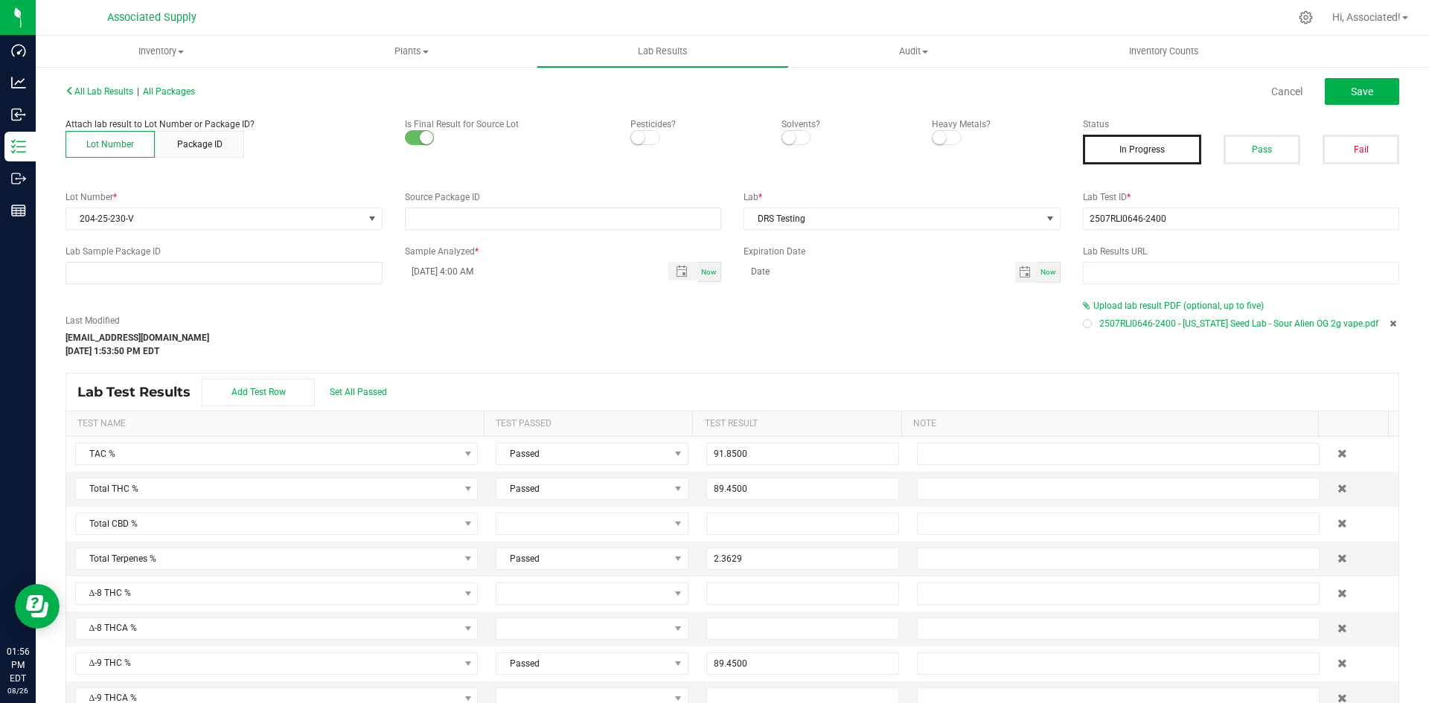
click at [772, 324] on div "Last Modified support@asdistro.com Aug 26, 2025 1:53:50 PM EDT" at bounding box center [562, 336] width 1017 height 44
click at [716, 327] on div "Last Modified support@asdistro.com Aug 26, 2025 1:53:50 PM EDT" at bounding box center [562, 336] width 1017 height 44
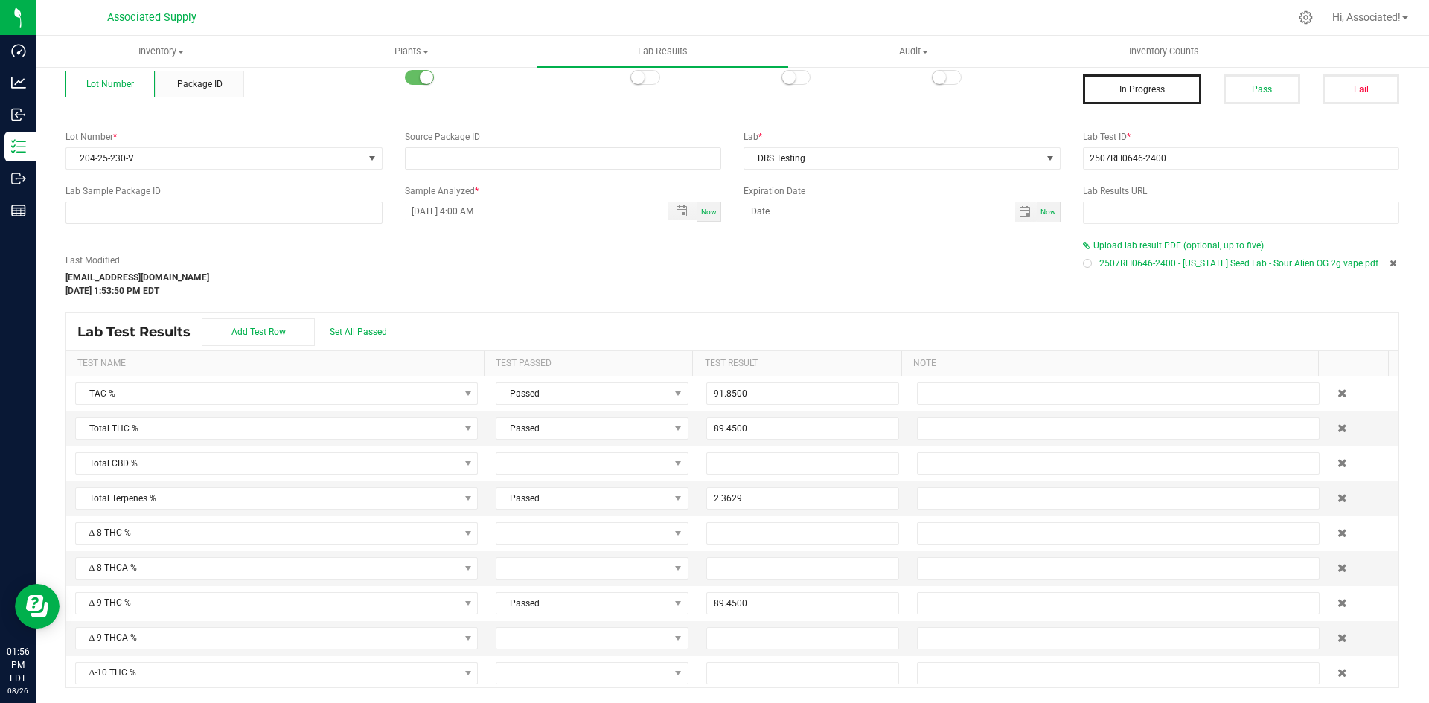
scroll to position [0, 0]
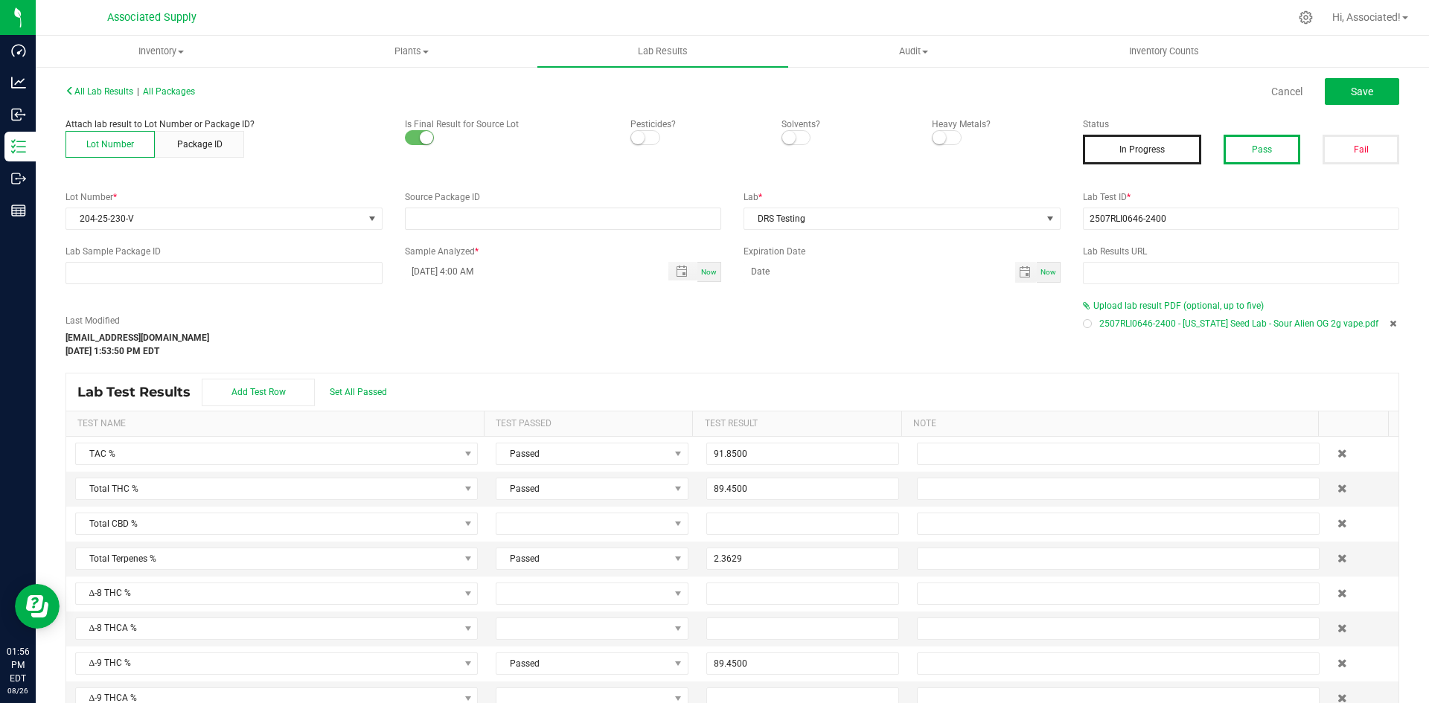
click at [1252, 142] on button "Pass" at bounding box center [1261, 150] width 77 height 30
click at [1365, 100] on button "Save" at bounding box center [1361, 91] width 74 height 27
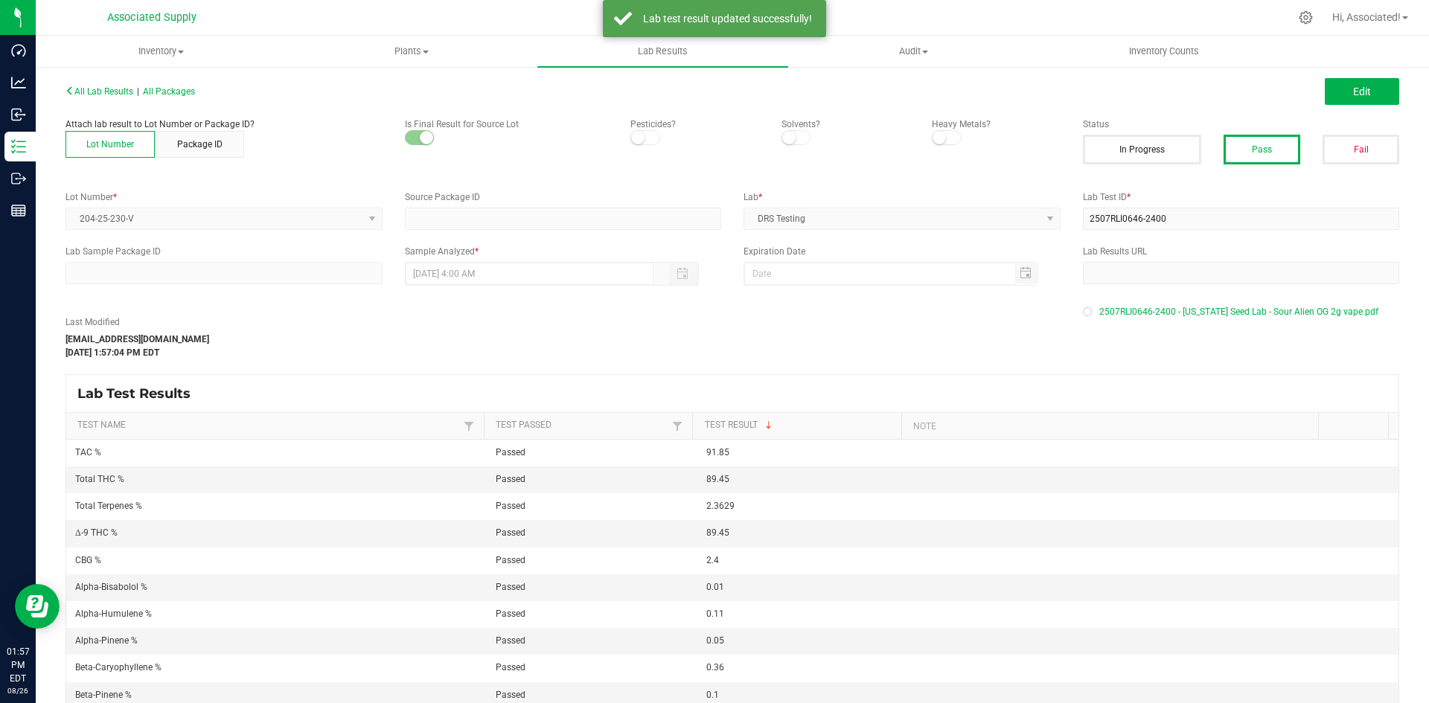
click at [599, 349] on div "Last Modified support@asdistro.com Aug 26, 2025 1:57:04 PM EDT" at bounding box center [562, 337] width 1017 height 44
click at [112, 91] on span "All Lab Results" at bounding box center [99, 91] width 68 height 10
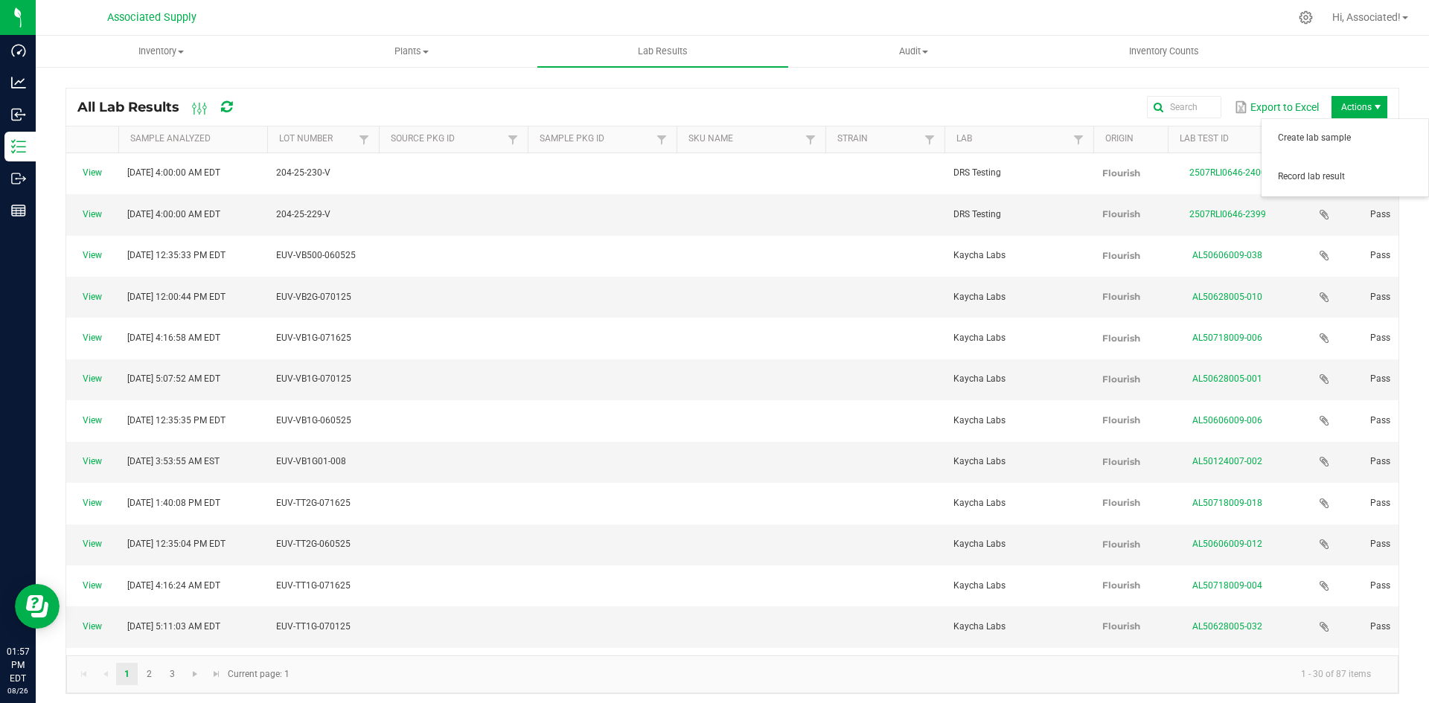
click at [1346, 102] on span "Actions" at bounding box center [1359, 107] width 56 height 22
click at [1322, 174] on span "Record lab result" at bounding box center [1348, 176] width 141 height 13
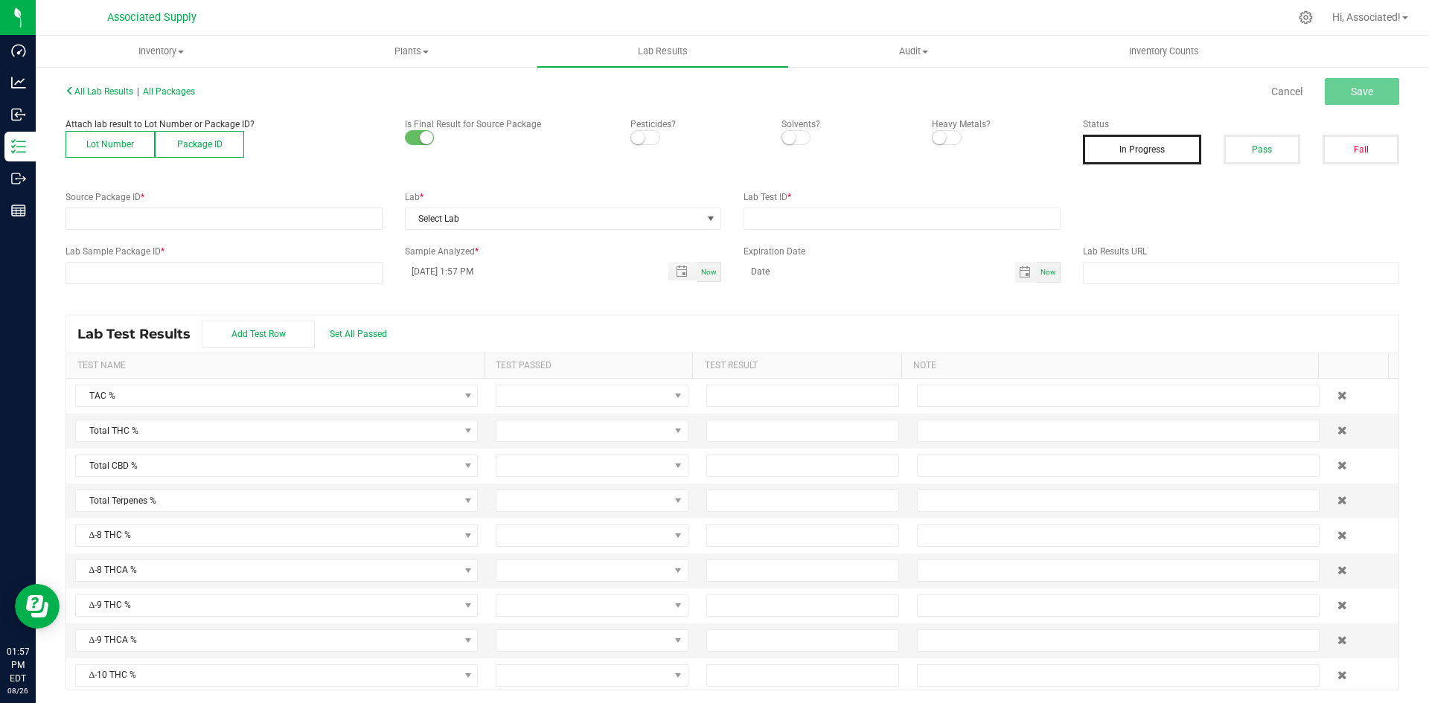
click at [111, 144] on button "Lot Number" at bounding box center [109, 144] width 89 height 27
click at [121, 221] on span at bounding box center [214, 218] width 297 height 21
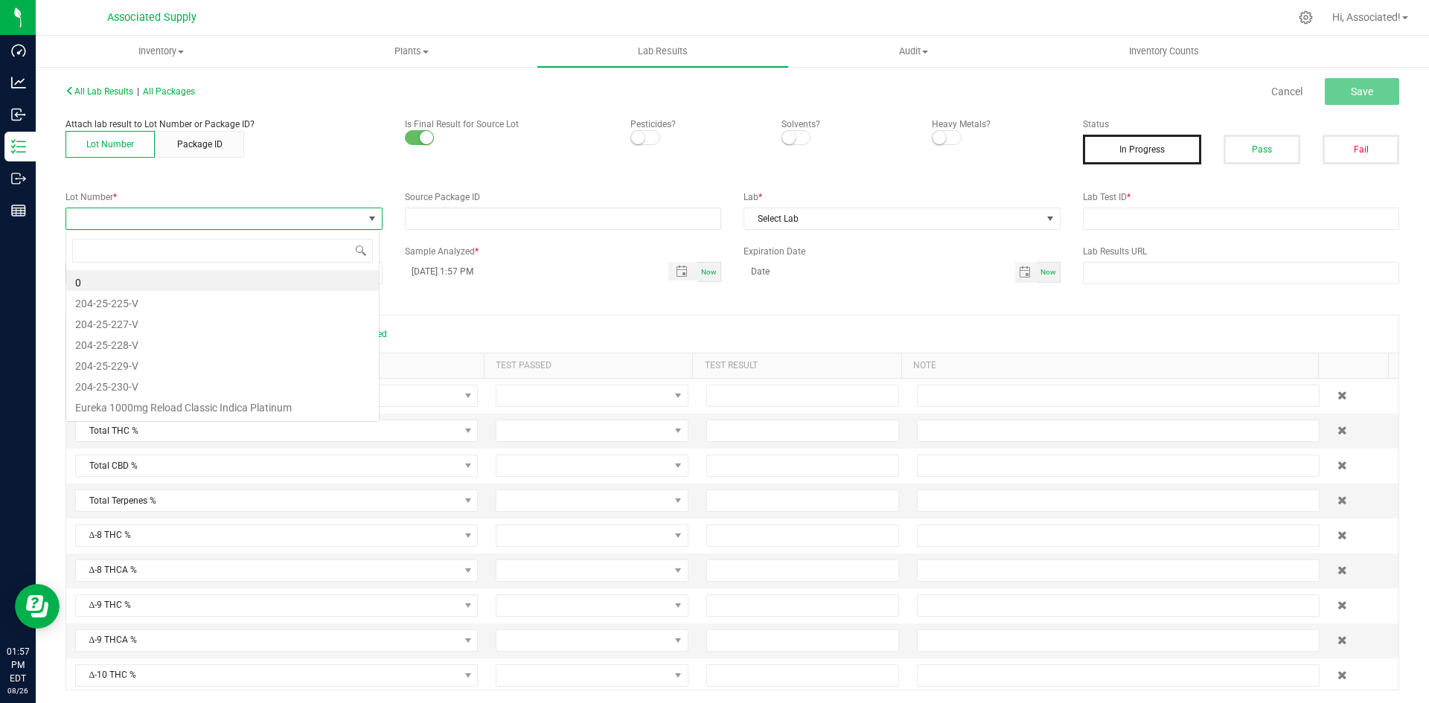
scroll to position [22, 314]
type input "228"
click at [164, 286] on li "204-25-228-V" at bounding box center [222, 280] width 313 height 21
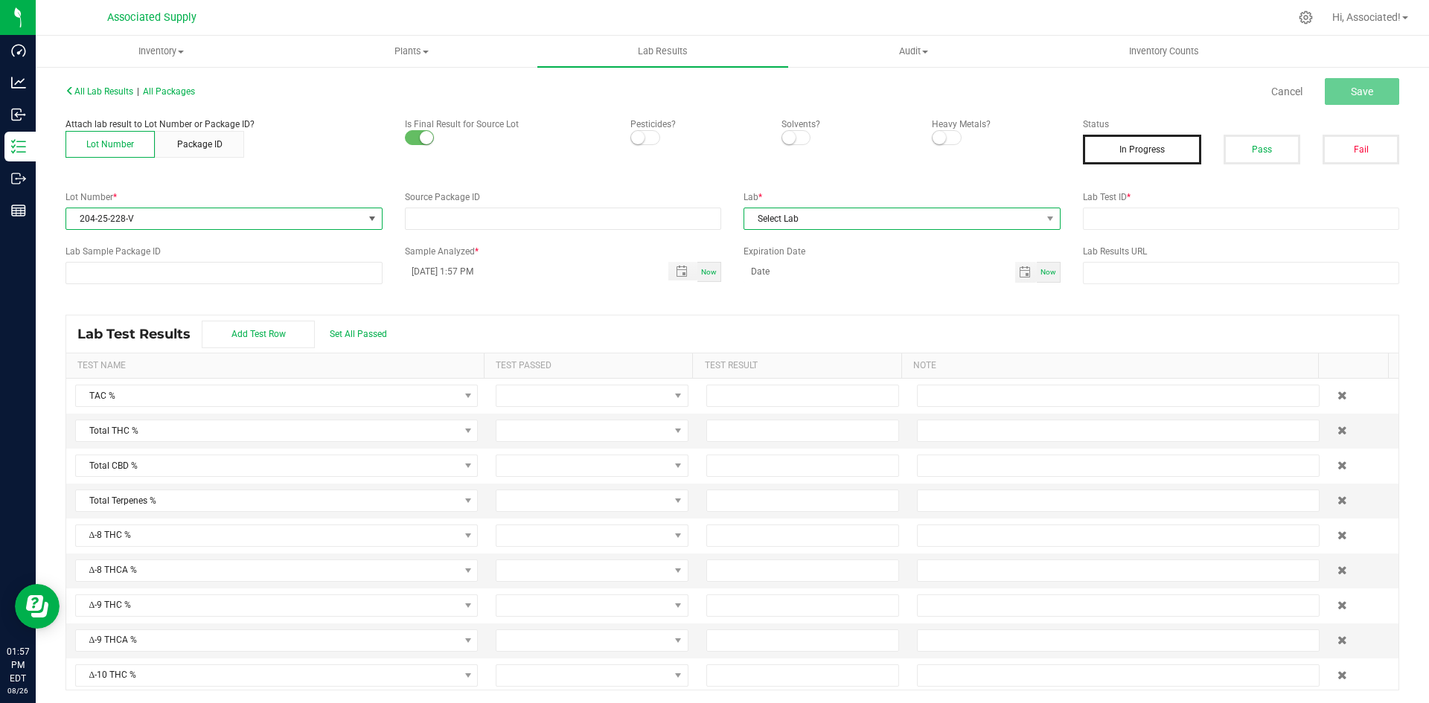
click at [968, 221] on span "Select Lab" at bounding box center [892, 218] width 297 height 21
click at [810, 284] on li "DRS Testing" at bounding box center [895, 282] width 313 height 25
click at [1159, 215] on input "text" at bounding box center [1241, 219] width 317 height 22
type input "test.."
click at [1356, 86] on span "Save" at bounding box center [1362, 92] width 22 height 12
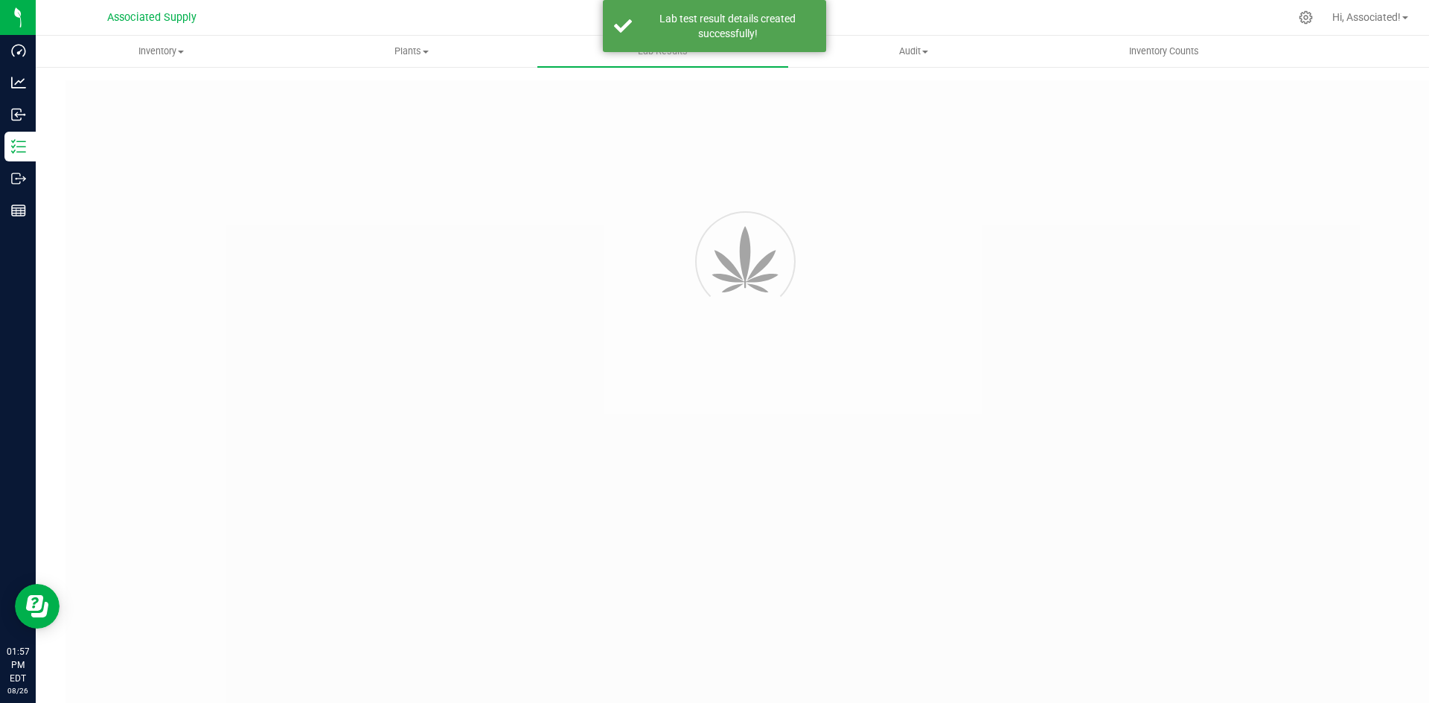
type input "test.."
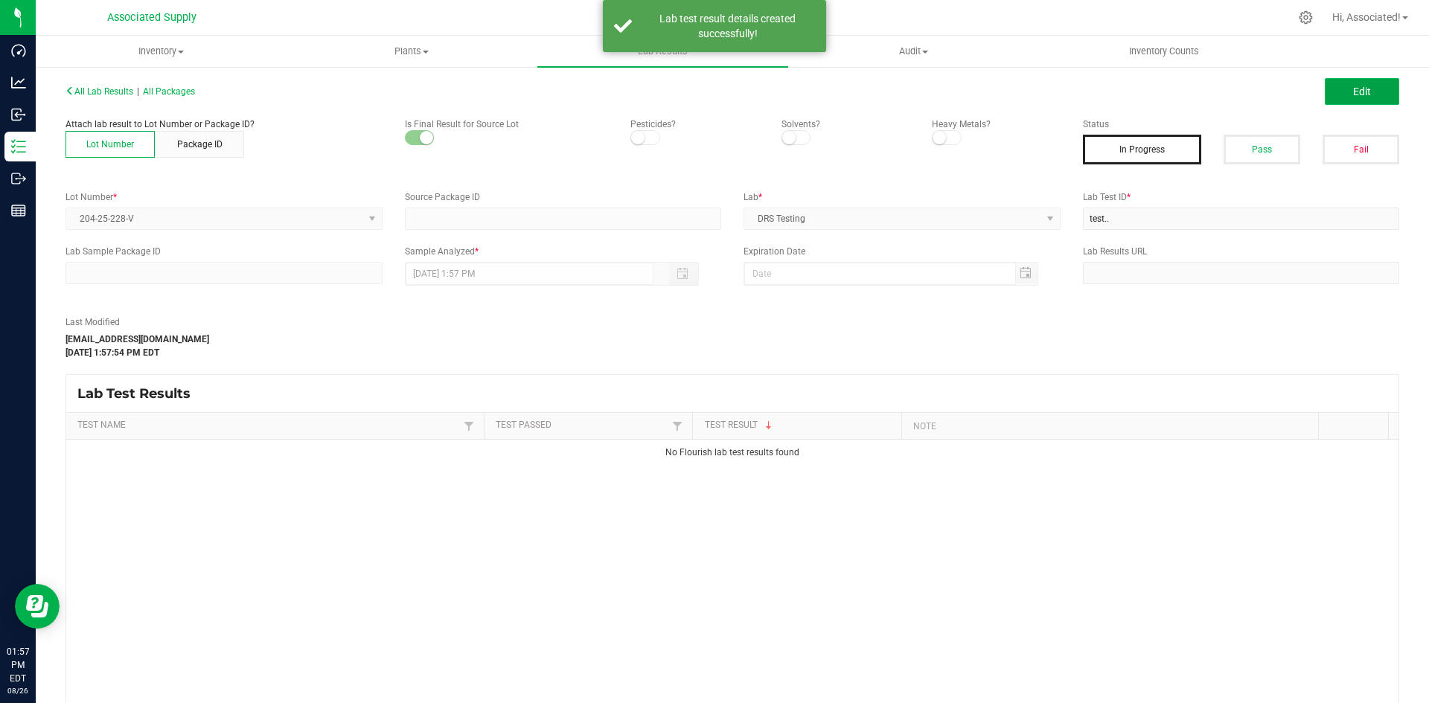
click at [1362, 94] on button "Edit" at bounding box center [1361, 91] width 74 height 27
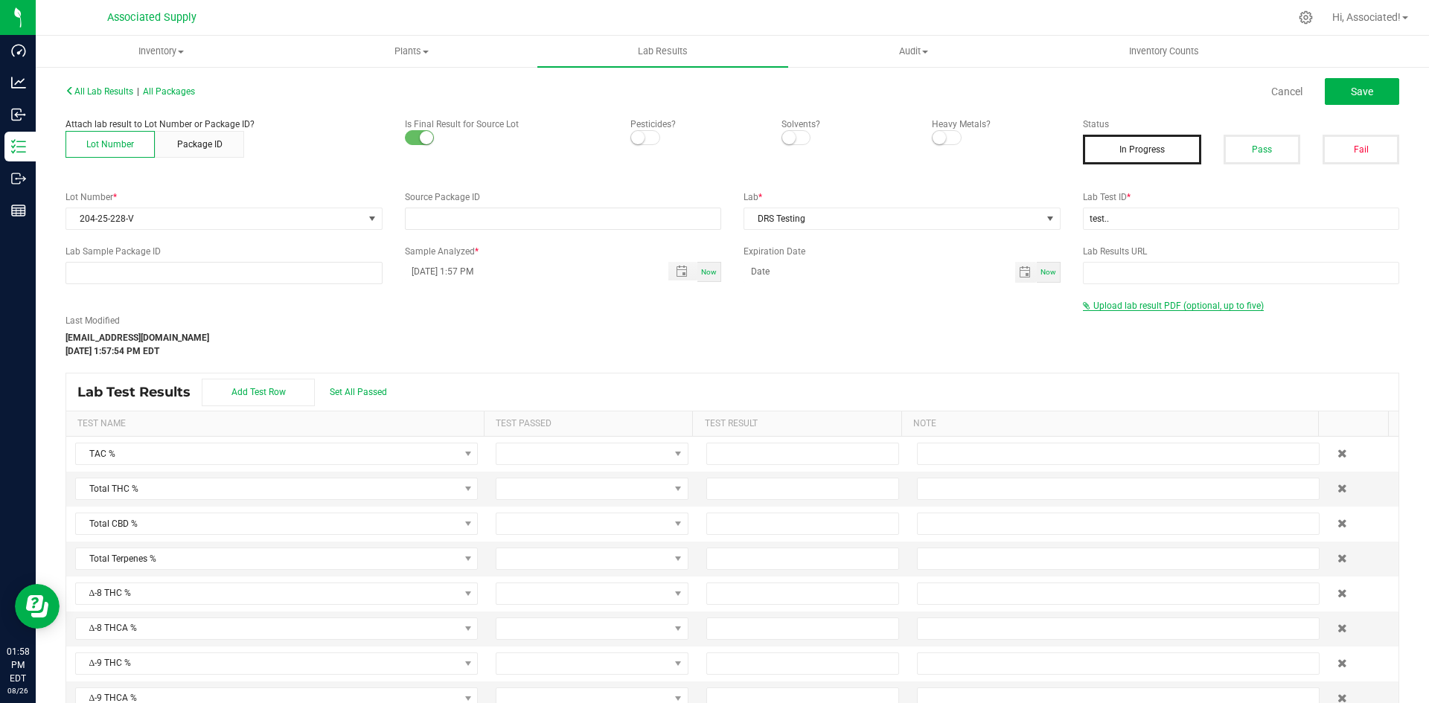
click at [1124, 307] on span "Upload lab result PDF (optional, up to five)" at bounding box center [1178, 306] width 170 height 10
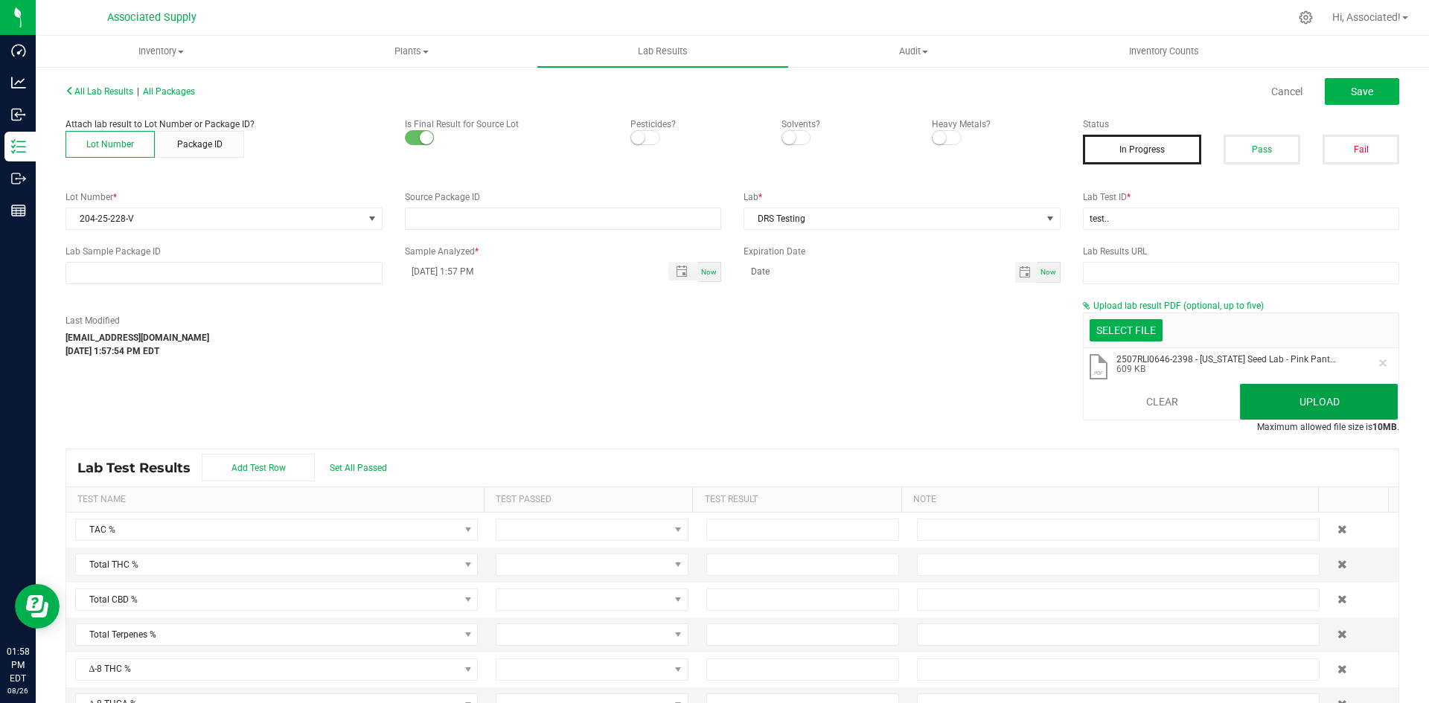
click at [1340, 392] on button "Upload" at bounding box center [1319, 402] width 158 height 36
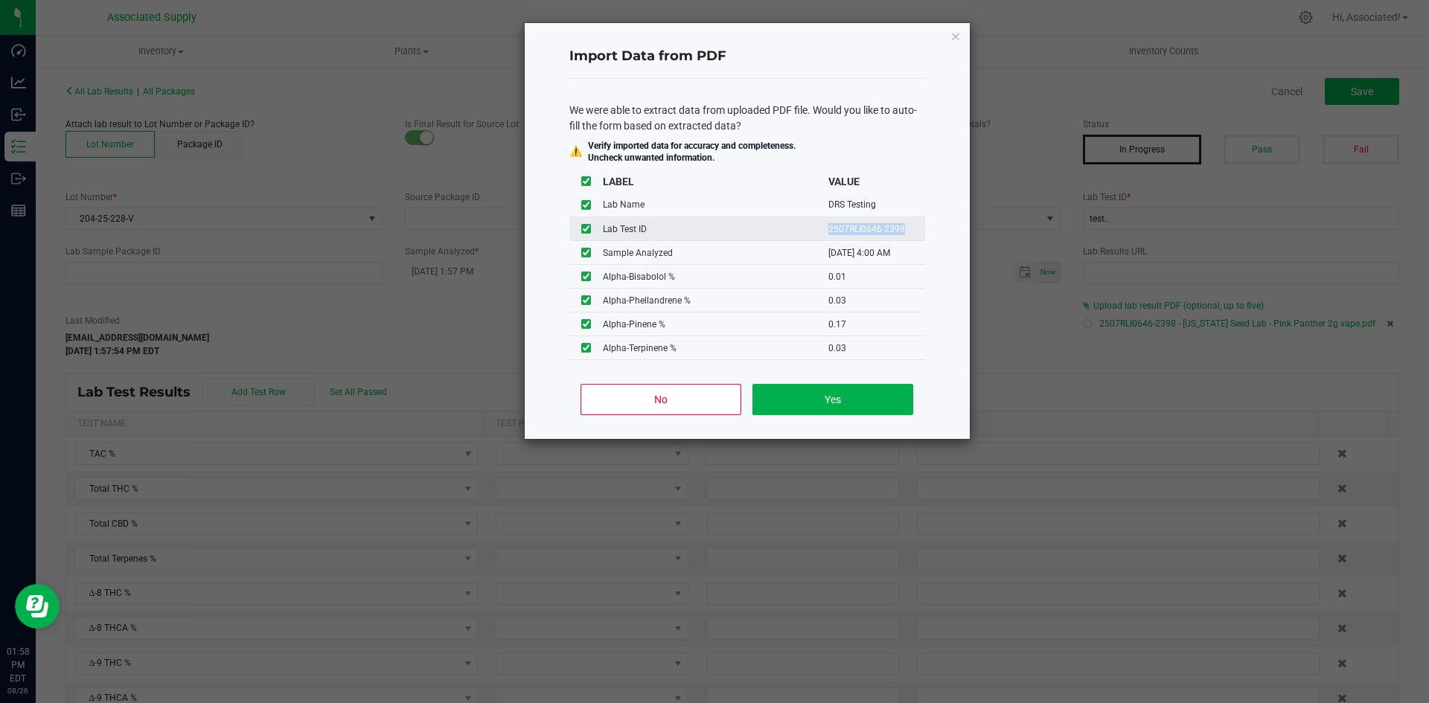
drag, startPoint x: 877, startPoint y: 231, endPoint x: 816, endPoint y: 230, distance: 61.8
click at [816, 230] on tr "Lab Test ID 2507RLI0646-2398" at bounding box center [747, 229] width 356 height 24
copy tr "2507RLI0646-2398"
click at [848, 400] on button "Yes" at bounding box center [832, 399] width 160 height 31
type input "08/07/2025 4:00 AM"
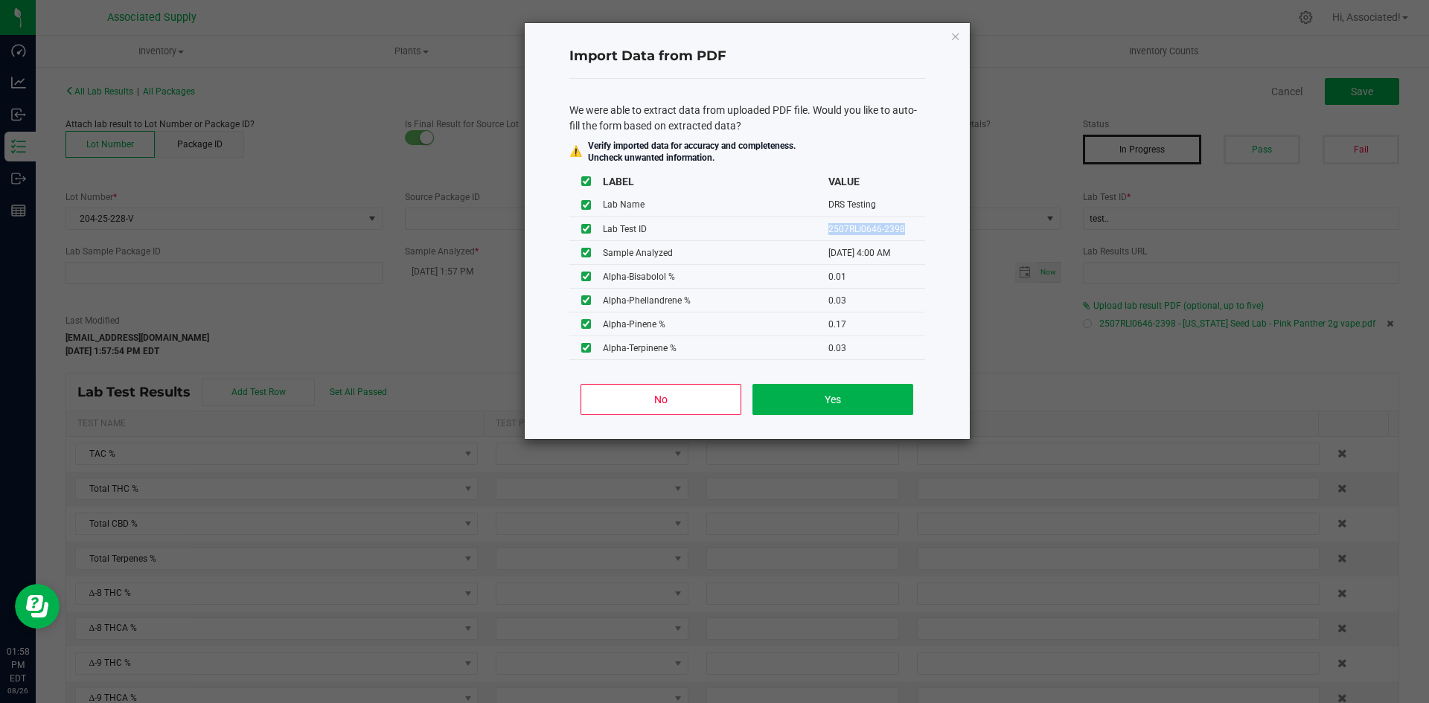
type input "94.3700"
type input "89.8300"
type input "2.9053"
type input "89.8300"
type input "1.0000"
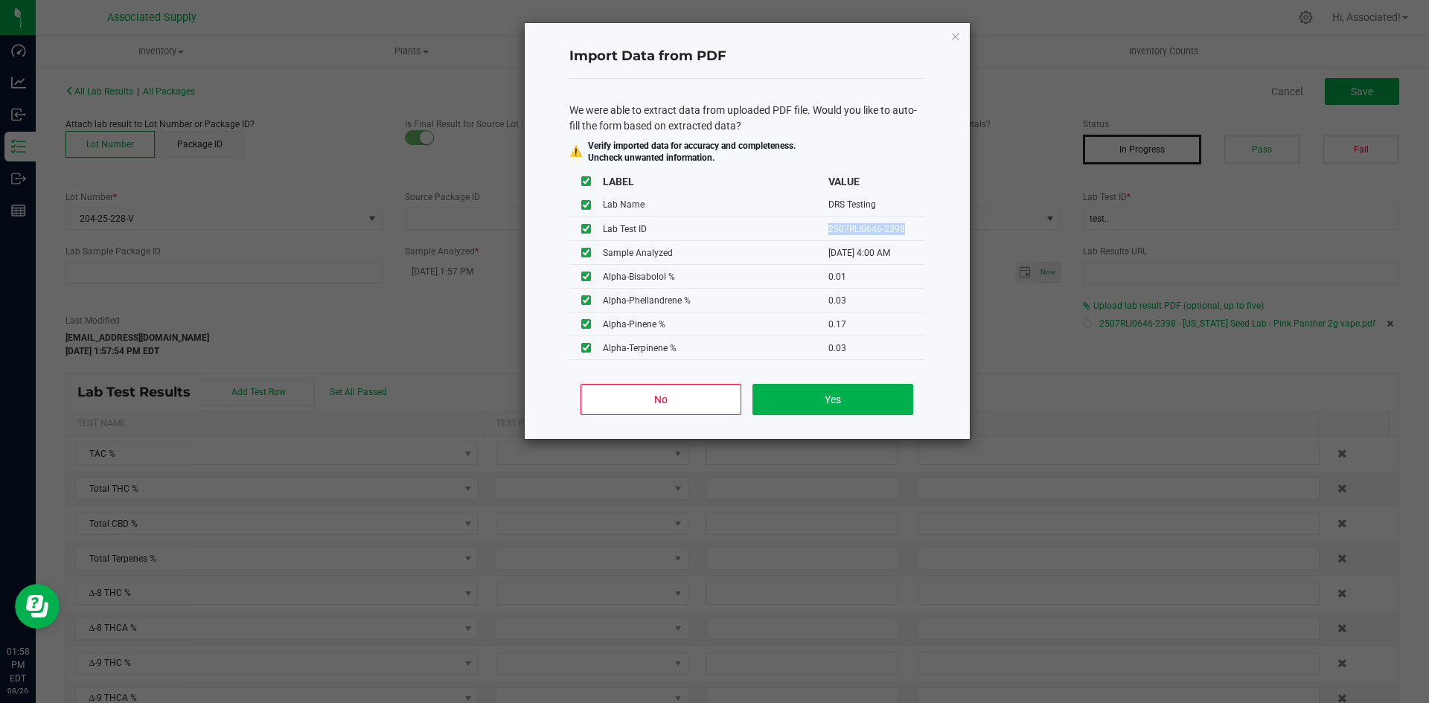
type input "2.7800"
type input "0.7600"
type input "0.0100"
type input "0.0300"
type input "0.1700"
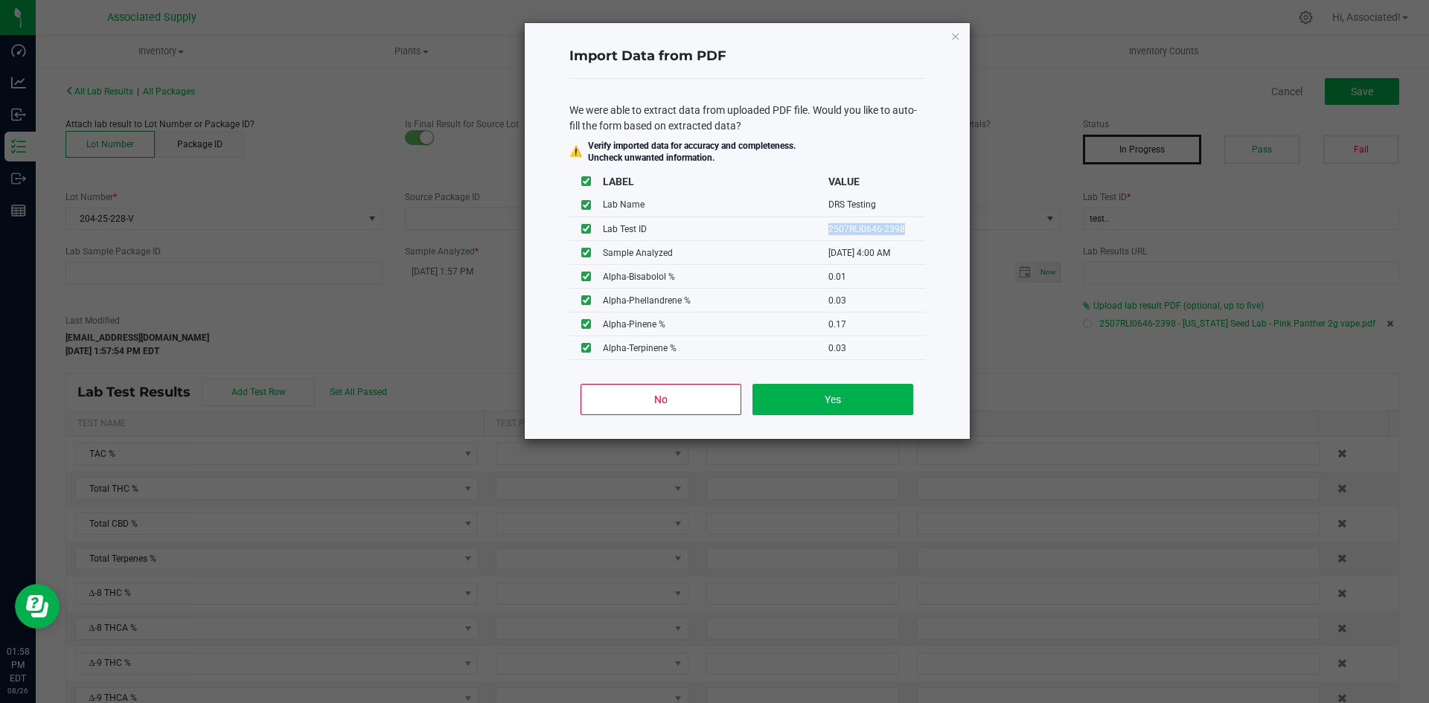
type input "0.0300"
type input "0.0400"
type input "0.2100"
type input "0.5400"
type input "0.0200"
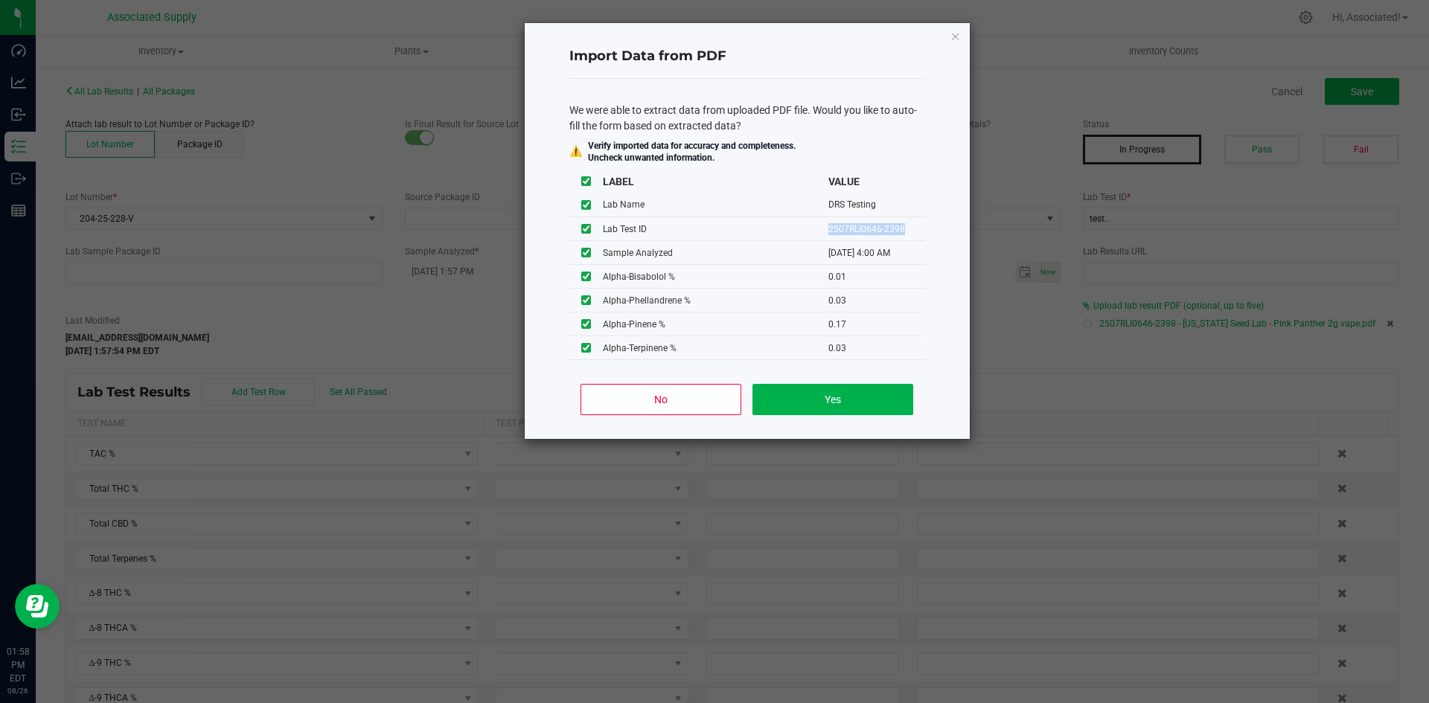
type input "0.0100"
type input "0.7700"
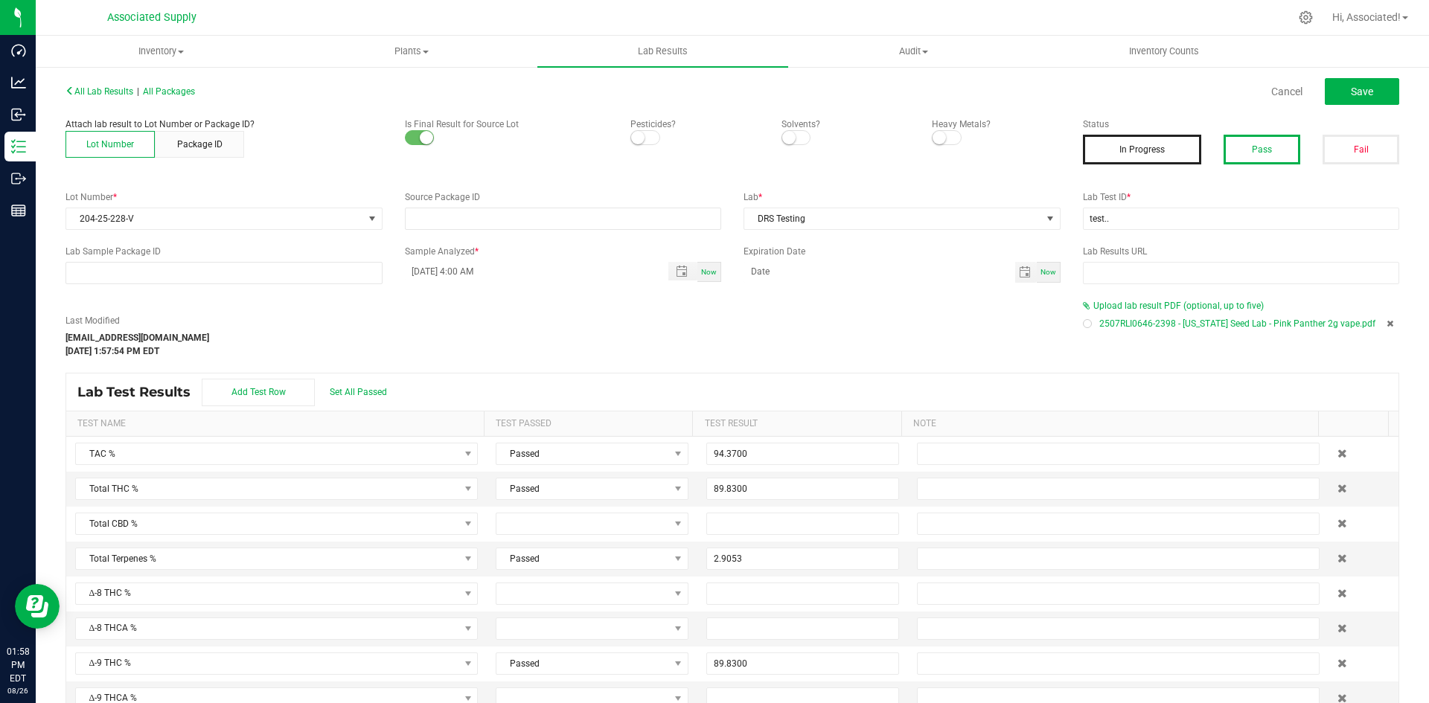
click at [1224, 147] on button "Pass" at bounding box center [1261, 150] width 77 height 30
click at [1154, 216] on input "test.." at bounding box center [1241, 219] width 317 height 22
paste input "2507RLI0646-2398"
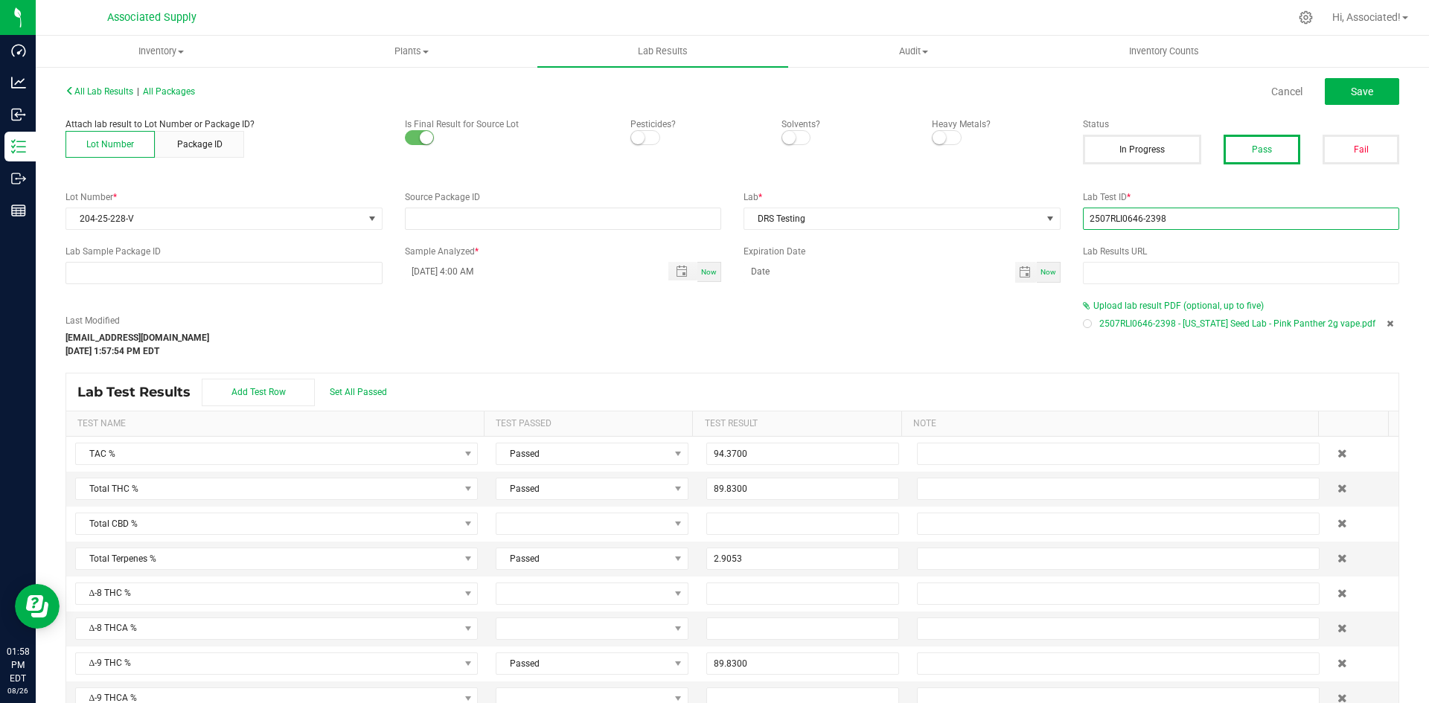
click at [1090, 217] on input "2507RLI0646-2398" at bounding box center [1241, 219] width 317 height 22
type input "2507RLI0646-2398"
click at [808, 351] on div "Last Modified support@asdistro.com Aug 26, 2025 1:57:54 PM EDT" at bounding box center [562, 336] width 1017 height 44
click at [1223, 147] on button "Pass" at bounding box center [1261, 150] width 77 height 30
click at [1358, 92] on span "Save" at bounding box center [1362, 92] width 22 height 12
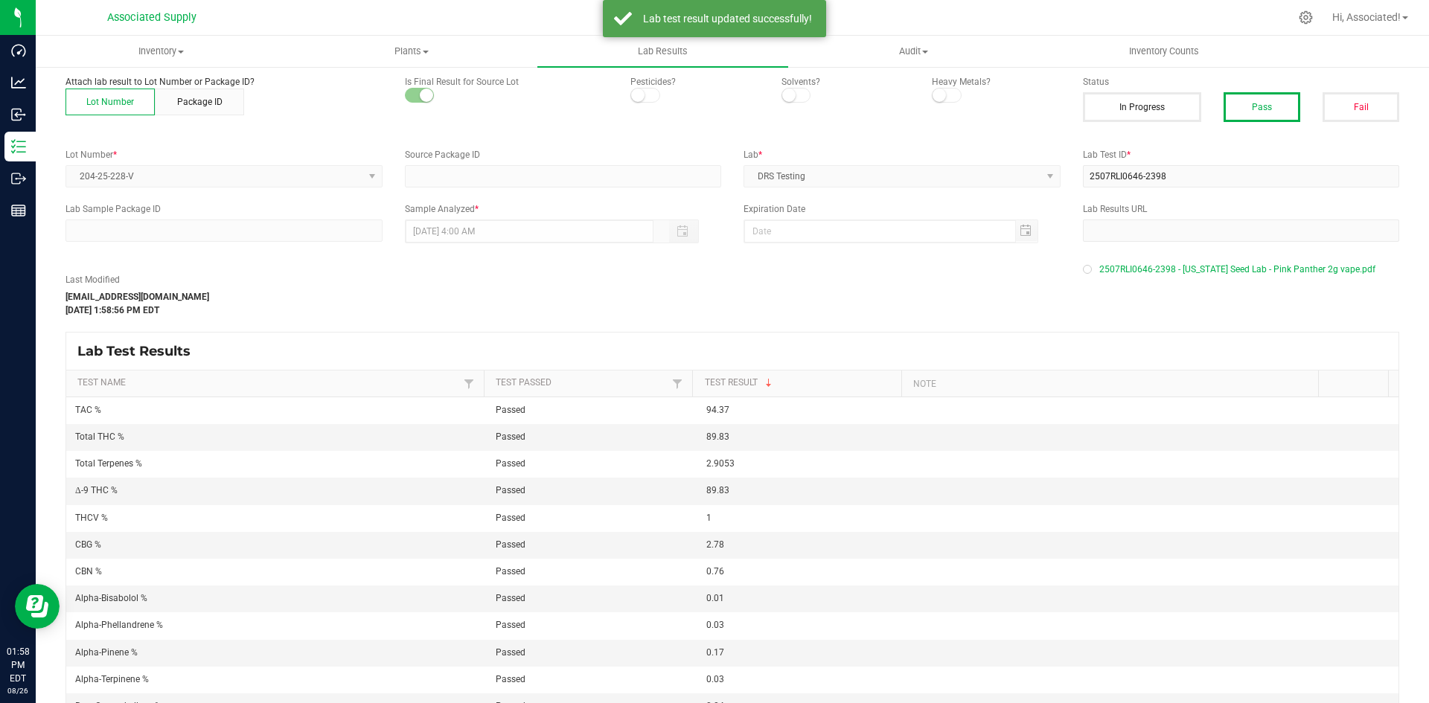
scroll to position [62, 0]
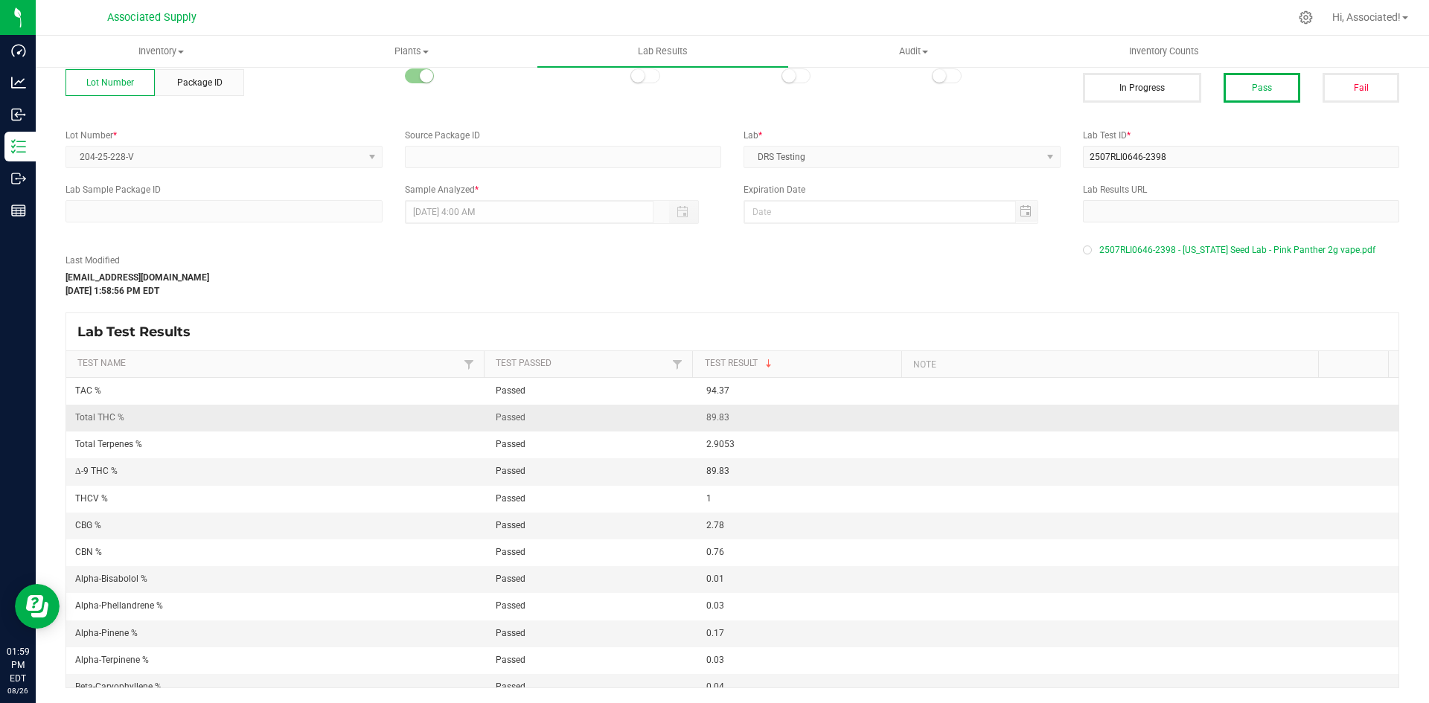
click at [734, 419] on td "89.83" at bounding box center [802, 418] width 211 height 27
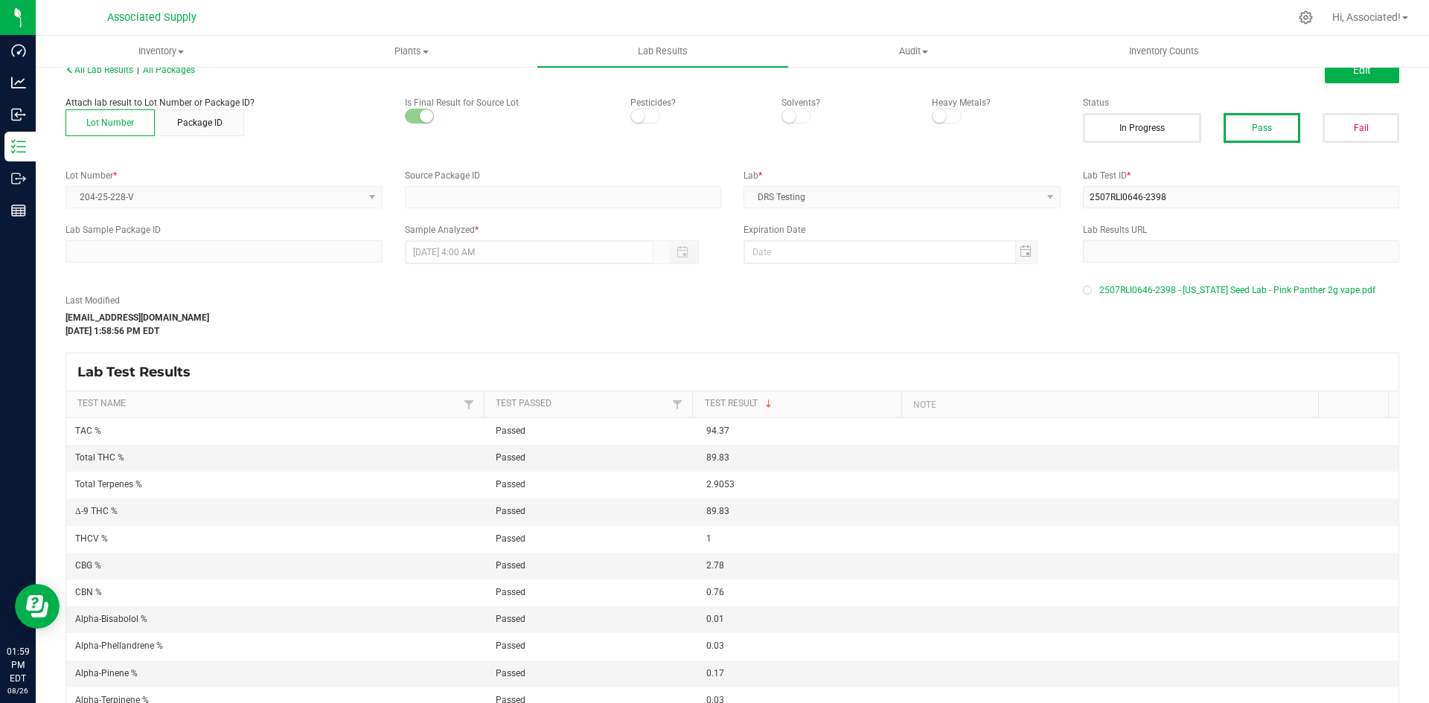
scroll to position [0, 0]
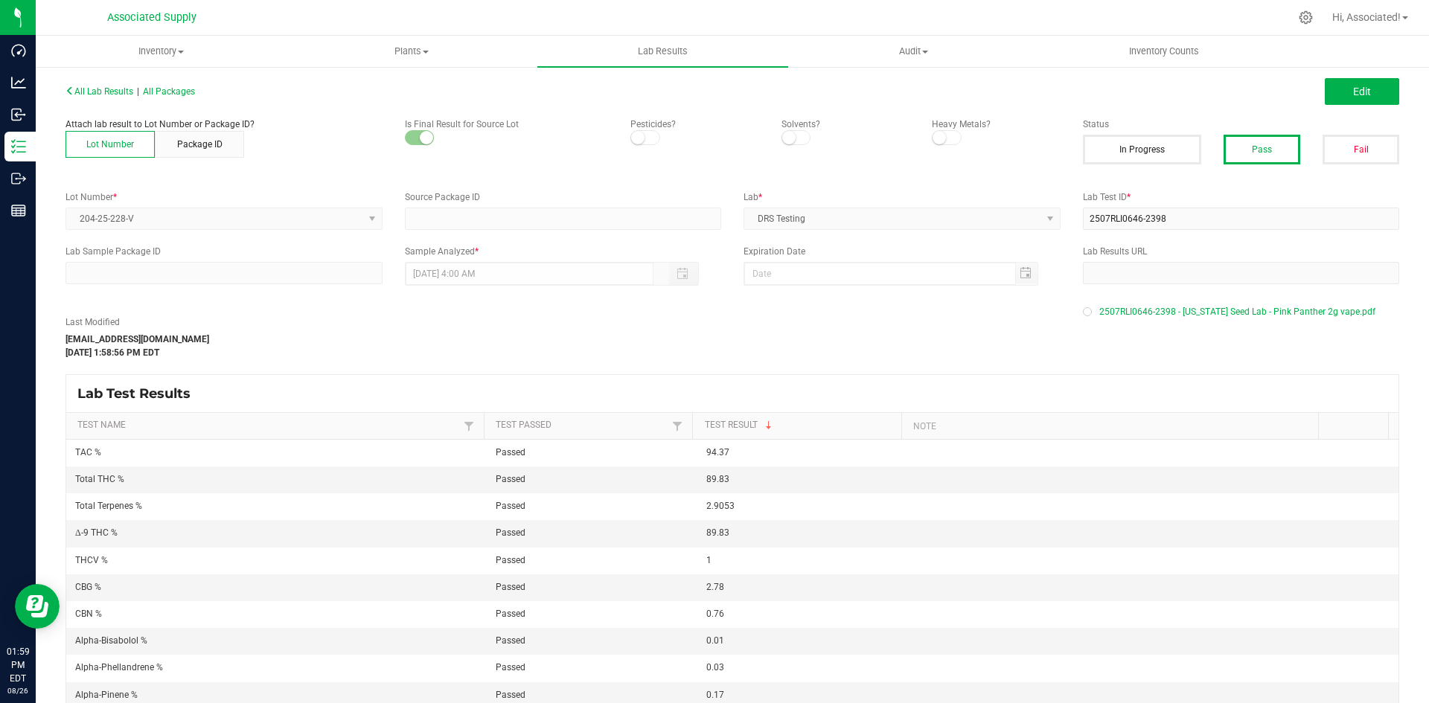
click at [112, 84] on div "All Lab Results | All Packages Edit" at bounding box center [732, 91] width 1356 height 37
click at [111, 92] on span "All Lab Results" at bounding box center [99, 91] width 68 height 10
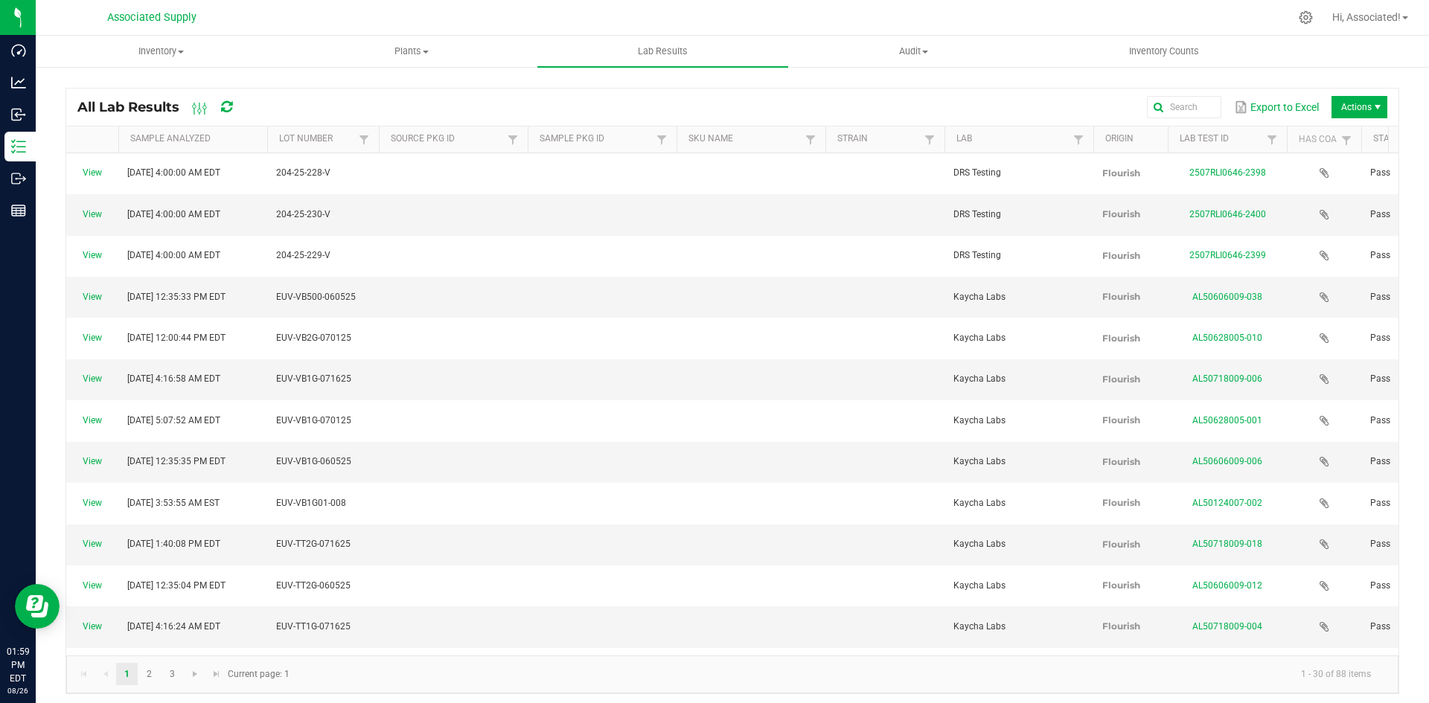
click at [310, 76] on div "All Lab Results Export to Excel Actions Sample Analyzed Lot Number Source Pkg I…" at bounding box center [732, 387] width 1393 height 644
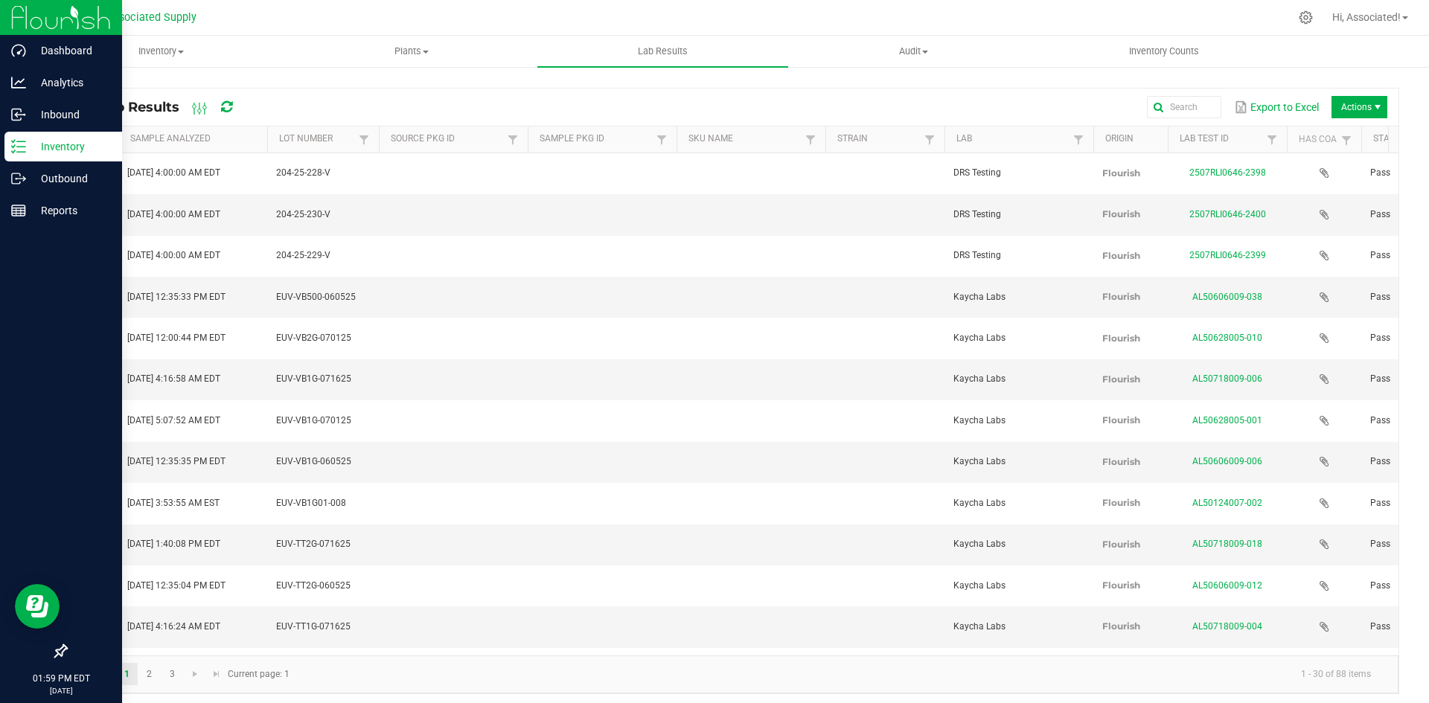
click at [29, 147] on p "Inventory" at bounding box center [70, 147] width 89 height 18
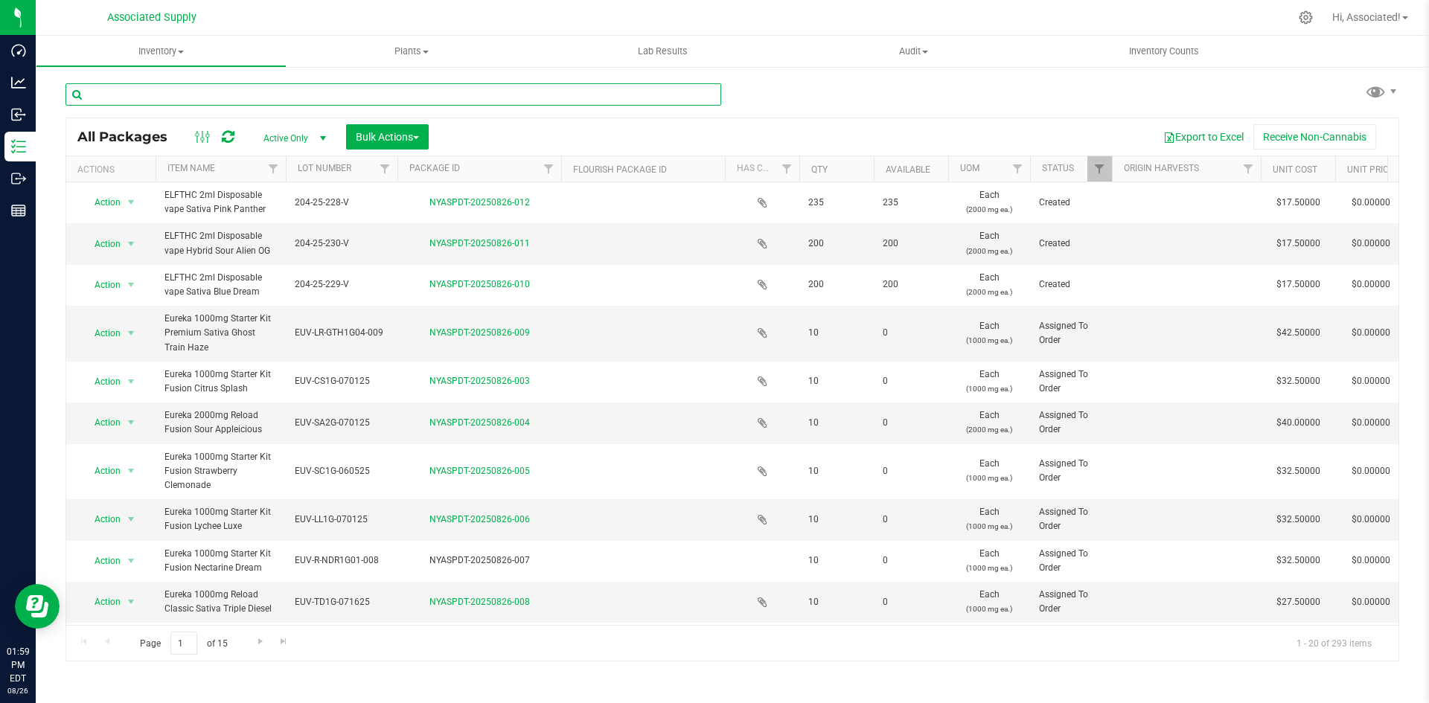
click at [178, 92] on input "text" at bounding box center [393, 94] width 656 height 22
click at [187, 52] on span "Inventory" at bounding box center [160, 51] width 249 height 13
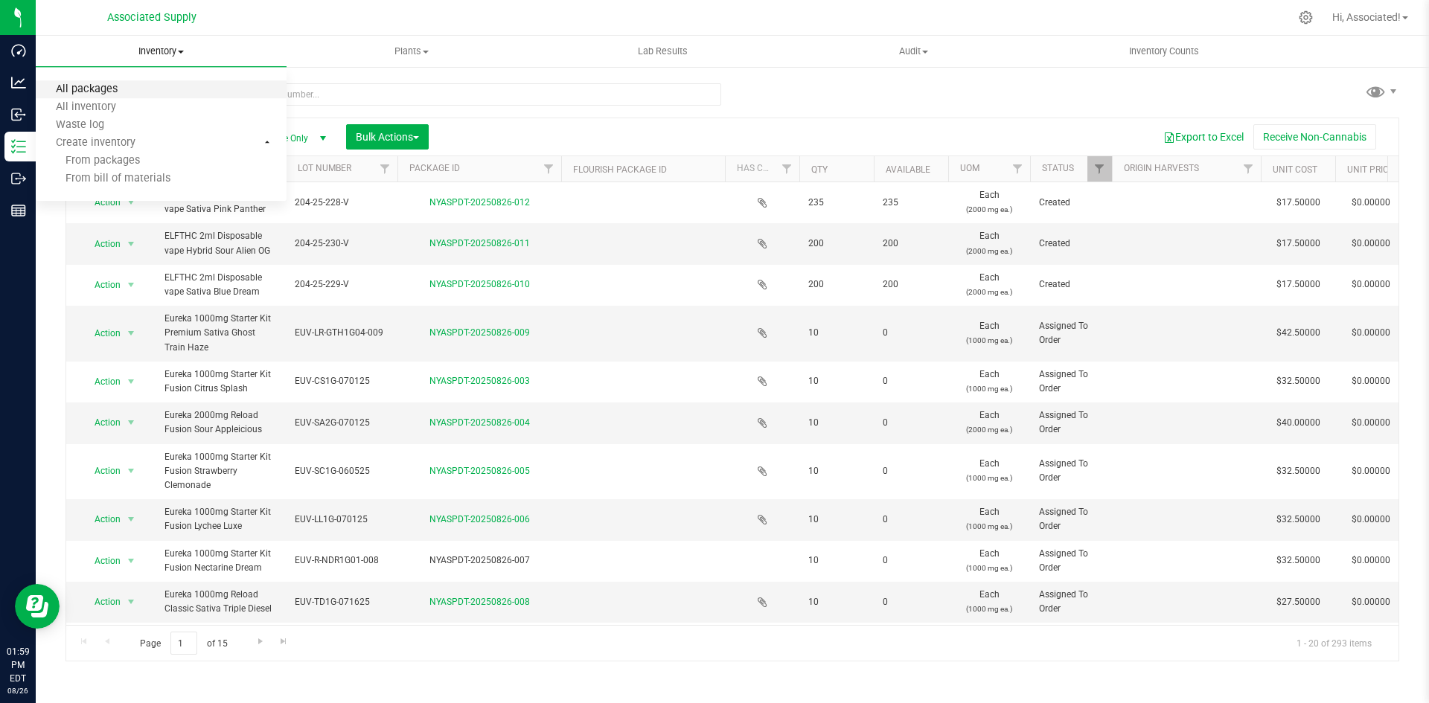
click at [118, 88] on span "All packages" at bounding box center [87, 89] width 102 height 13
click at [183, 48] on span "Inventory" at bounding box center [161, 51] width 251 height 13
click at [113, 109] on span "All inventory" at bounding box center [86, 107] width 100 height 13
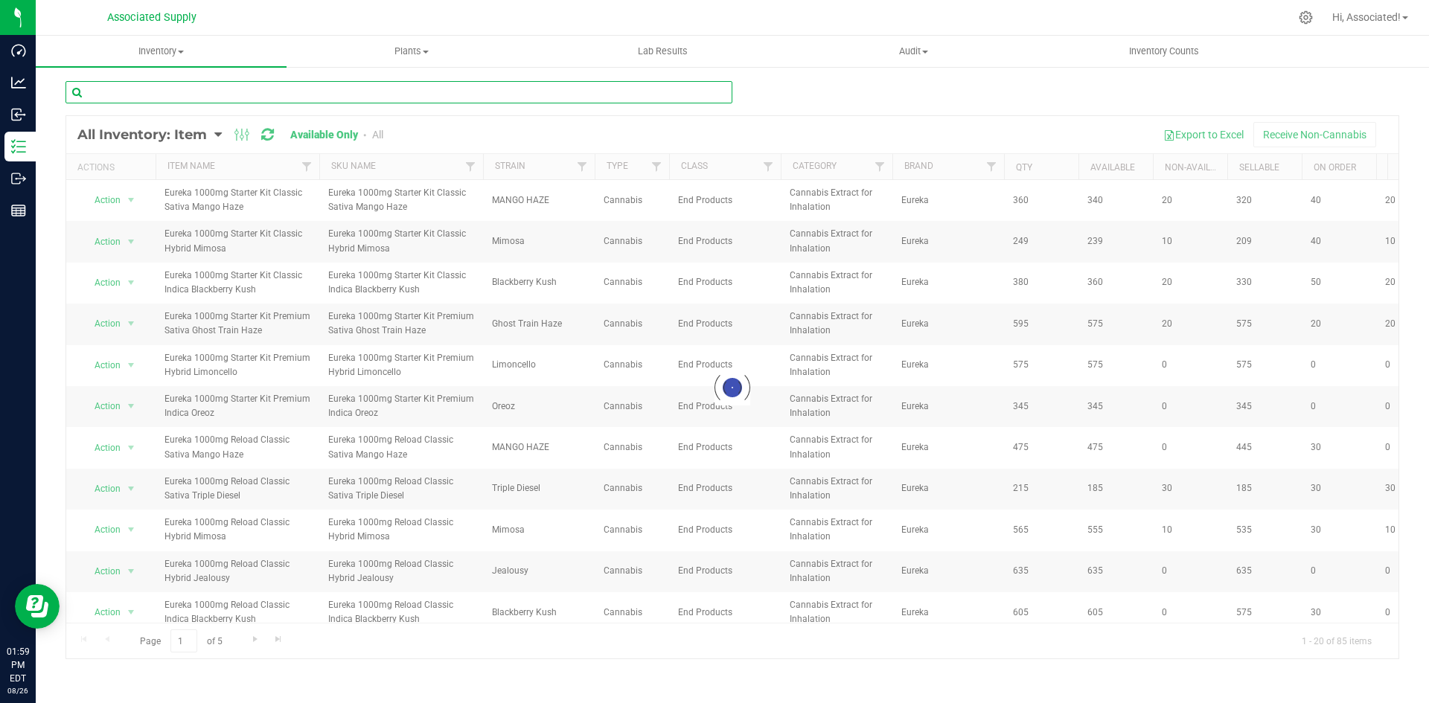
click at [176, 92] on input "text" at bounding box center [398, 92] width 667 height 22
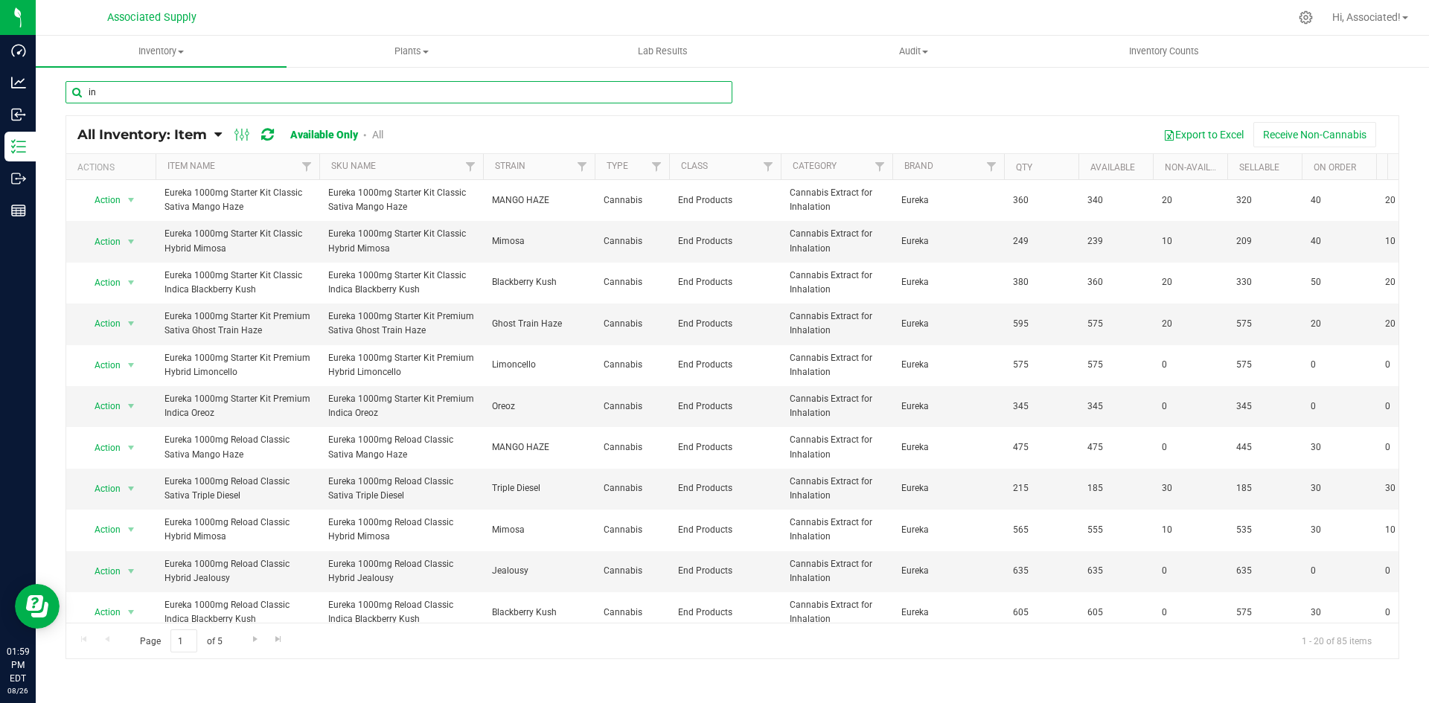
type input "i"
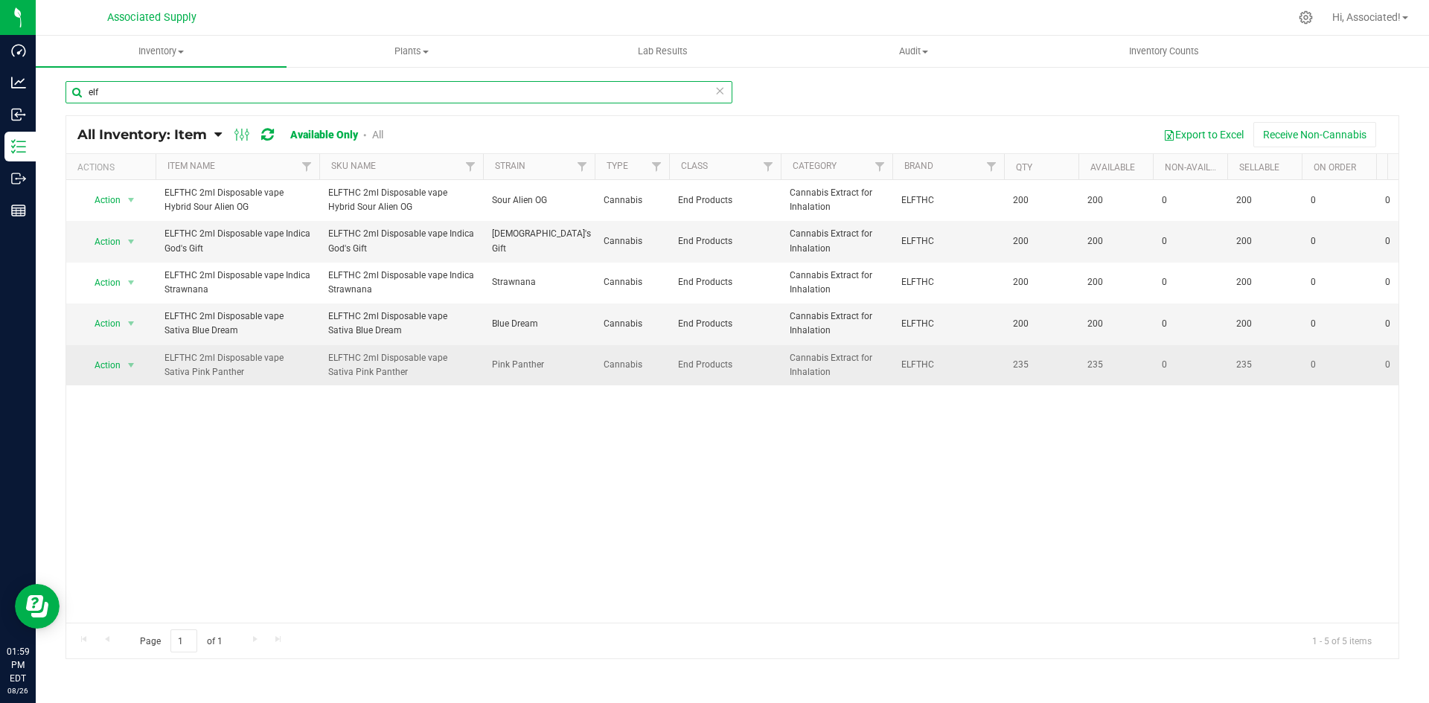
type input "elf"
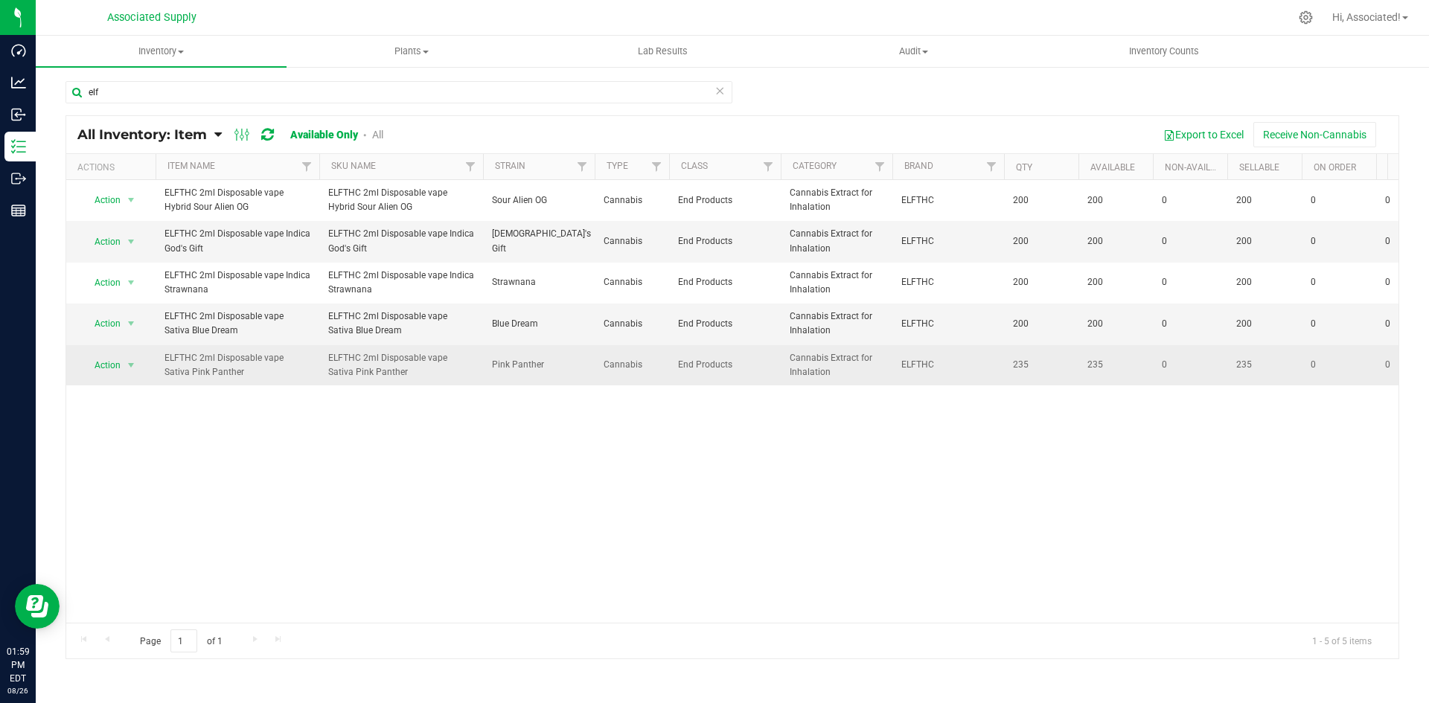
click at [243, 368] on span "ELFTHC 2ml Disposable vape Sativa Pink Panther" at bounding box center [237, 365] width 146 height 28
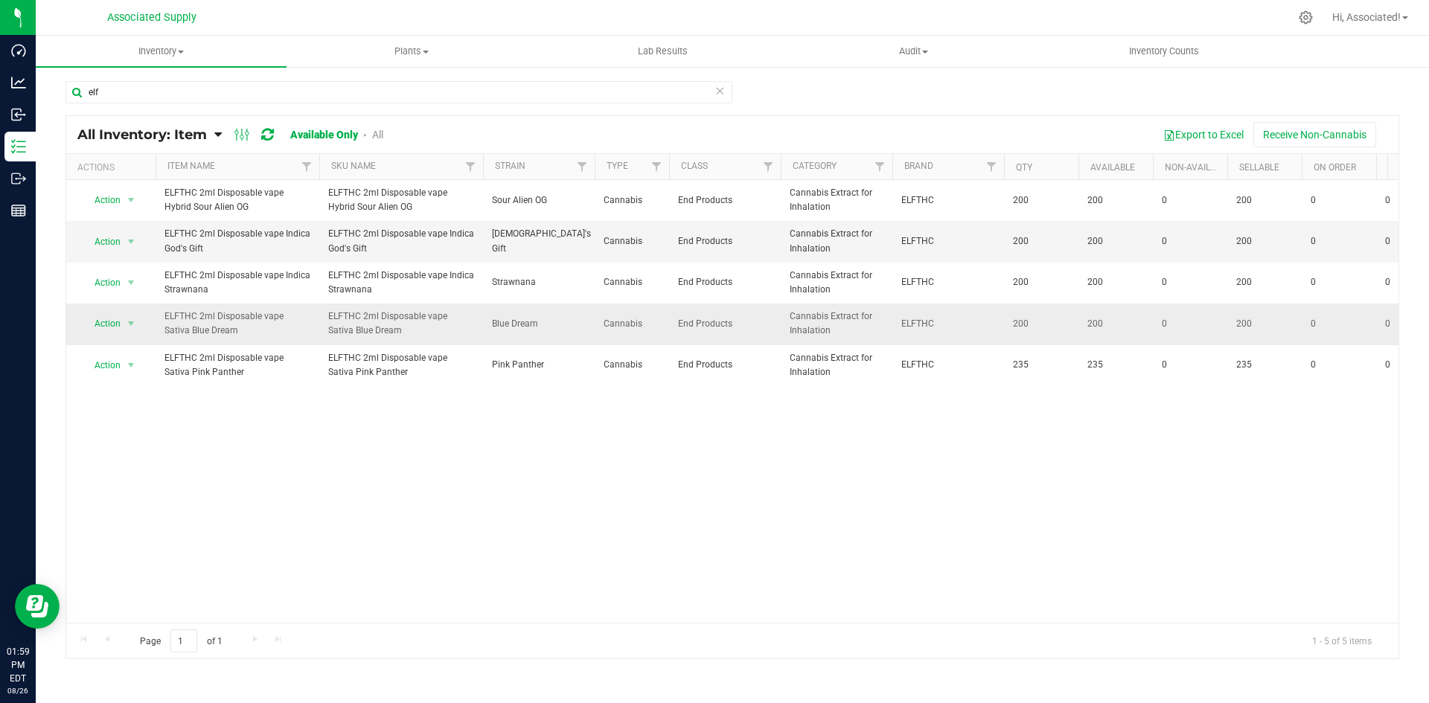
click at [244, 333] on span "ELFTHC 2ml Disposable vape Sativa Blue Dream" at bounding box center [237, 324] width 146 height 28
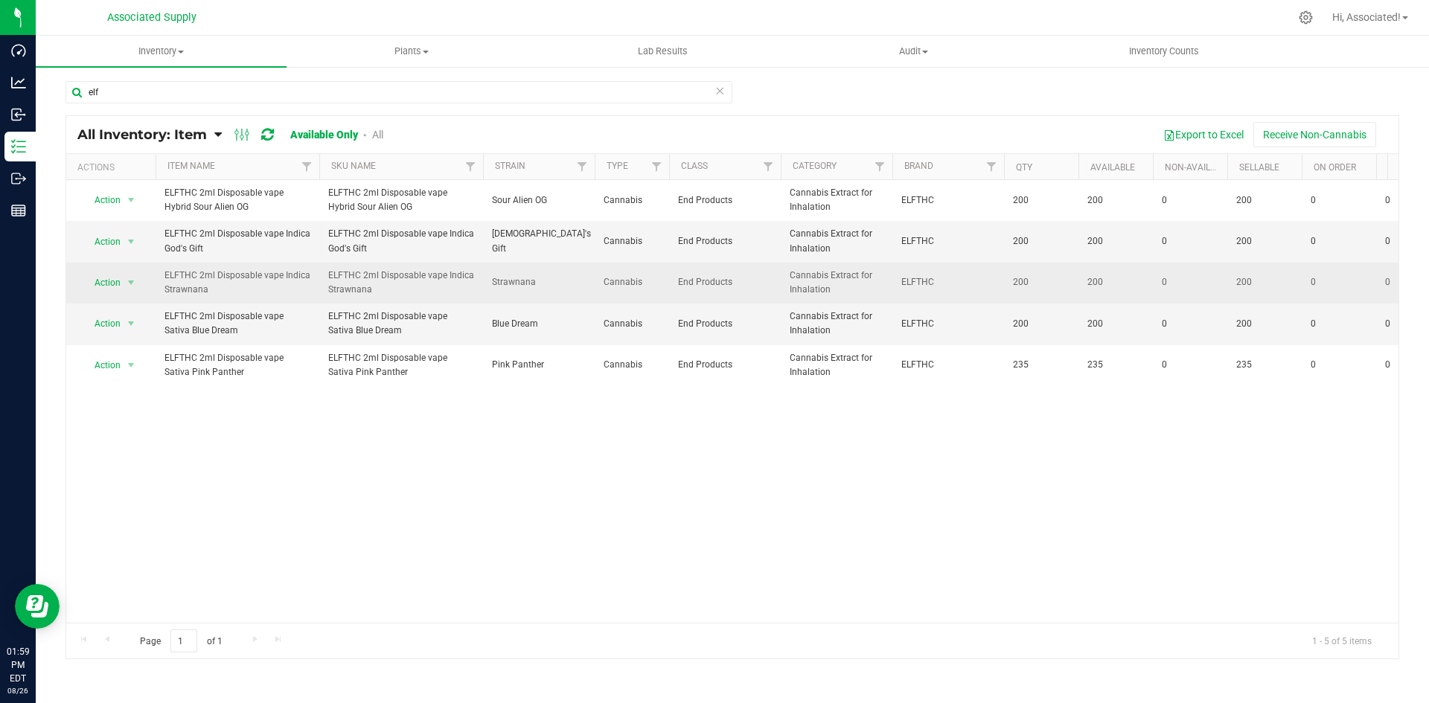
click at [253, 283] on span "ELFTHC 2ml Disposable vape Indica Strawnana" at bounding box center [237, 283] width 146 height 28
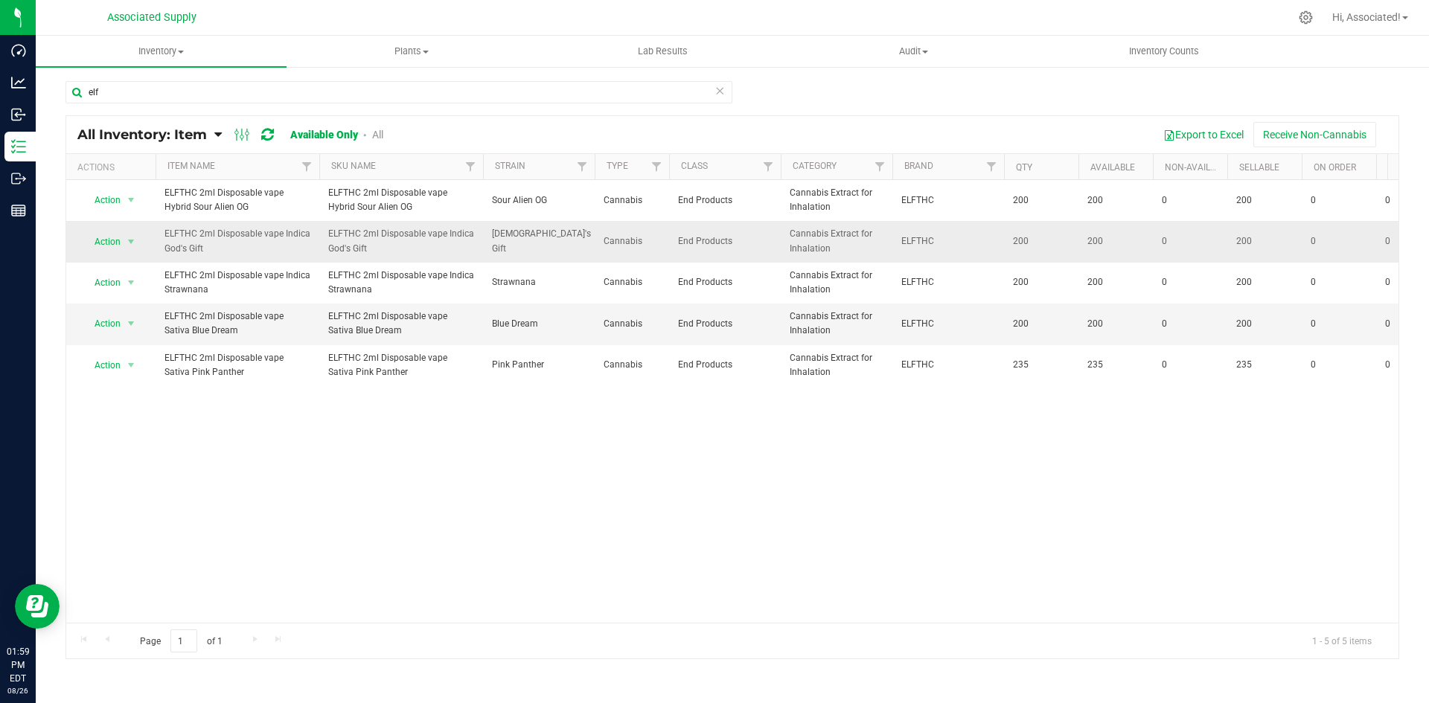
click at [254, 242] on span "ELFTHC 2ml Disposable vape Indica God's Gift" at bounding box center [237, 241] width 146 height 28
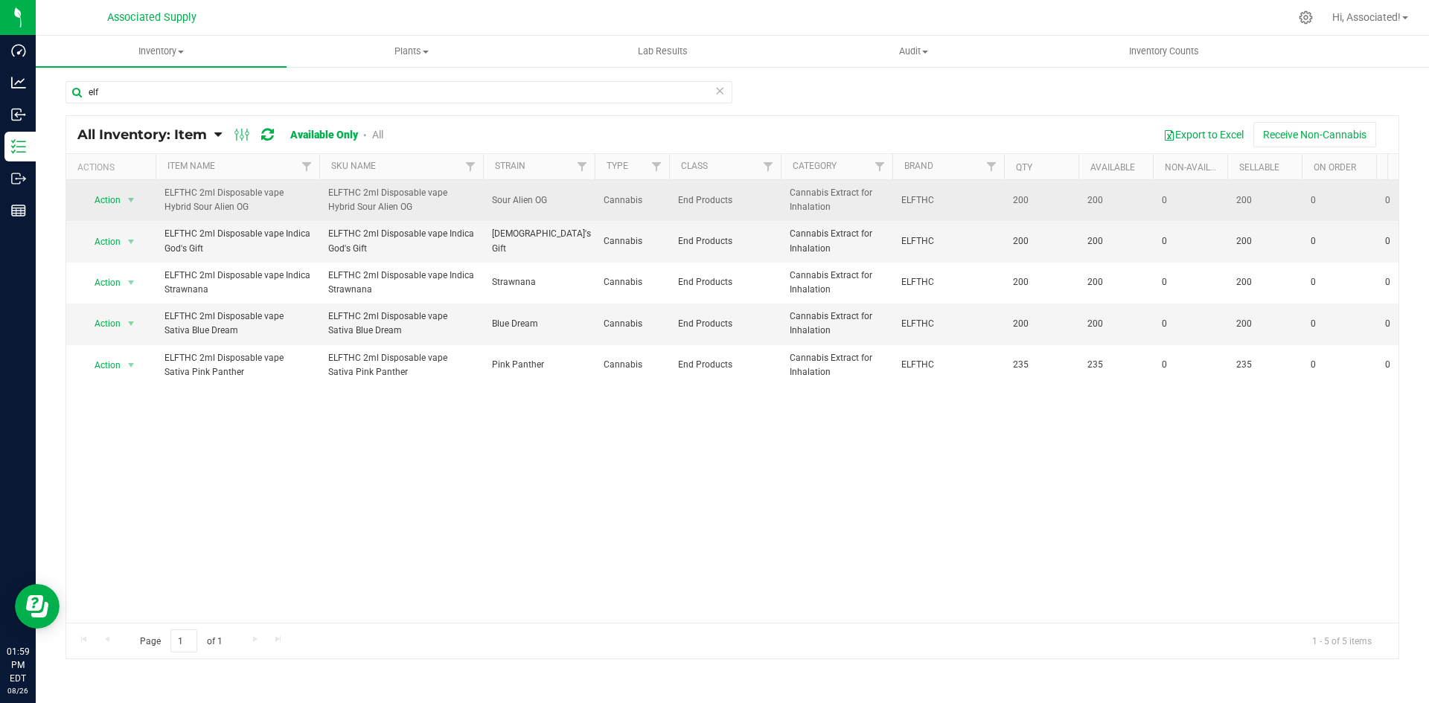
click at [255, 202] on span "ELFTHC 2ml Disposable vape Hybrid Sour Alien OG" at bounding box center [237, 200] width 146 height 28
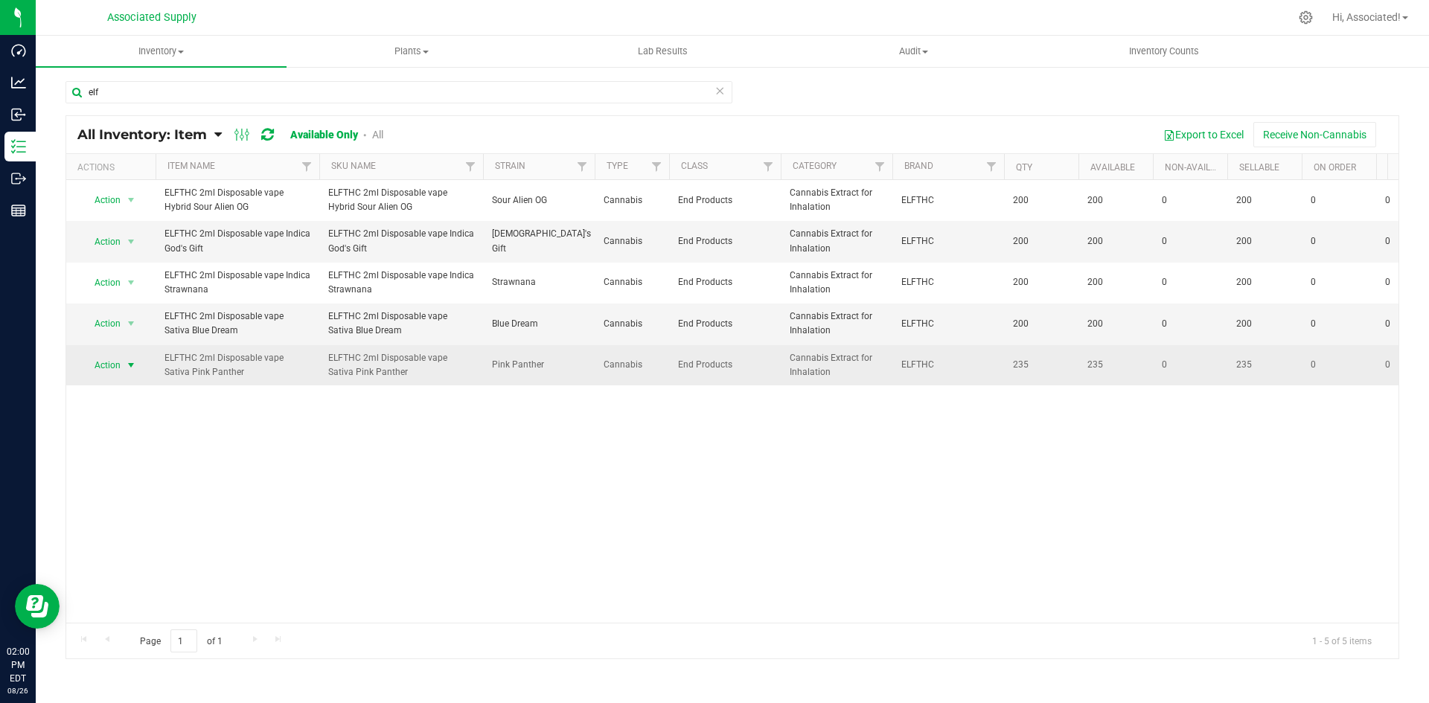
click at [125, 362] on span "select" at bounding box center [131, 365] width 12 height 12
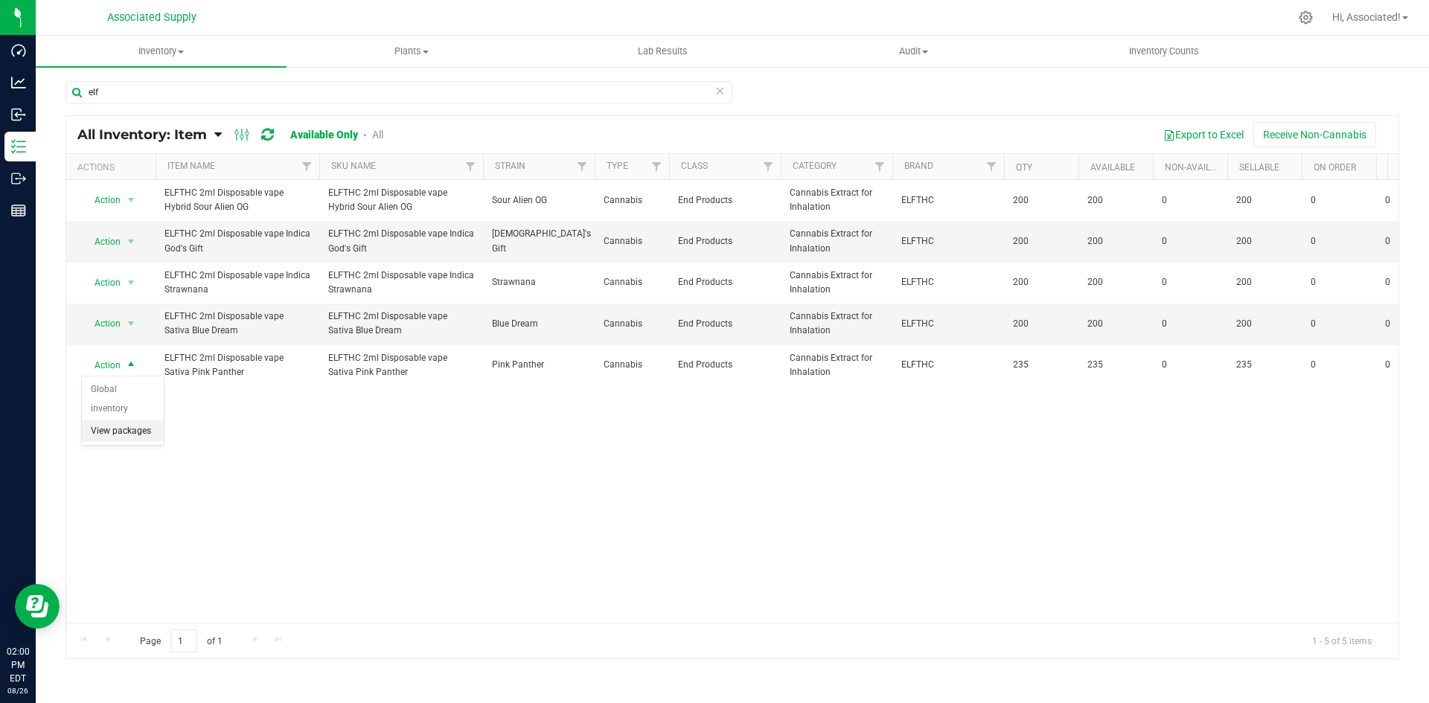
click at [135, 420] on li "View packages" at bounding box center [123, 431] width 82 height 22
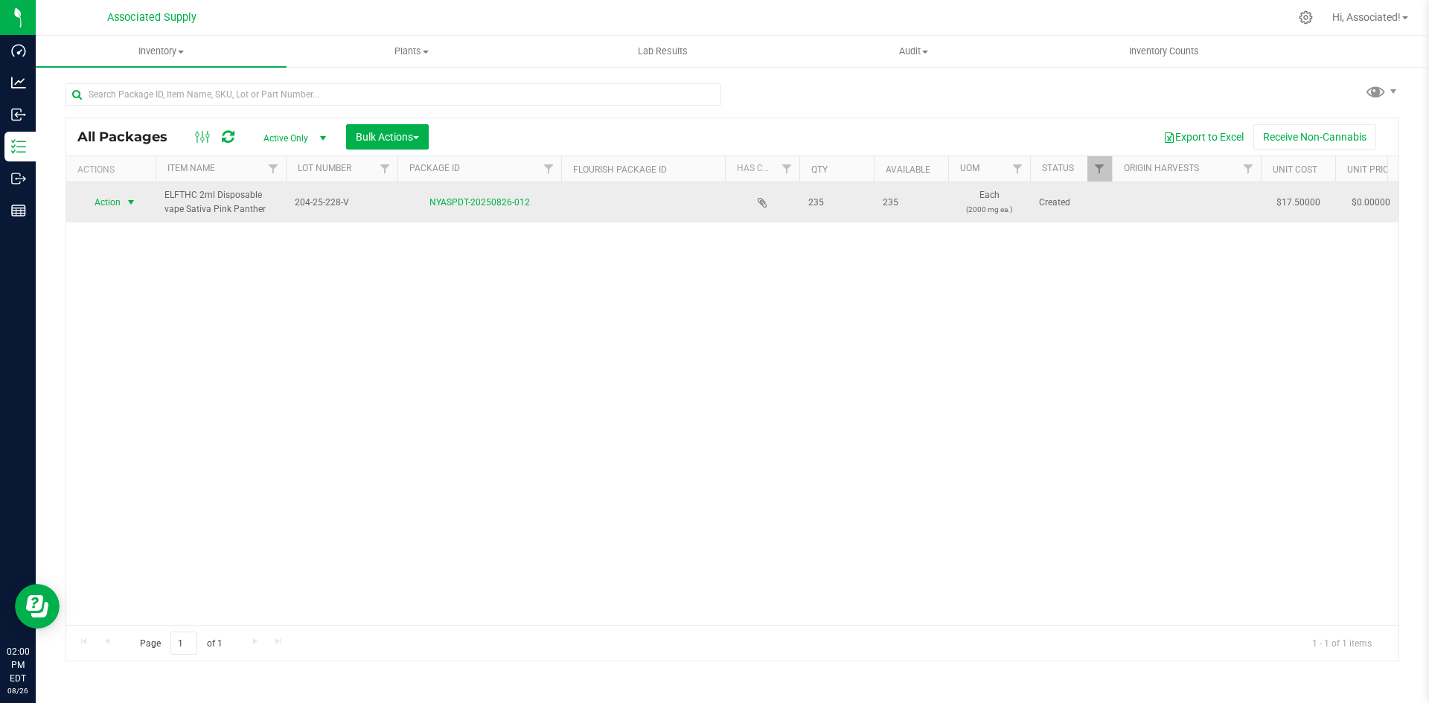
click at [109, 206] on span "Action" at bounding box center [101, 202] width 40 height 21
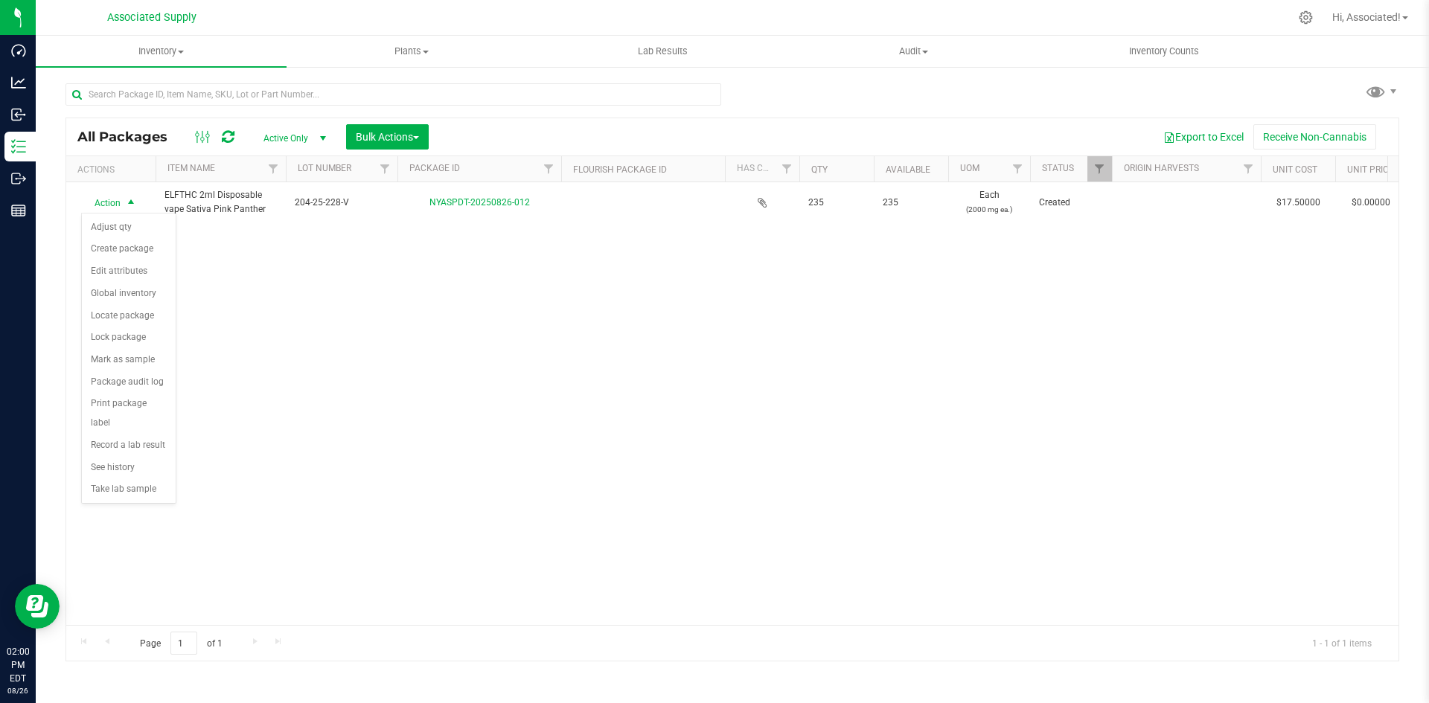
click at [699, 381] on div "Action Action Adjust qty Create package Edit attributes Global inventory Locate…" at bounding box center [732, 403] width 1332 height 443
drag, startPoint x: 1102, startPoint y: 475, endPoint x: 1150, endPoint y: 271, distance: 209.5
click at [1109, 460] on div "Action Action Adjust qty Create package Edit attributes Global inventory Locate…" at bounding box center [732, 403] width 1332 height 443
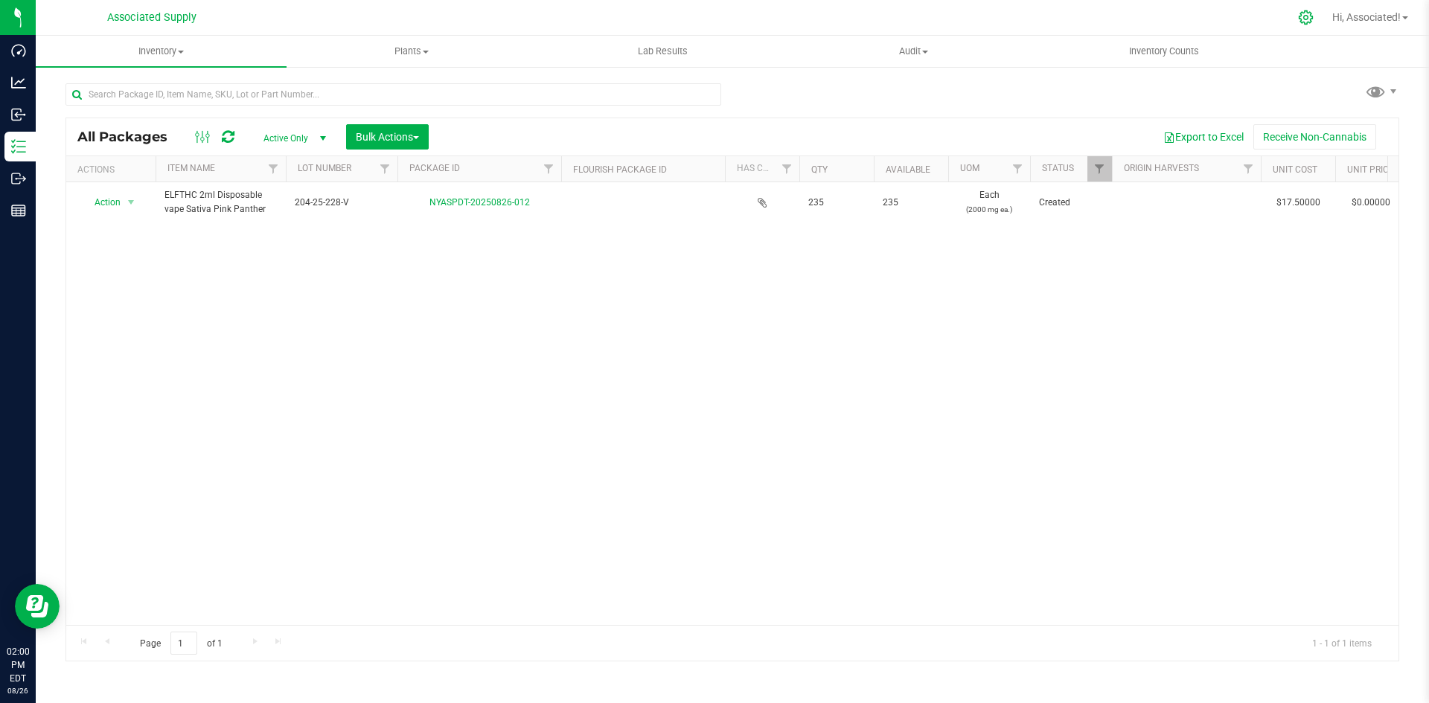
click at [1304, 20] on icon at bounding box center [1306, 18] width 16 height 16
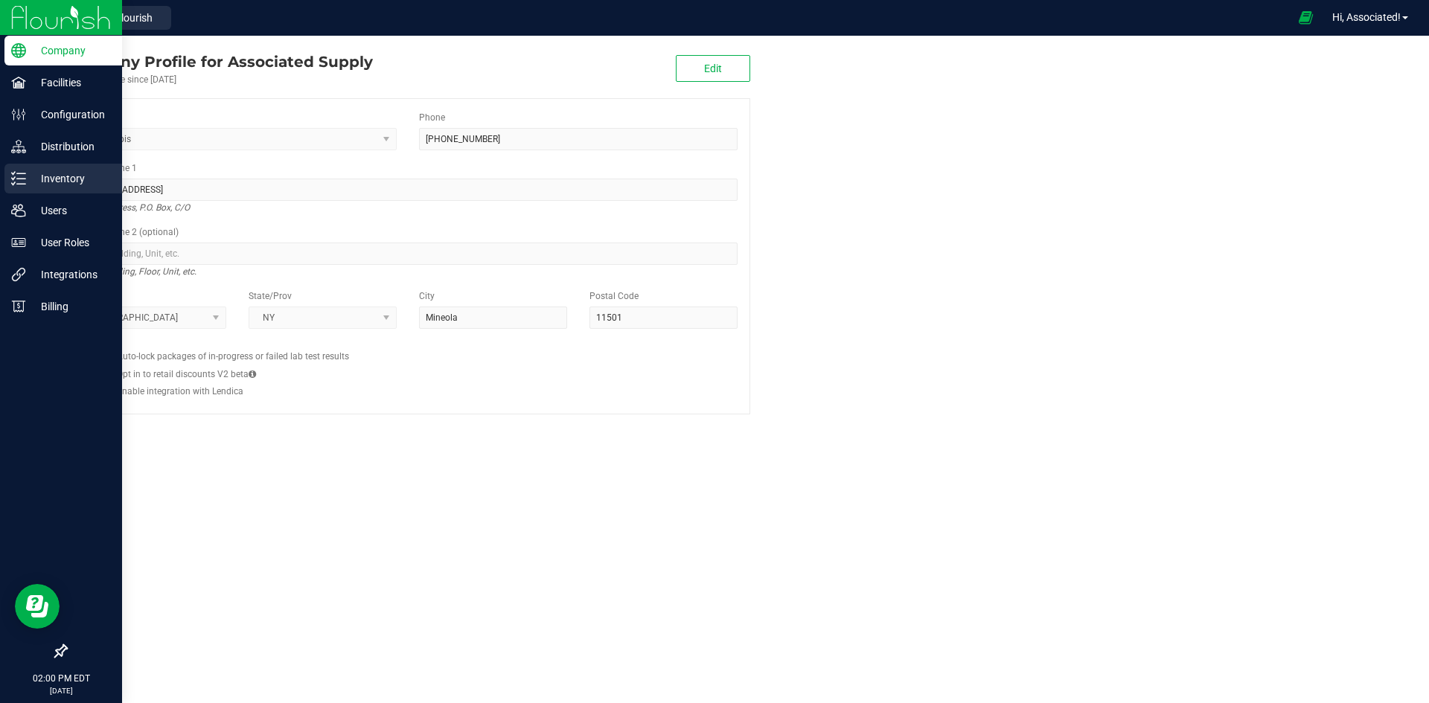
click at [65, 174] on p "Inventory" at bounding box center [70, 179] width 89 height 18
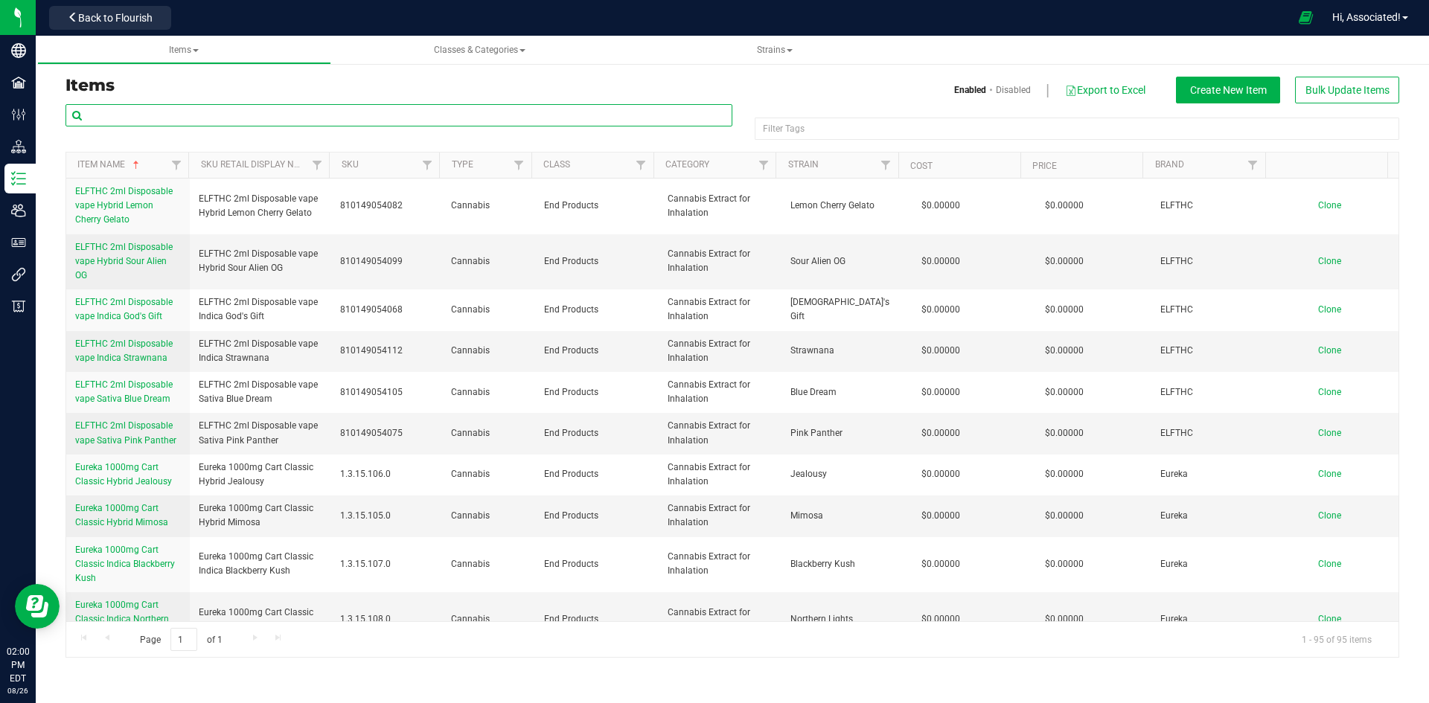
click at [190, 117] on input "text" at bounding box center [398, 115] width 667 height 22
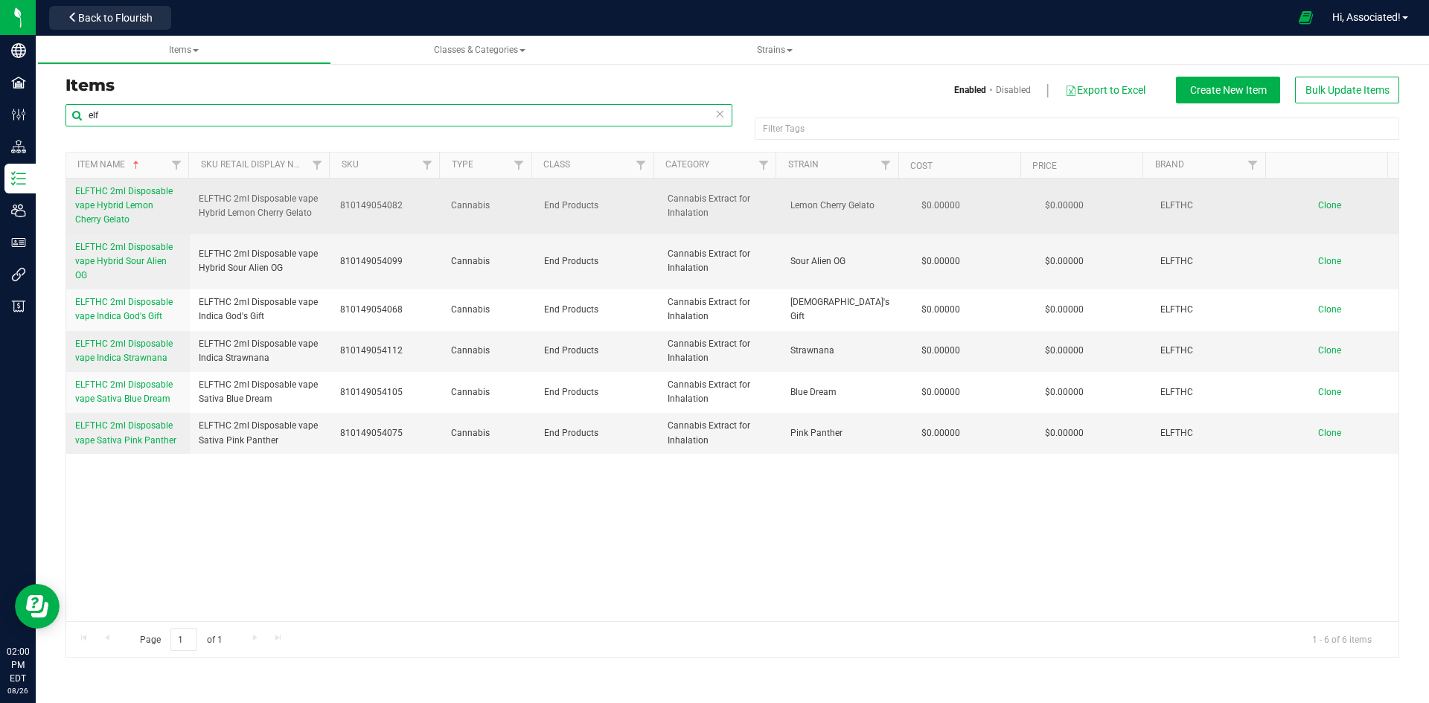
type input "elf"
click at [112, 205] on span "ELFTHC 2ml Disposable vape Hybrid Lemon Cherry Gelato" at bounding box center [123, 205] width 97 height 39
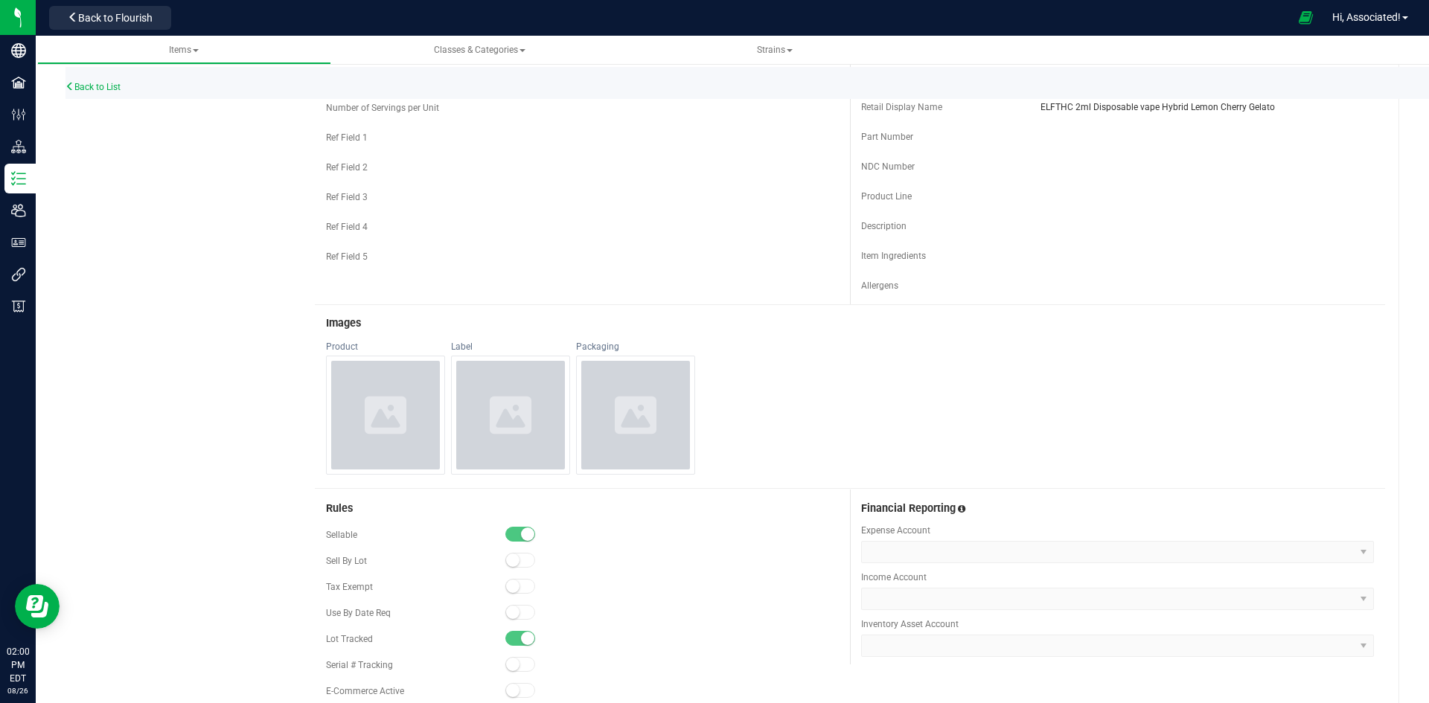
scroll to position [372, 0]
click at [359, 372] on div at bounding box center [385, 418] width 109 height 109
click at [496, 377] on div at bounding box center [510, 418] width 109 height 109
drag, startPoint x: 647, startPoint y: 386, endPoint x: 623, endPoint y: 394, distance: 25.7
click at [648, 386] on div at bounding box center [635, 418] width 109 height 109
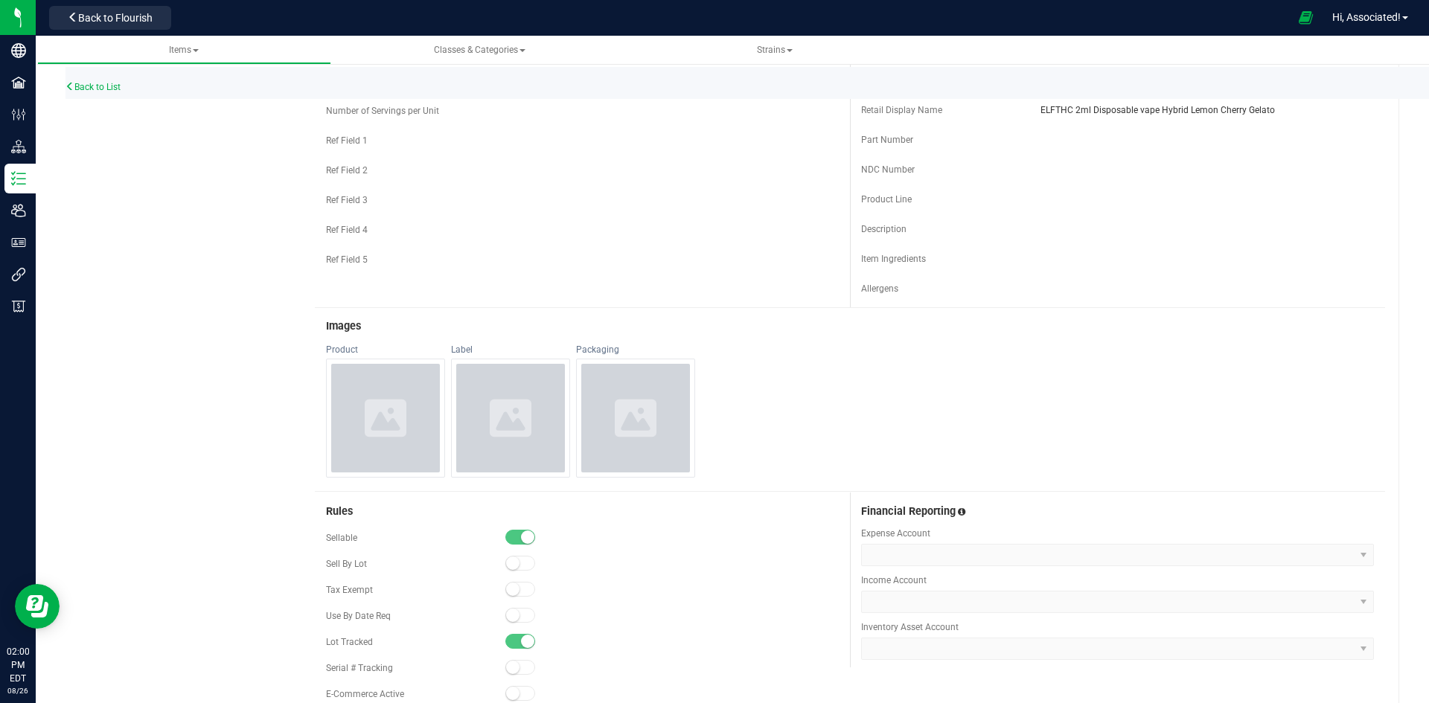
click at [379, 409] on icon at bounding box center [386, 417] width 42 height 37
drag, startPoint x: 530, startPoint y: 399, endPoint x: 643, endPoint y: 397, distance: 113.1
click at [531, 399] on div at bounding box center [510, 418] width 109 height 109
click at [644, 397] on icon at bounding box center [636, 418] width 42 height 42
drag, startPoint x: 369, startPoint y: 410, endPoint x: 433, endPoint y: 406, distance: 64.1
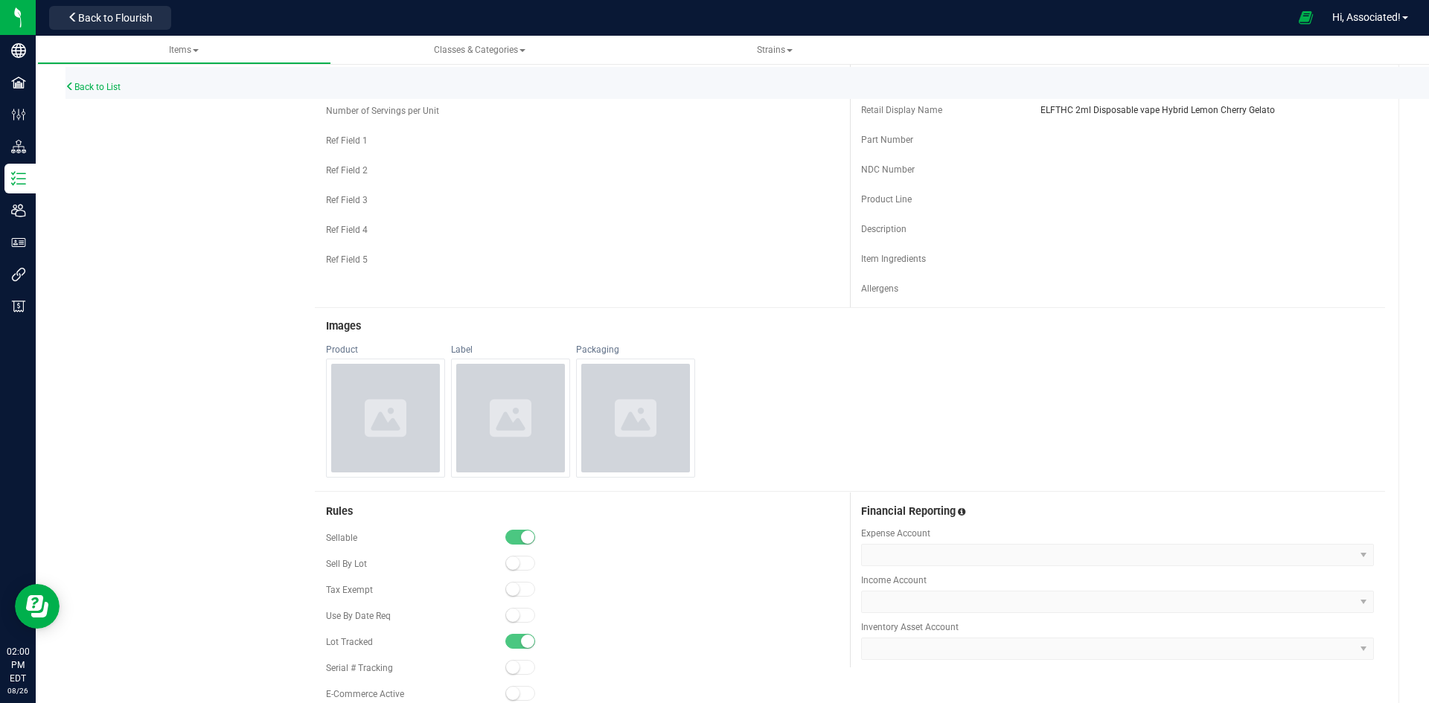
click at [369, 409] on icon at bounding box center [386, 417] width 42 height 37
click at [506, 405] on icon at bounding box center [511, 417] width 42 height 37
click at [639, 423] on icon at bounding box center [636, 418] width 42 height 42
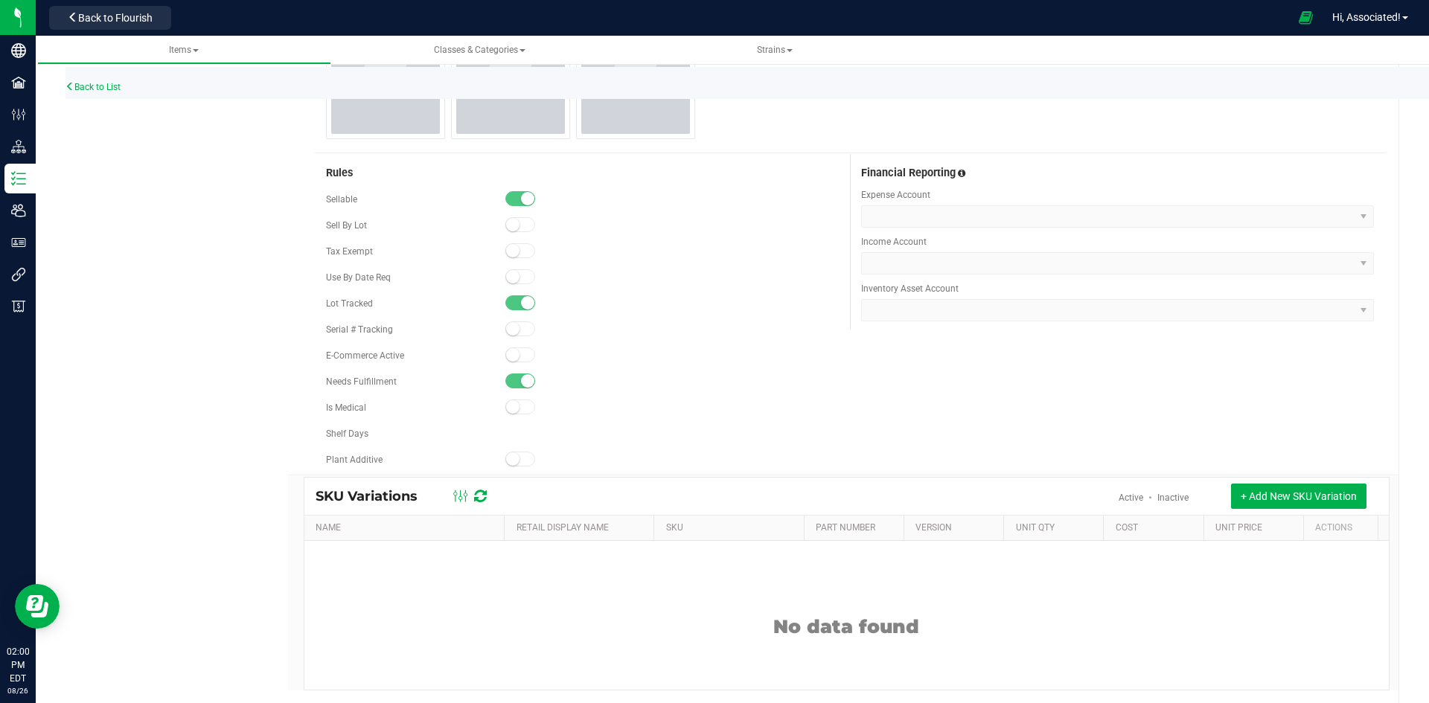
scroll to position [371, 0]
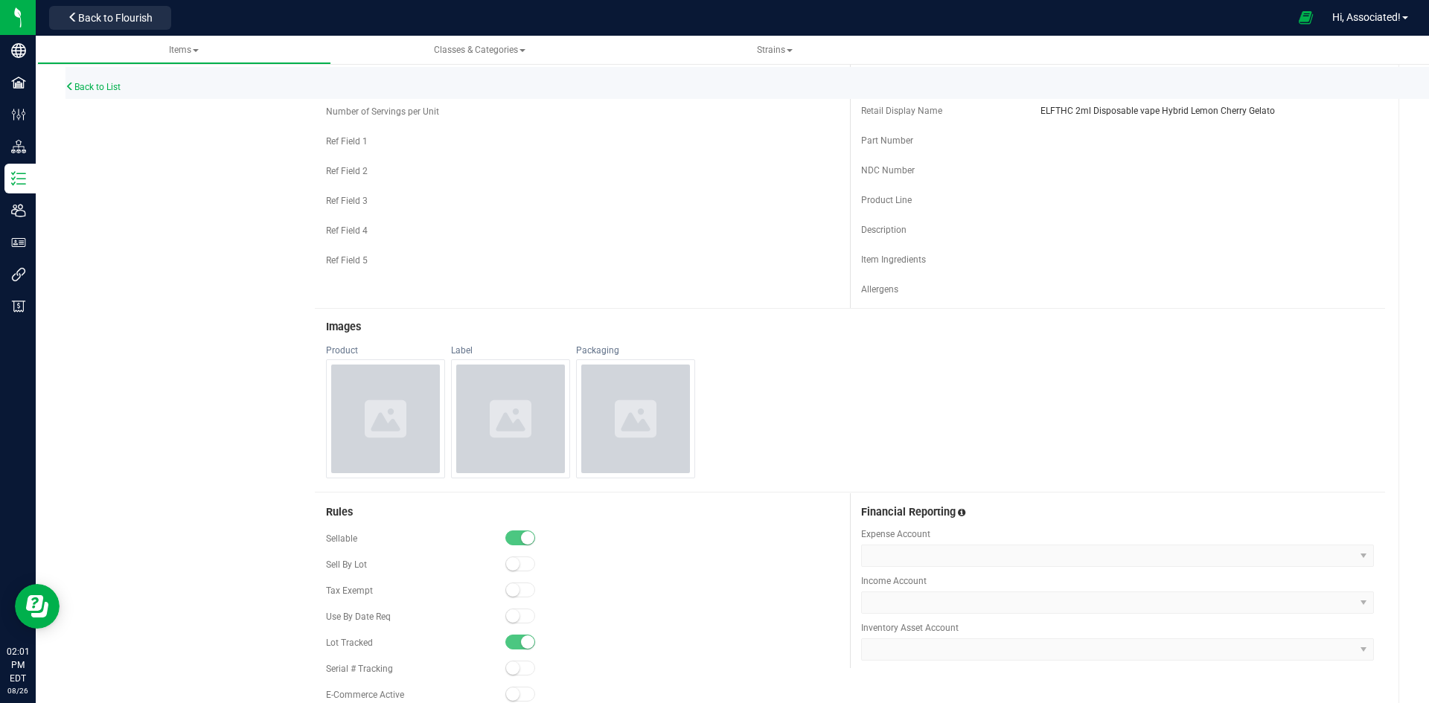
click at [351, 400] on div at bounding box center [385, 419] width 109 height 109
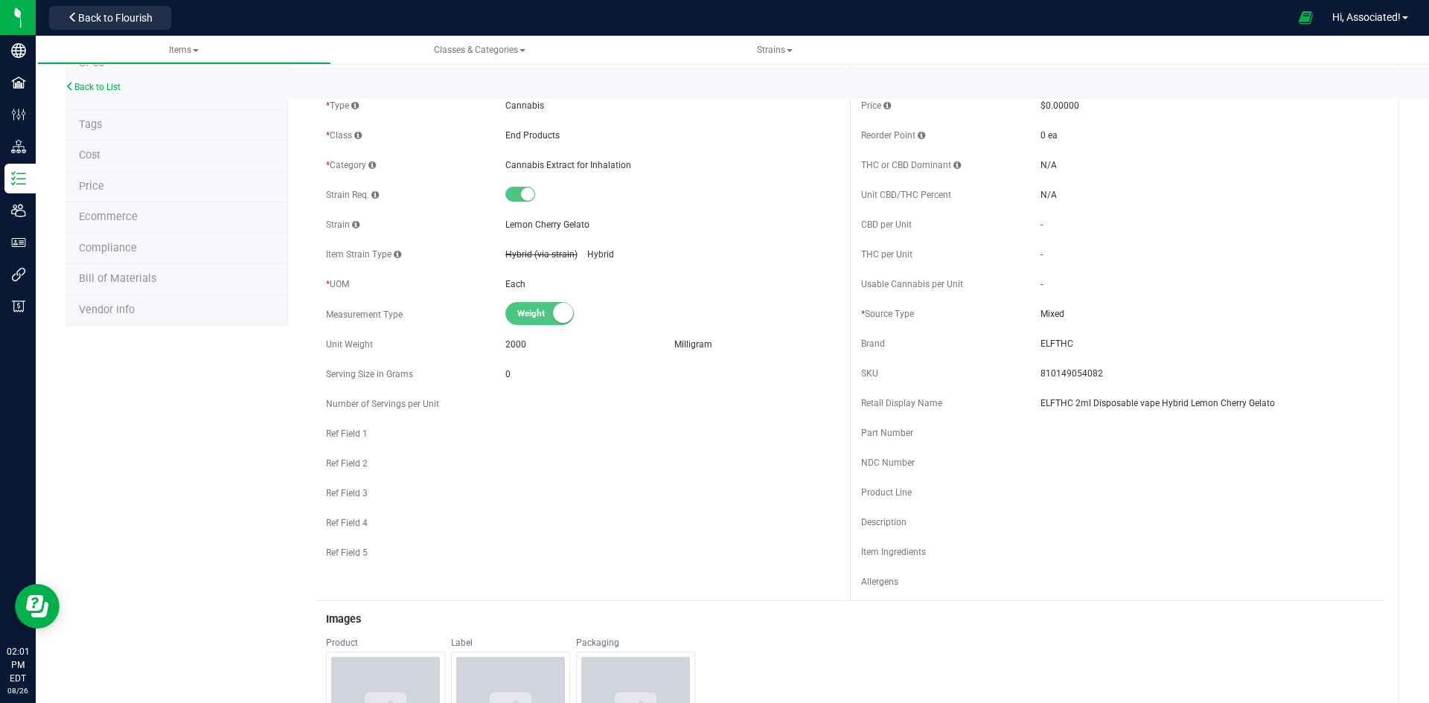
scroll to position [0, 0]
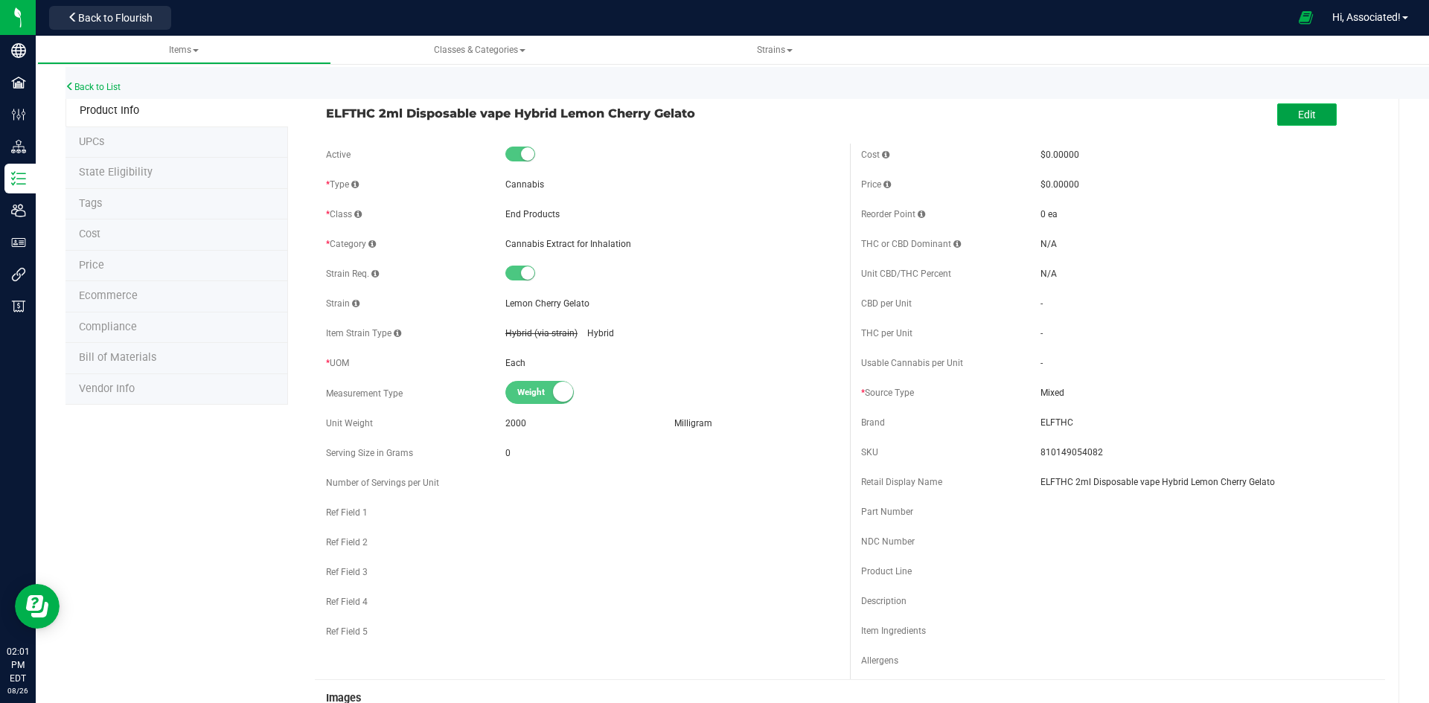
click at [1298, 114] on span "Edit" at bounding box center [1307, 115] width 18 height 12
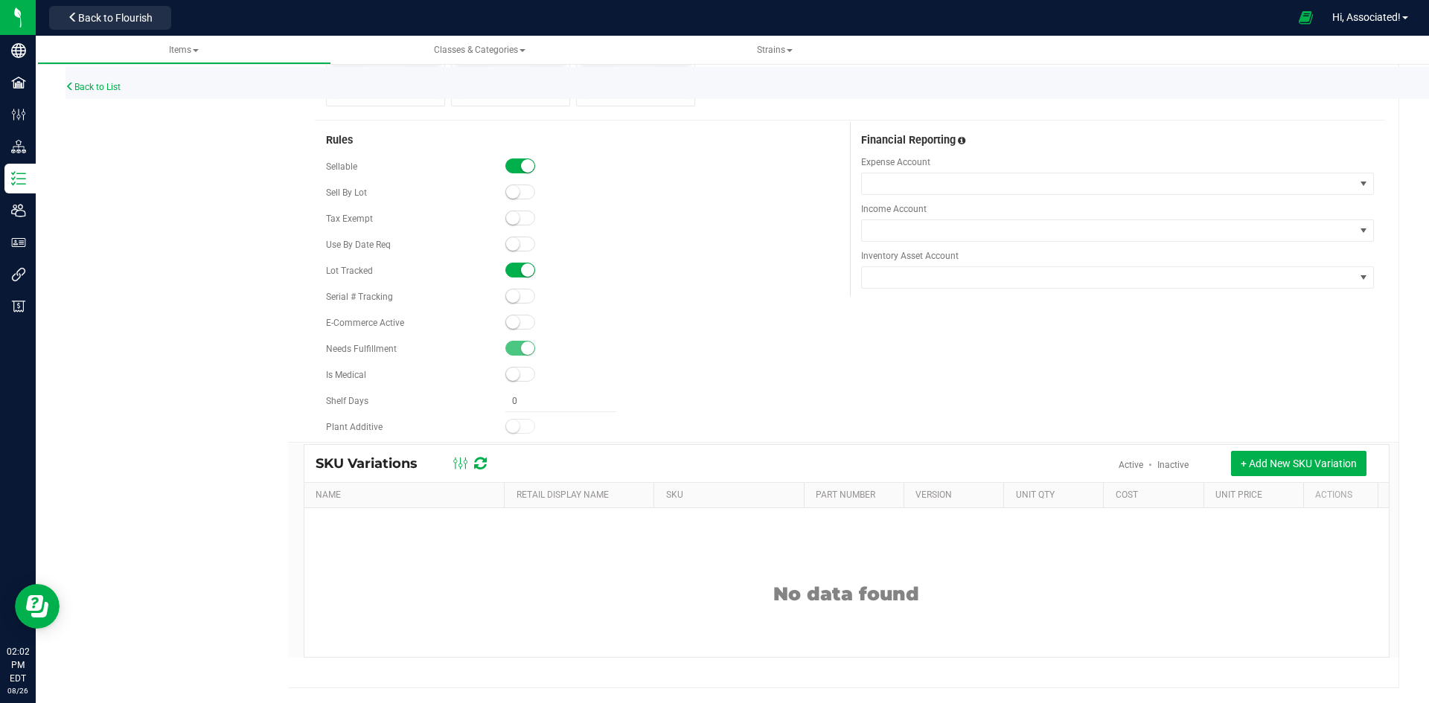
scroll to position [484, 0]
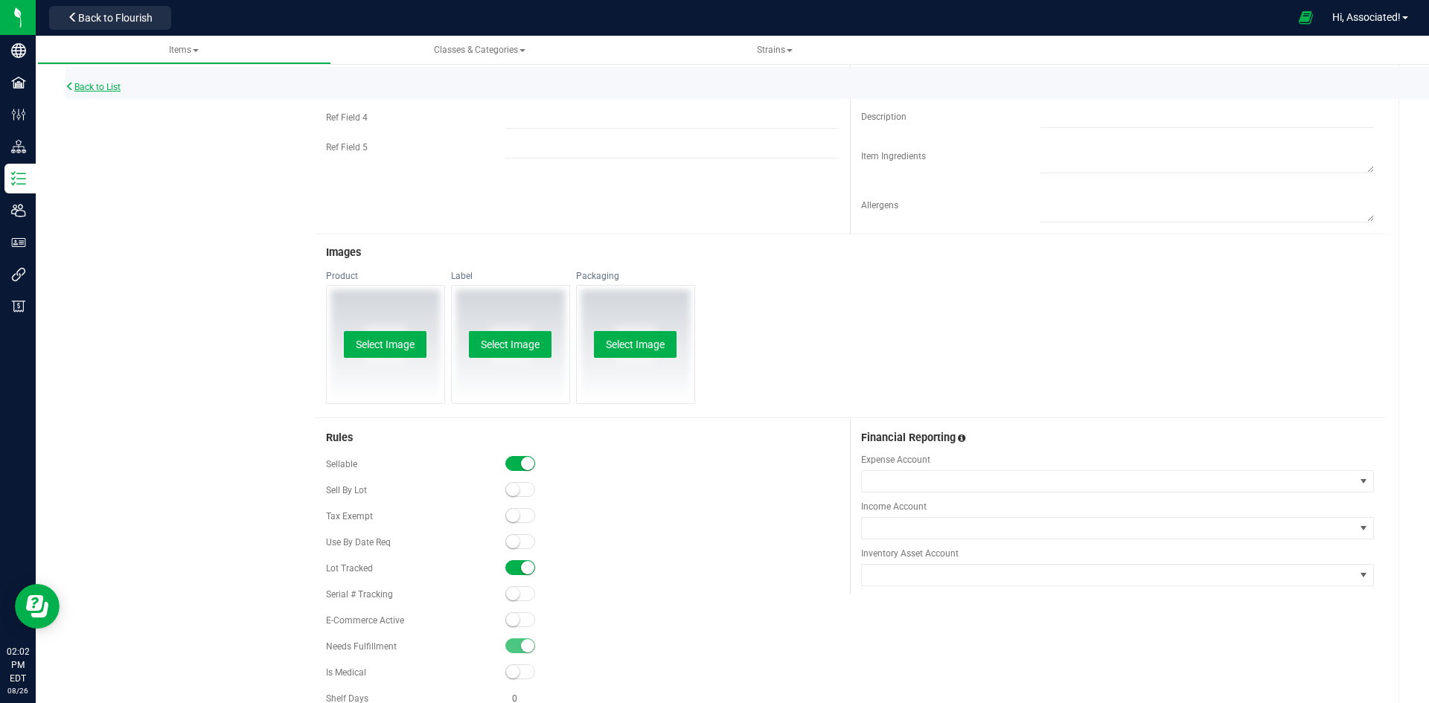
click at [82, 85] on link "Back to List" at bounding box center [92, 87] width 55 height 10
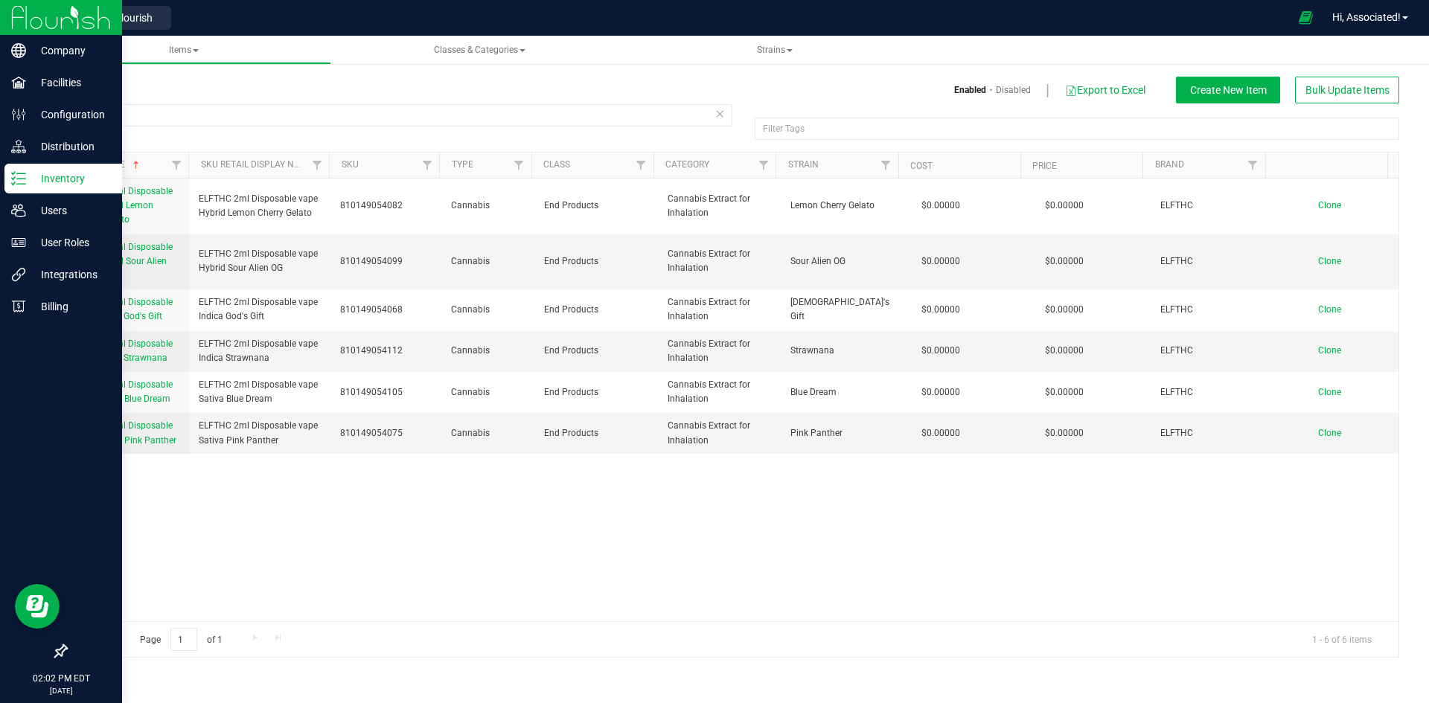
click at [21, 176] on icon at bounding box center [18, 178] width 15 height 15
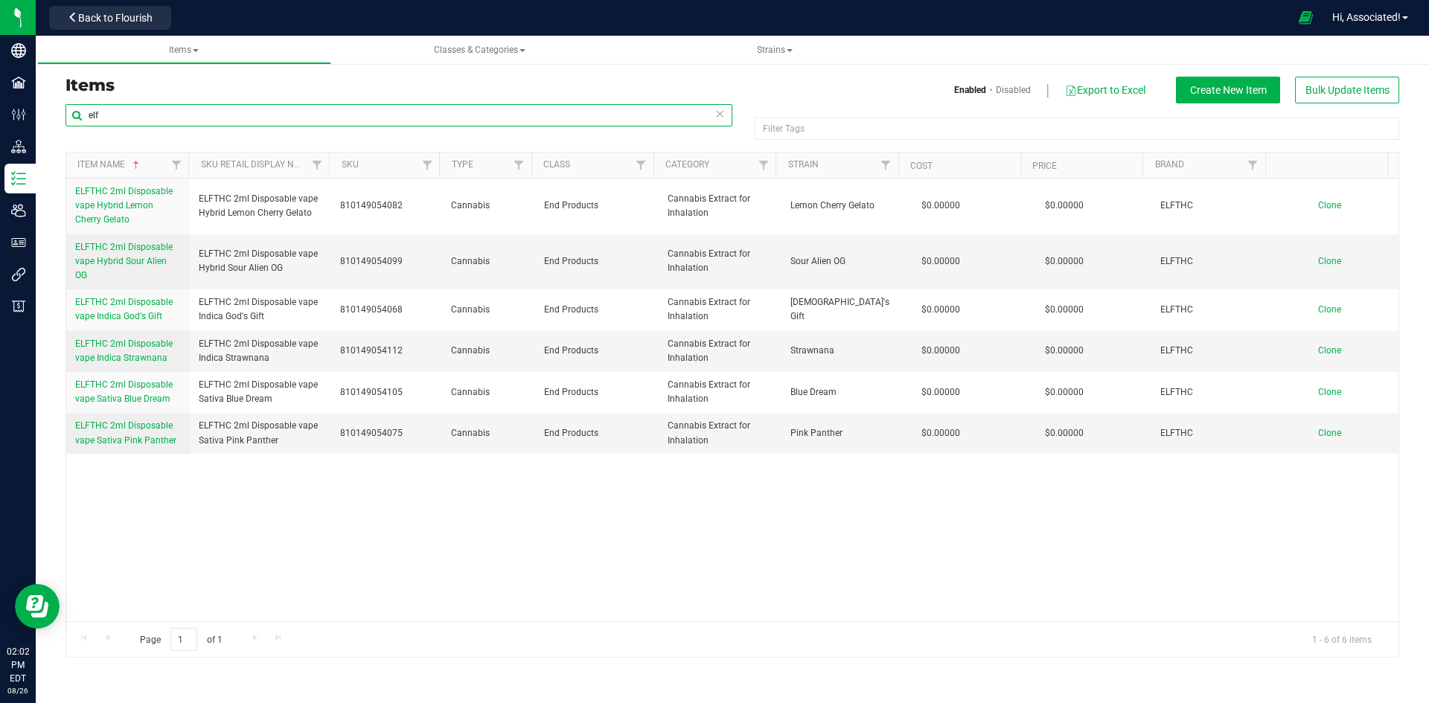
click at [128, 113] on input "elf" at bounding box center [398, 115] width 667 height 22
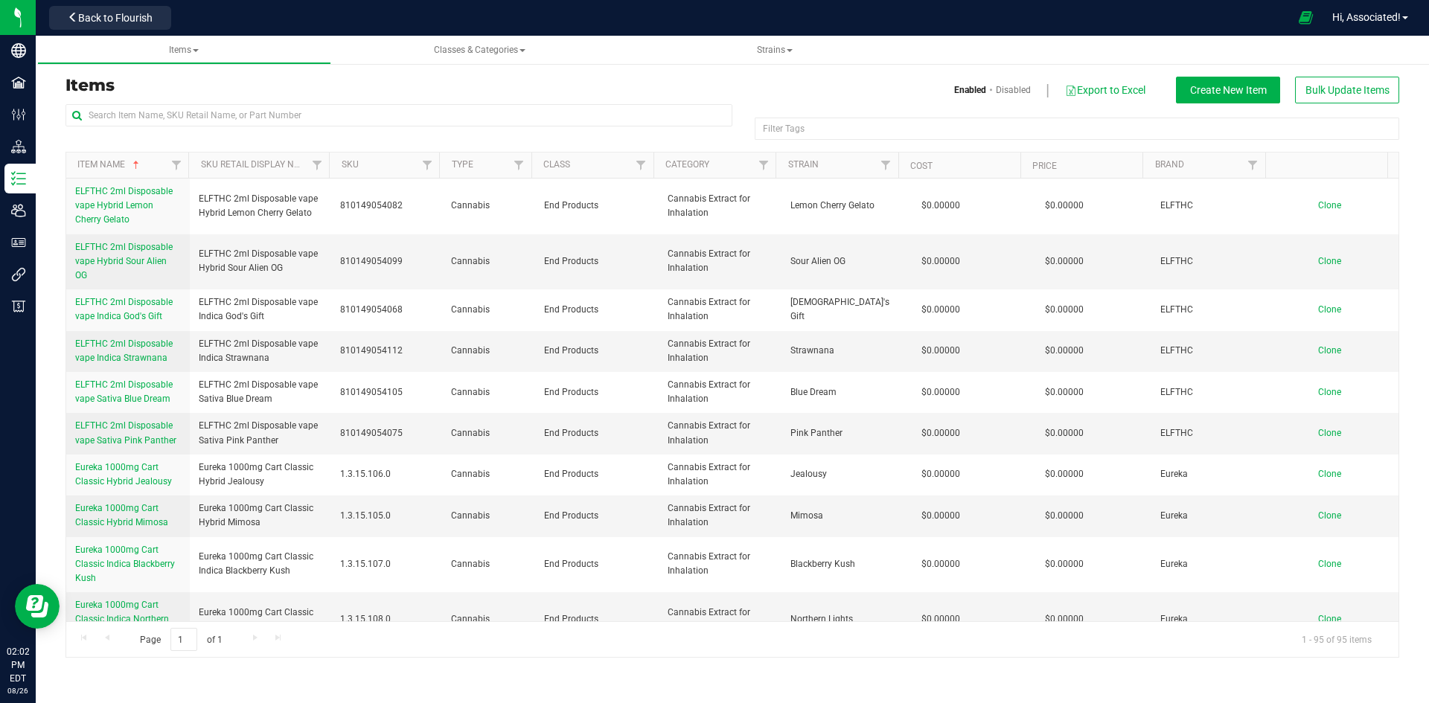
click at [740, 77] on div "Enabled Disabled Export to Excel Create New Item Bulk Update Items" at bounding box center [1071, 90] width 678 height 27
click at [444, 69] on div "Items Enabled Disabled Export to Excel Create New Item Bulk Update Items Filter…" at bounding box center [731, 358] width 1333 height 600
click at [291, 72] on div "Items Enabled Disabled Export to Excel Create New Item Bulk Update Items Filter…" at bounding box center [731, 358] width 1333 height 600
click at [470, 67] on div "Items Enabled Disabled Export to Excel Create New Item Bulk Update Items Filter…" at bounding box center [731, 358] width 1333 height 600
click at [138, 19] on span "Back to Flourish" at bounding box center [115, 18] width 74 height 12
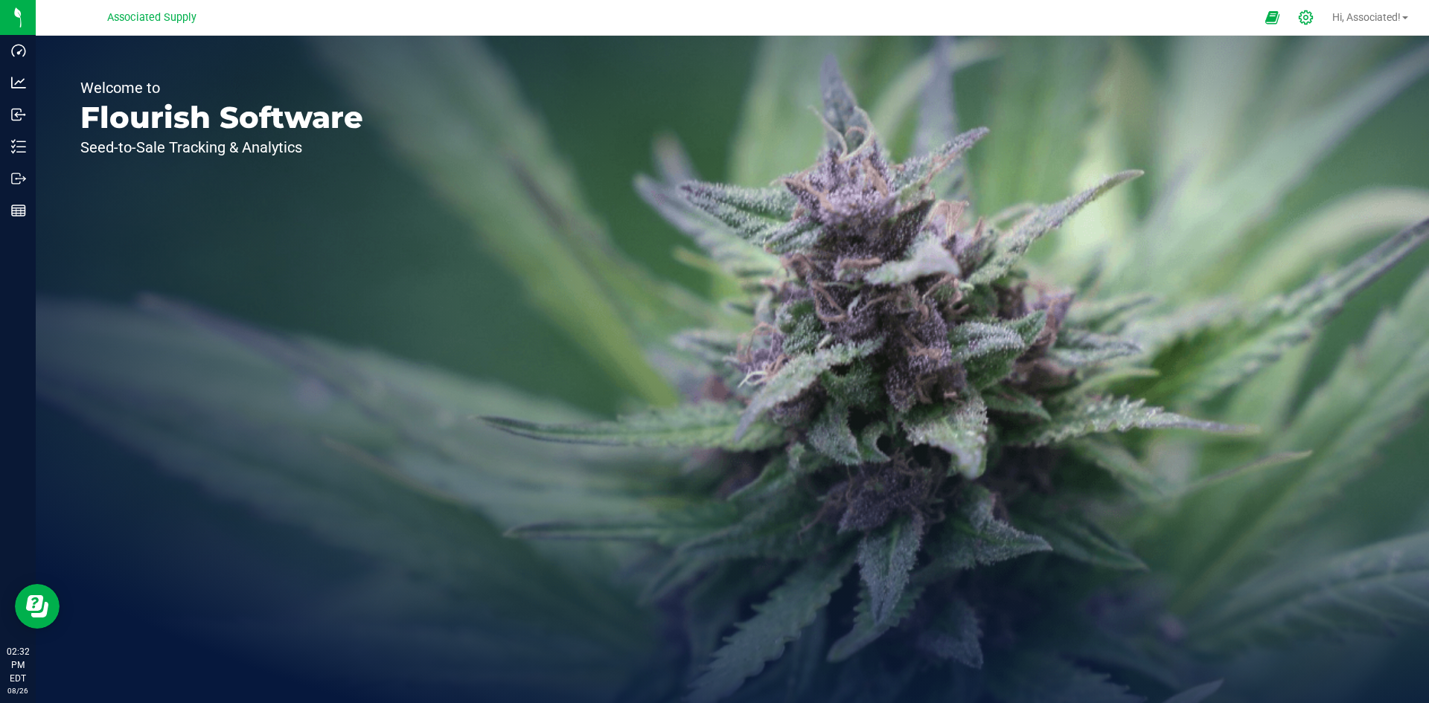
click at [1307, 13] on icon at bounding box center [1306, 18] width 16 height 16
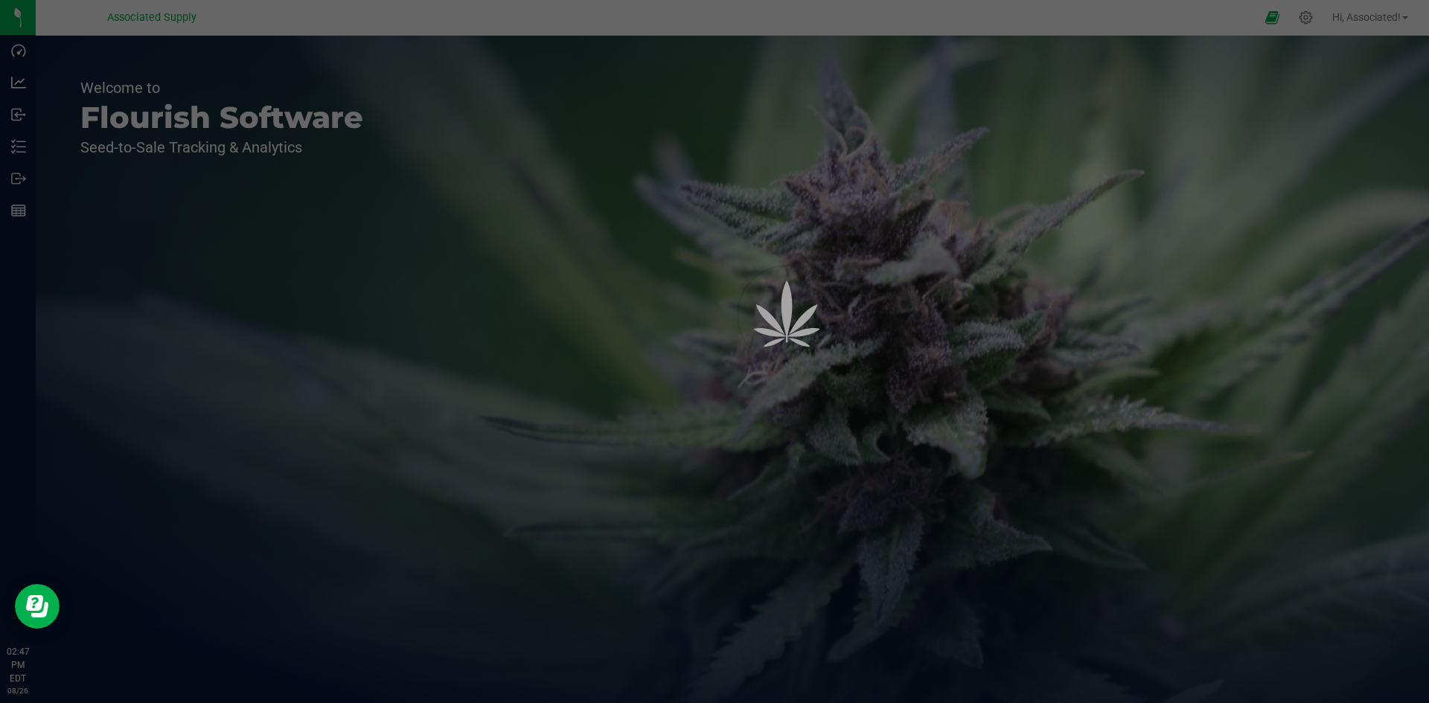
click at [1297, 17] on div at bounding box center [714, 351] width 1429 height 703
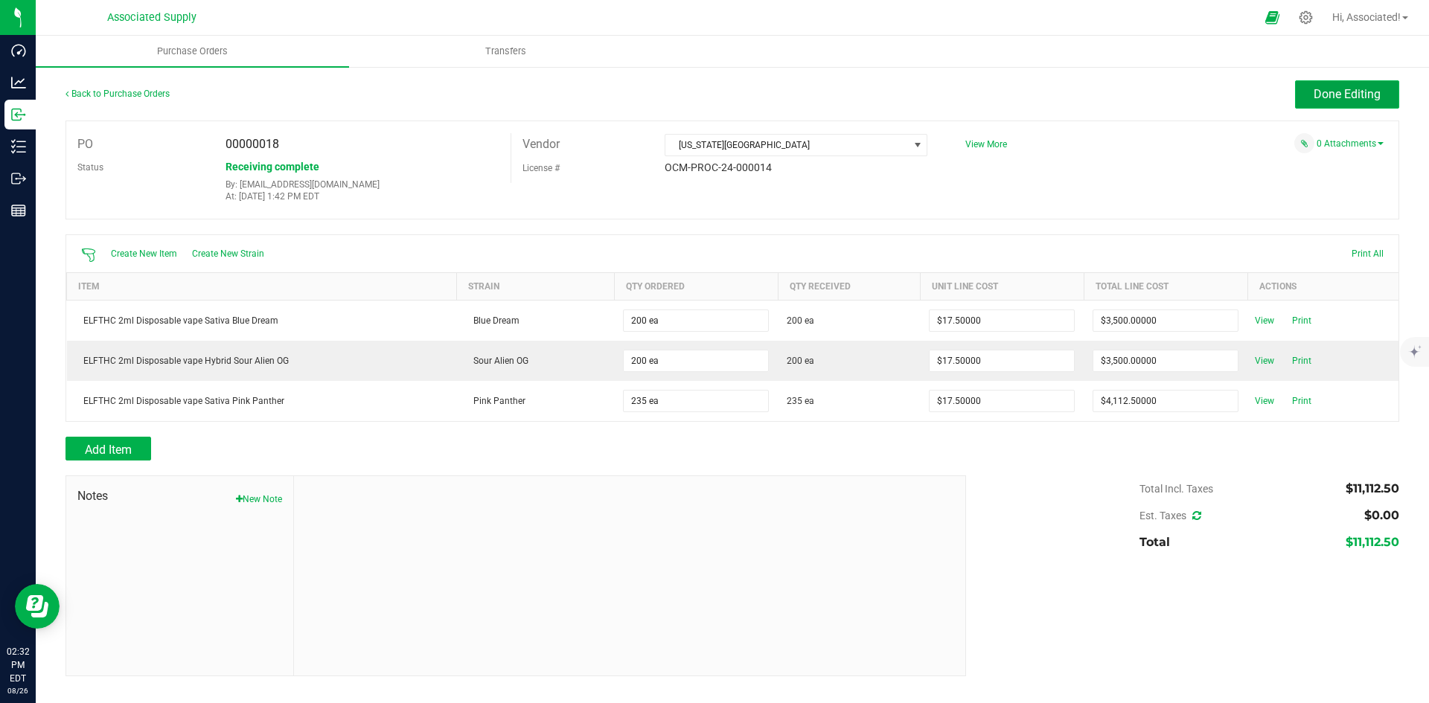
click at [1361, 95] on span "Done Editing" at bounding box center [1346, 94] width 67 height 14
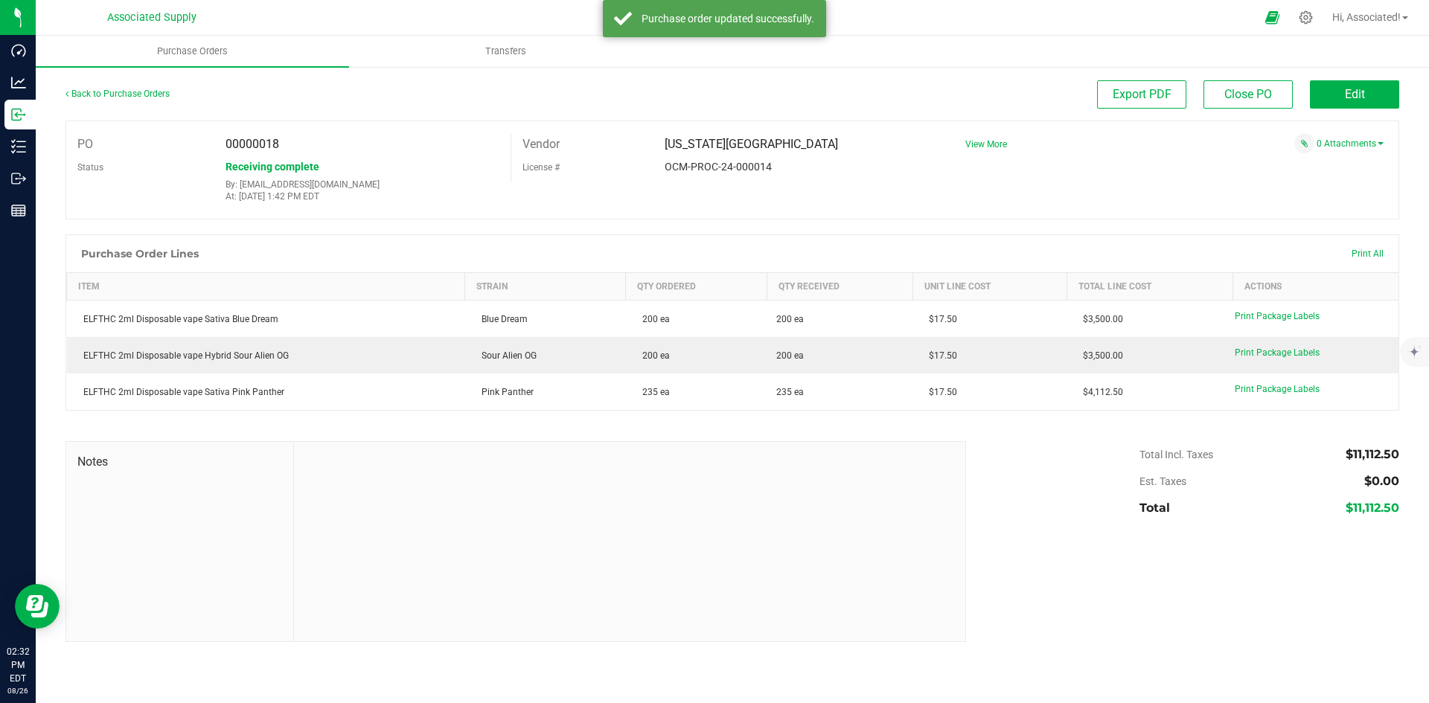
click at [1163, 179] on div "PO 00000018 Status Receiving complete By: support@asdistro.com At: Aug 26, 2025…" at bounding box center [731, 170] width 1333 height 99
click at [136, 93] on link "Back to Purchase Orders" at bounding box center [117, 94] width 104 height 10
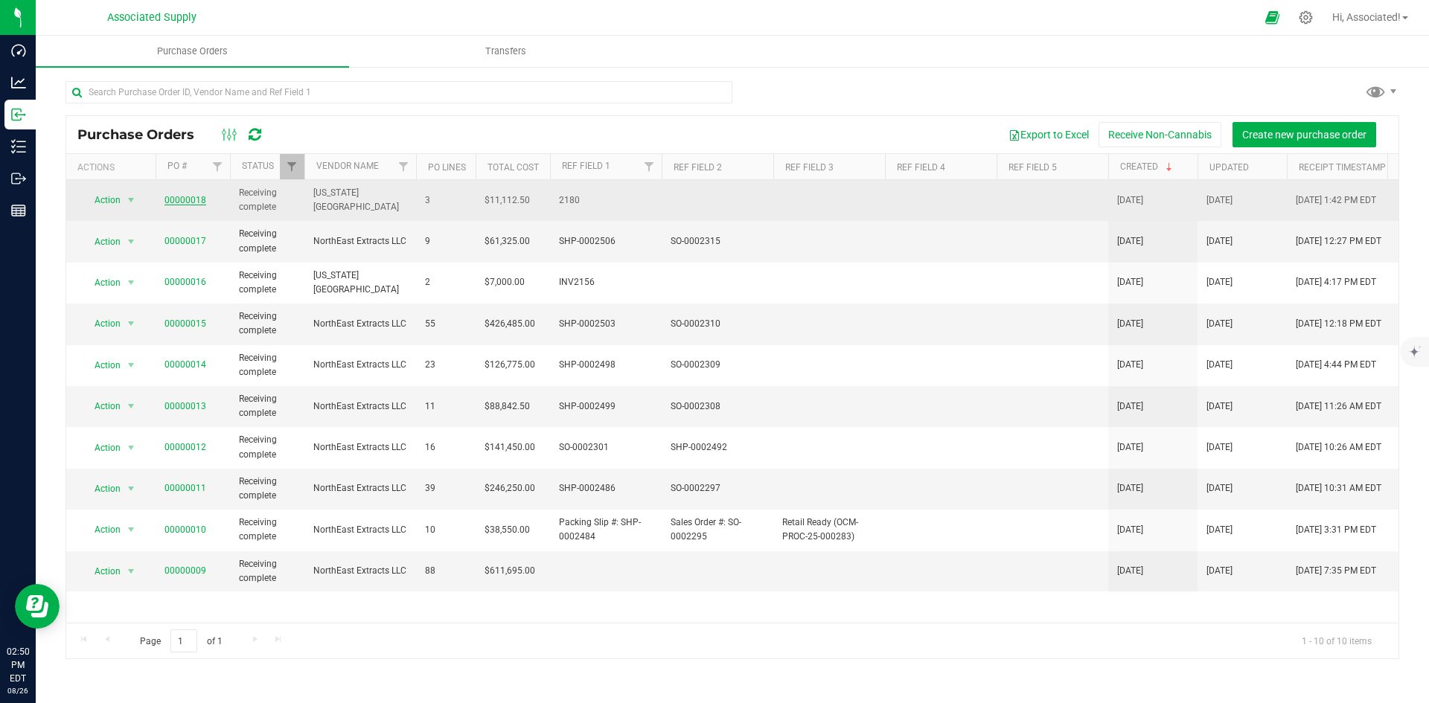
click at [177, 199] on link "00000018" at bounding box center [185, 200] width 42 height 10
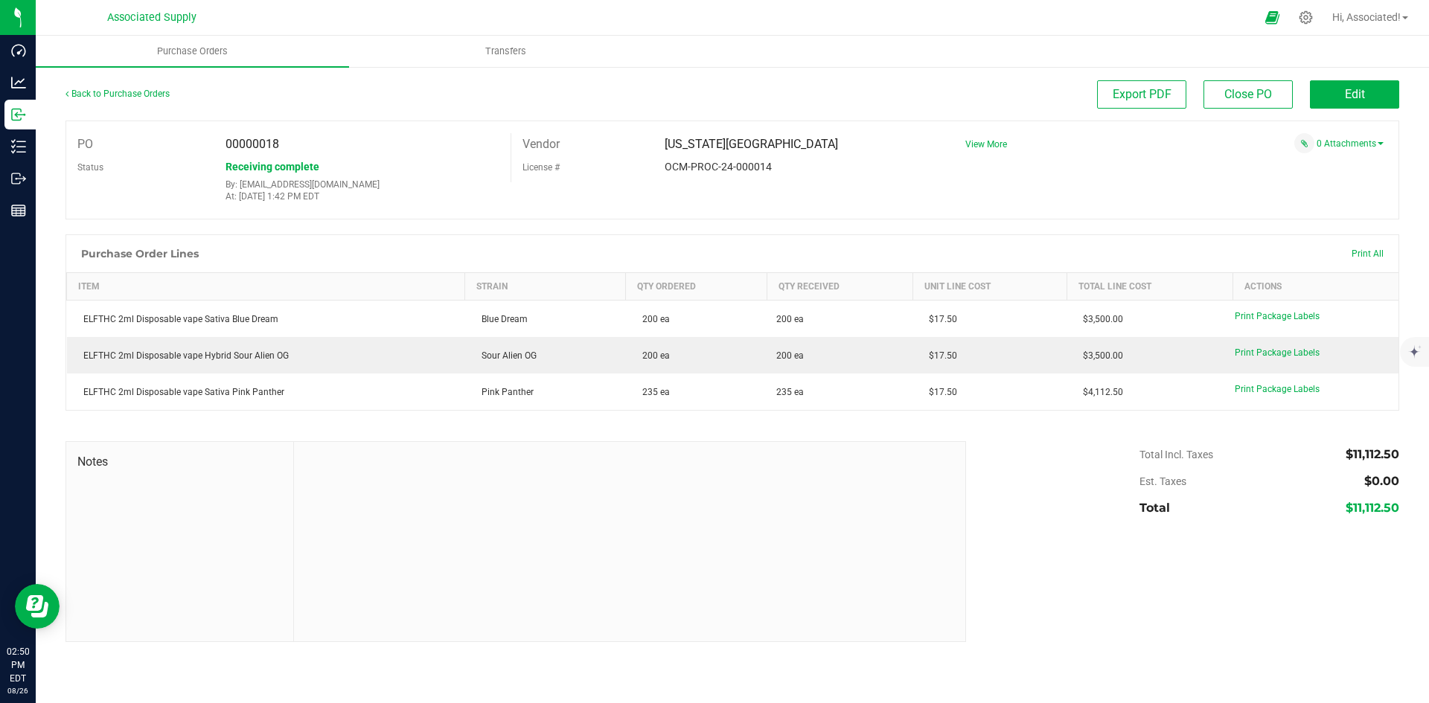
click at [1310, 470] on div "$0.00" at bounding box center [1306, 481] width 186 height 27
click at [1359, 96] on span "Edit" at bounding box center [1355, 94] width 20 height 14
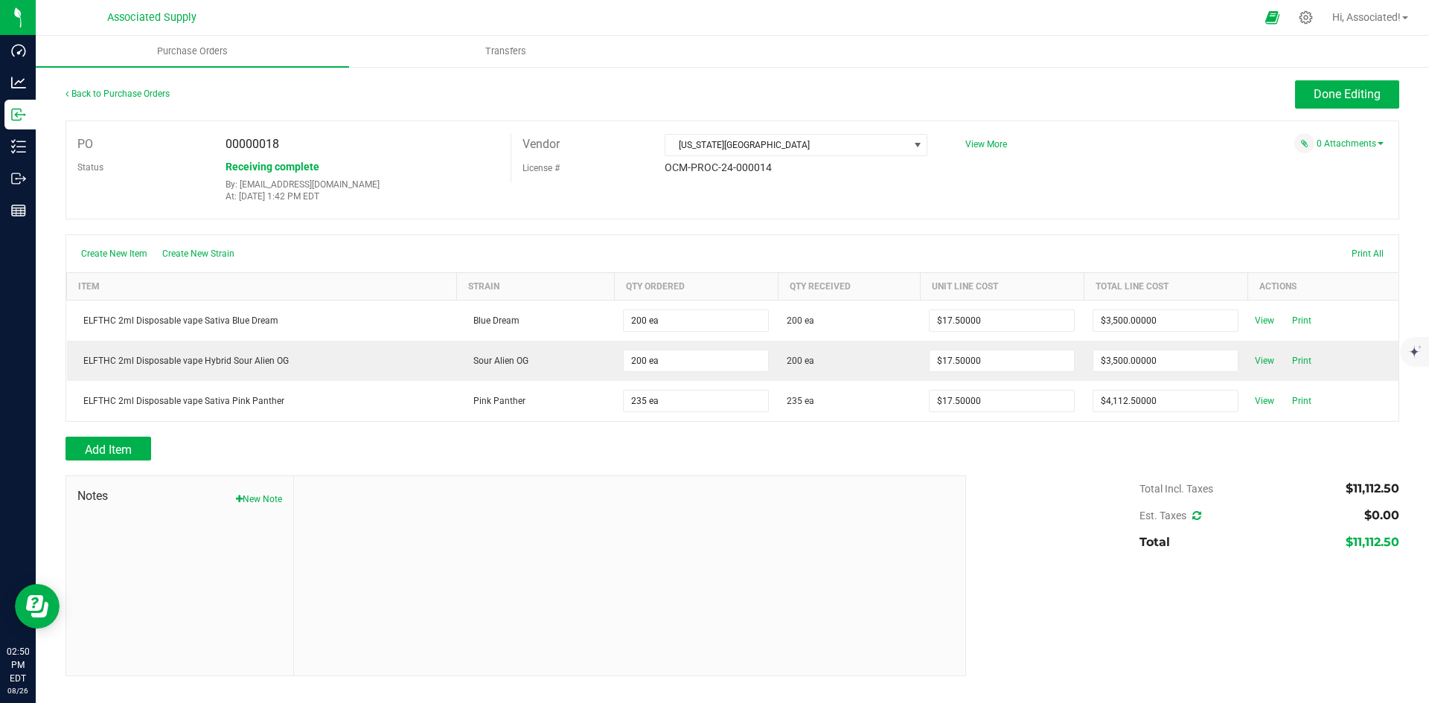
click at [1196, 538] on div "Total $11,112.50" at bounding box center [1269, 542] width 260 height 27
click at [1197, 514] on icon at bounding box center [1196, 515] width 9 height 10
click at [1310, 527] on div "$0.00" at bounding box center [1306, 515] width 186 height 27
click at [836, 94] on div "Done Editing" at bounding box center [899, 94] width 1000 height 28
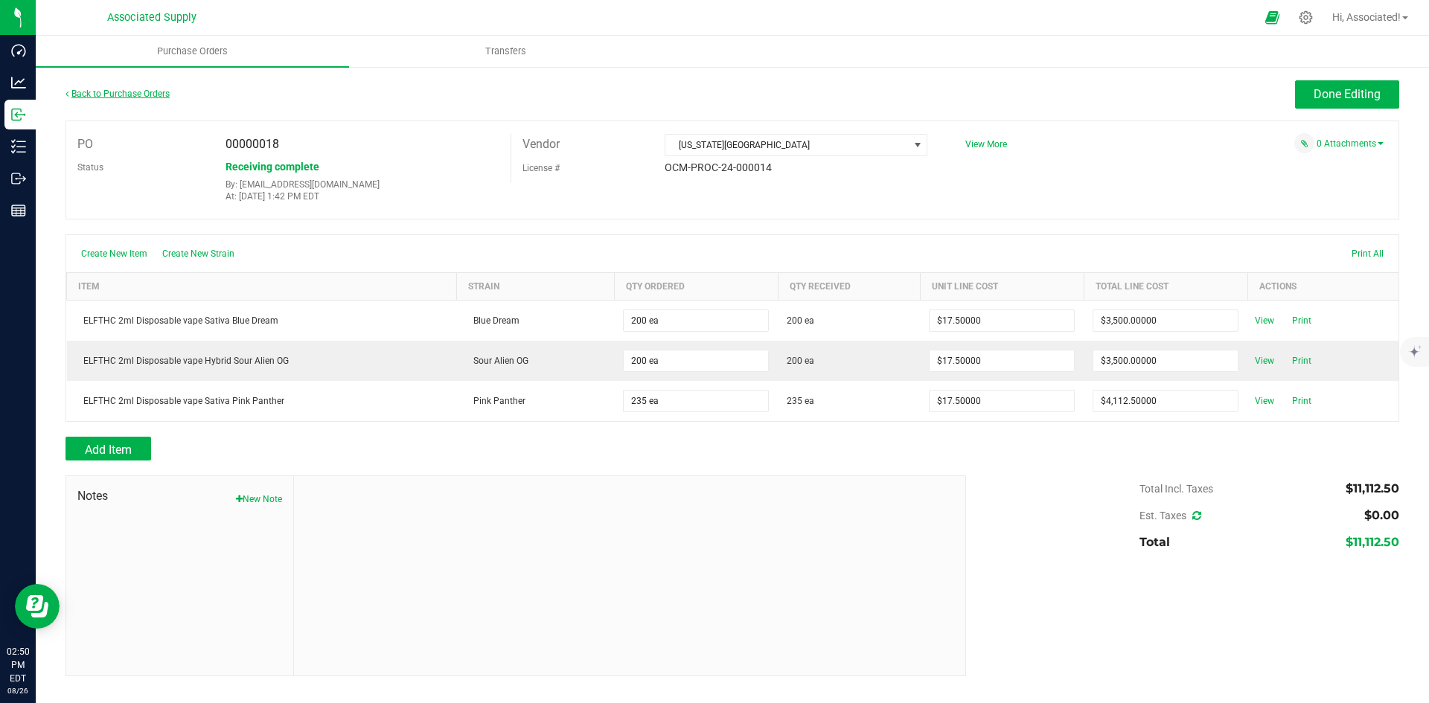
click at [117, 91] on link "Back to Purchase Orders" at bounding box center [117, 94] width 104 height 10
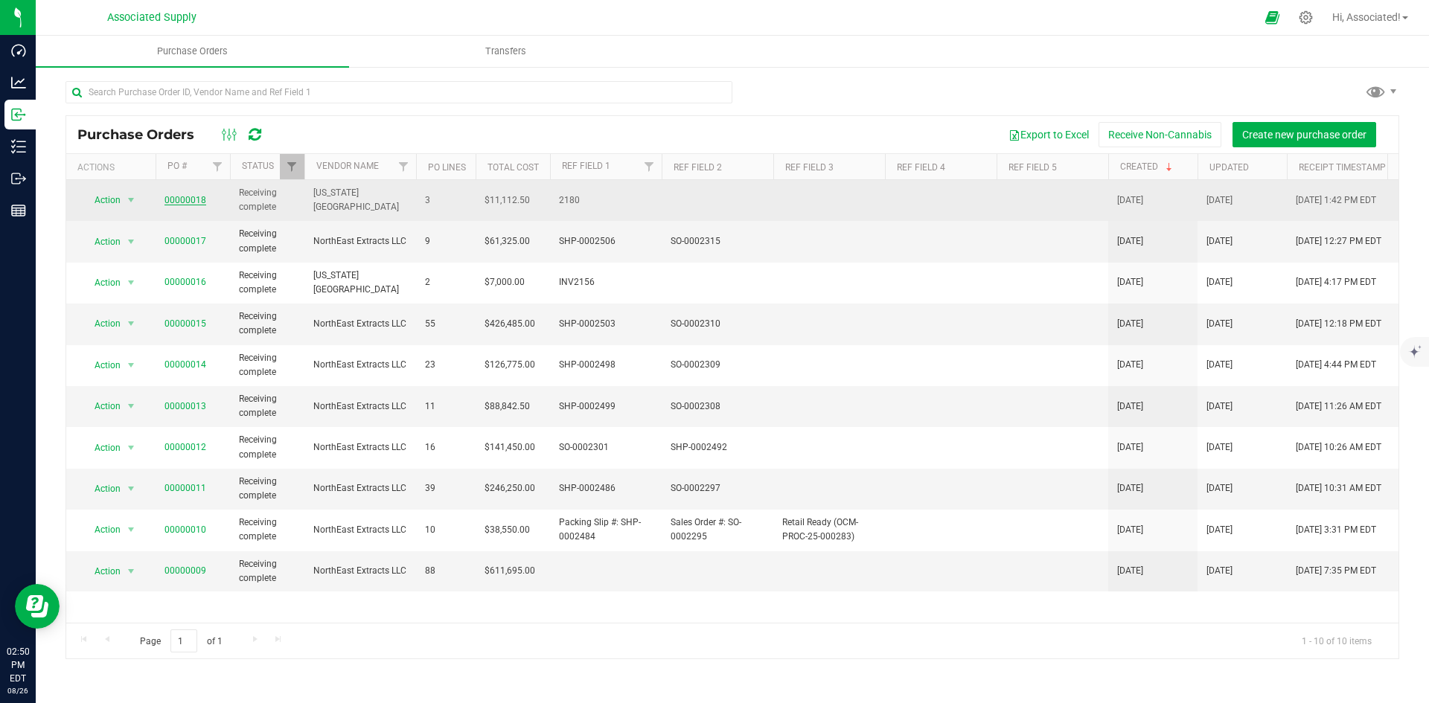
click at [188, 202] on link "00000018" at bounding box center [185, 200] width 42 height 10
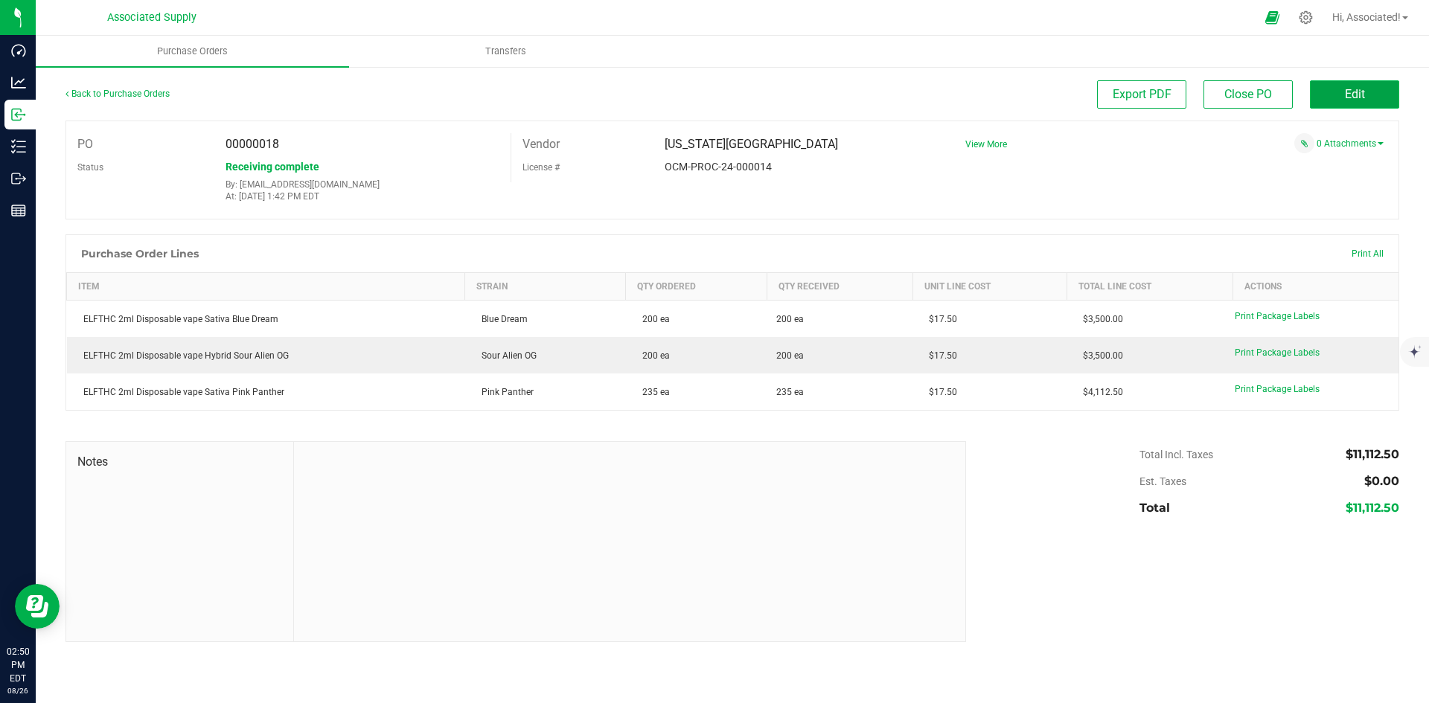
click at [1362, 97] on span "Edit" at bounding box center [1355, 94] width 20 height 14
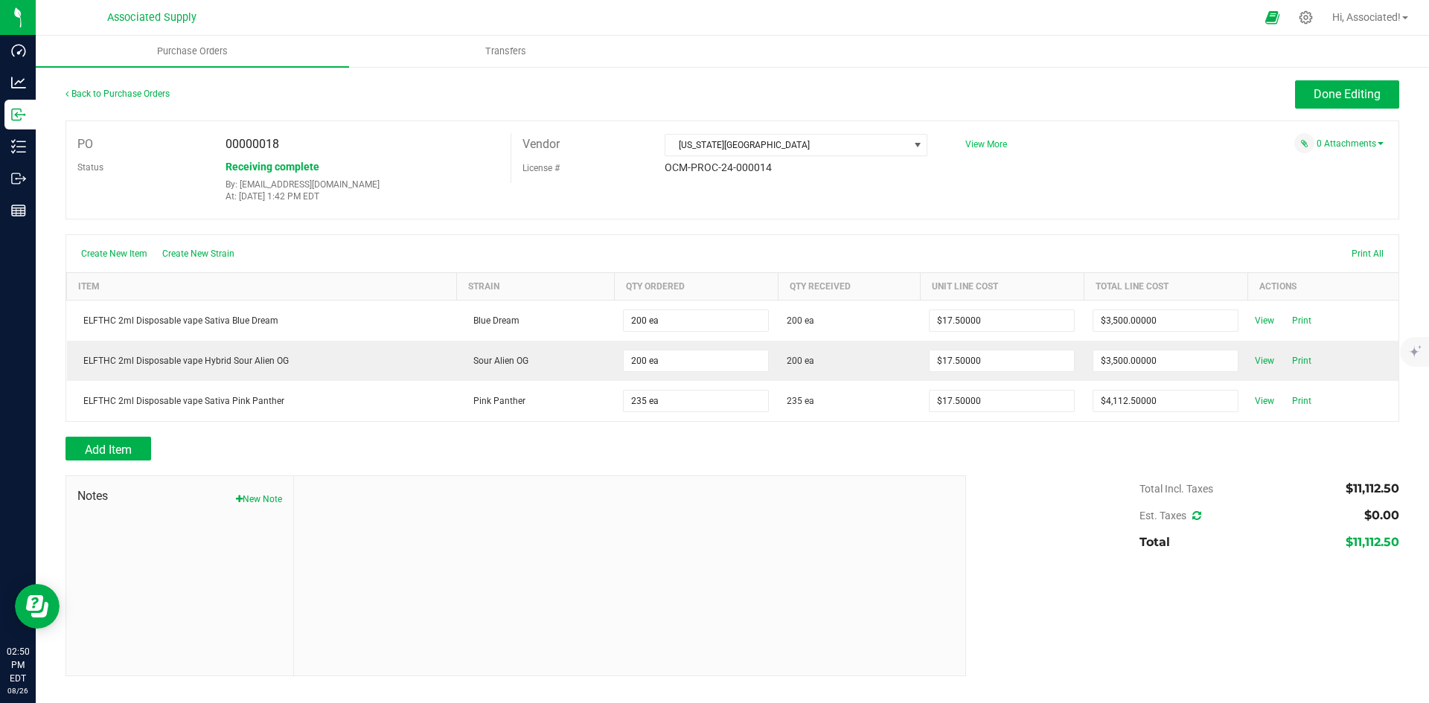
click at [984, 145] on span "View More" at bounding box center [986, 144] width 42 height 10
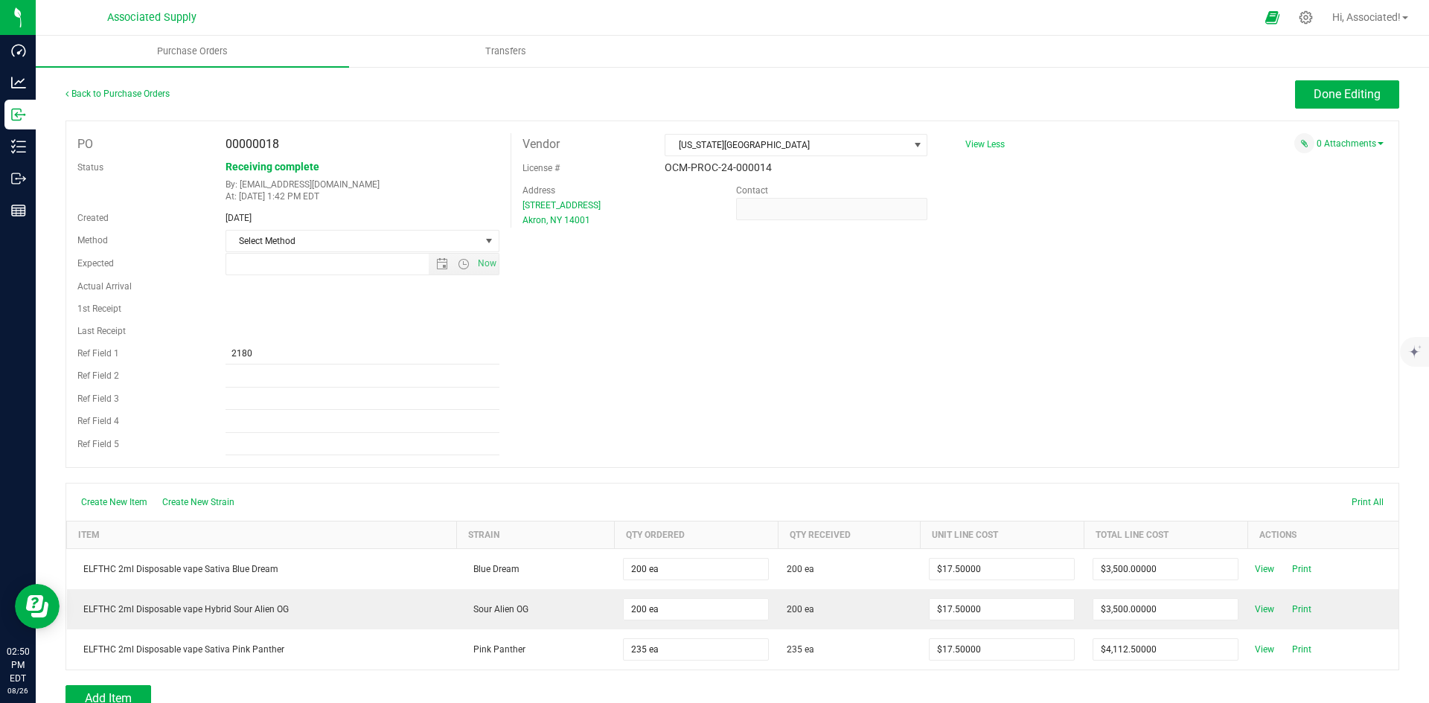
type input "8/26/2025 1:37 PM"
click at [228, 351] on input "2180" at bounding box center [362, 353] width 274 height 22
type input "INV2180"
click at [690, 350] on div "PO 00000018 Status Receiving complete By: support@asdistro.com At: Aug 26, 2025…" at bounding box center [731, 294] width 1333 height 347
click at [1315, 92] on span "Done Editing" at bounding box center [1346, 94] width 67 height 14
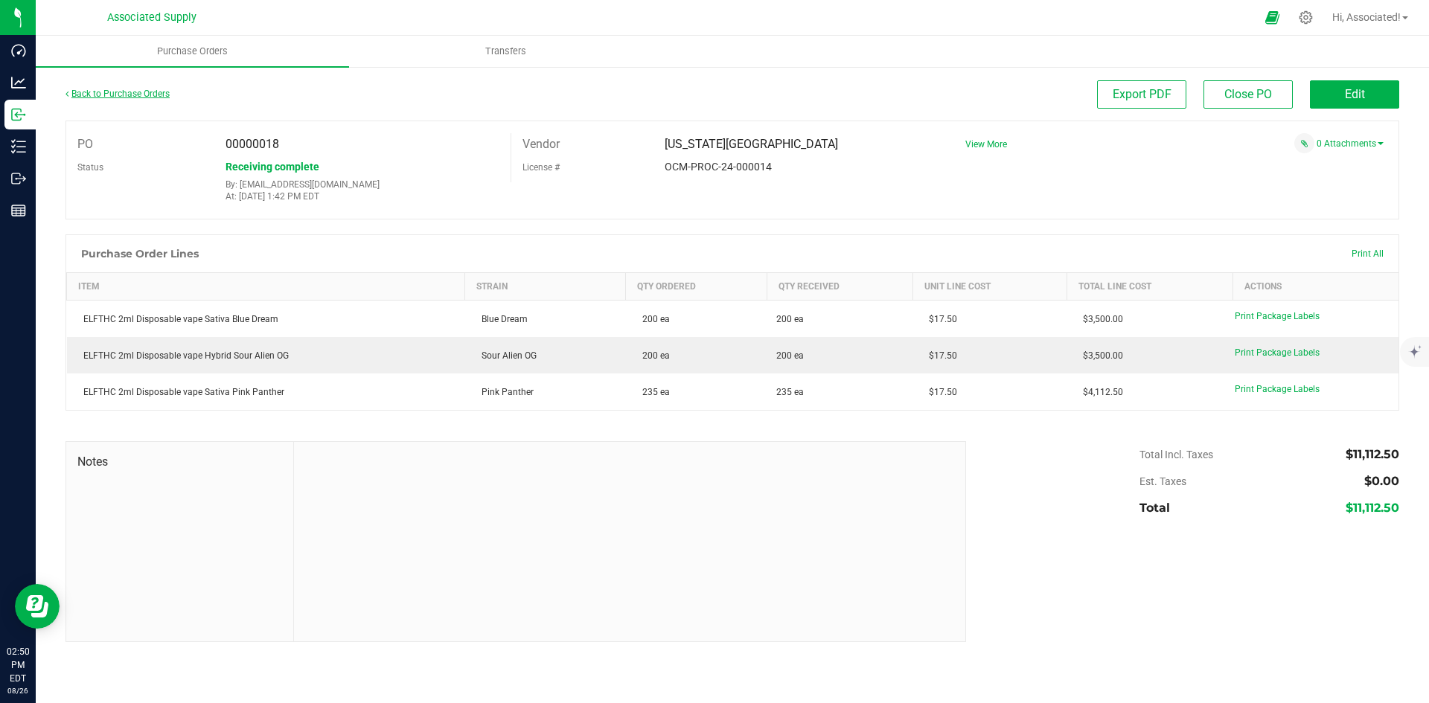
click at [106, 93] on link "Back to Purchase Orders" at bounding box center [117, 94] width 104 height 10
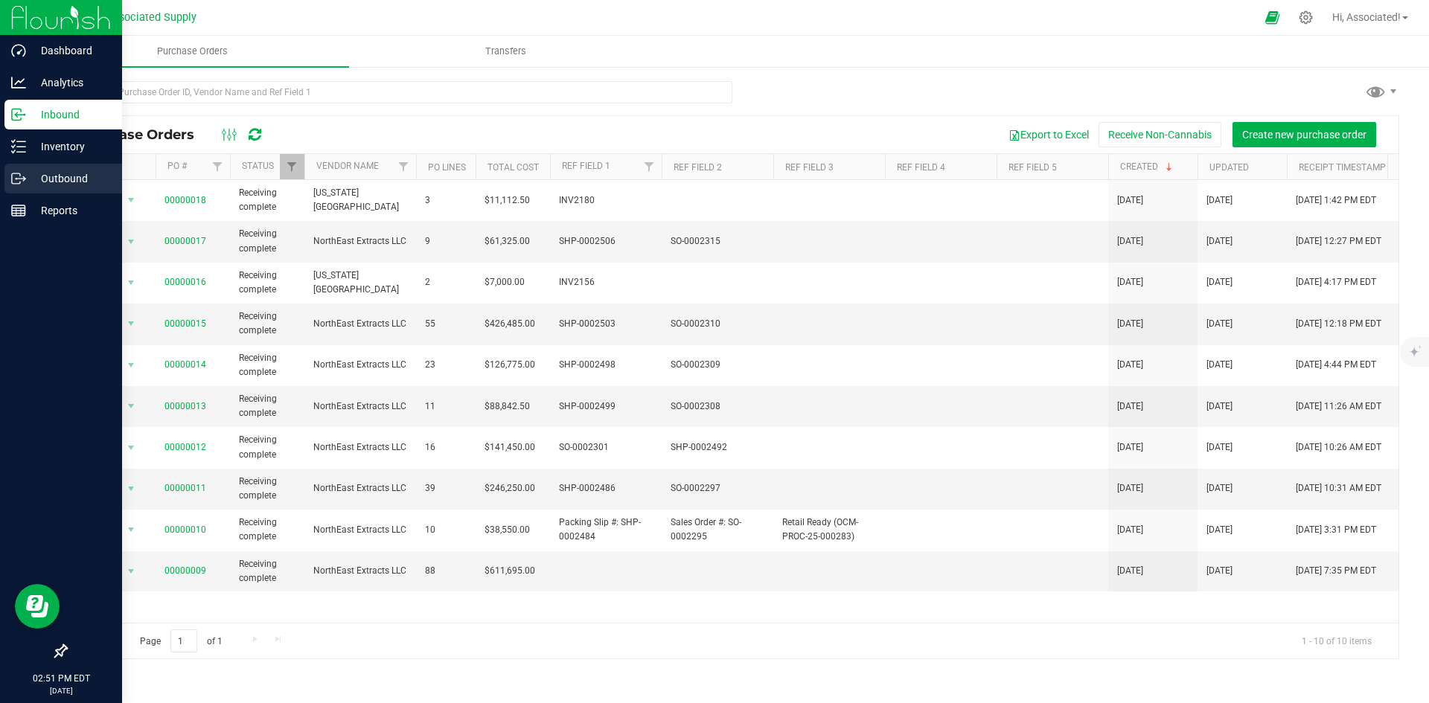
click at [29, 176] on p "Outbound" at bounding box center [70, 179] width 89 height 18
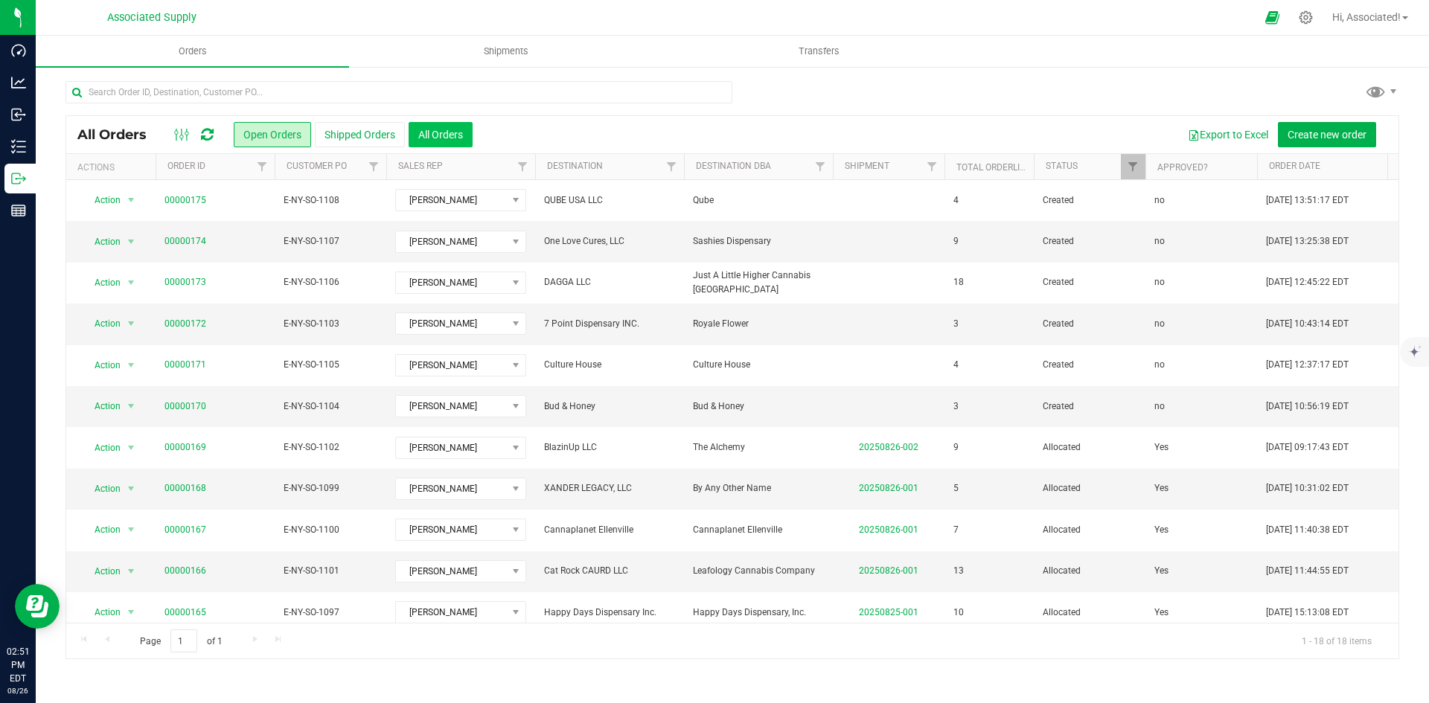
click at [455, 129] on button "All Orders" at bounding box center [441, 134] width 64 height 25
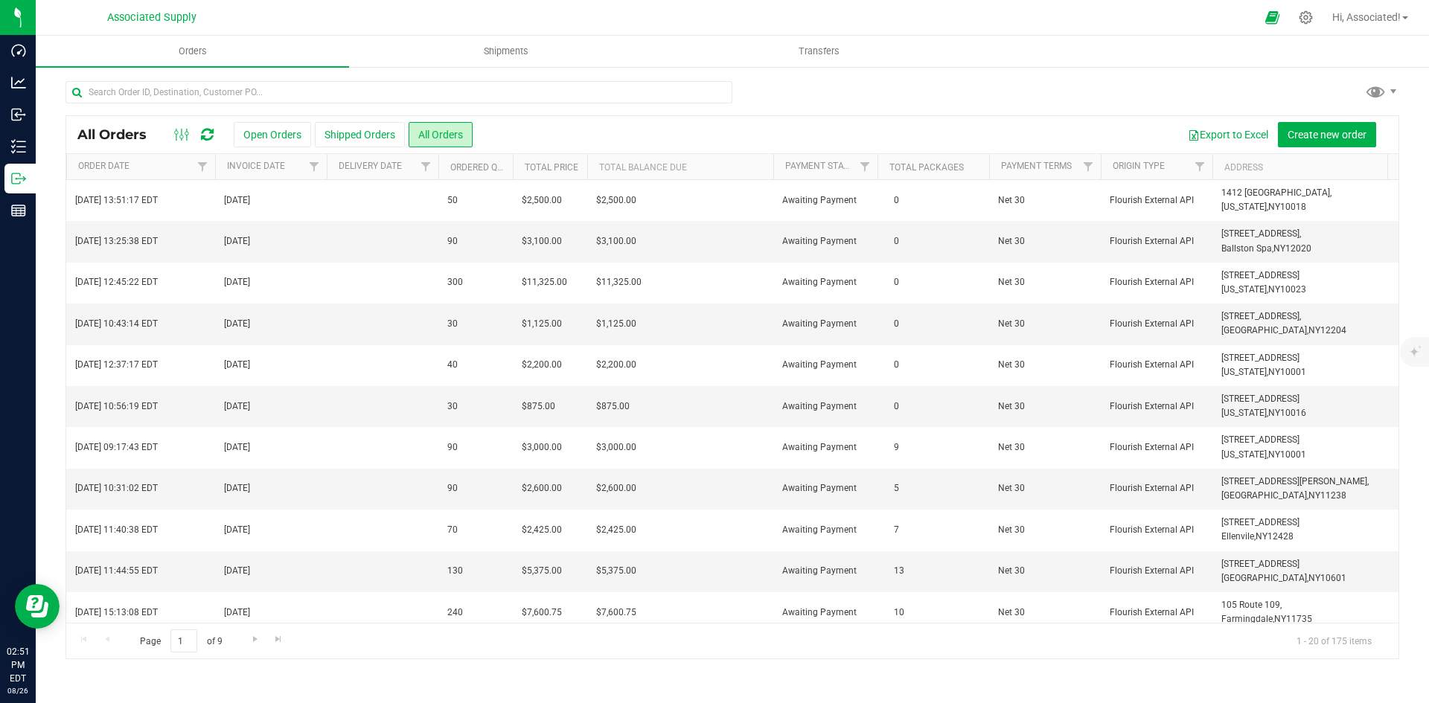
scroll to position [0, 1255]
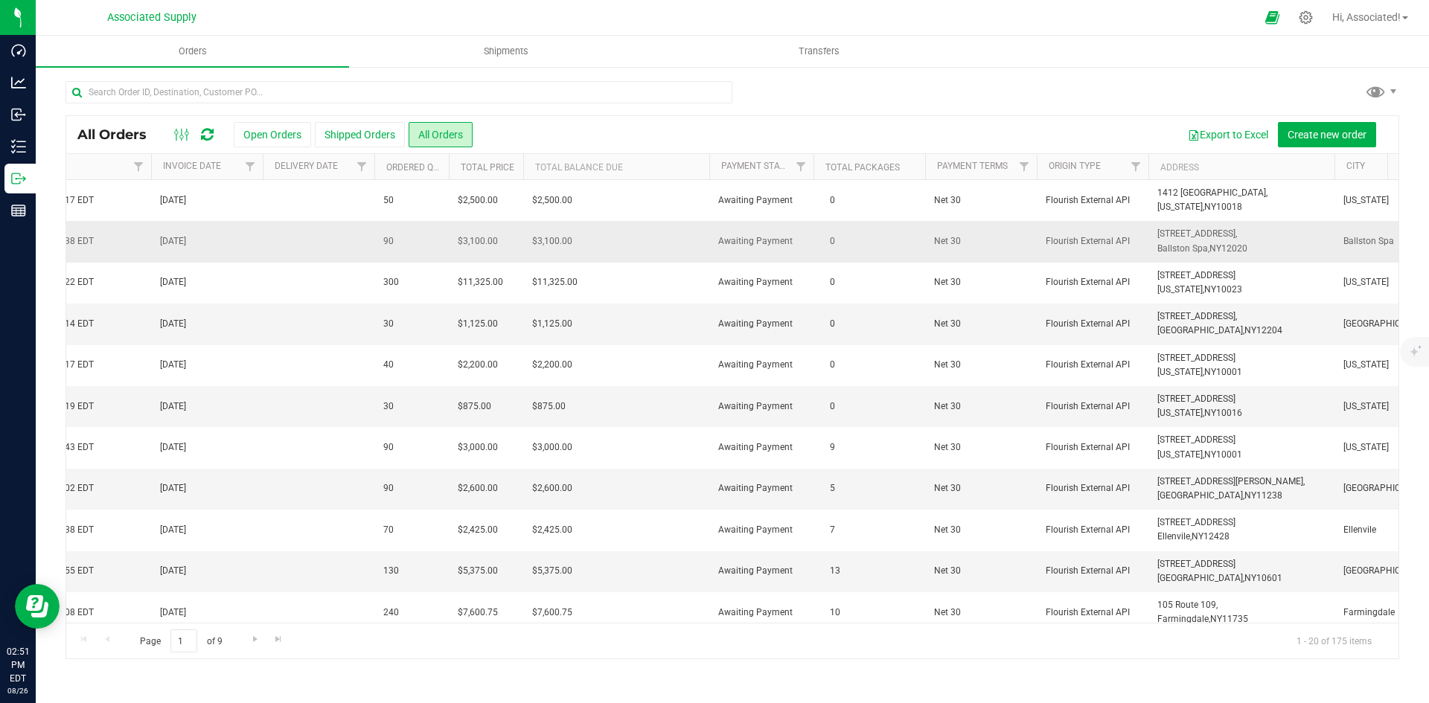
drag, startPoint x: 1224, startPoint y: 246, endPoint x: 1159, endPoint y: 231, distance: 66.3
click at [1159, 231] on td "201 Northline Rd, Ballston Spa, NY 12020" at bounding box center [1241, 241] width 186 height 41
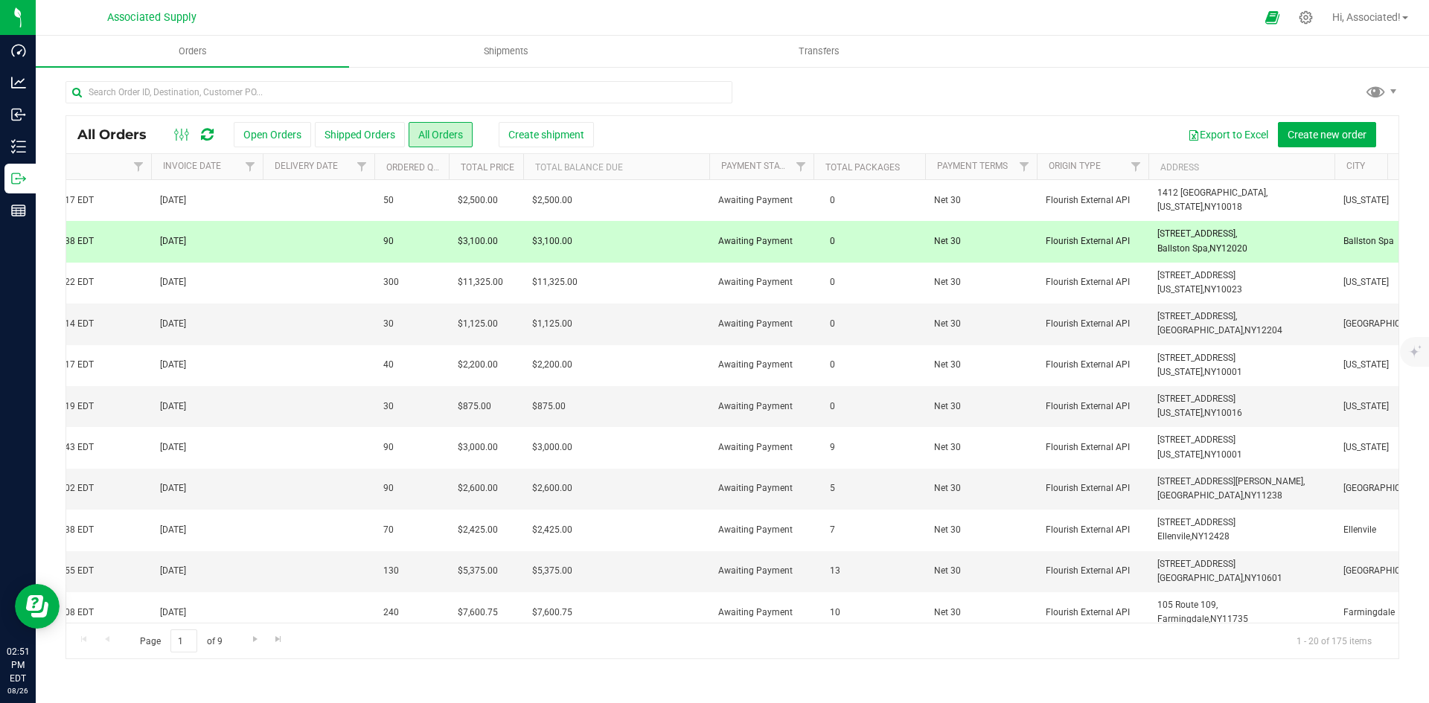
copy span "201 Northline Rd, Ballston Spa, NY 12020"
click at [1181, 236] on span "201 Northline Rd," at bounding box center [1197, 233] width 80 height 10
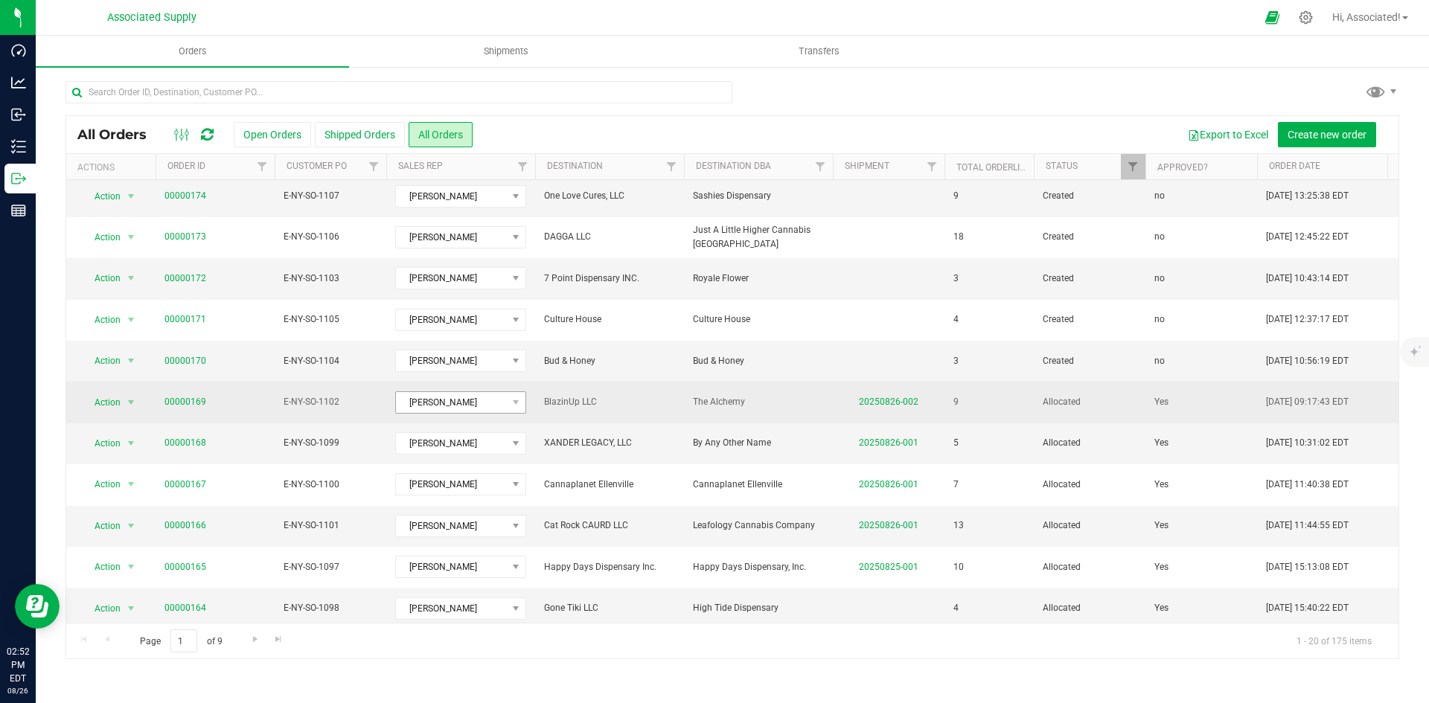
scroll to position [0, 0]
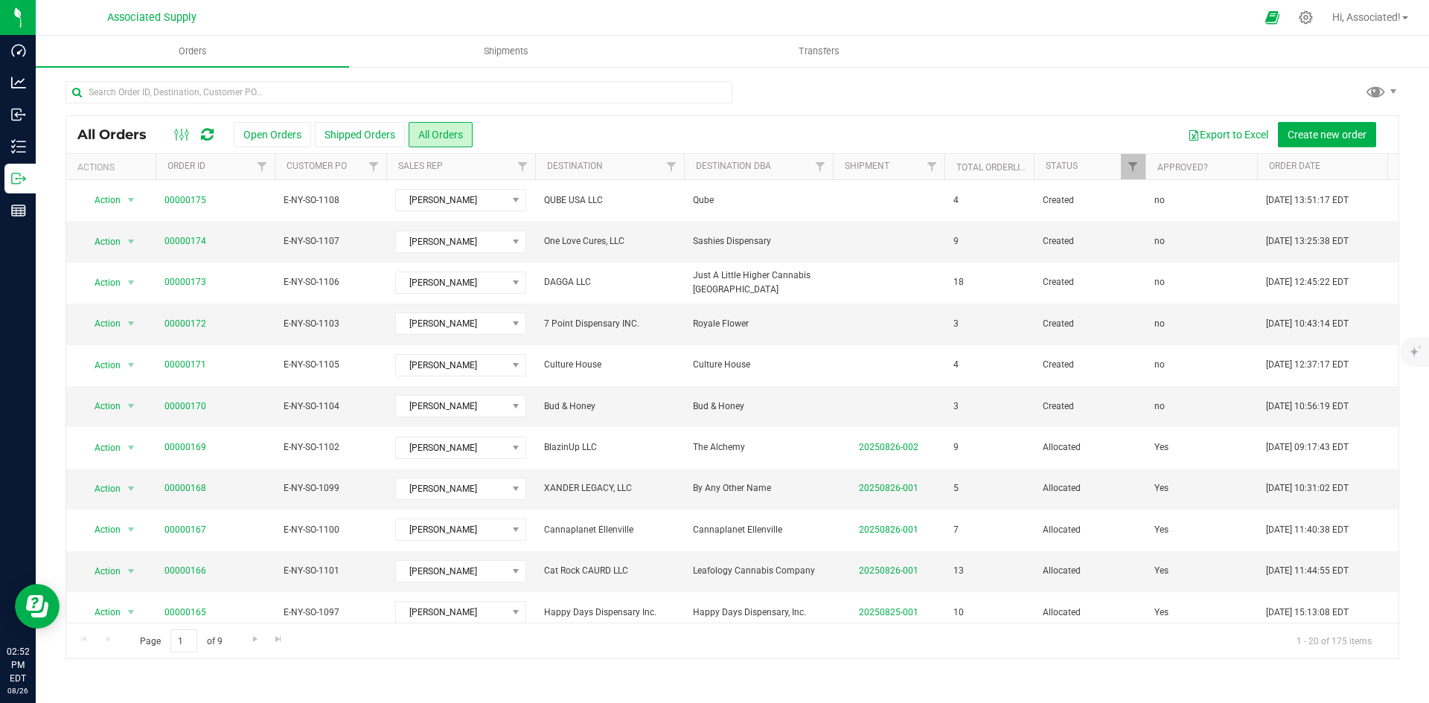
click at [601, 134] on div "Export to Excel Create new order" at bounding box center [929, 134] width 914 height 25
click at [131, 406] on span "select" at bounding box center [131, 406] width 12 height 12
click at [173, 406] on link "00000170" at bounding box center [185, 407] width 42 height 14
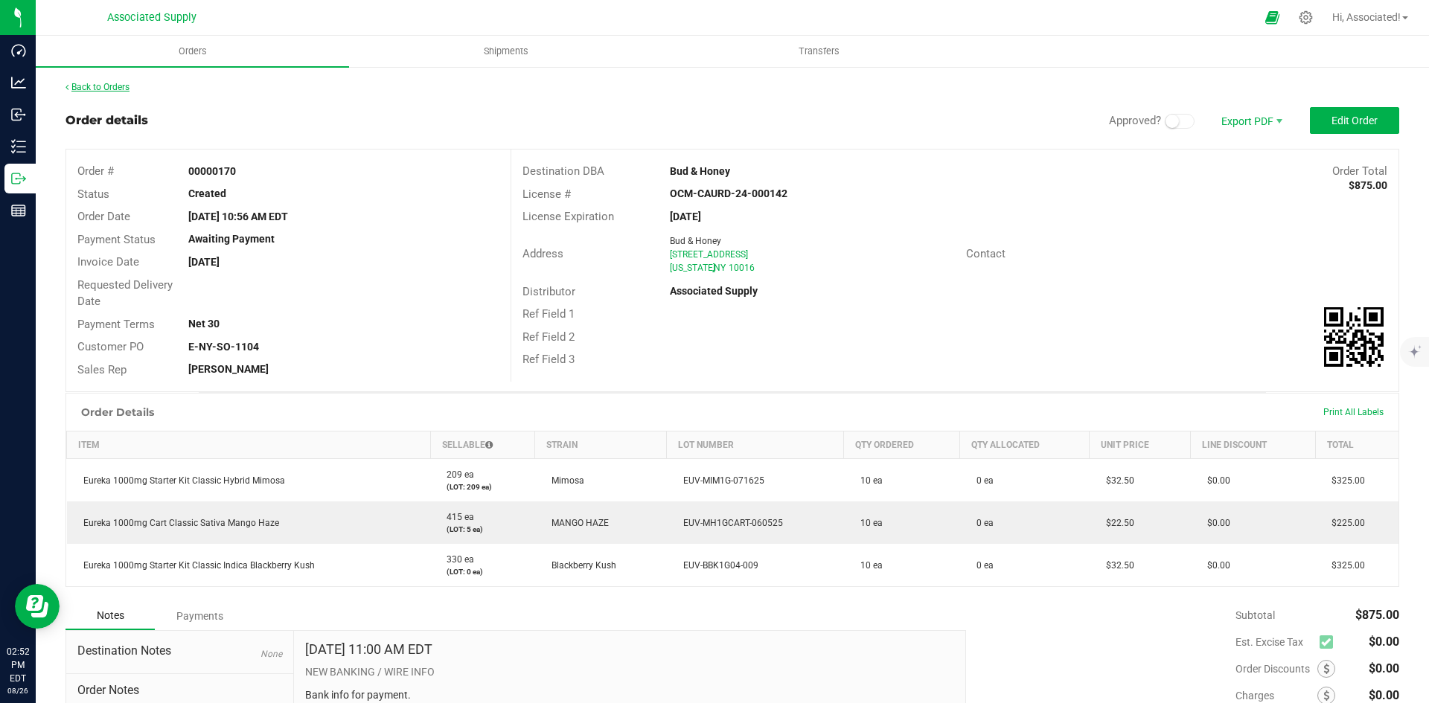
click at [100, 87] on link "Back to Orders" at bounding box center [97, 87] width 64 height 10
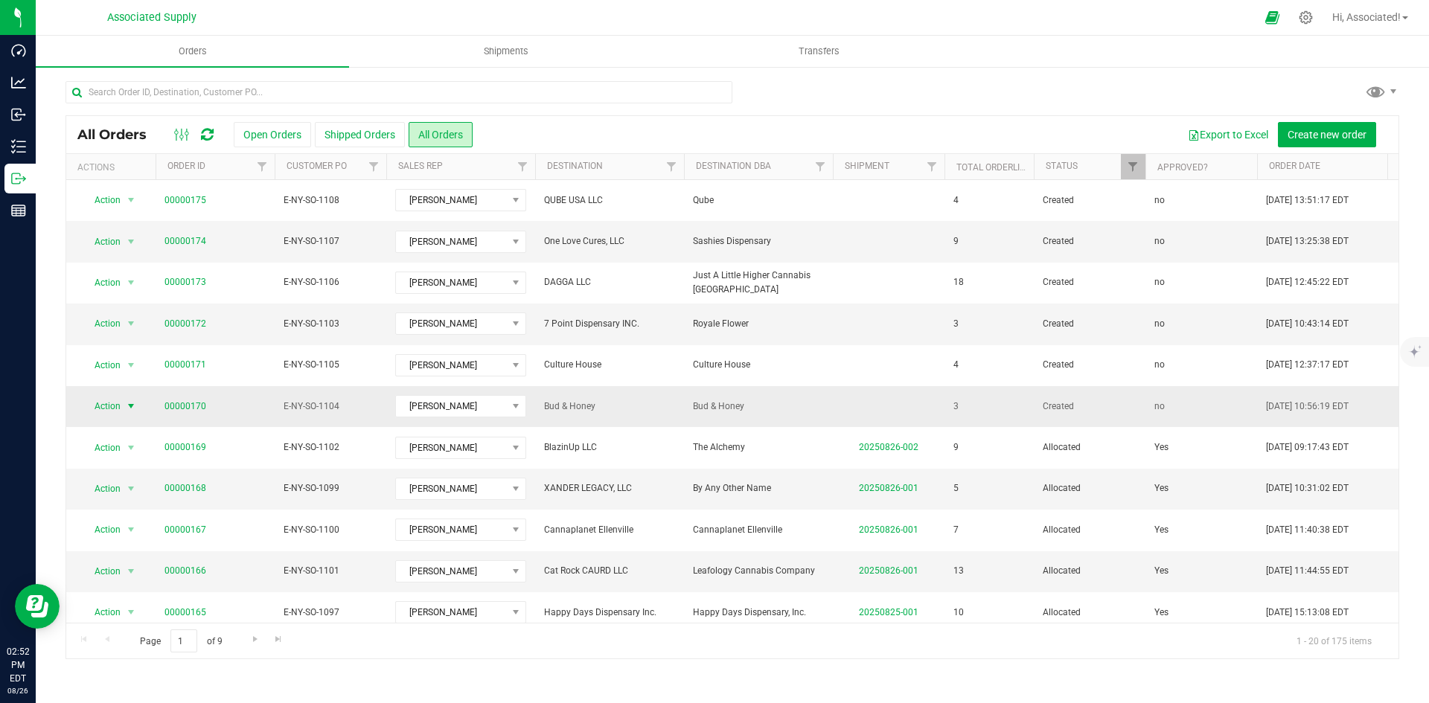
click at [126, 407] on span "select" at bounding box center [131, 406] width 12 height 12
click at [131, 650] on li "Print invoice" at bounding box center [138, 649] width 112 height 22
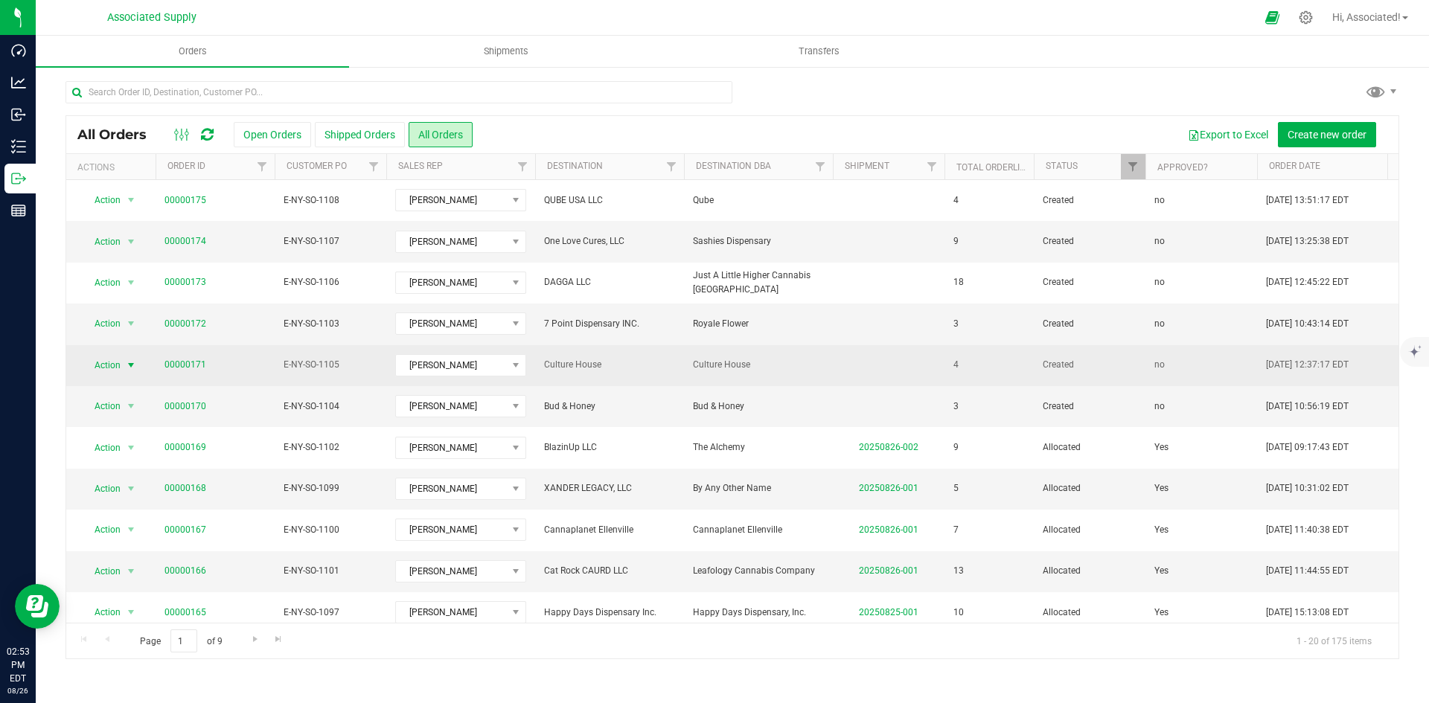
click at [112, 362] on span "Action" at bounding box center [101, 365] width 40 height 21
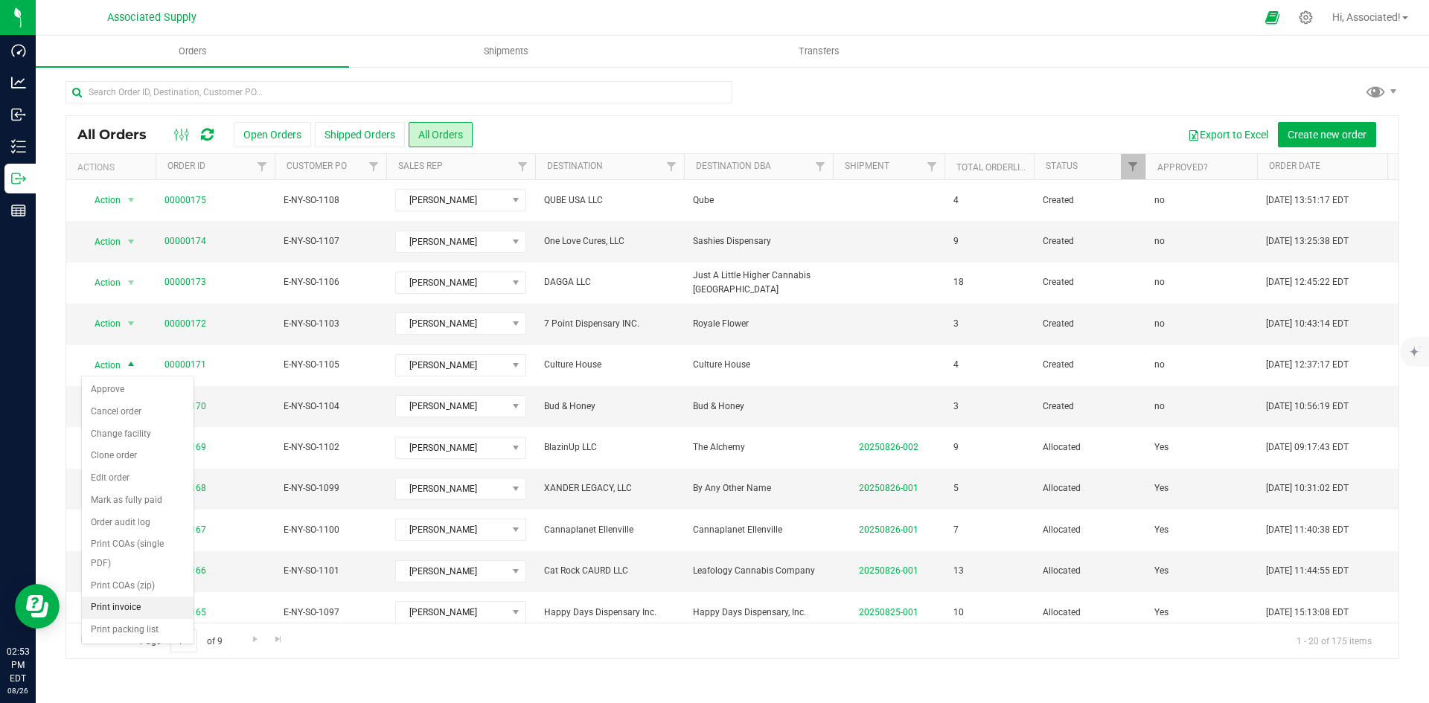
click at [139, 606] on li "Print invoice" at bounding box center [138, 608] width 112 height 22
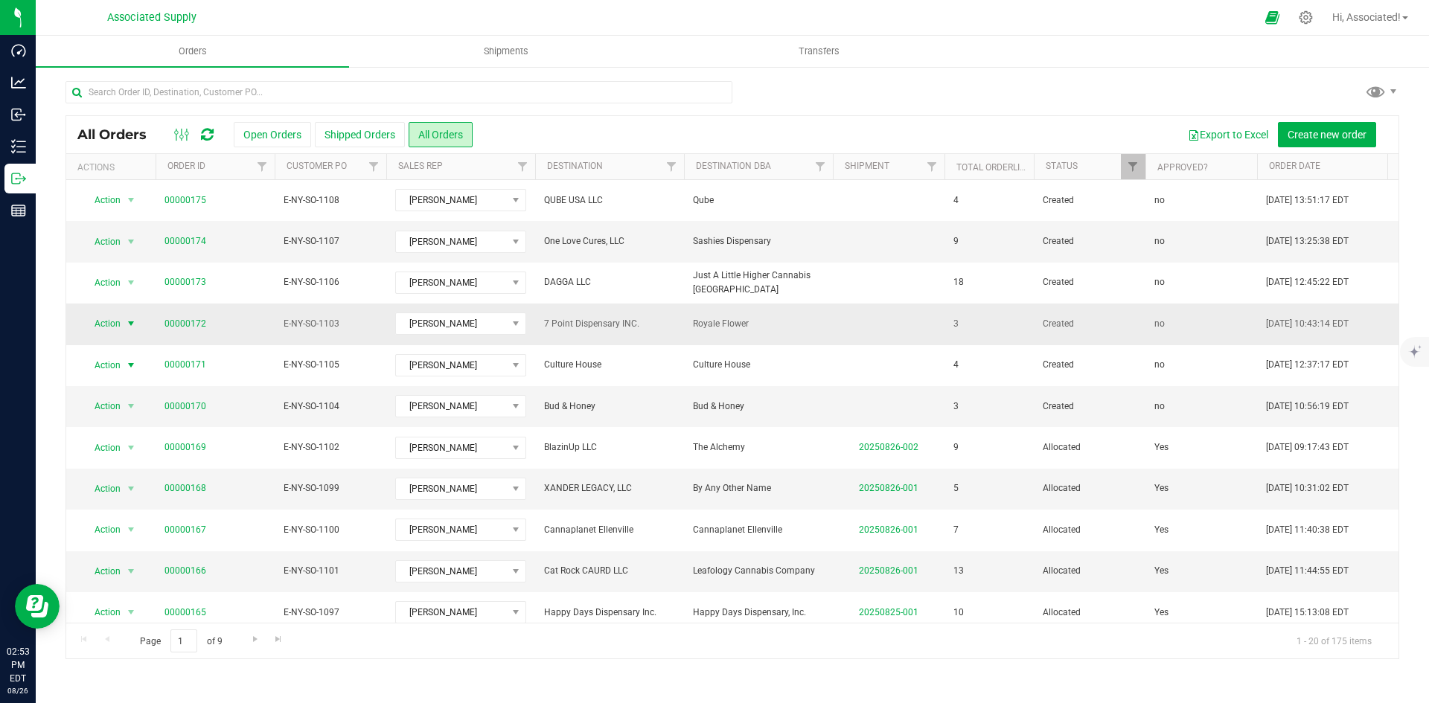
click at [118, 320] on span "Action" at bounding box center [101, 323] width 40 height 21
click at [137, 568] on li "Print invoice" at bounding box center [138, 567] width 112 height 22
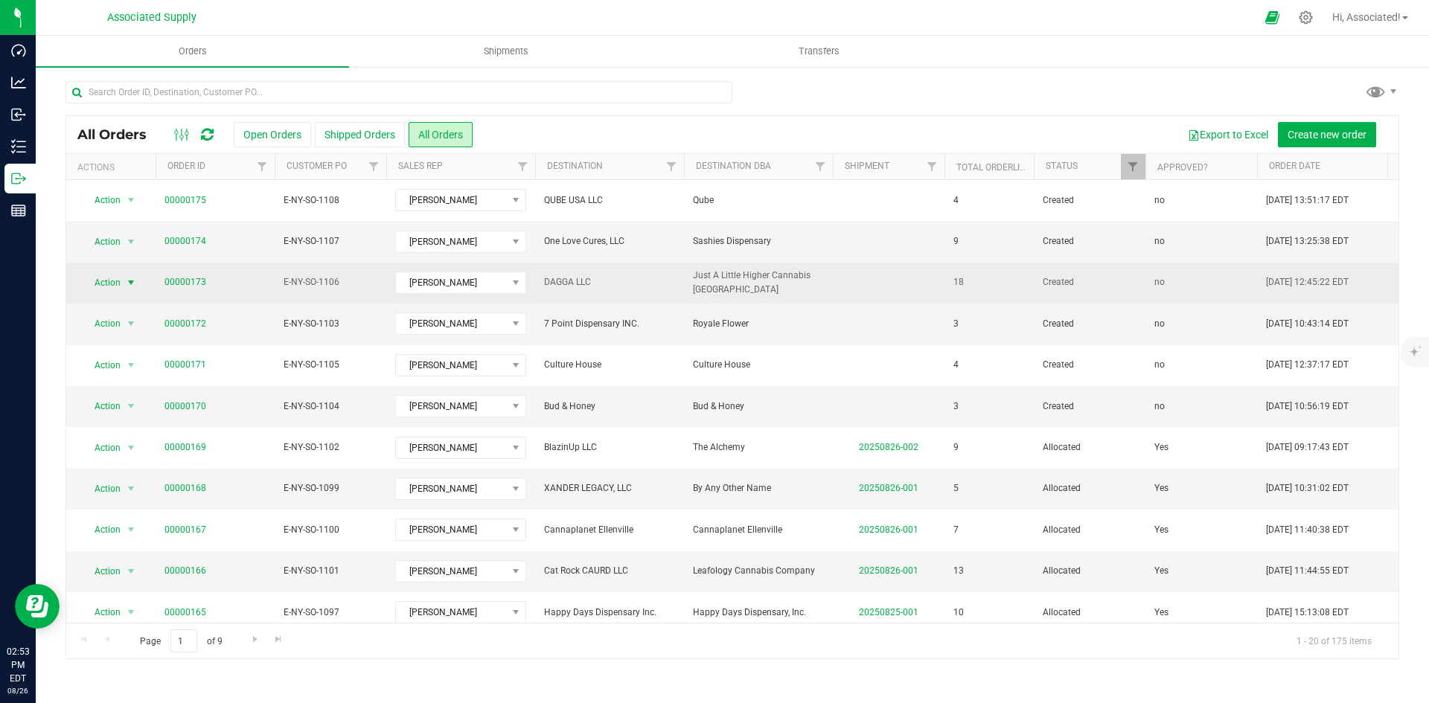
click at [123, 278] on span "select" at bounding box center [131, 282] width 19 height 21
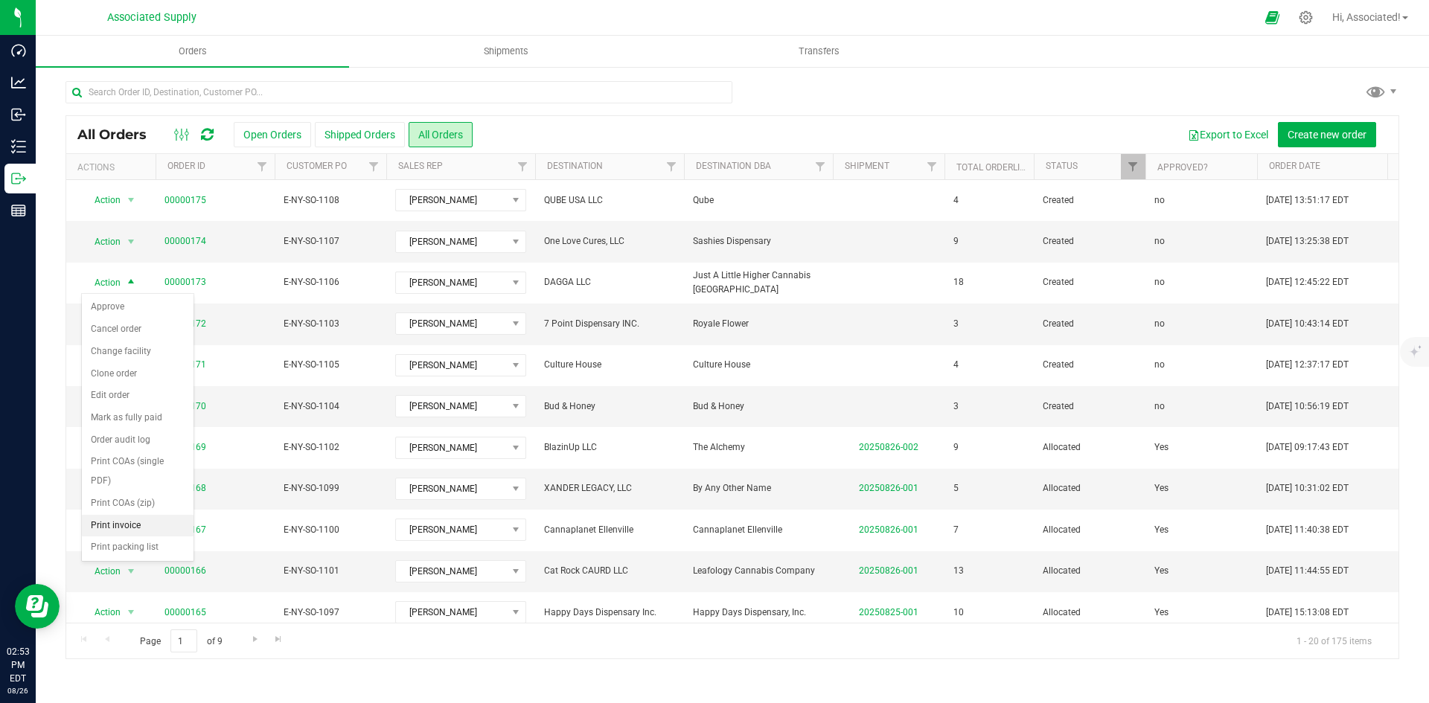
click at [118, 524] on li "Print invoice" at bounding box center [138, 526] width 112 height 22
click at [131, 243] on span "select" at bounding box center [131, 242] width 12 height 12
click at [134, 481] on li "Print invoice" at bounding box center [138, 484] width 112 height 22
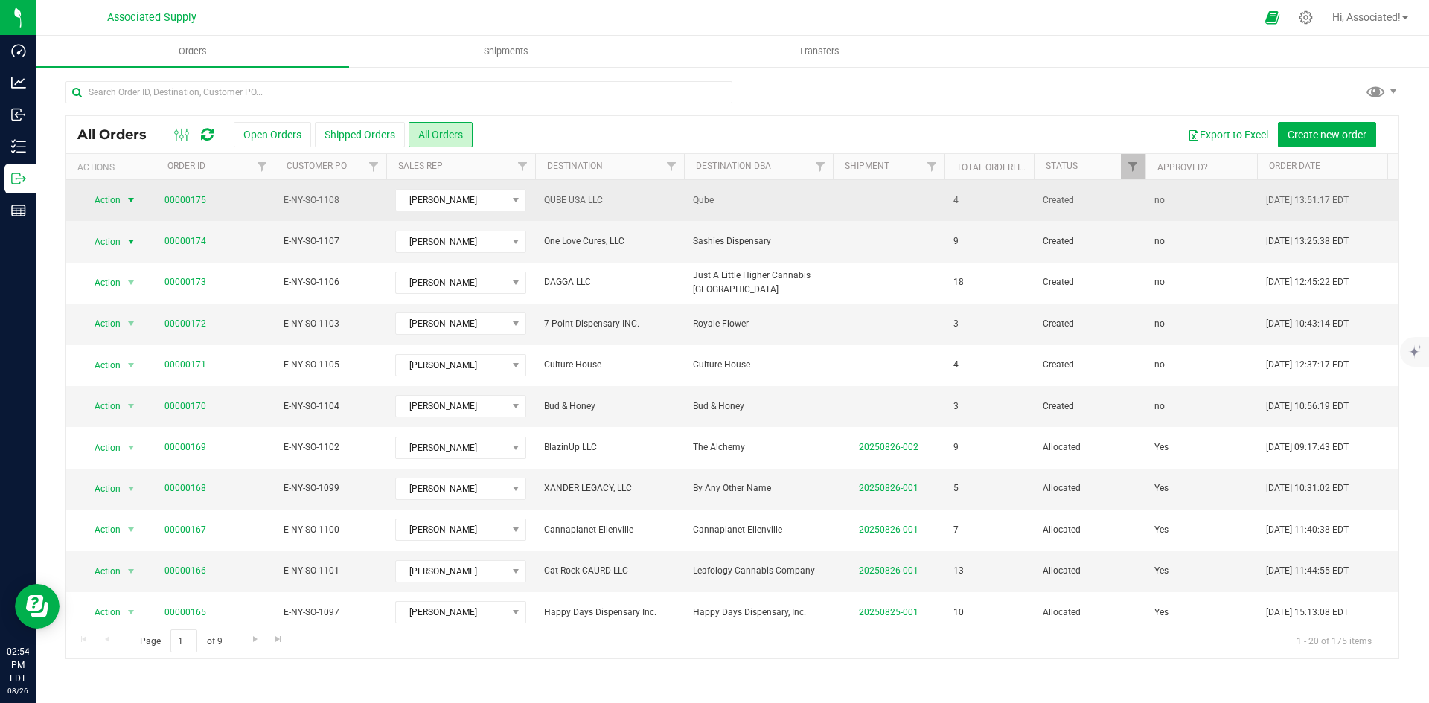
click at [126, 198] on span "select" at bounding box center [131, 200] width 12 height 12
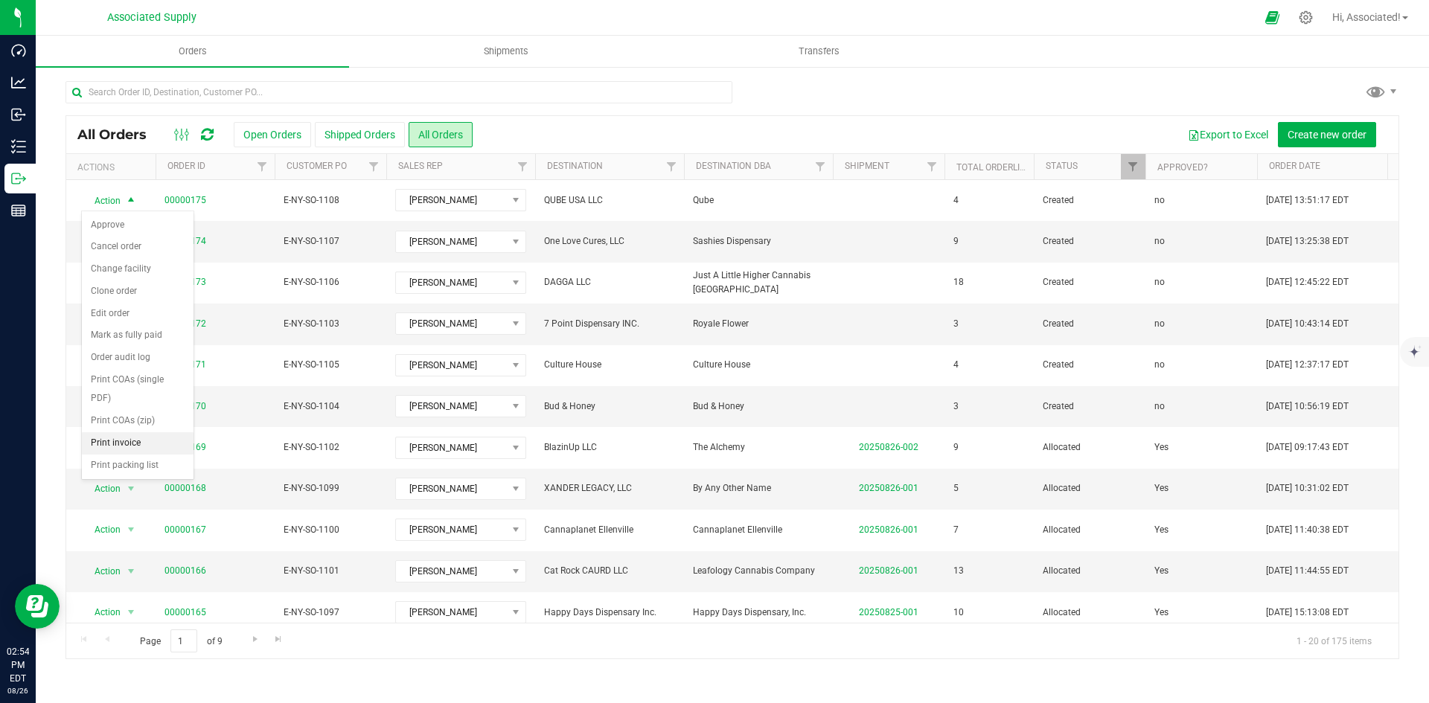
click at [116, 441] on li "Print invoice" at bounding box center [138, 443] width 112 height 22
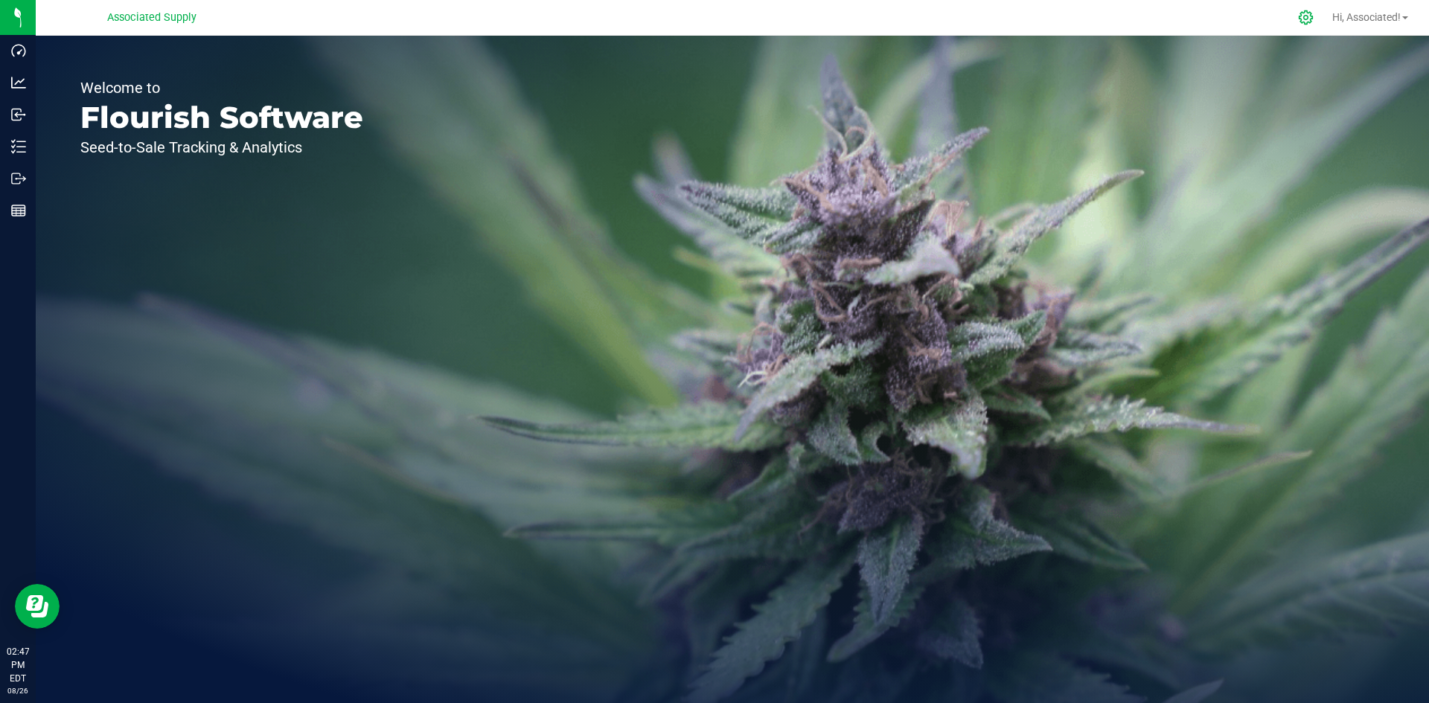
click at [1310, 16] on div at bounding box center [1305, 18] width 21 height 16
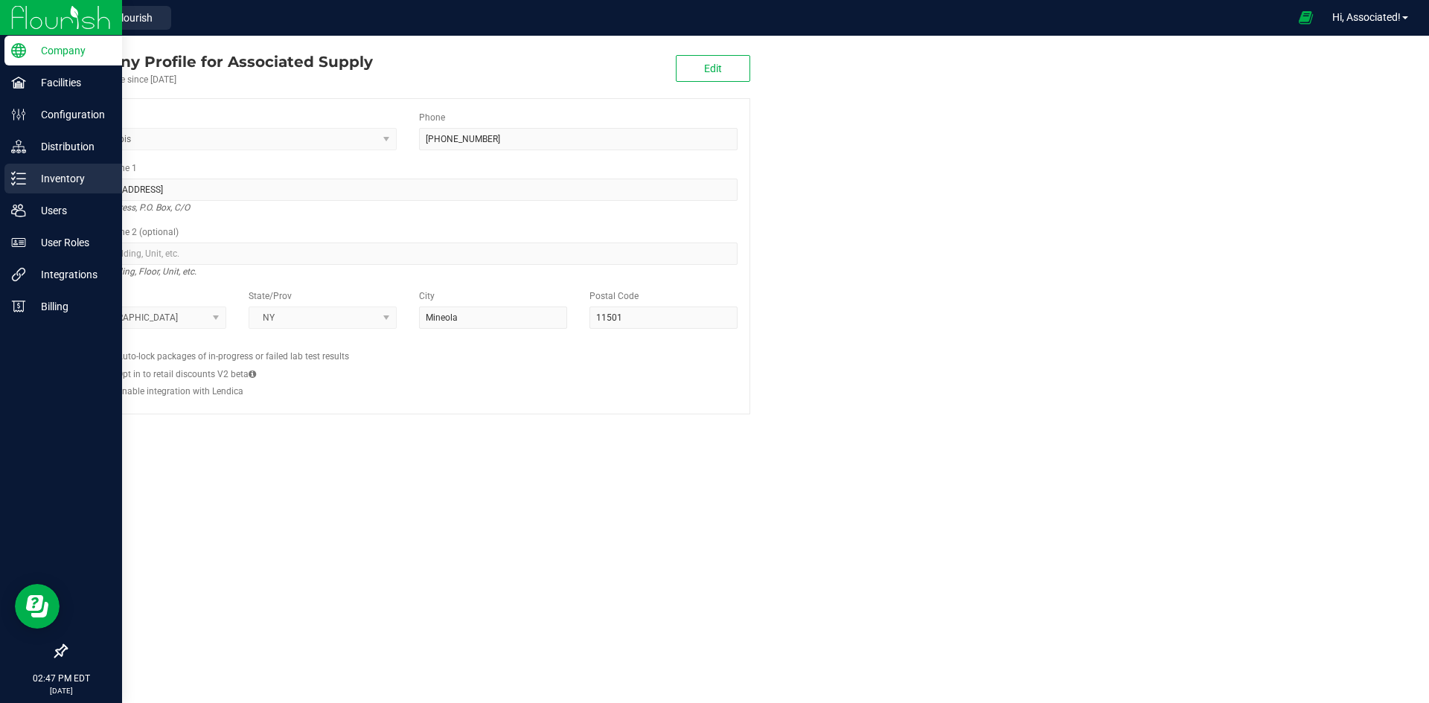
click at [24, 170] on div "Inventory" at bounding box center [63, 179] width 118 height 30
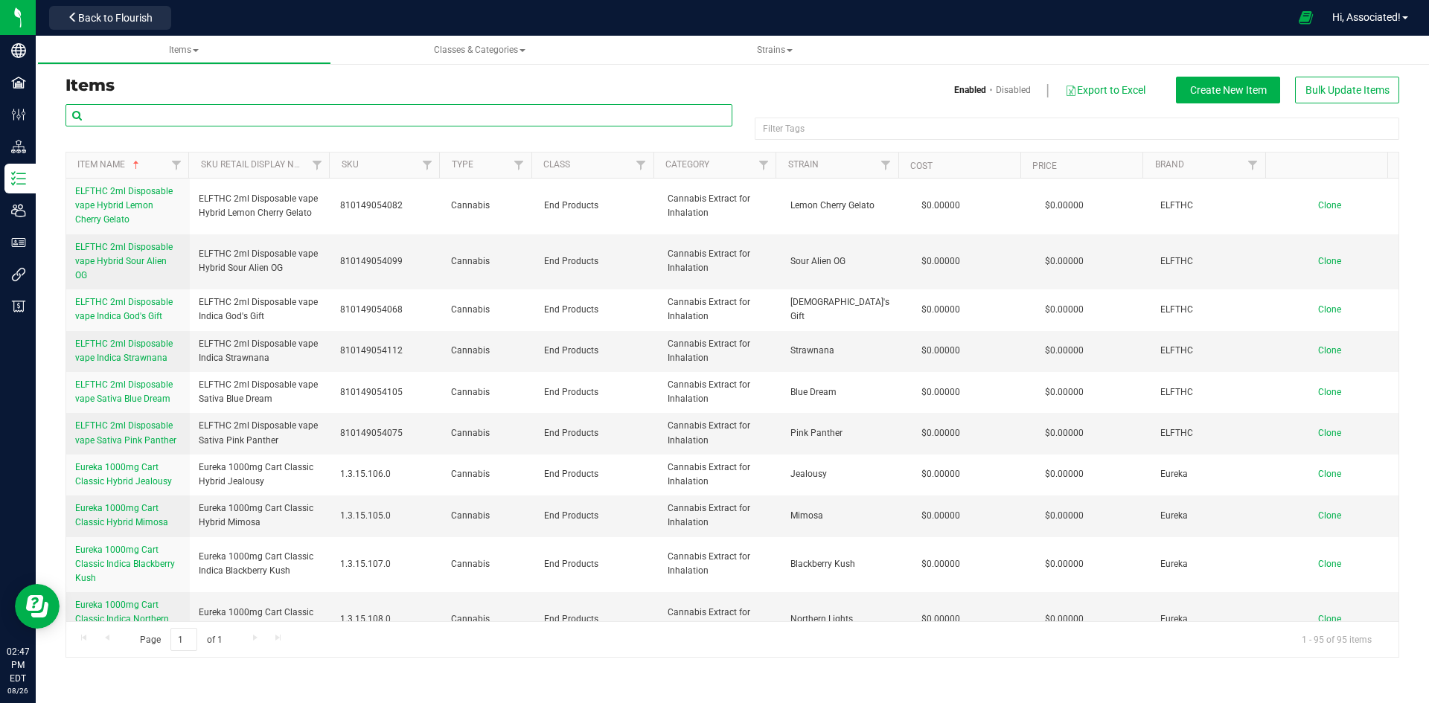
click at [160, 120] on input "text" at bounding box center [398, 115] width 667 height 22
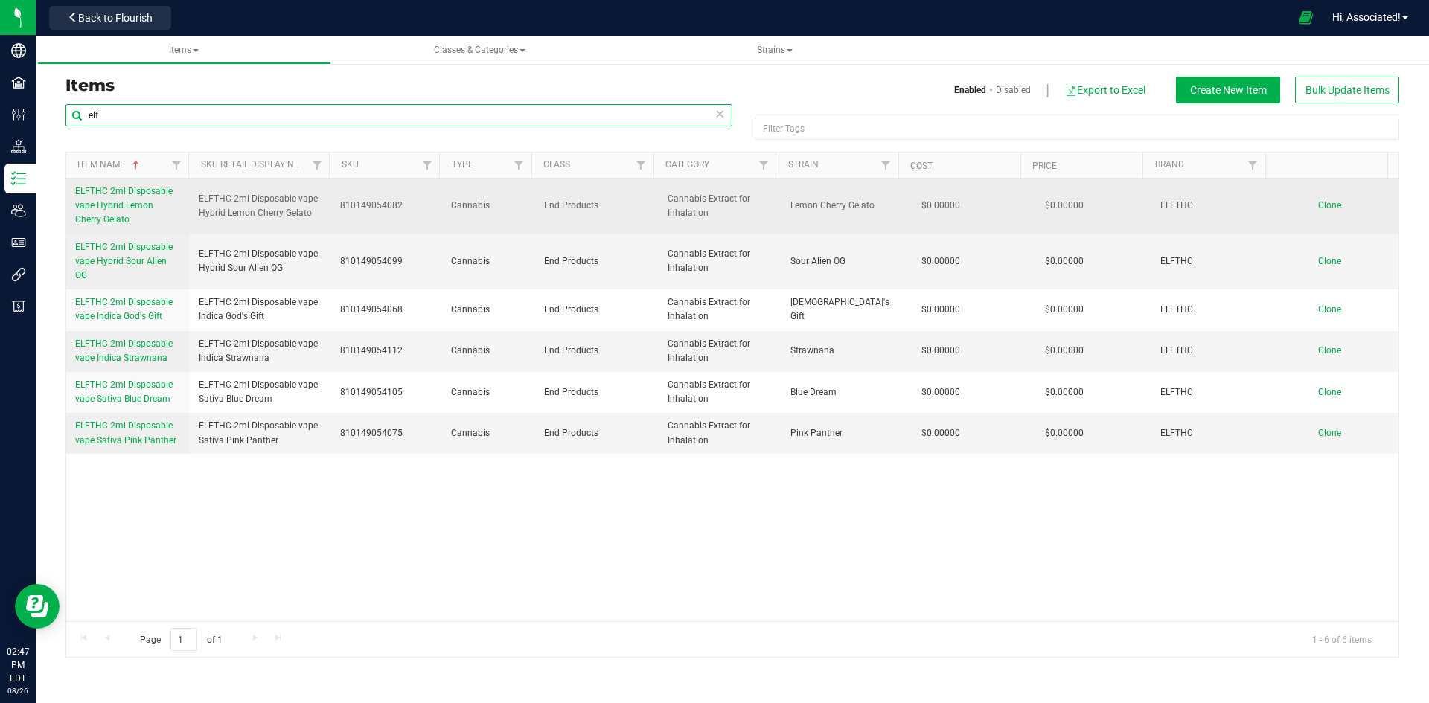
type input "elf"
click at [120, 197] on link "ELFTHC 2ml Disposable vape Hybrid Lemon Cherry Gelato" at bounding box center [128, 206] width 106 height 43
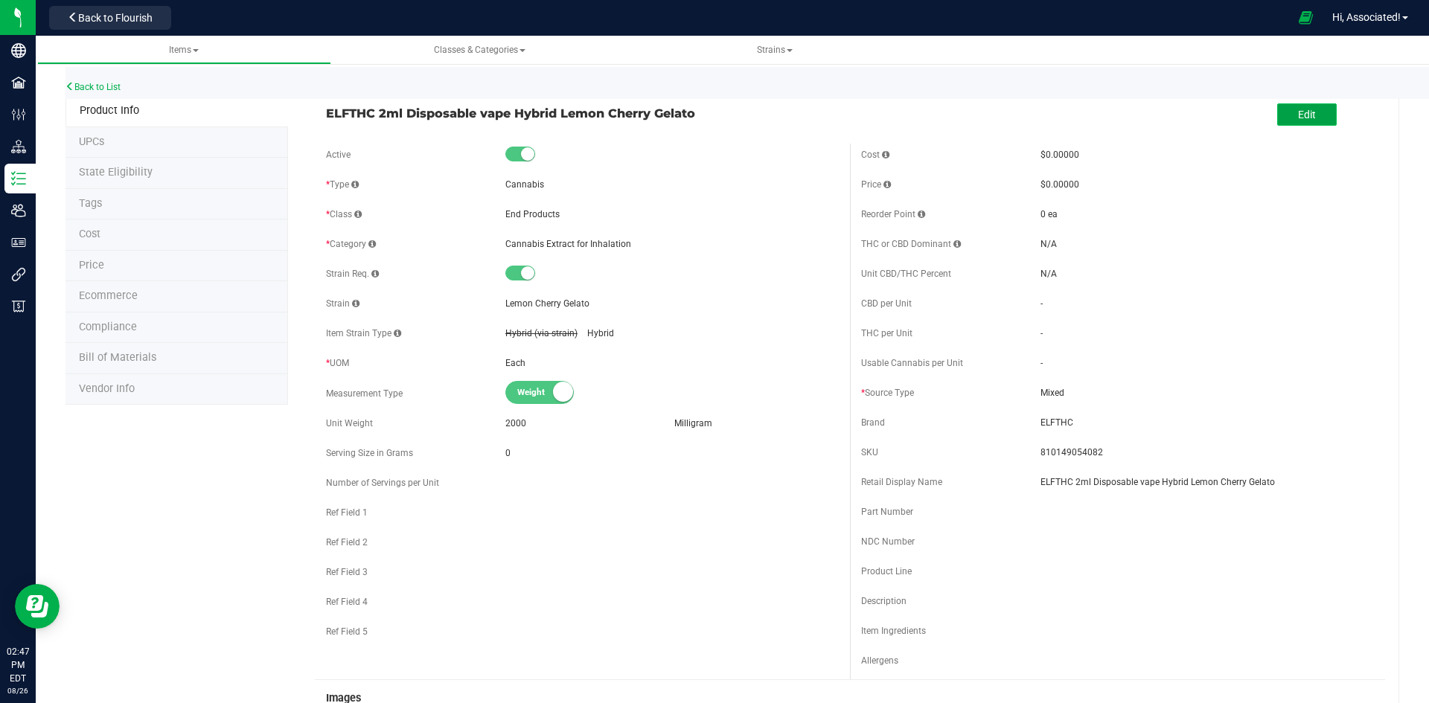
click at [1306, 113] on button "Edit" at bounding box center [1307, 114] width 60 height 22
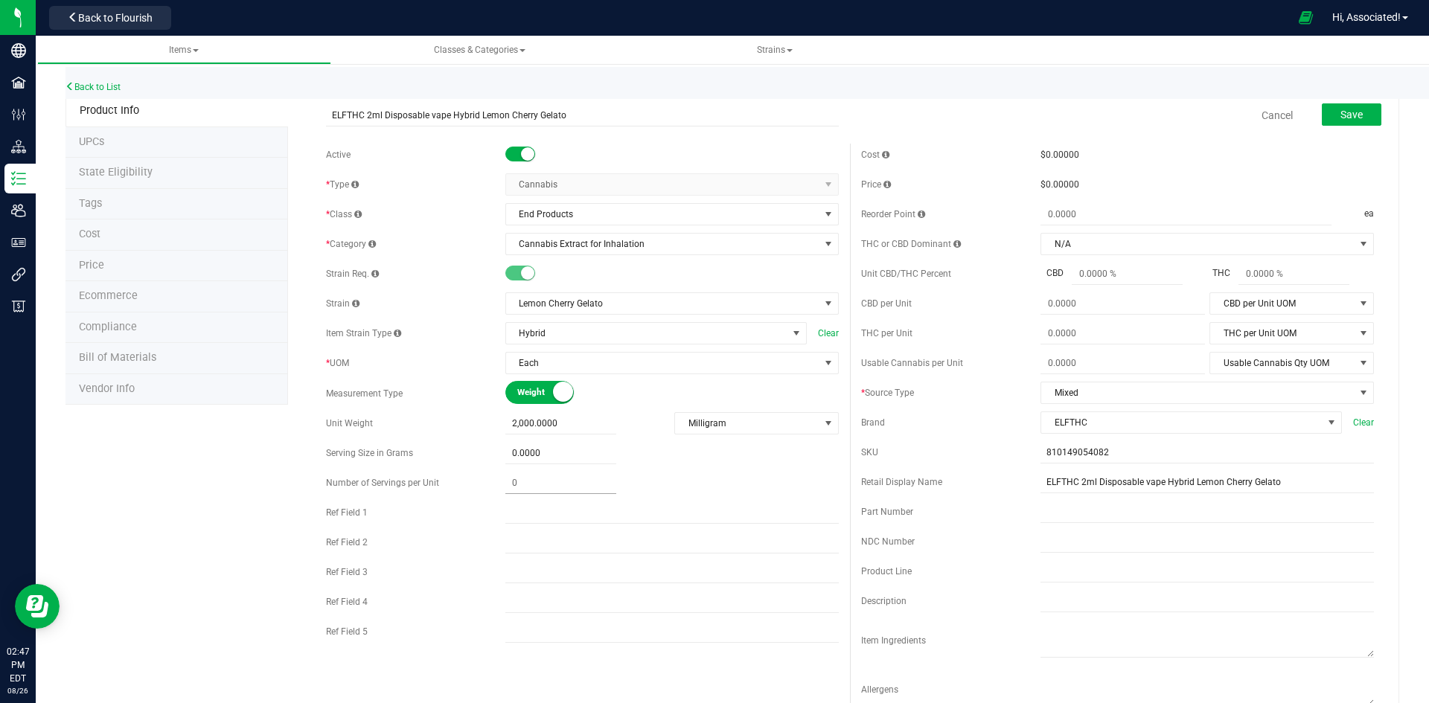
scroll to position [446, 0]
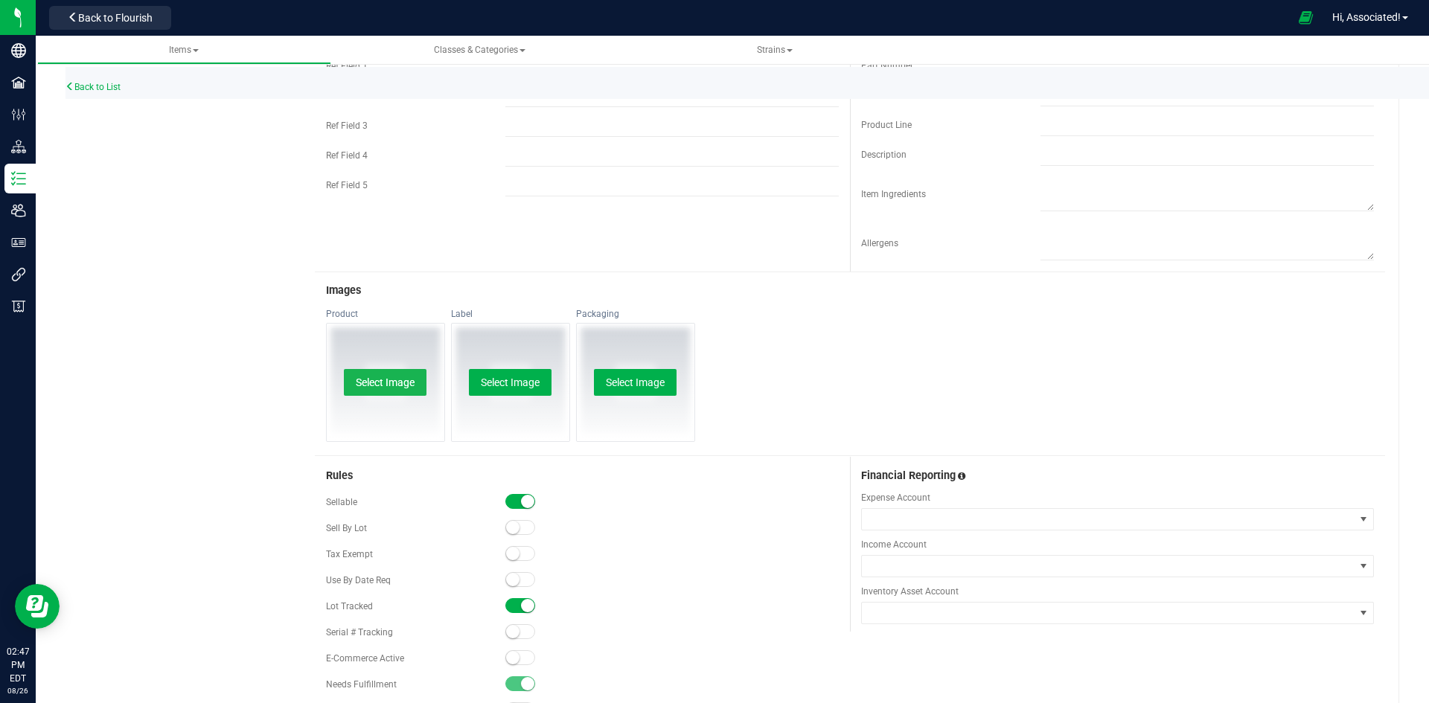
click at [378, 376] on button "Select Image" at bounding box center [385, 382] width 83 height 27
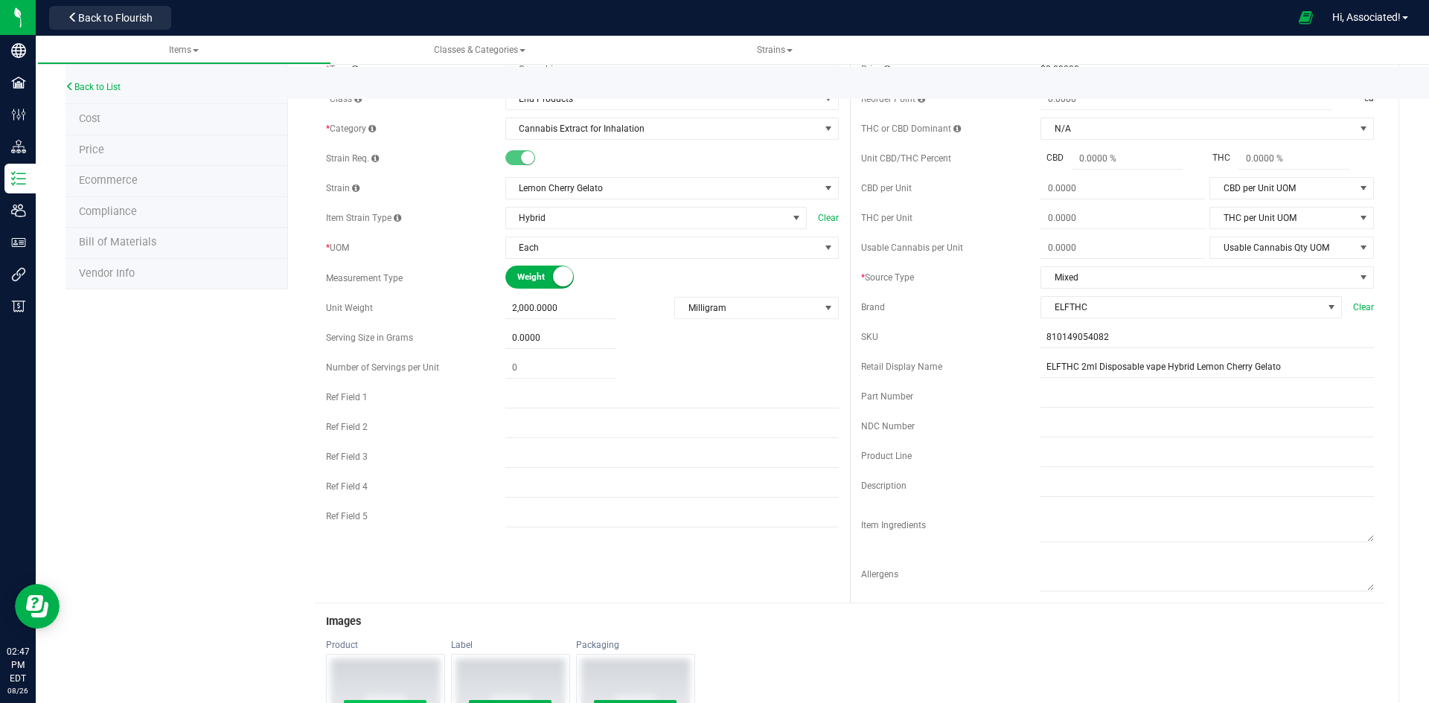
scroll to position [0, 0]
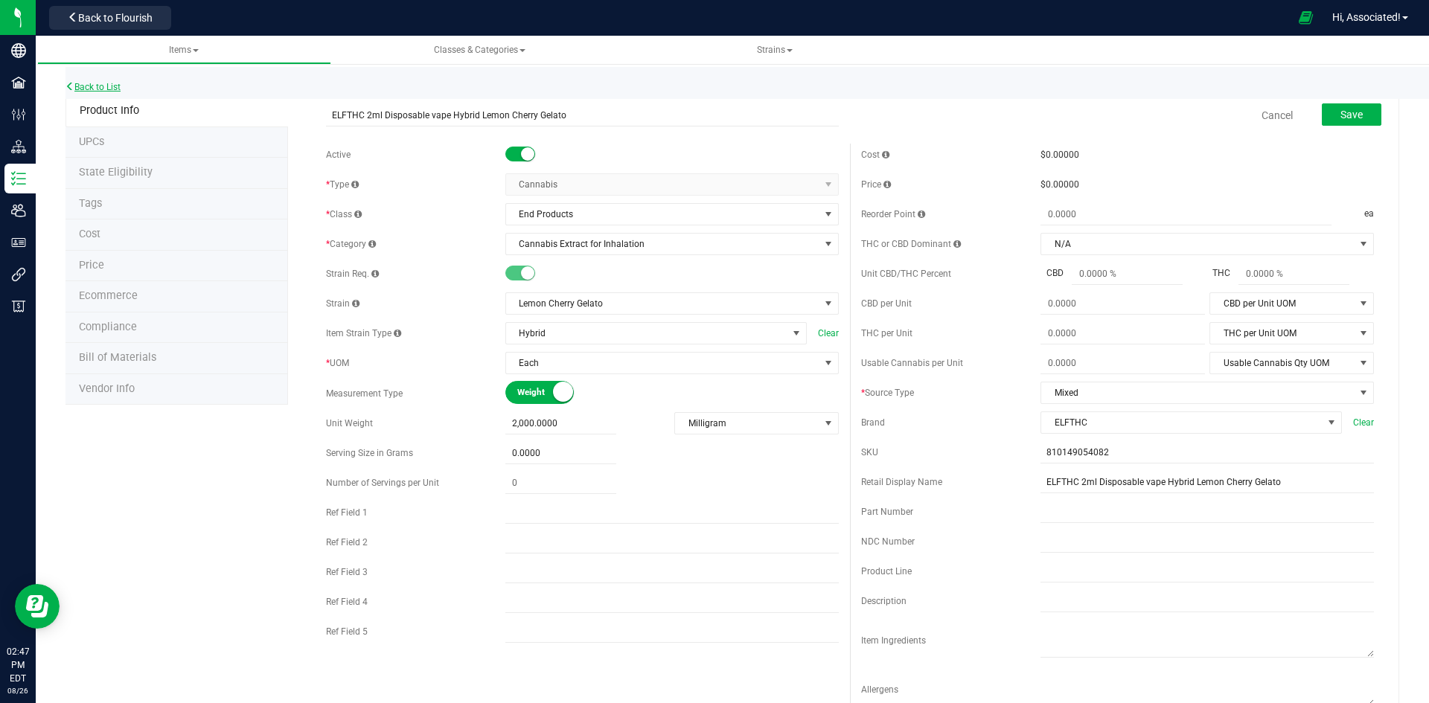
click at [101, 83] on link "Back to List" at bounding box center [92, 87] width 55 height 10
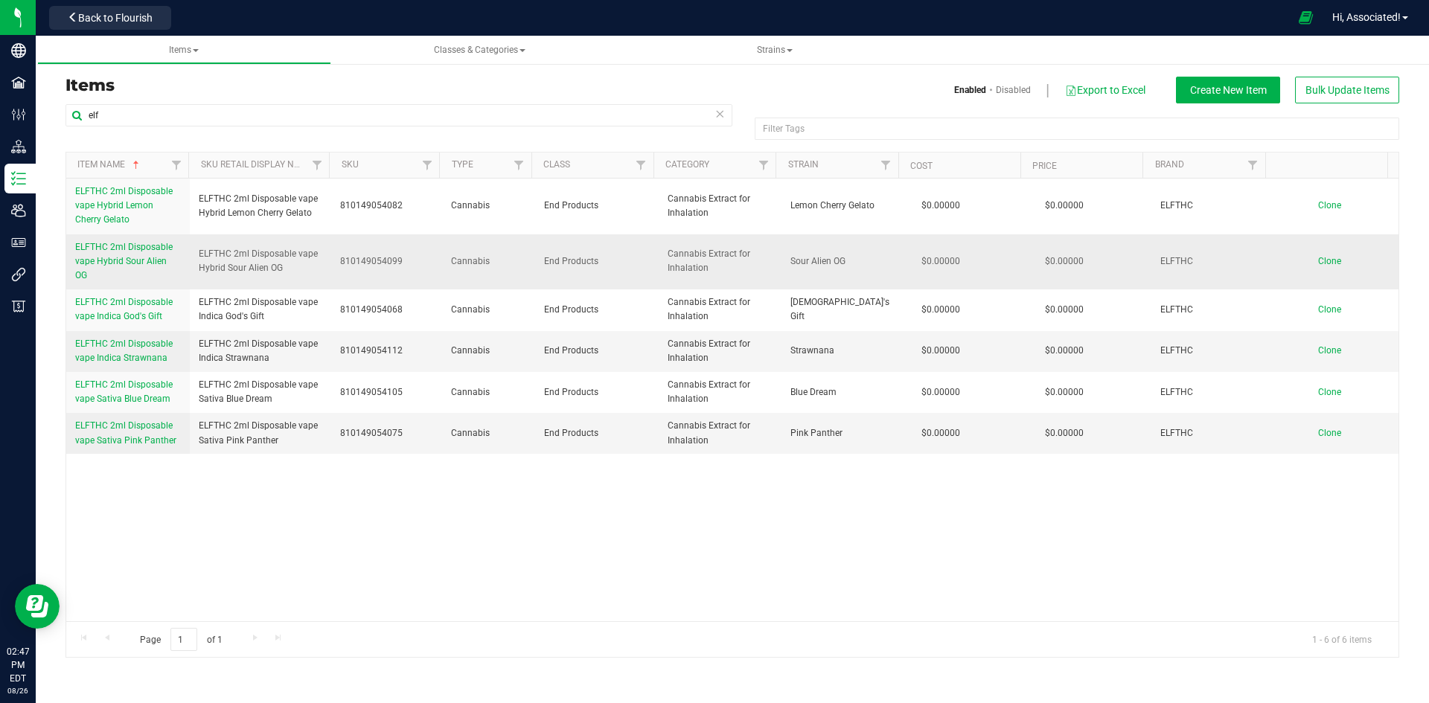
click at [142, 259] on span "ELFTHC 2ml Disposable vape Hybrid Sour Alien OG" at bounding box center [123, 261] width 97 height 39
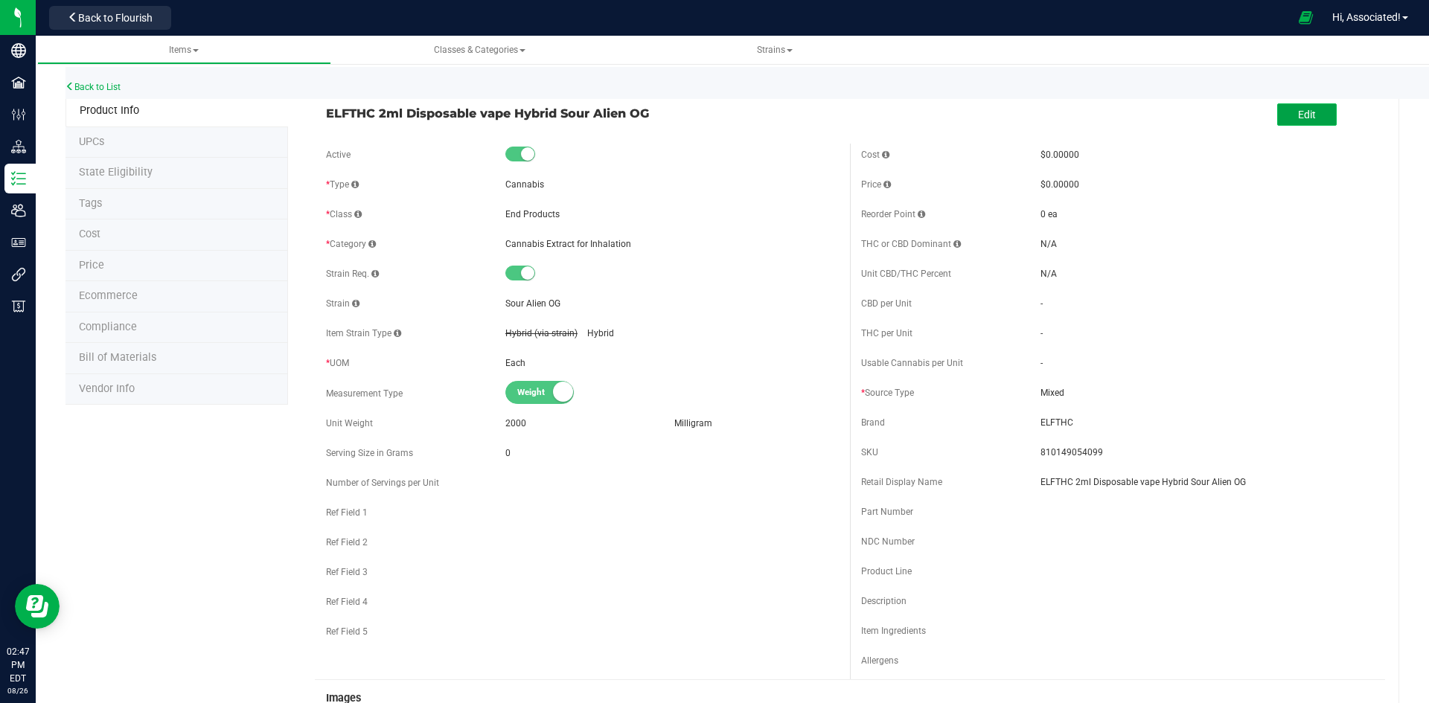
click at [1285, 114] on button "Edit" at bounding box center [1307, 114] width 60 height 22
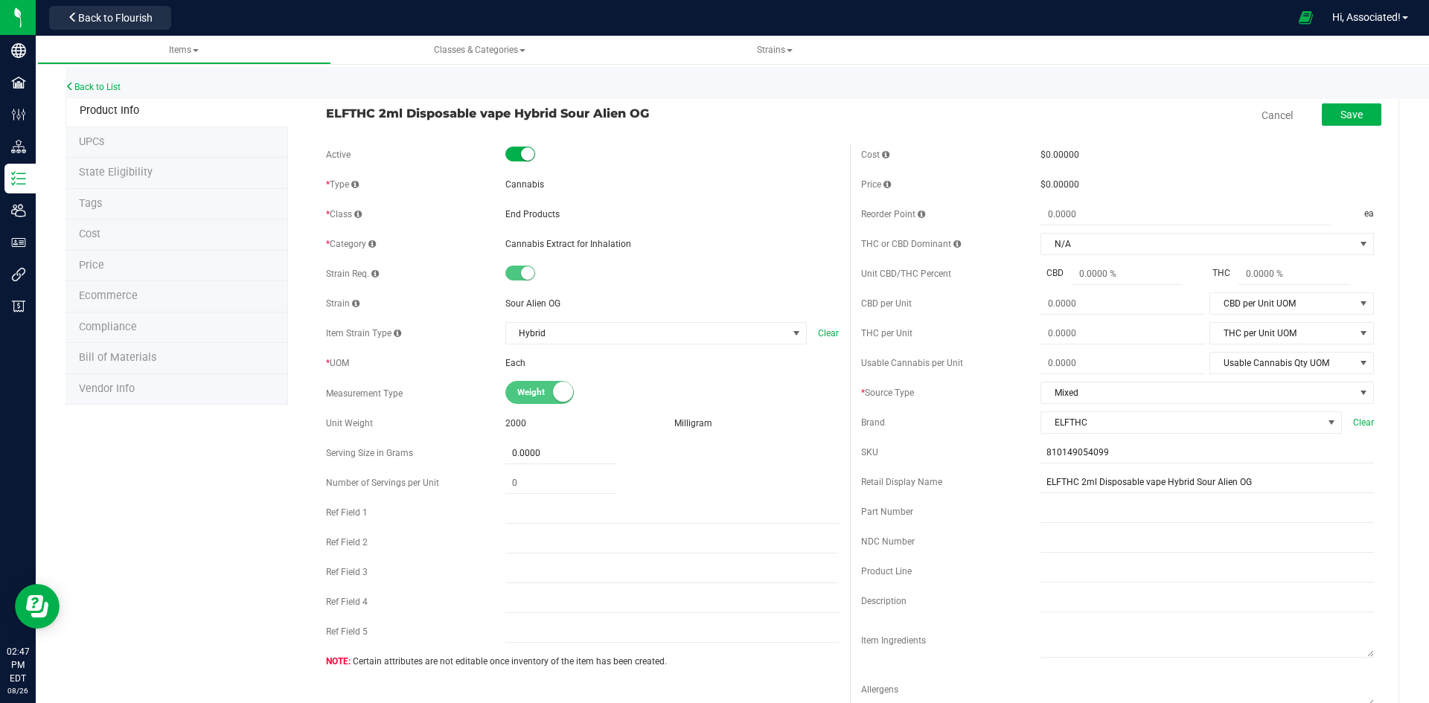
scroll to position [446, 0]
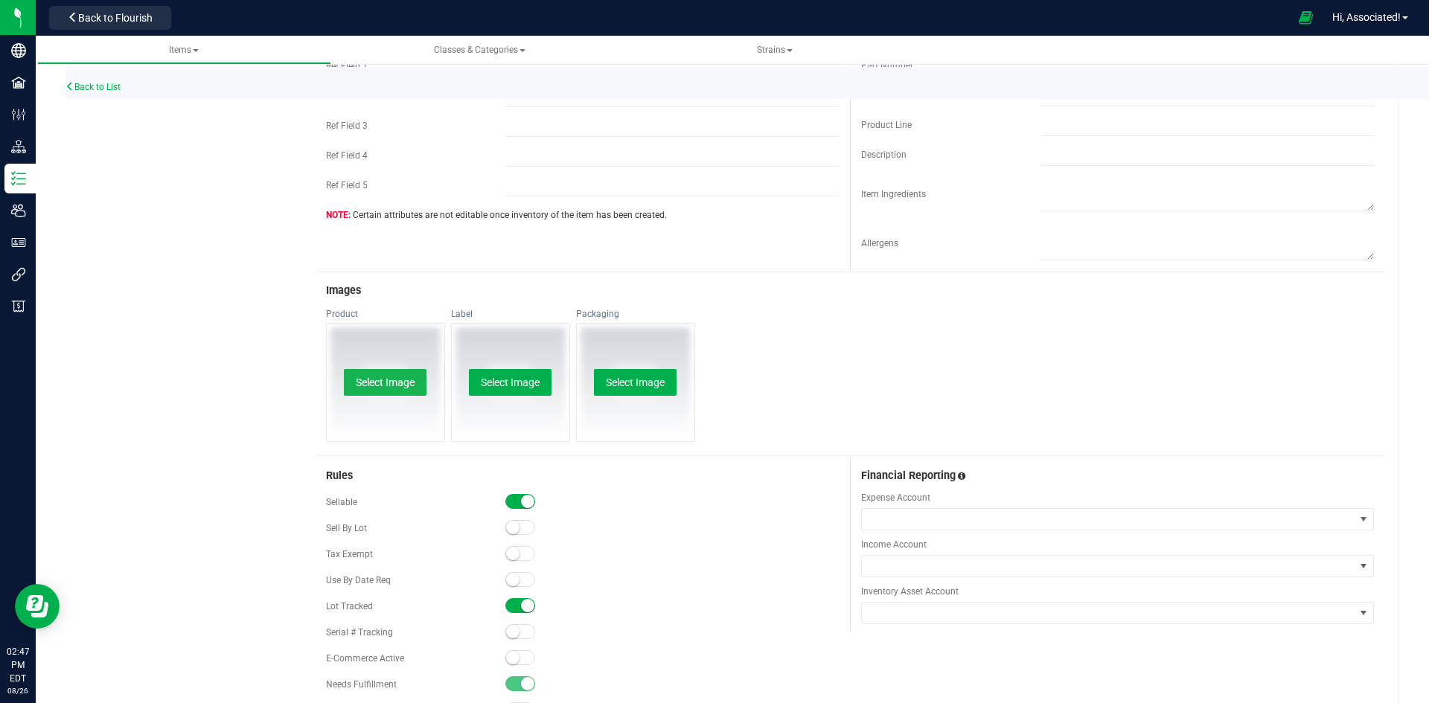
click at [388, 371] on button "Select Image" at bounding box center [385, 382] width 83 height 27
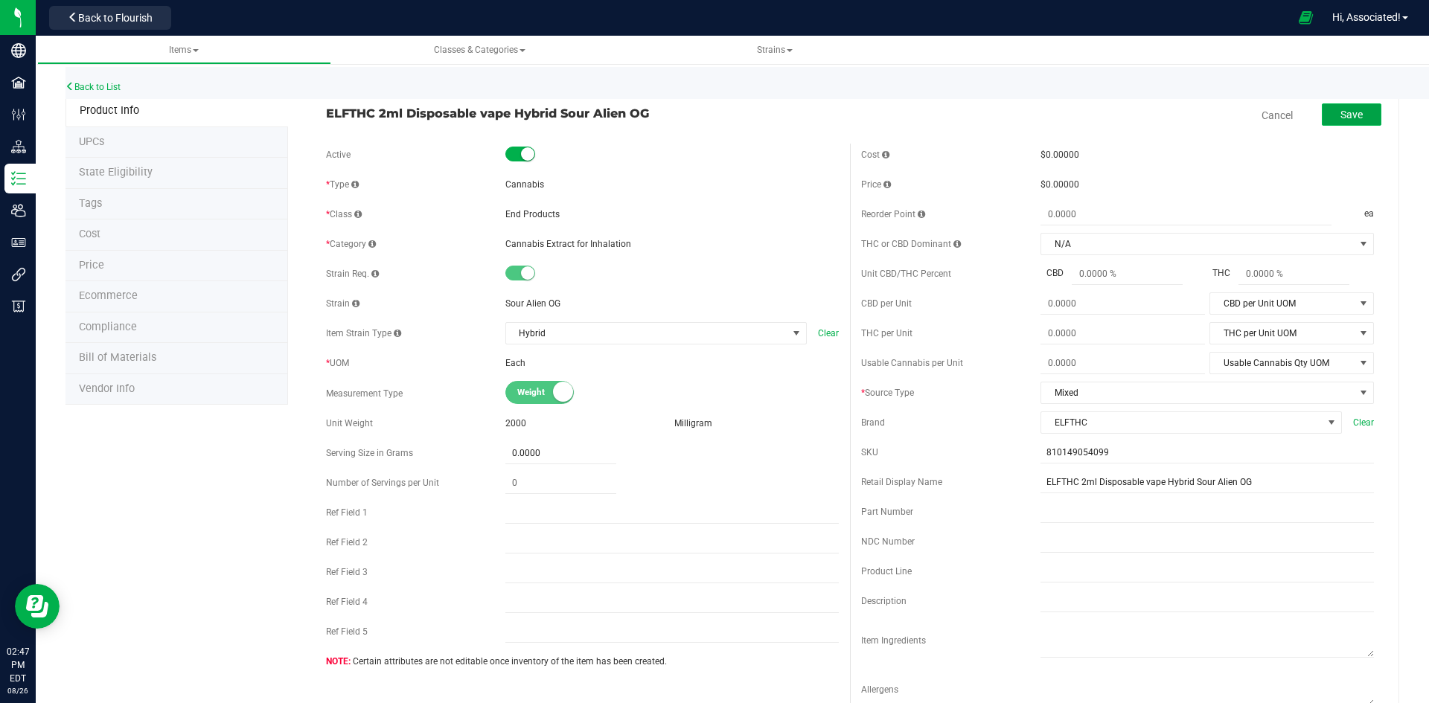
click at [1362, 110] on button "Save" at bounding box center [1351, 114] width 60 height 22
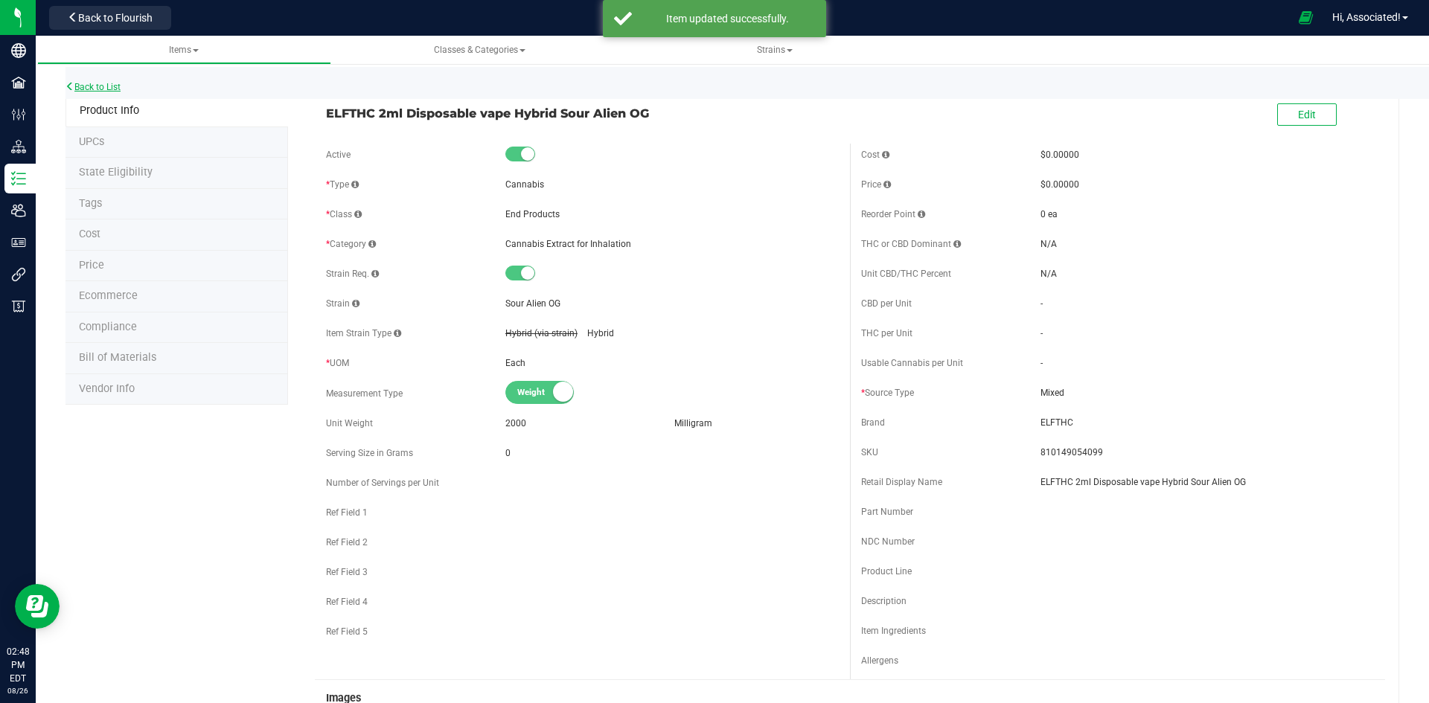
click at [106, 83] on link "Back to List" at bounding box center [92, 87] width 55 height 10
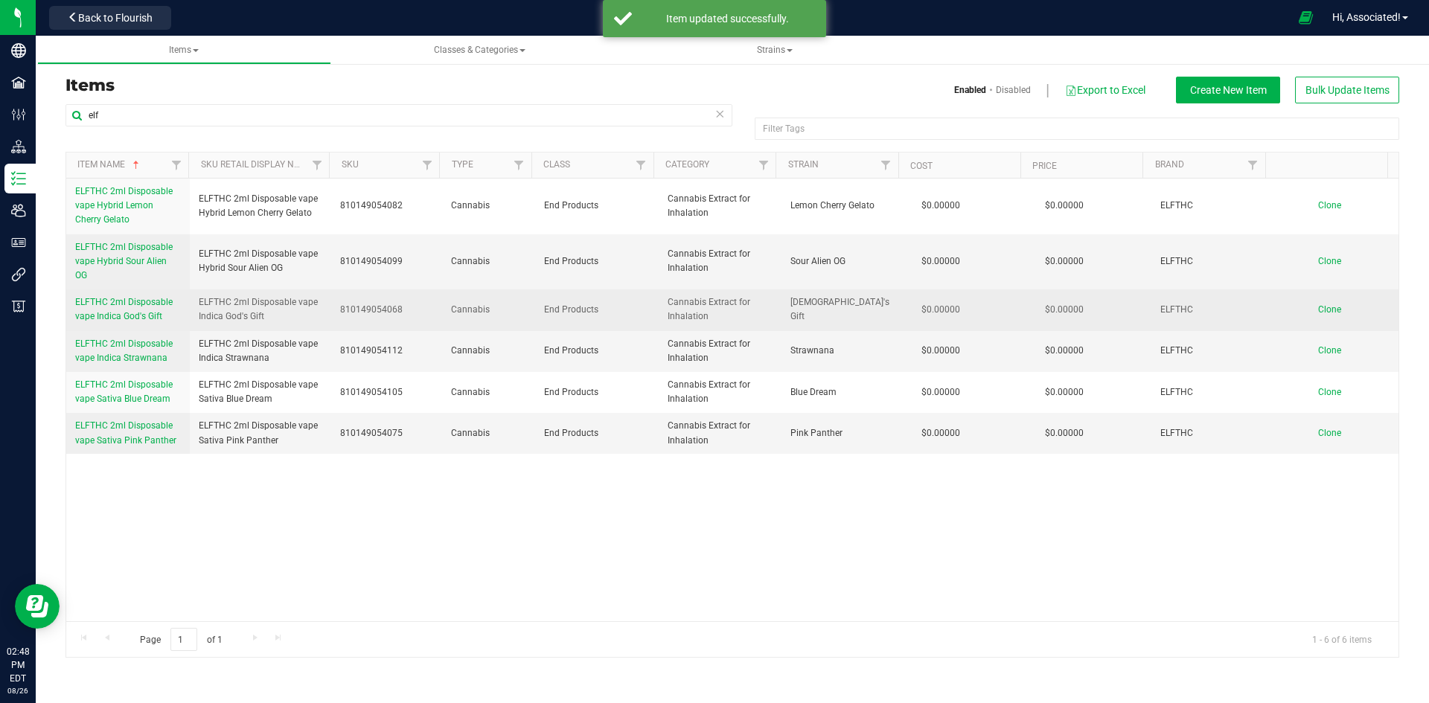
click at [124, 305] on span "ELFTHC 2ml Disposable vape Indica God's Gift" at bounding box center [123, 309] width 97 height 25
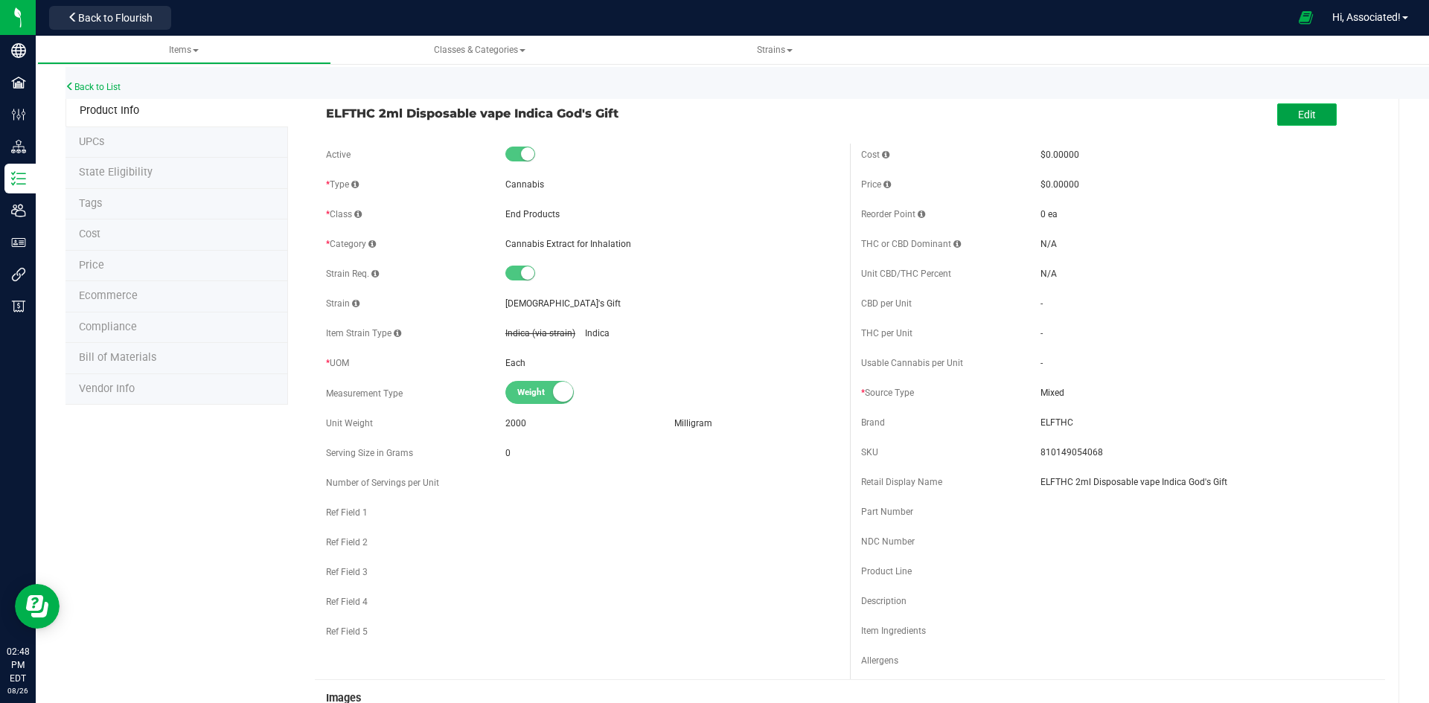
click at [1298, 119] on span "Edit" at bounding box center [1307, 115] width 18 height 12
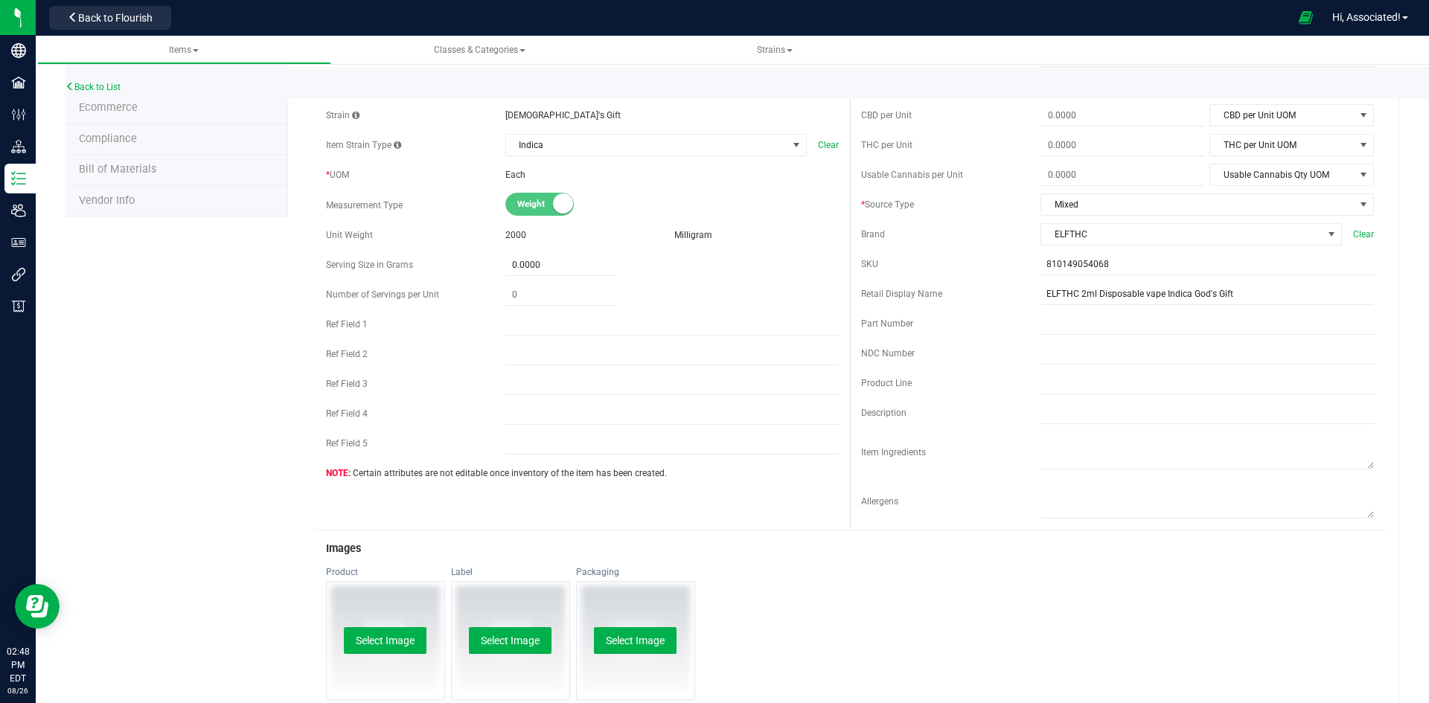
scroll to position [223, 0]
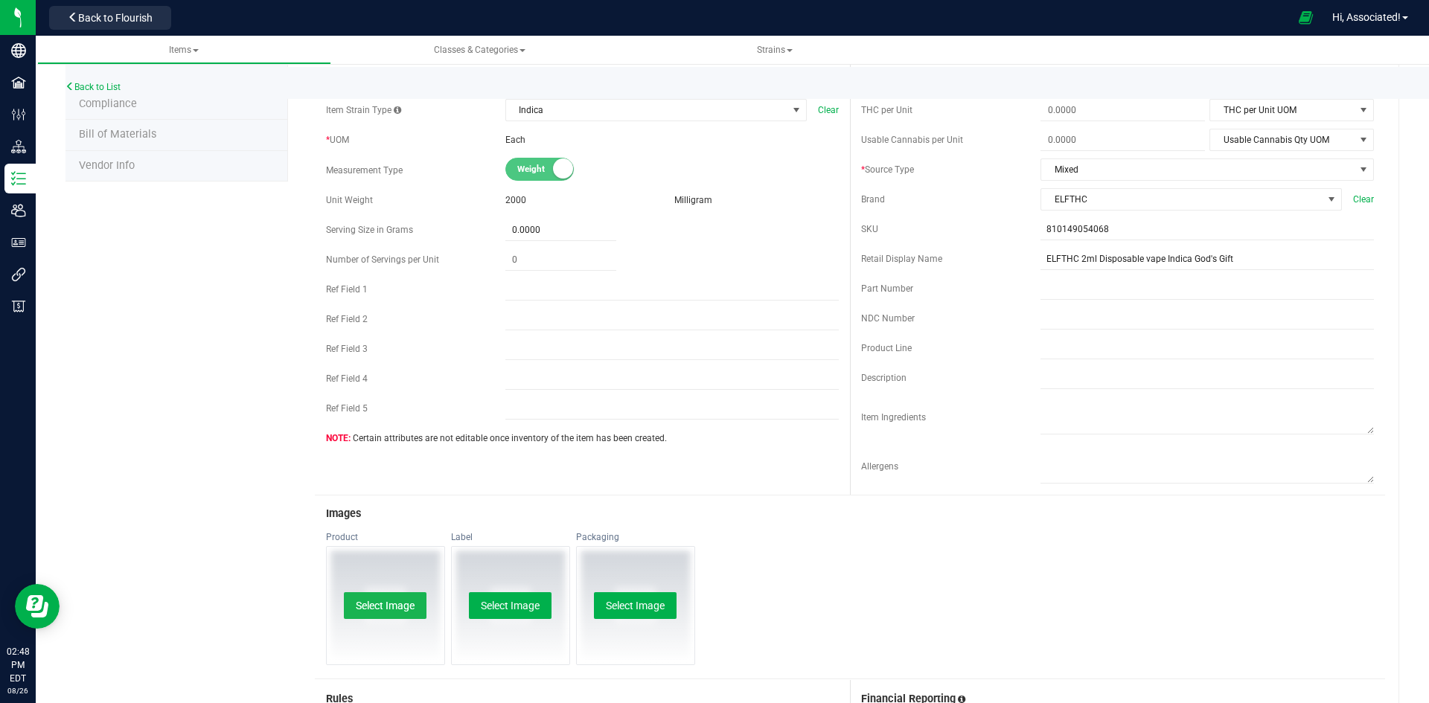
click at [402, 609] on button "Select Image" at bounding box center [385, 605] width 83 height 27
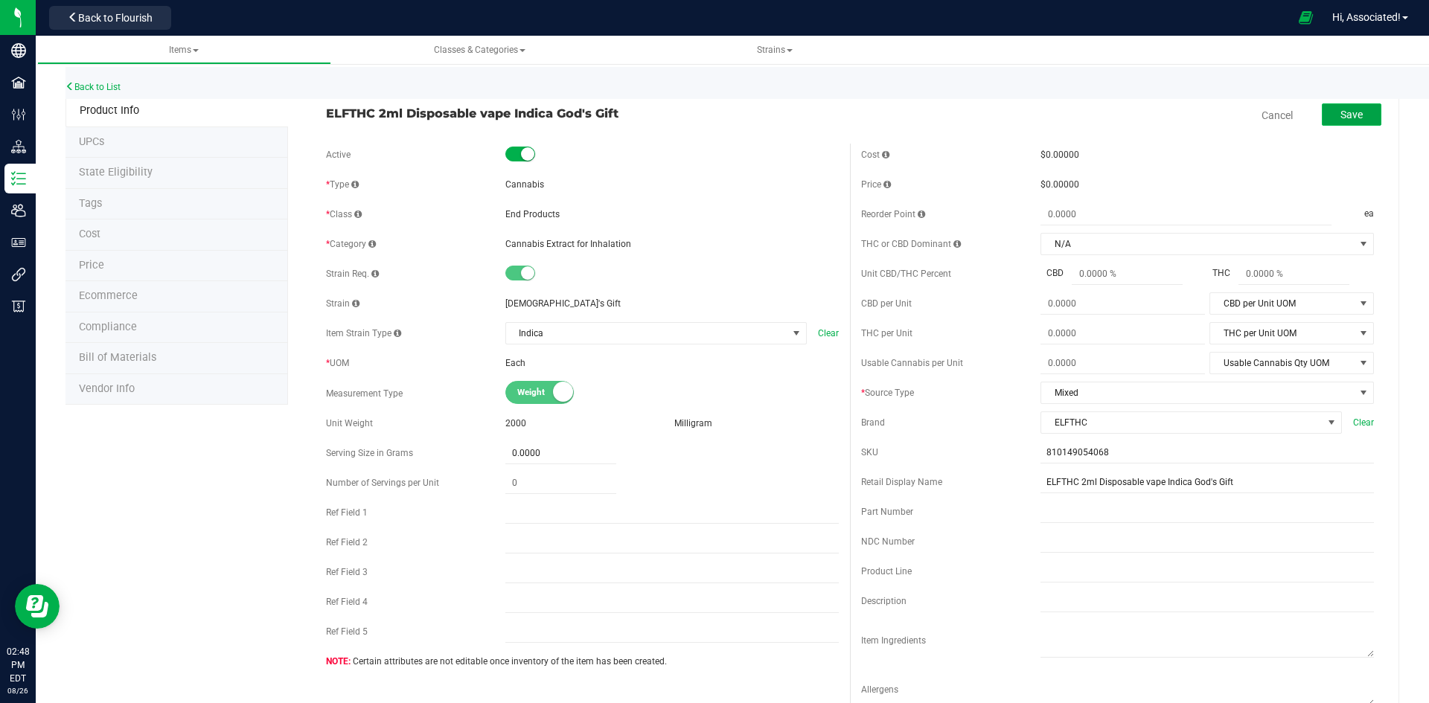
click at [1340, 121] on span "Save" at bounding box center [1351, 115] width 22 height 12
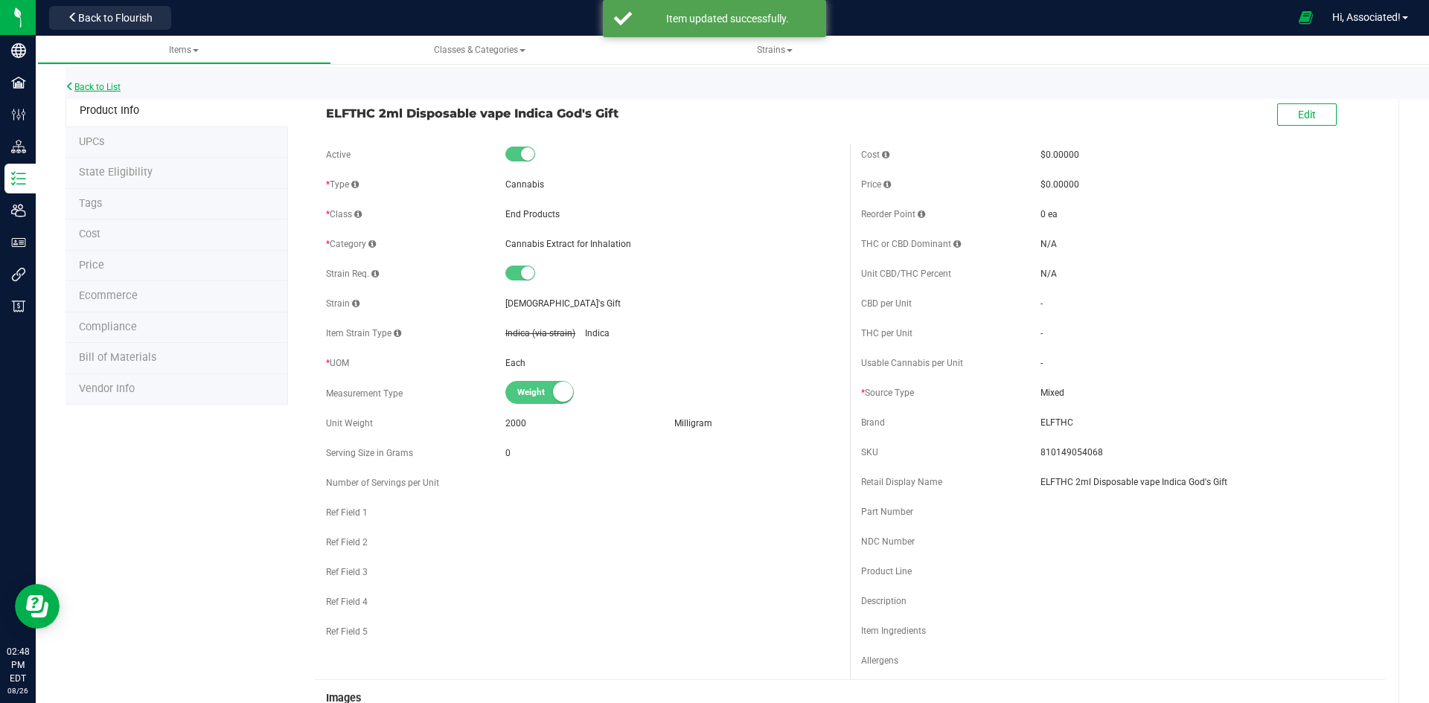
click at [94, 82] on link "Back to List" at bounding box center [92, 87] width 55 height 10
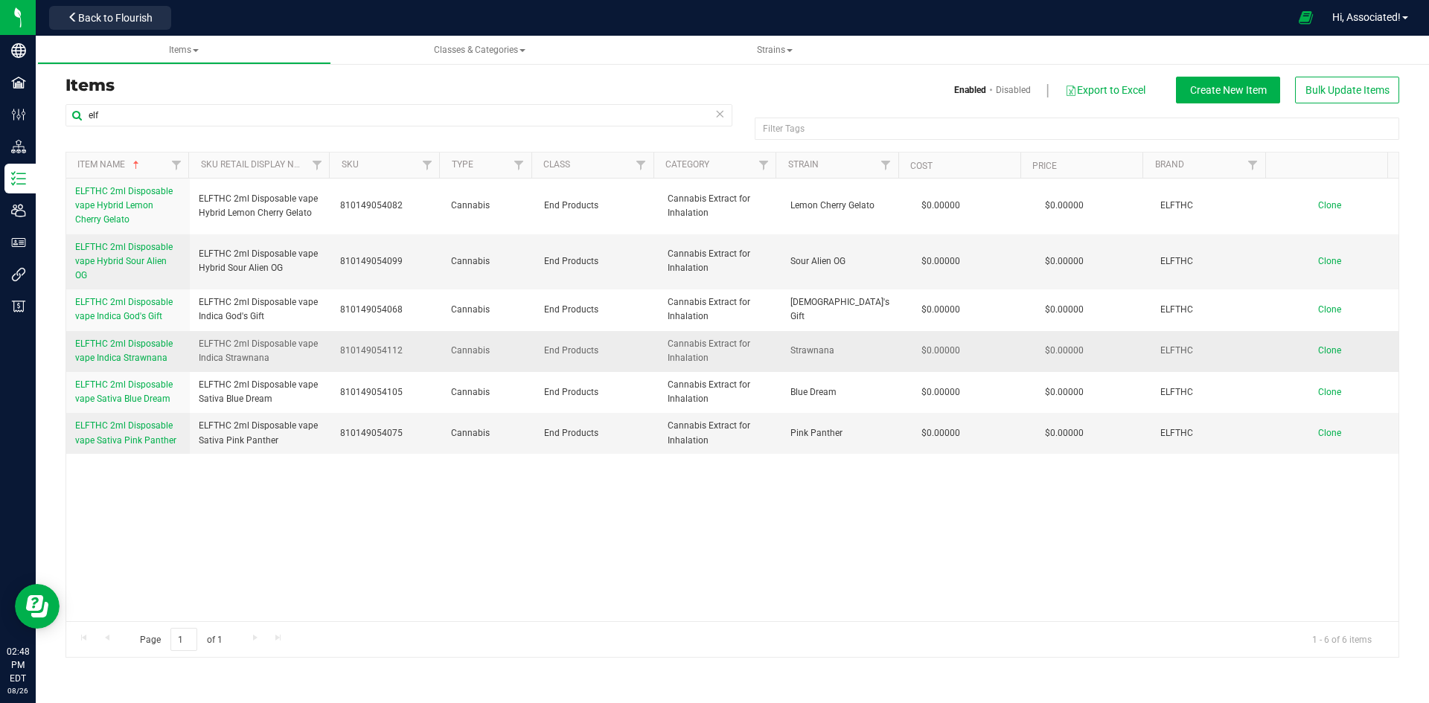
click at [135, 347] on span "ELFTHC 2ml Disposable vape Indica Strawnana" at bounding box center [123, 351] width 97 height 25
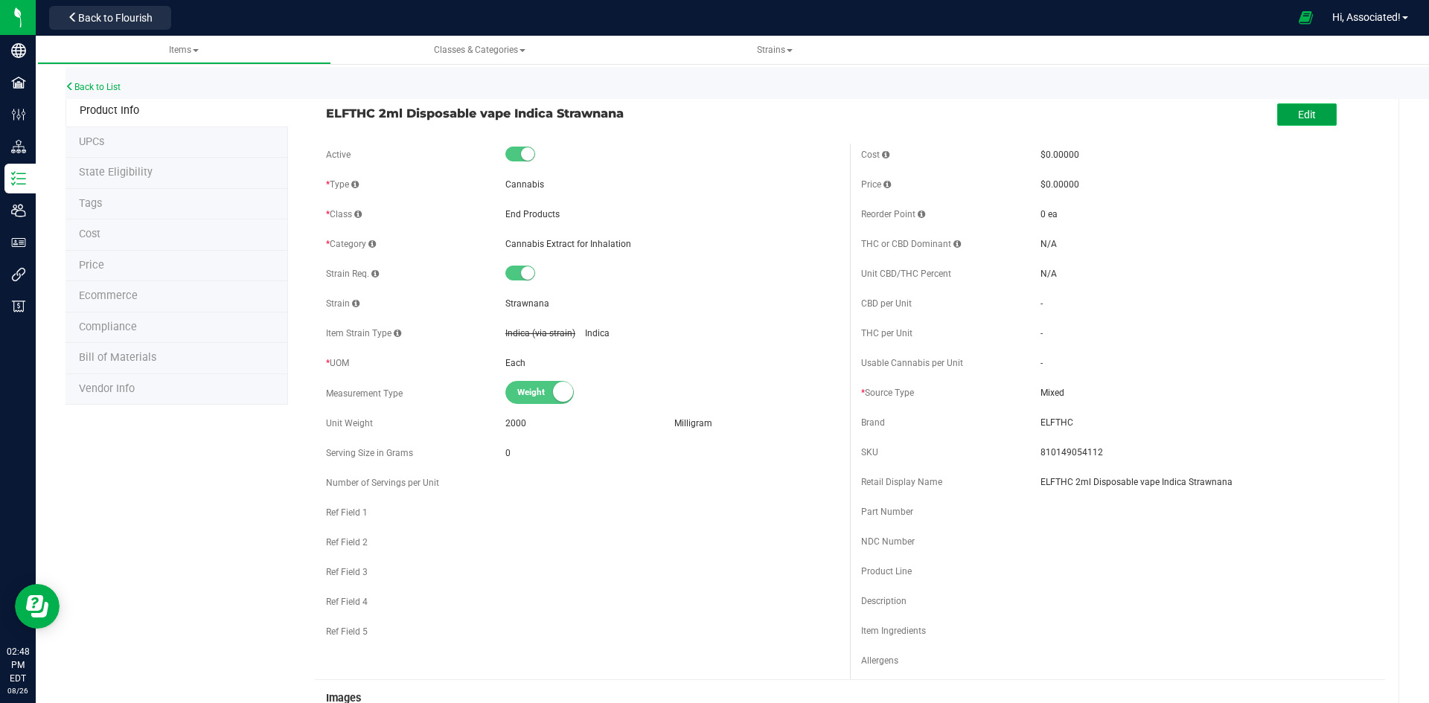
click at [1298, 109] on span "Edit" at bounding box center [1307, 115] width 18 height 12
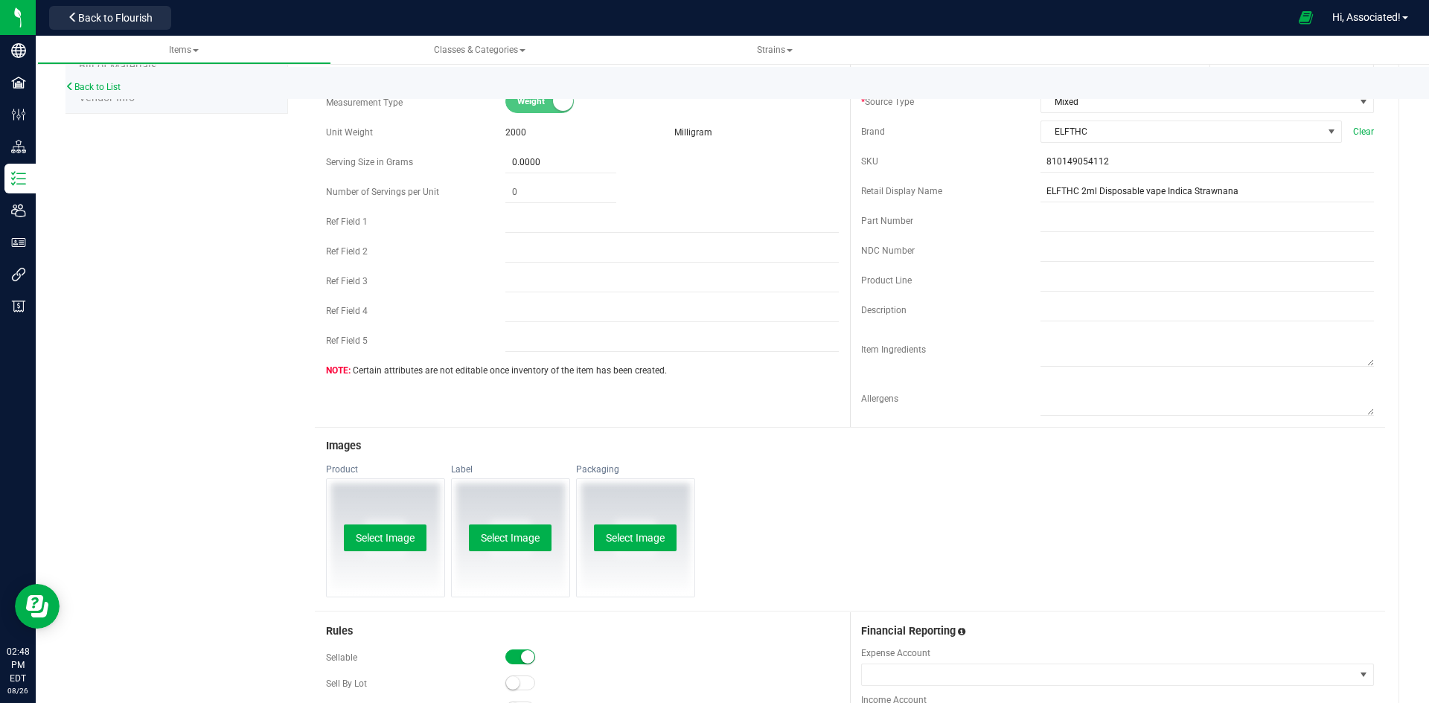
scroll to position [298, 0]
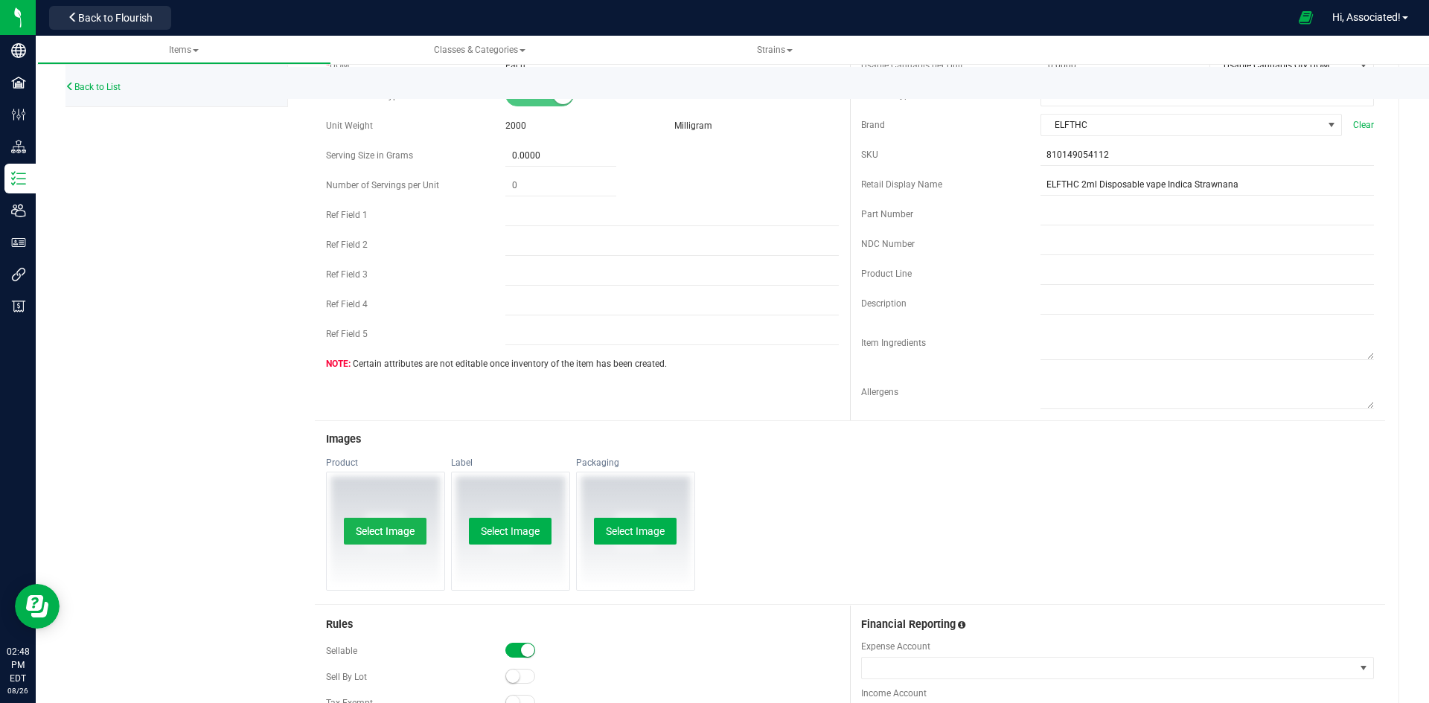
click at [369, 533] on button "Select Image" at bounding box center [385, 531] width 83 height 27
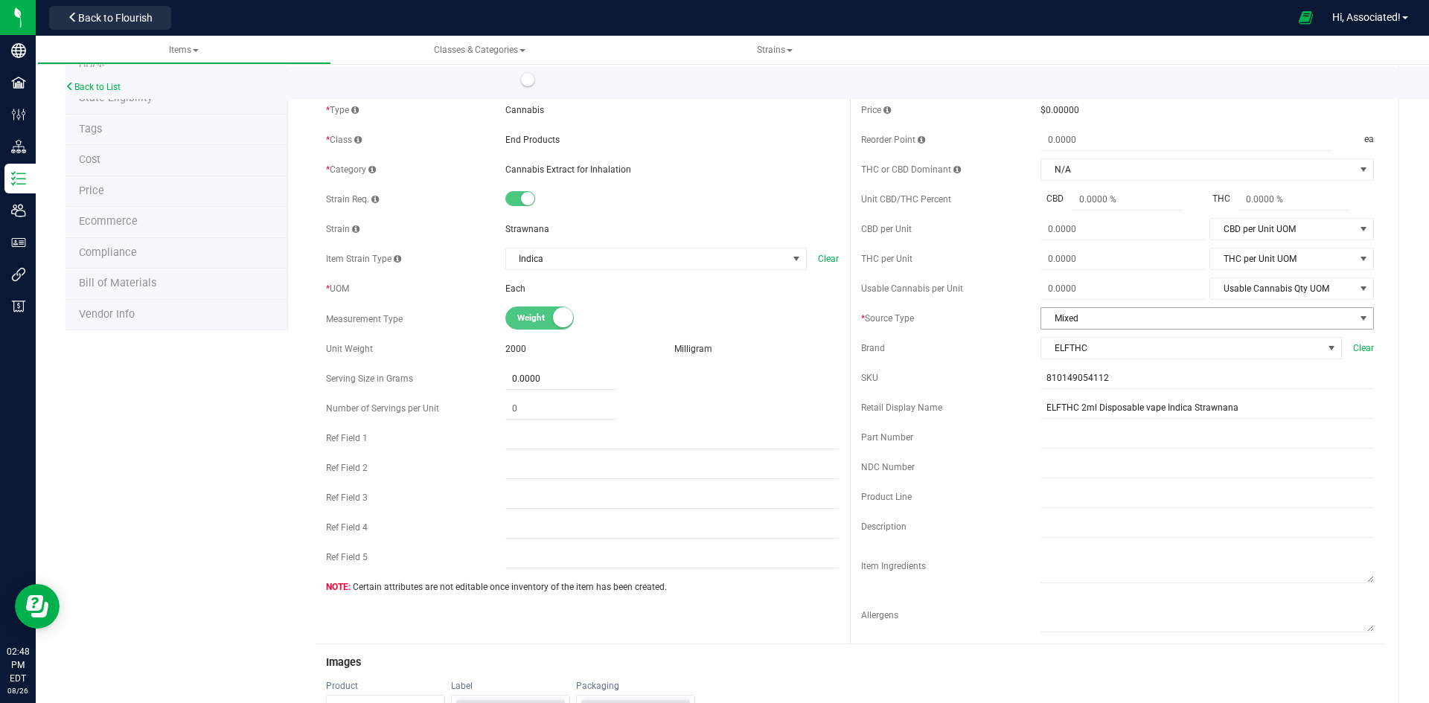
scroll to position [0, 0]
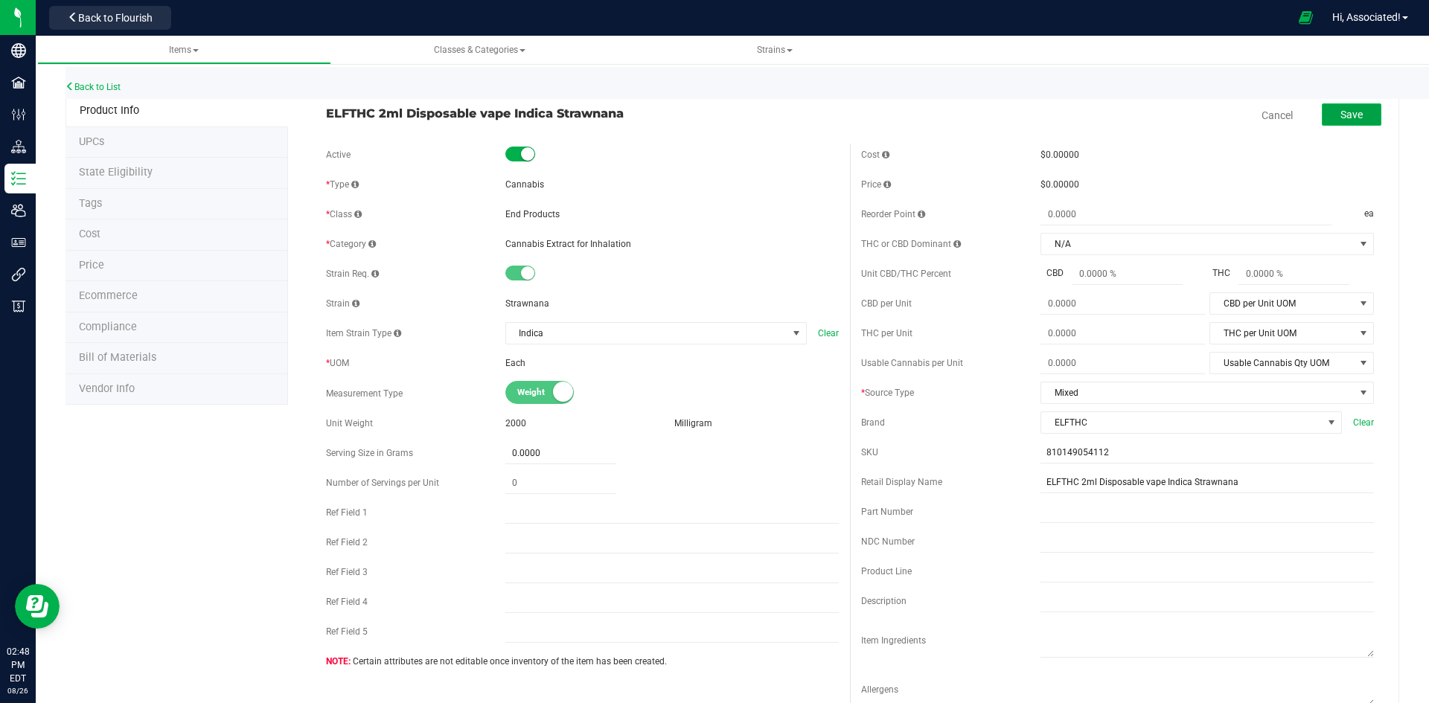
click at [1344, 118] on span "Save" at bounding box center [1351, 115] width 22 height 12
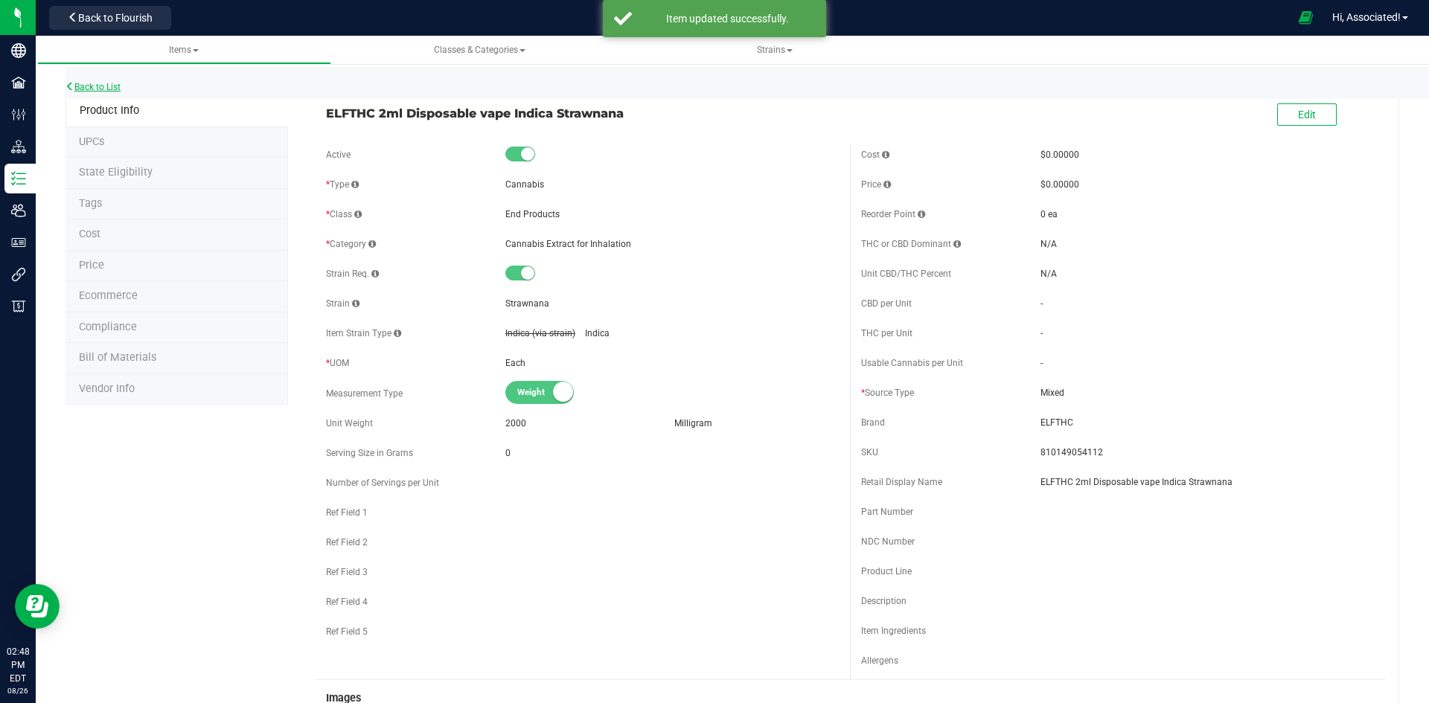
click at [103, 90] on link "Back to List" at bounding box center [92, 87] width 55 height 10
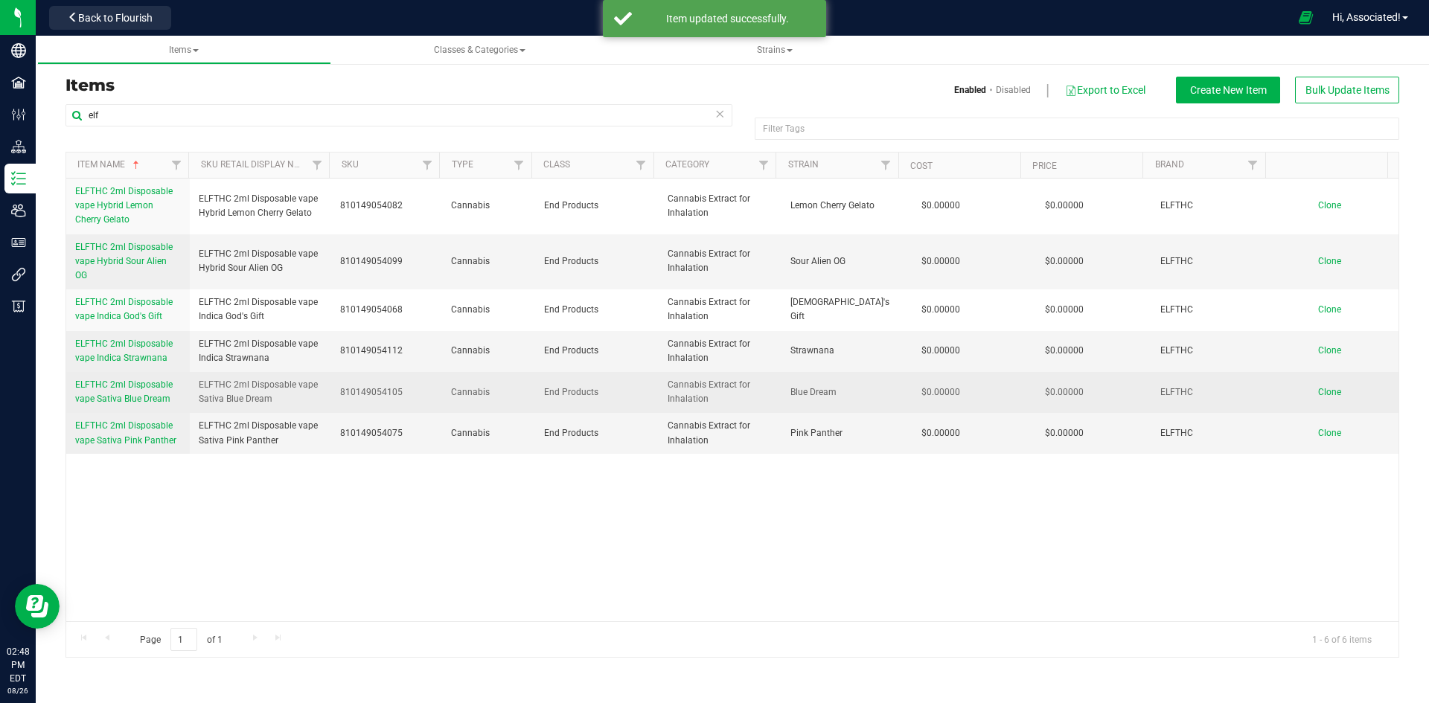
click at [164, 378] on link "ELFTHC 2ml Disposable vape Sativa Blue Dream" at bounding box center [128, 392] width 106 height 28
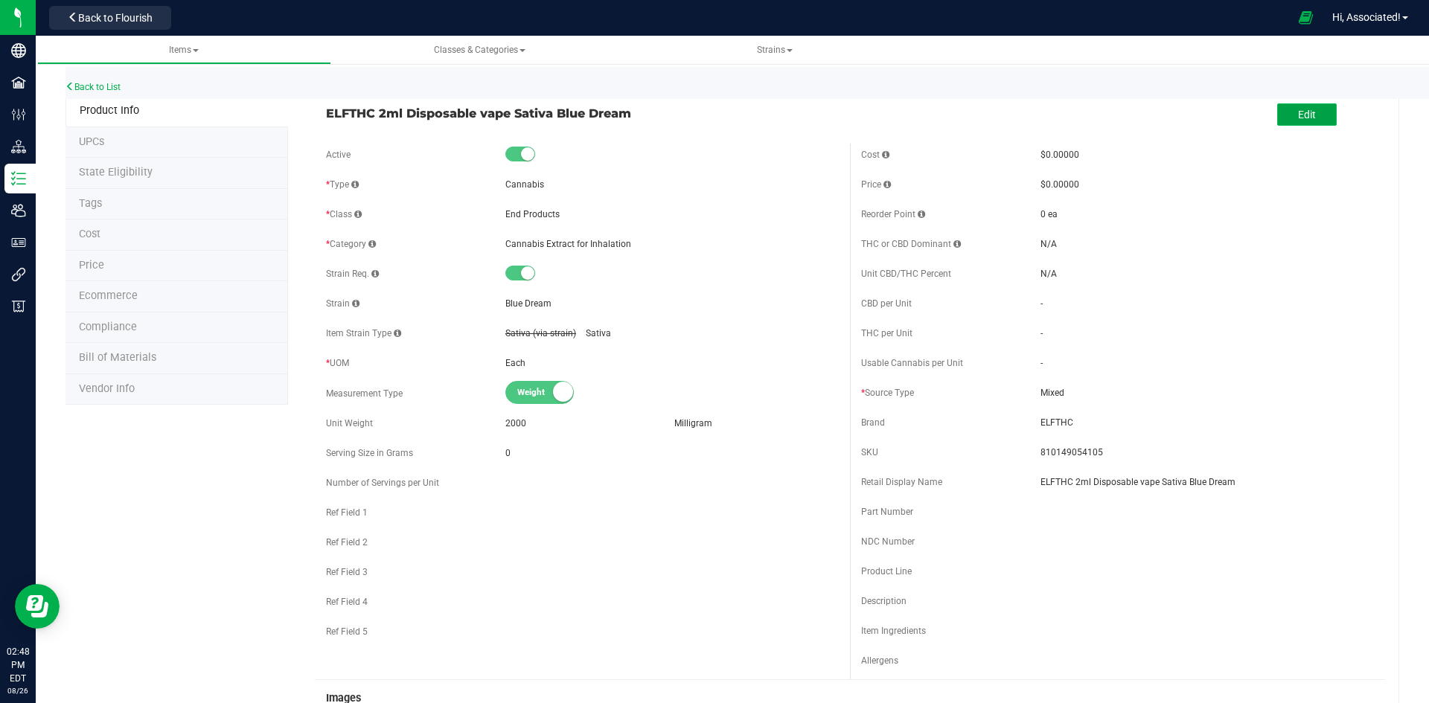
click at [1305, 118] on button "Edit" at bounding box center [1307, 114] width 60 height 22
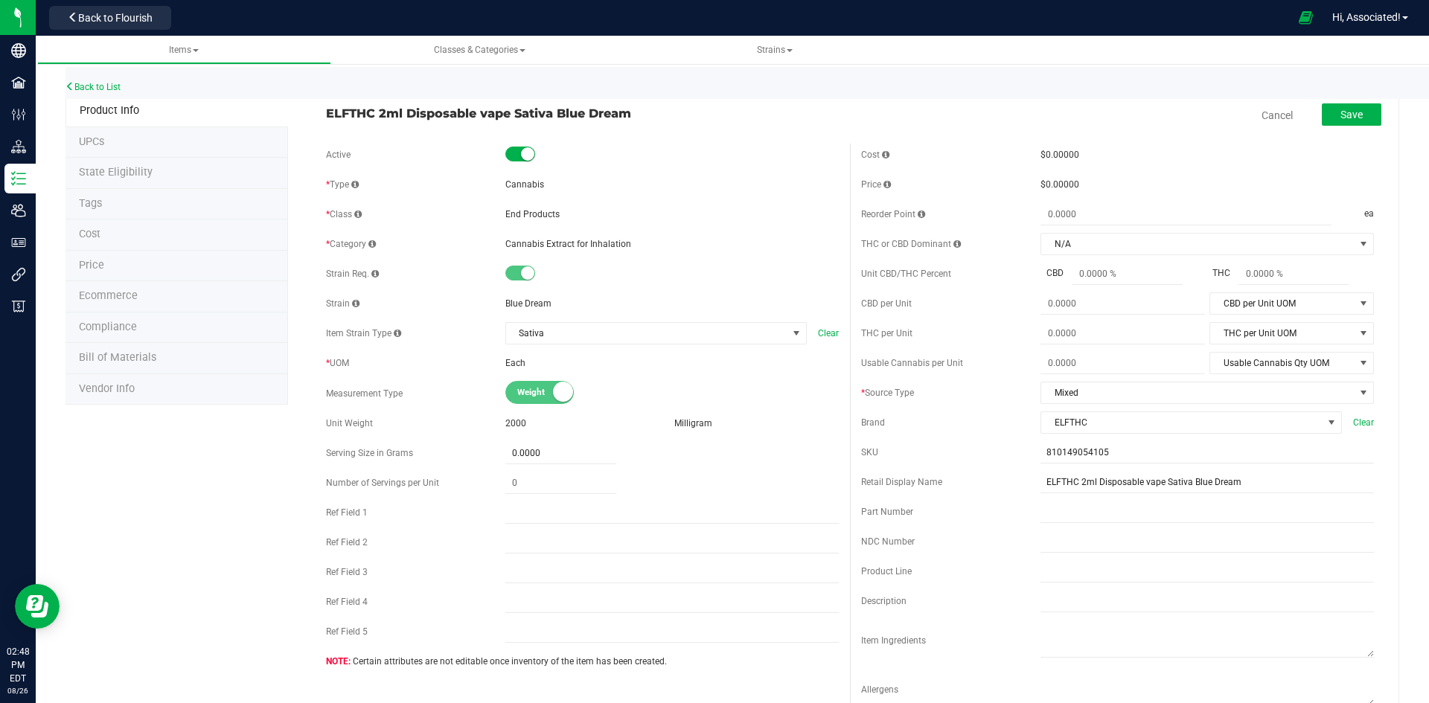
scroll to position [372, 0]
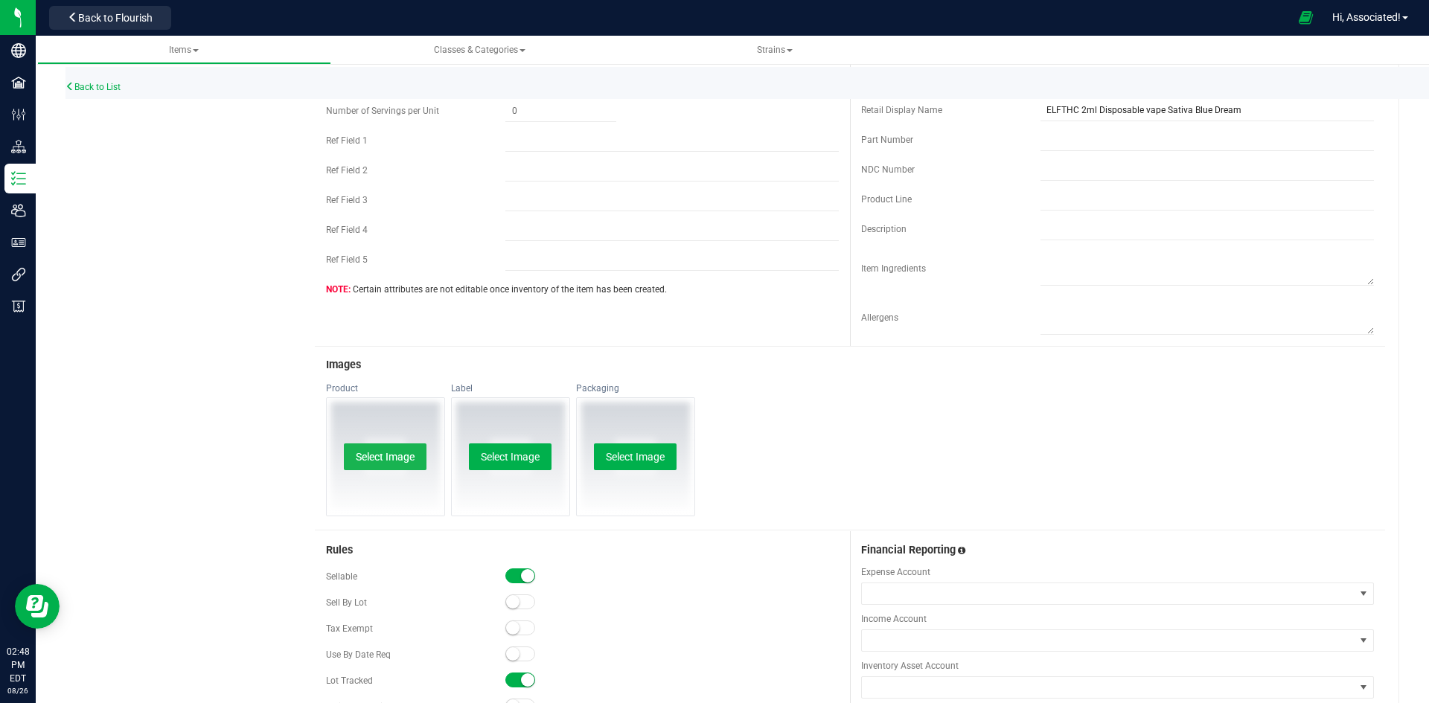
click at [374, 455] on button "Select Image" at bounding box center [385, 456] width 83 height 27
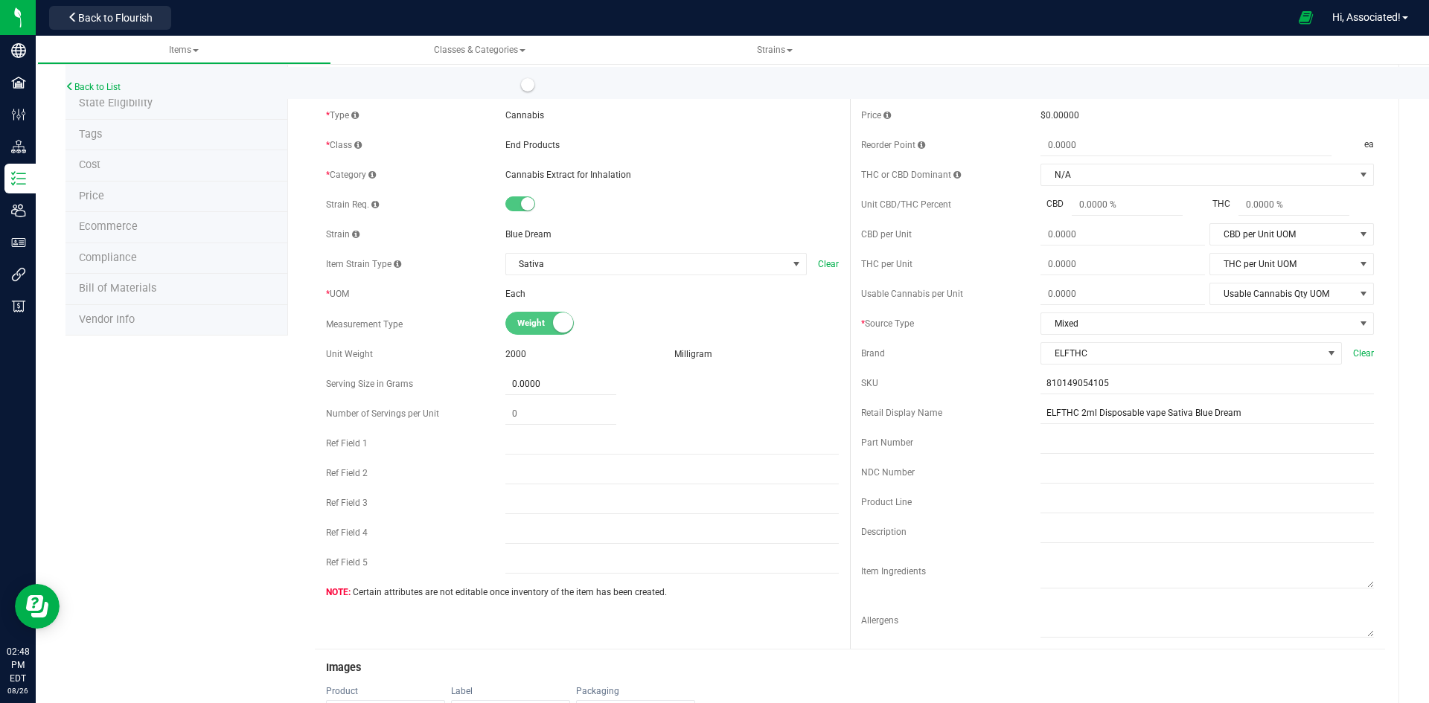
scroll to position [0, 0]
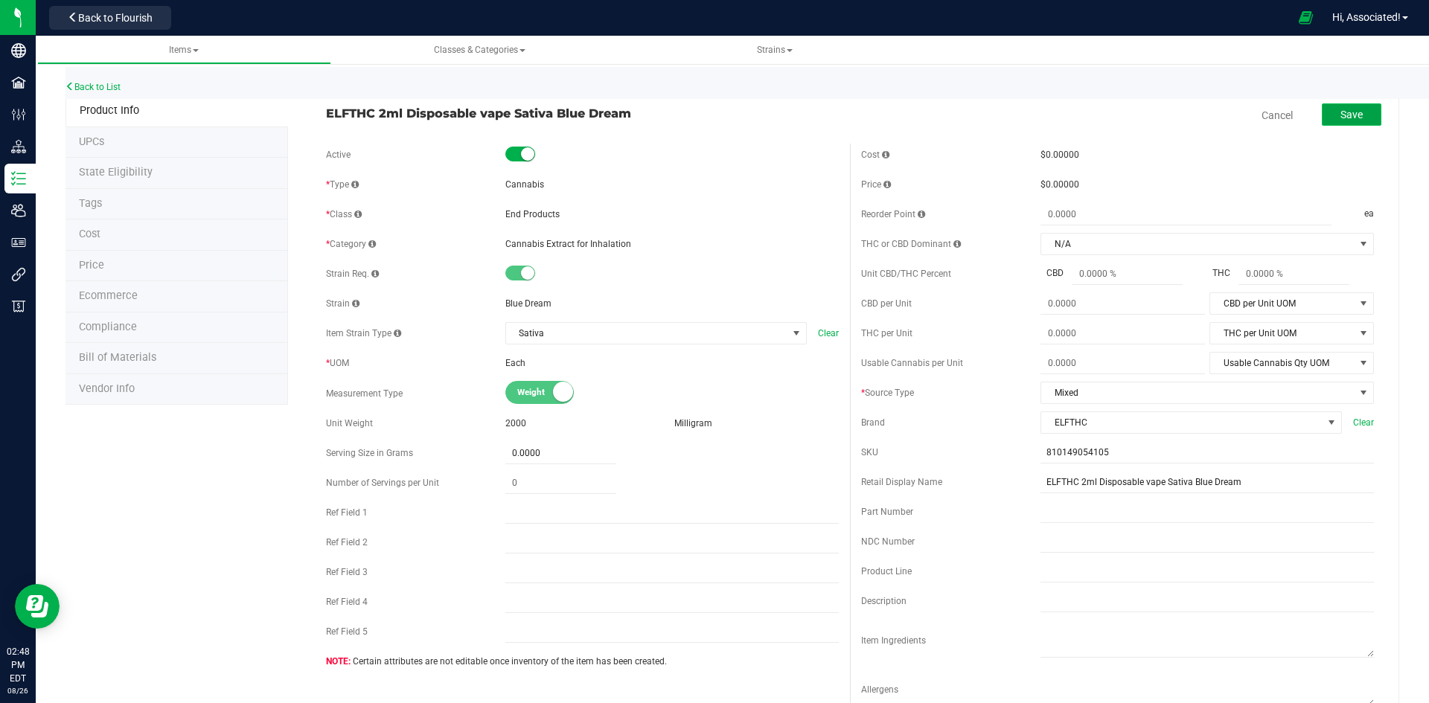
click at [1340, 115] on span "Save" at bounding box center [1351, 115] width 22 height 12
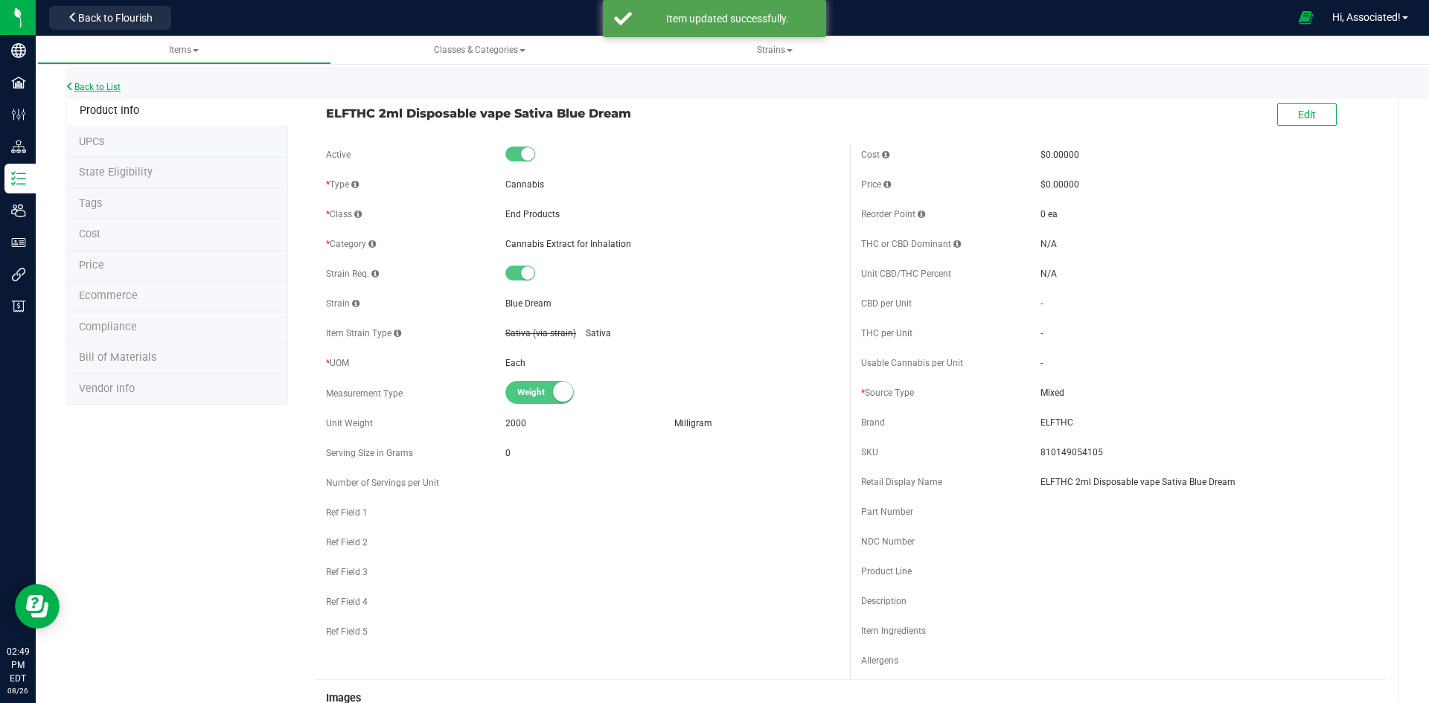
click at [100, 84] on link "Back to List" at bounding box center [92, 87] width 55 height 10
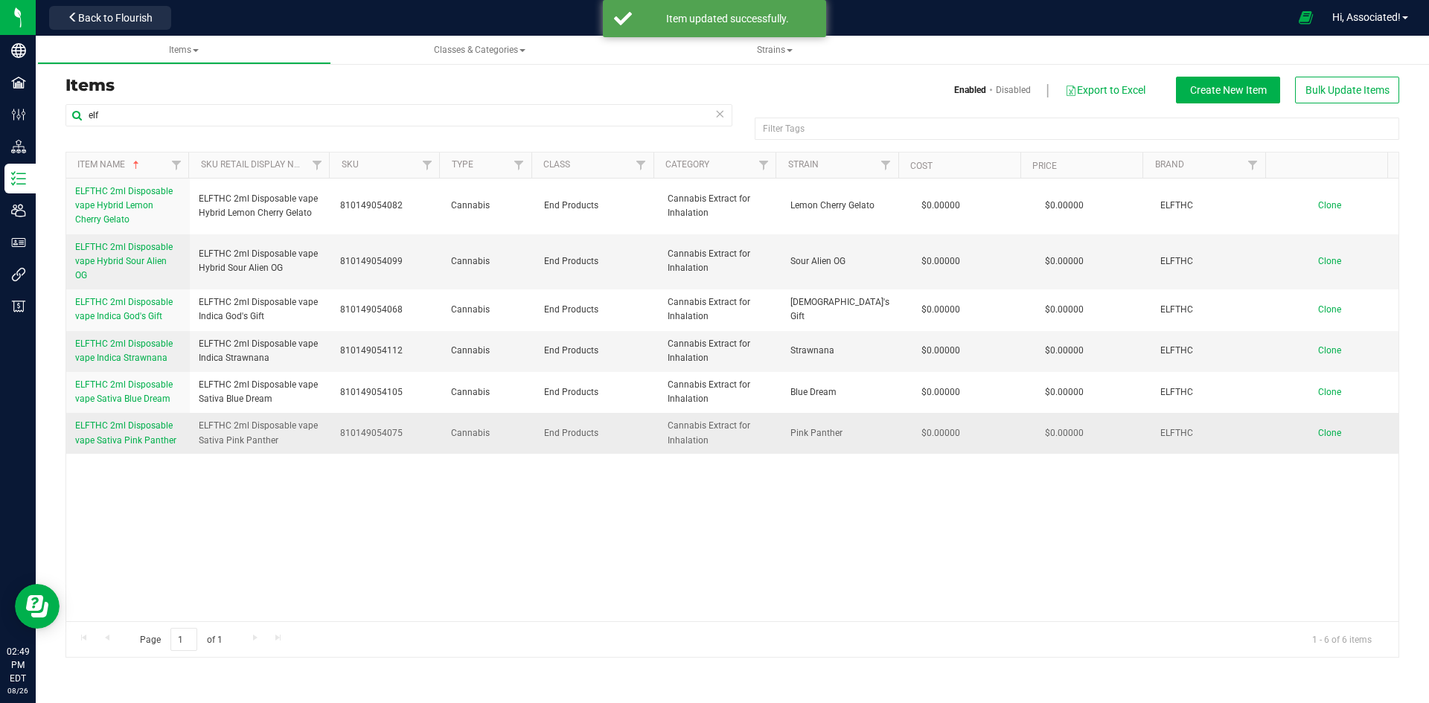
click at [140, 430] on span "ELFTHC 2ml Disposable vape Sativa Pink Panther" at bounding box center [125, 432] width 101 height 25
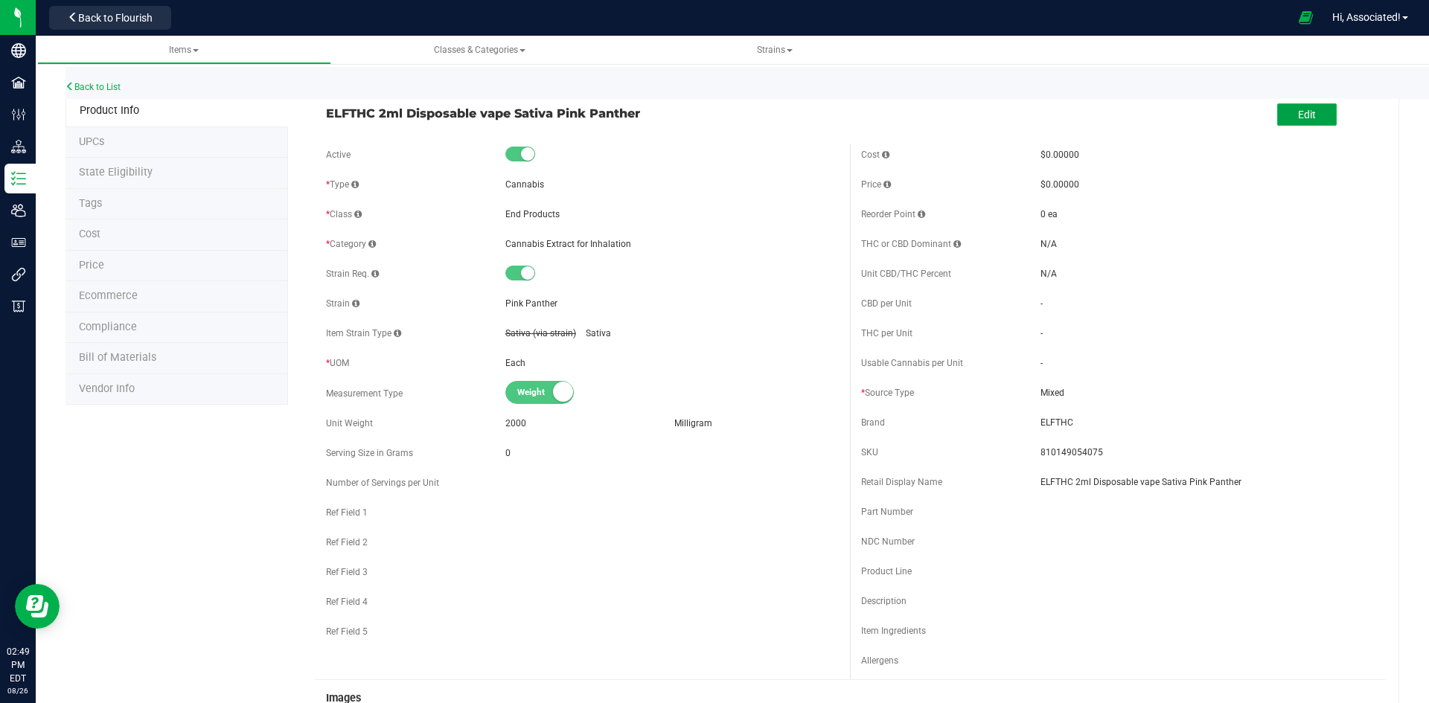
click at [1298, 115] on span "Edit" at bounding box center [1307, 115] width 18 height 12
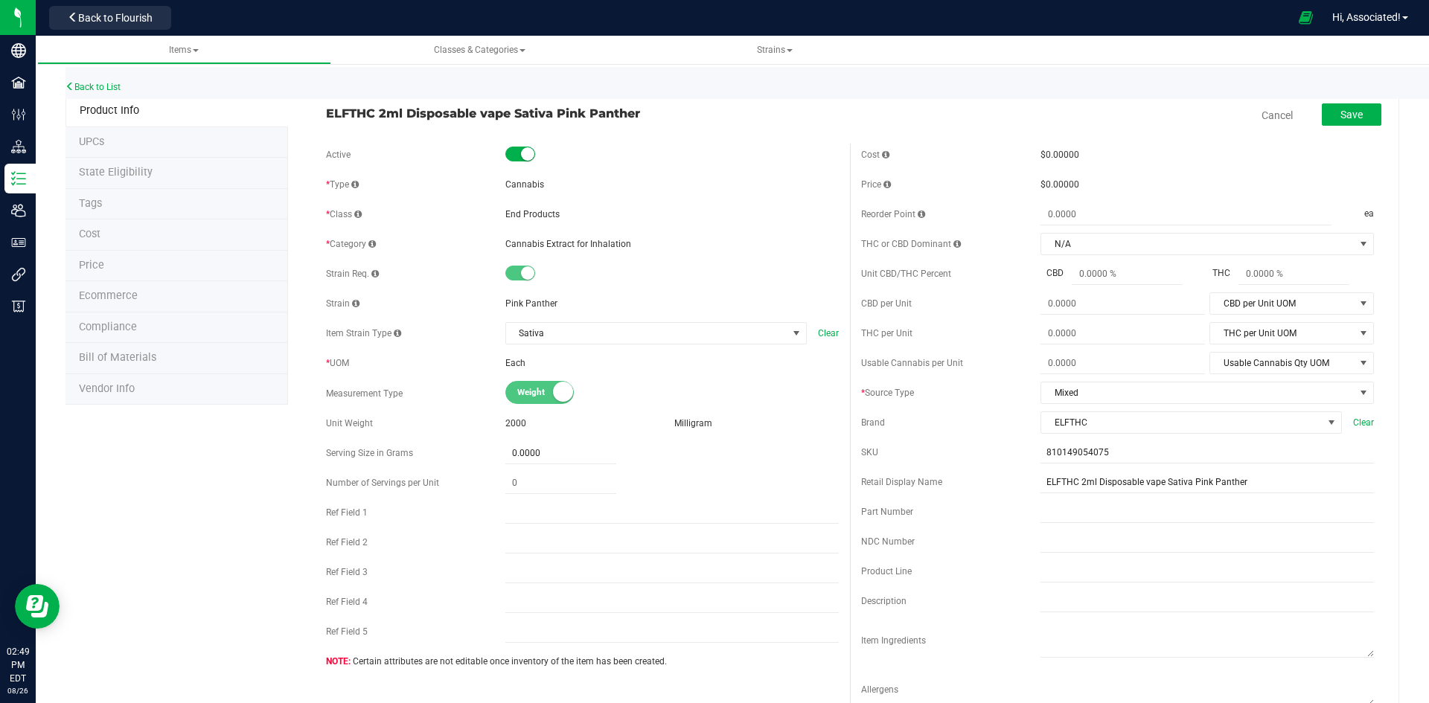
scroll to position [372, 0]
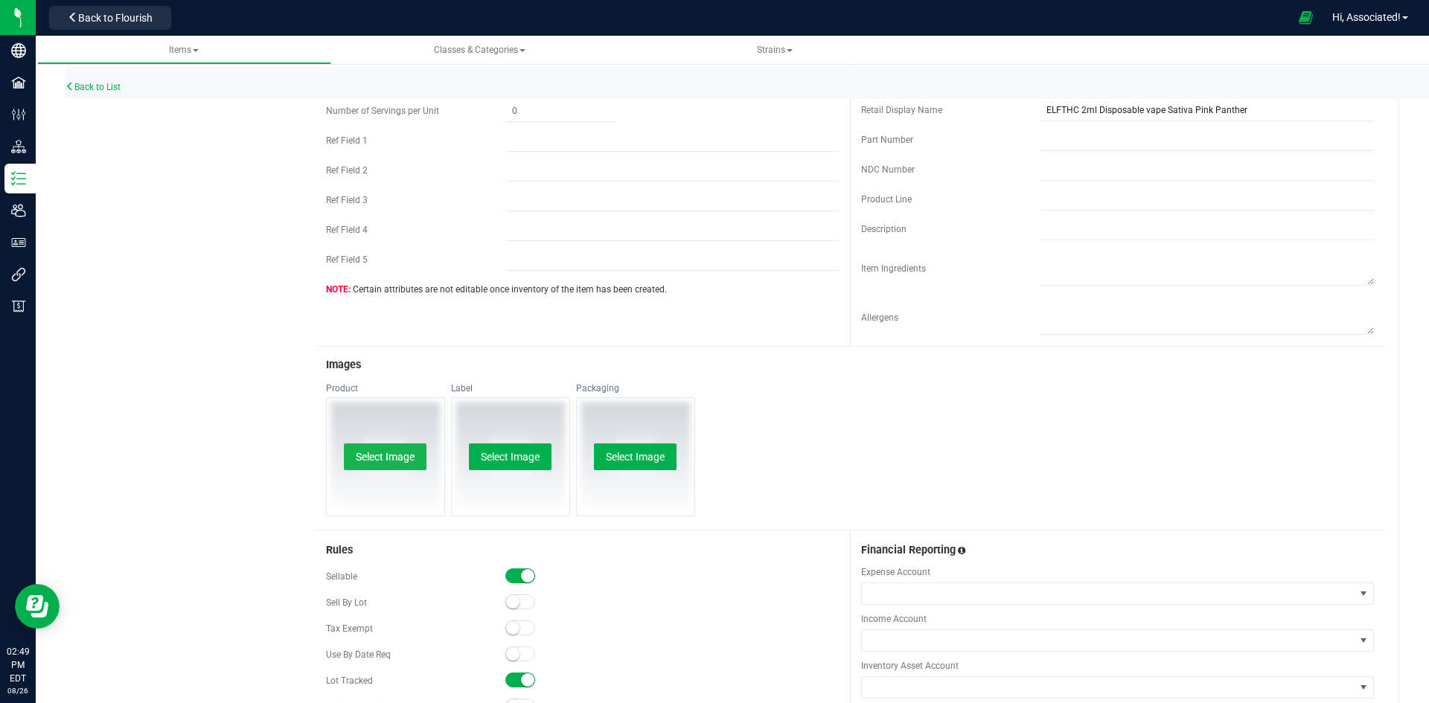
click at [379, 450] on button "Select Image" at bounding box center [385, 456] width 83 height 27
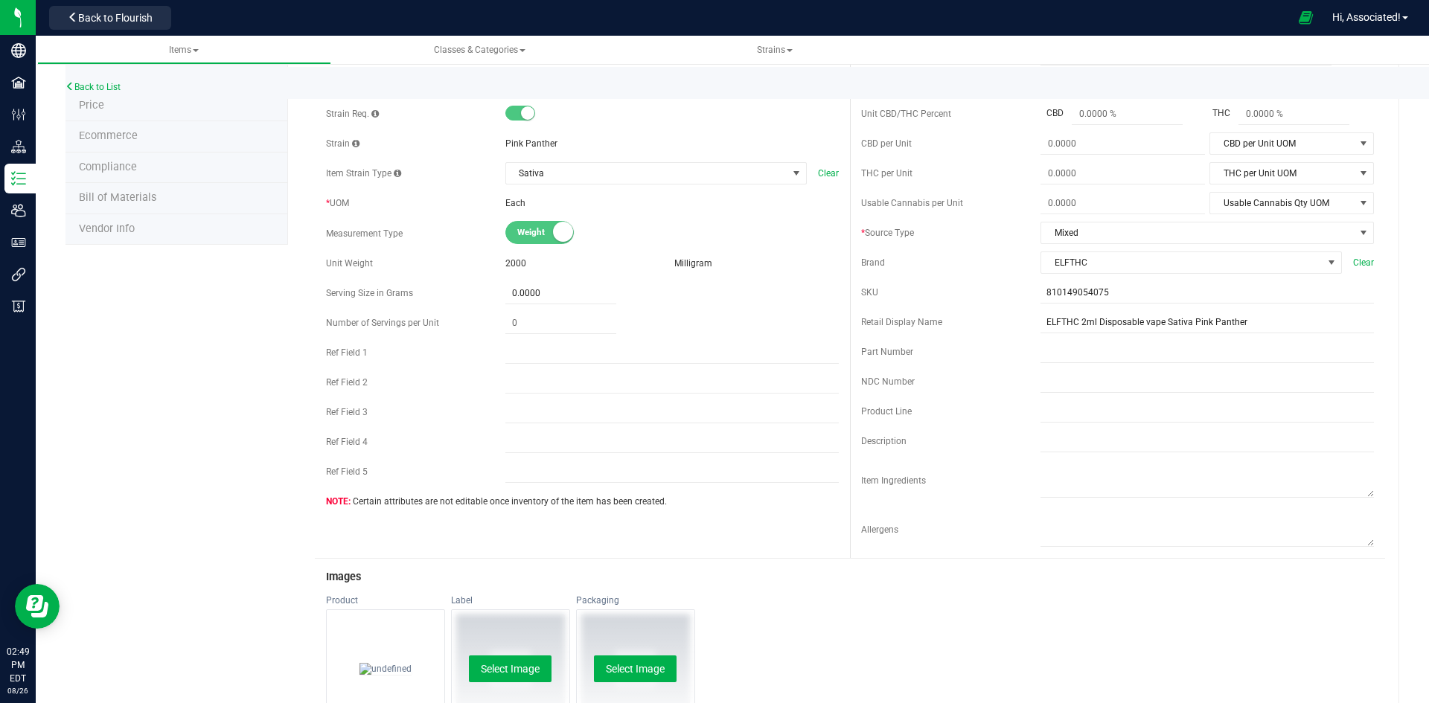
scroll to position [0, 0]
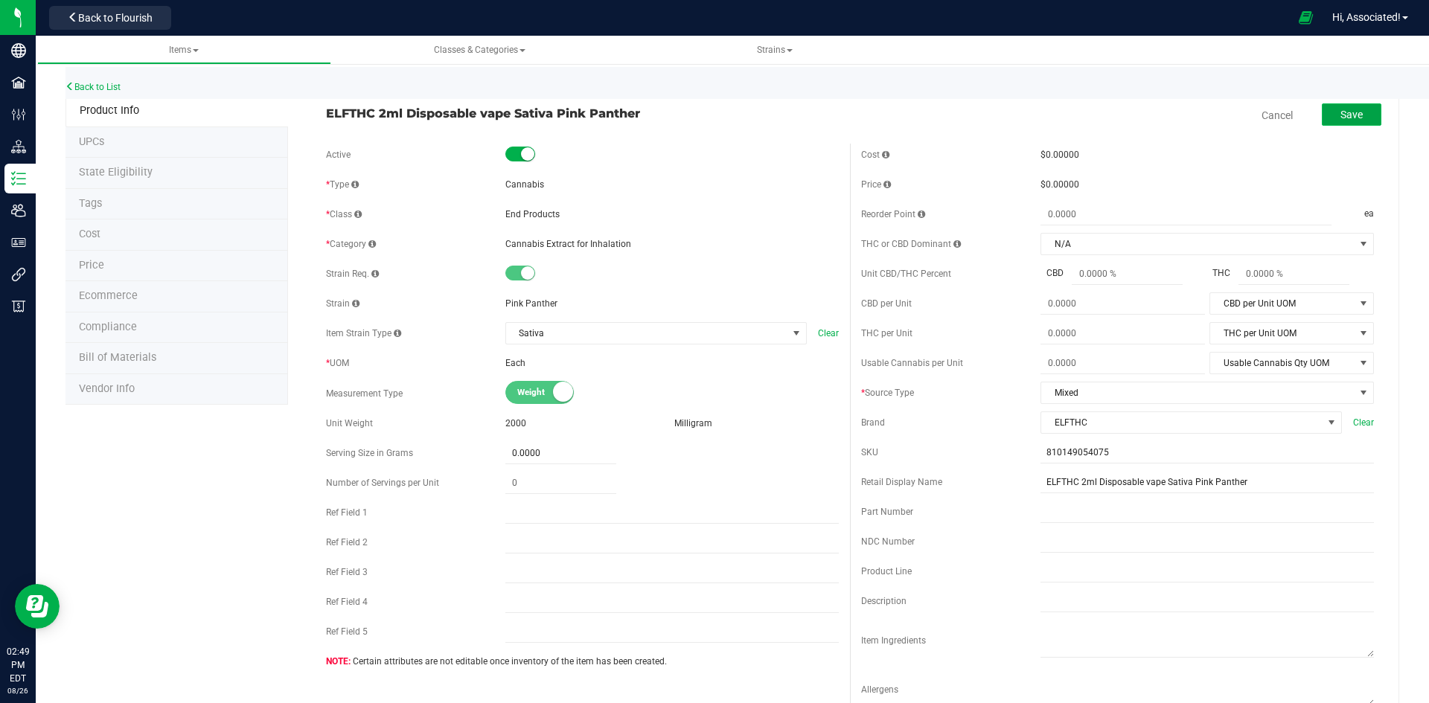
click at [1340, 112] on span "Save" at bounding box center [1351, 115] width 22 height 12
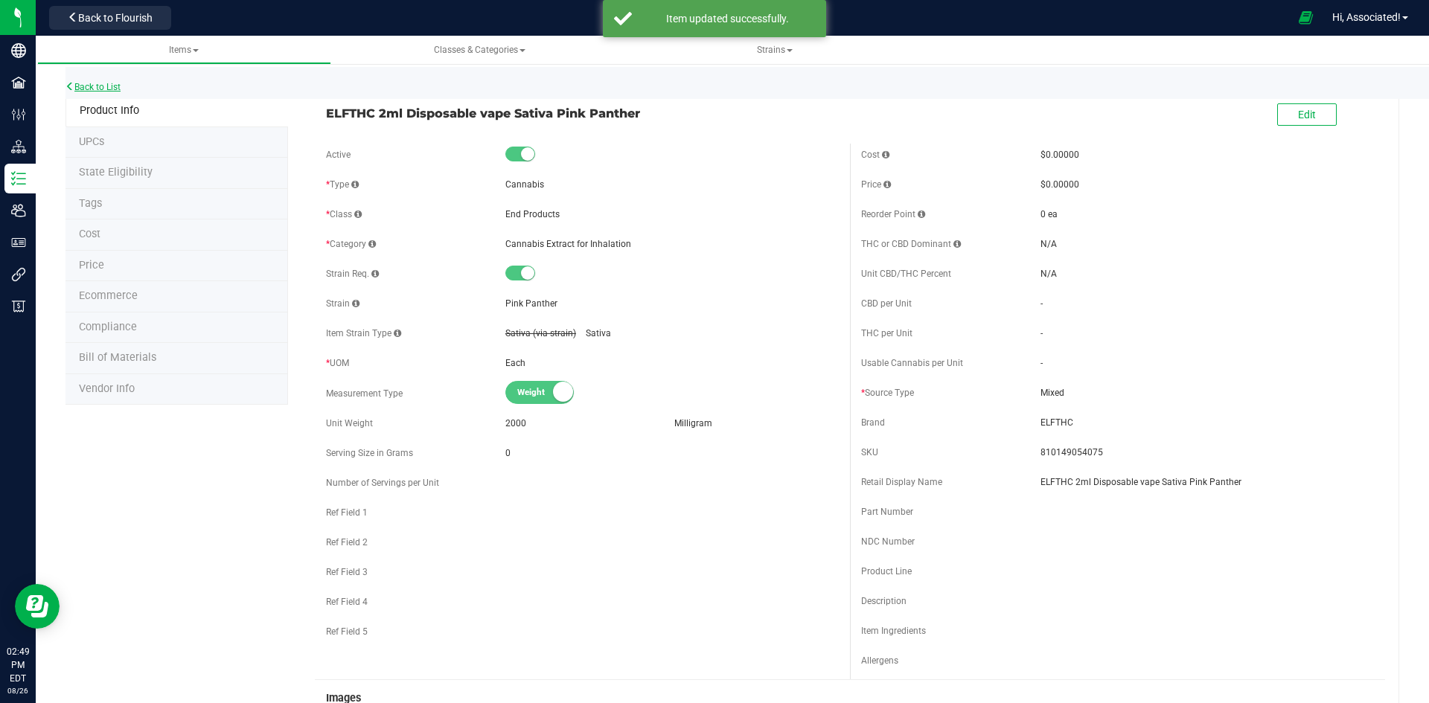
click at [102, 87] on link "Back to List" at bounding box center [92, 87] width 55 height 10
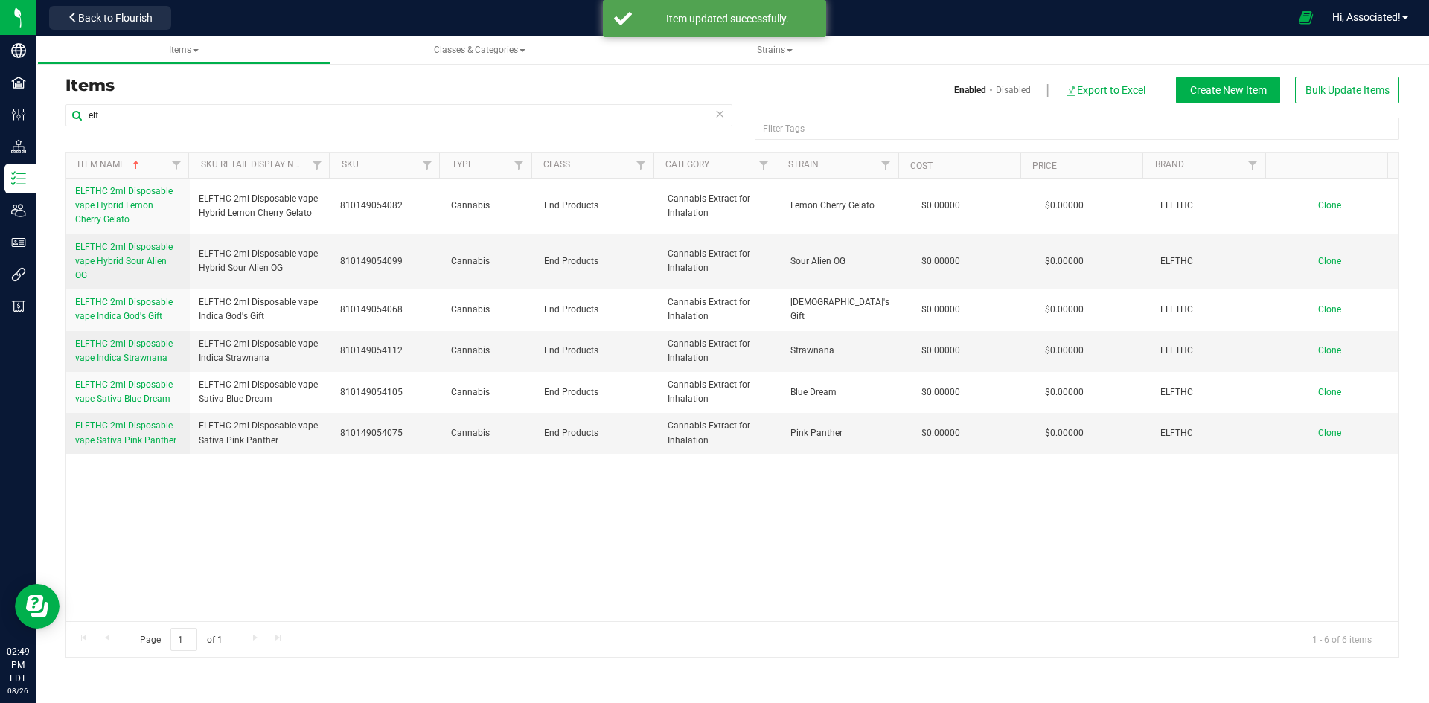
click at [345, 81] on h3 "Items" at bounding box center [393, 86] width 656 height 18
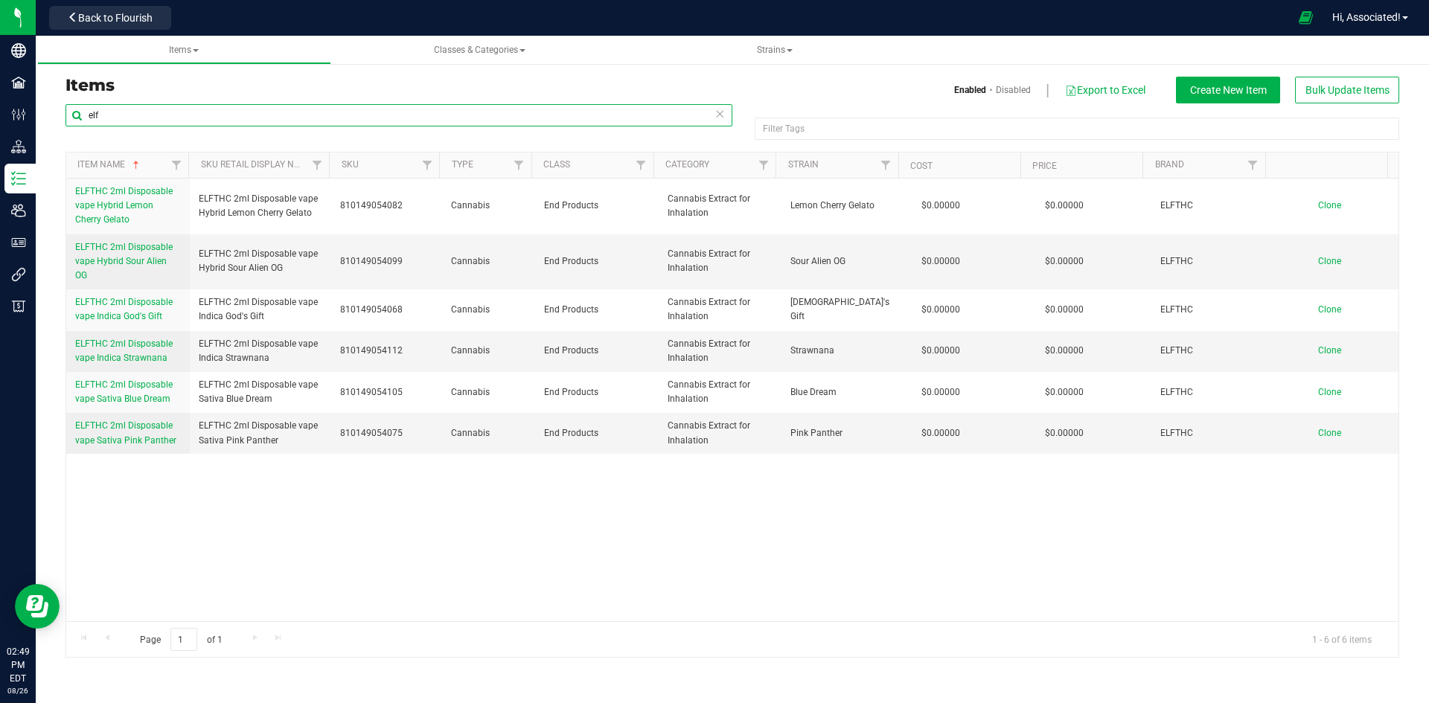
click at [137, 115] on input "elf" at bounding box center [398, 115] width 667 height 22
